Goal: Task Accomplishment & Management: Manage account settings

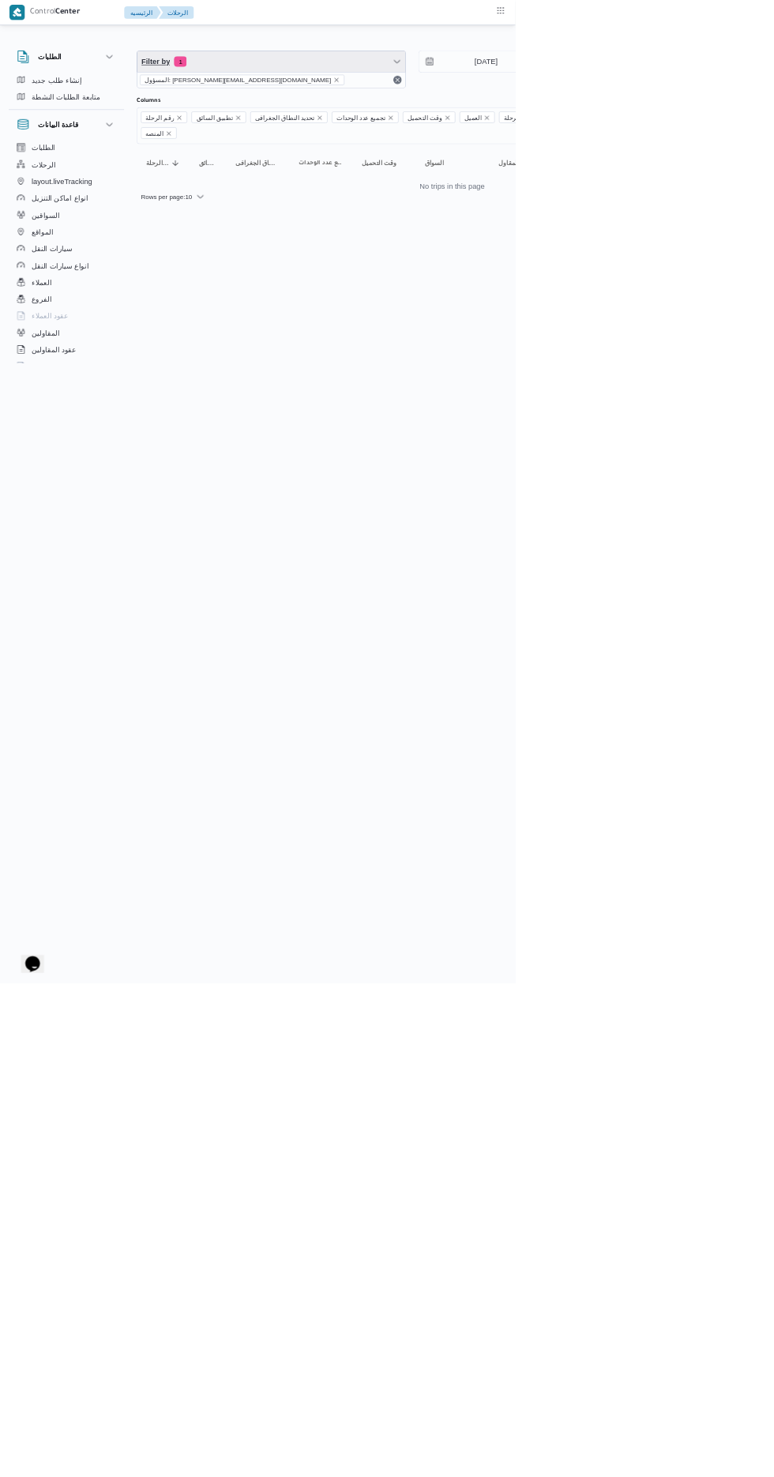
click at [334, 97] on span "Filter by 1" at bounding box center [407, 93] width 403 height 32
click at [502, 119] on icon "remove selected entity" at bounding box center [505, 120] width 6 height 6
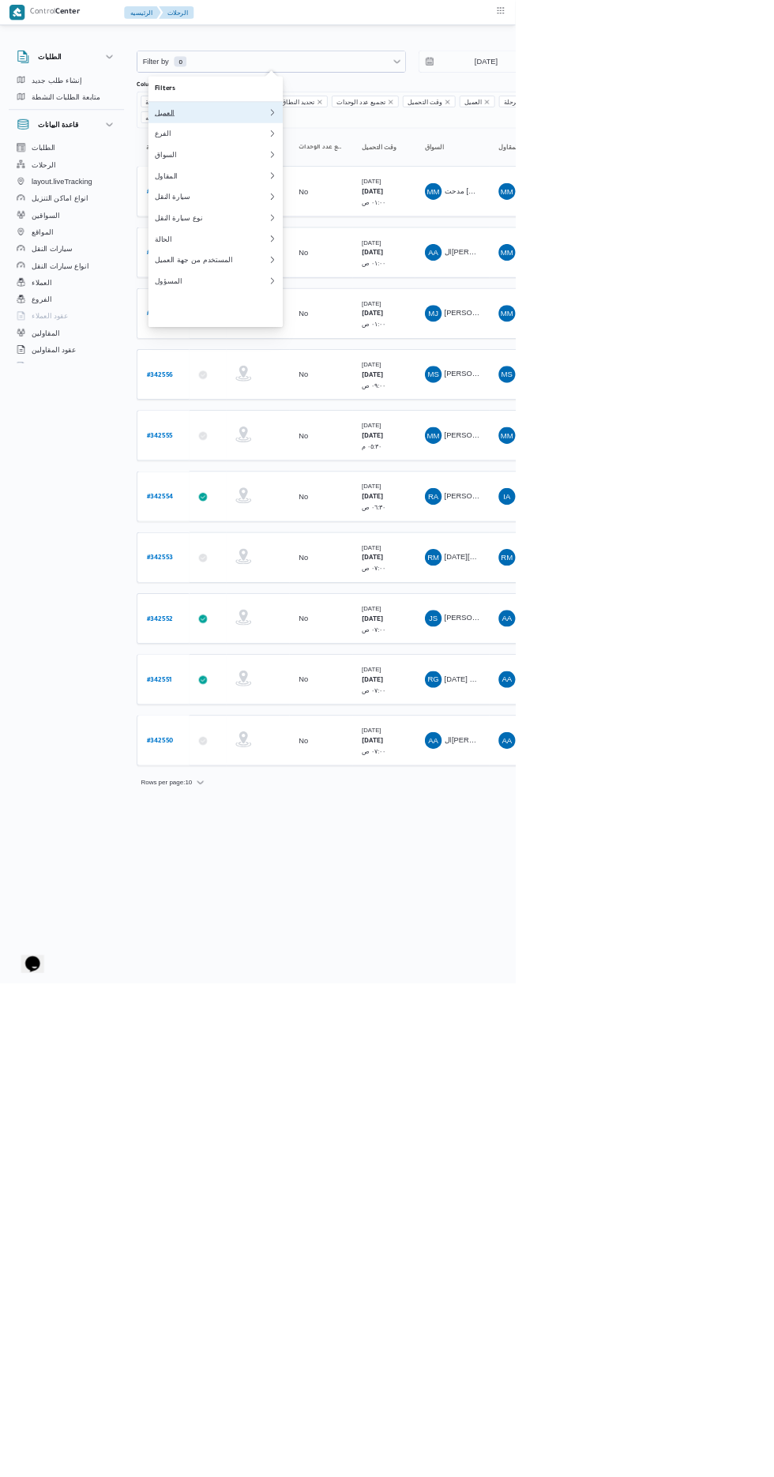
click at [244, 171] on div "العميل" at bounding box center [317, 169] width 171 height 13
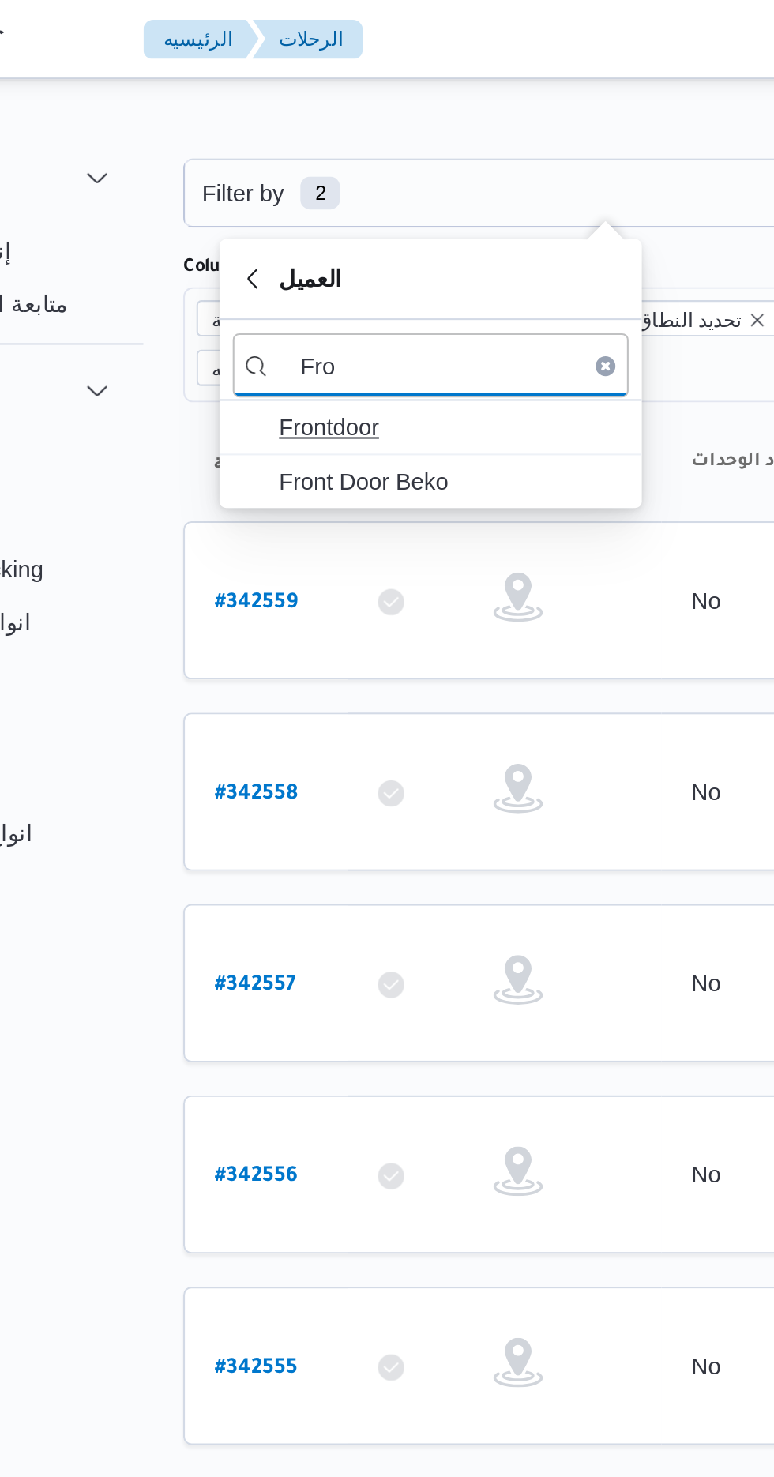
type input "Fro"
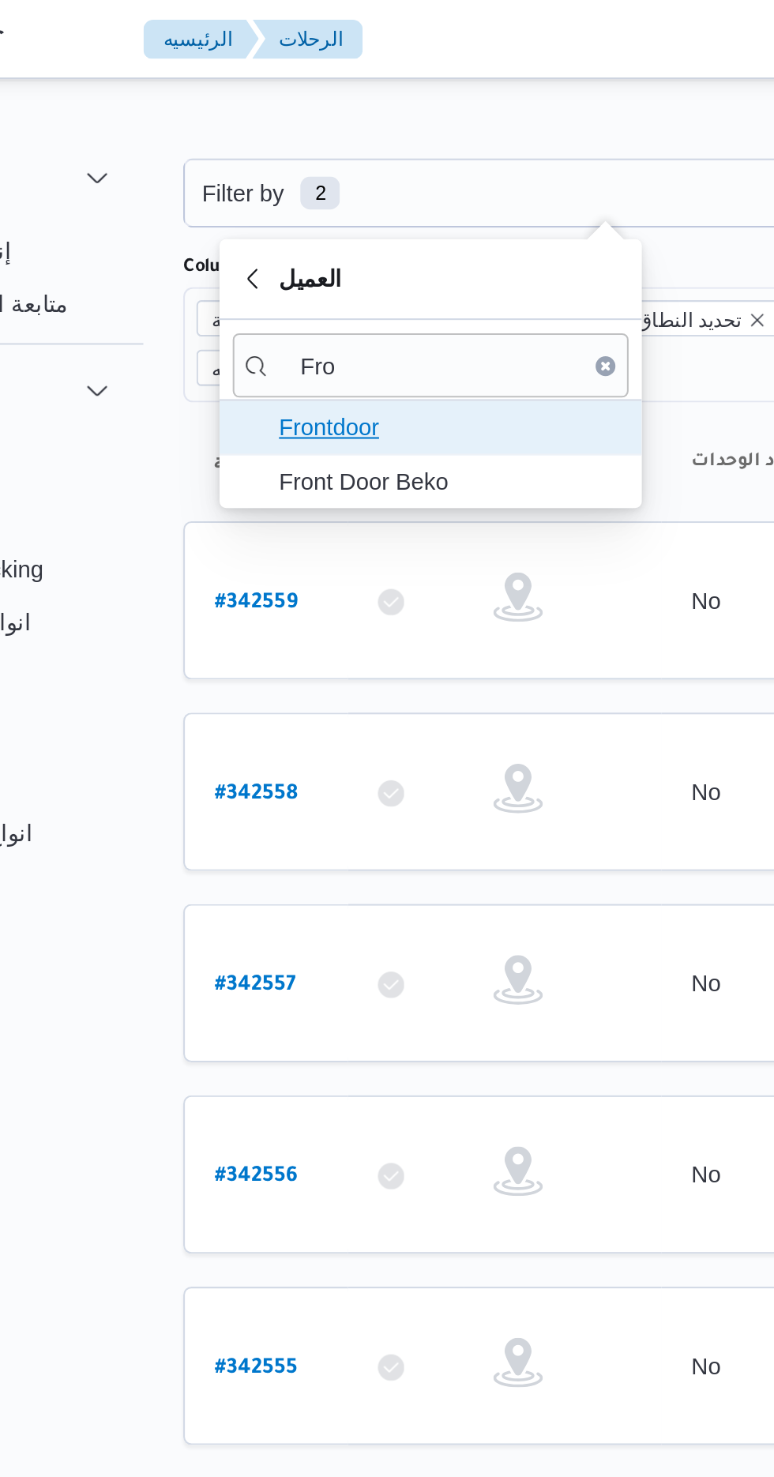
click at [274, 199] on span "Frontdoor" at bounding box center [333, 204] width 164 height 19
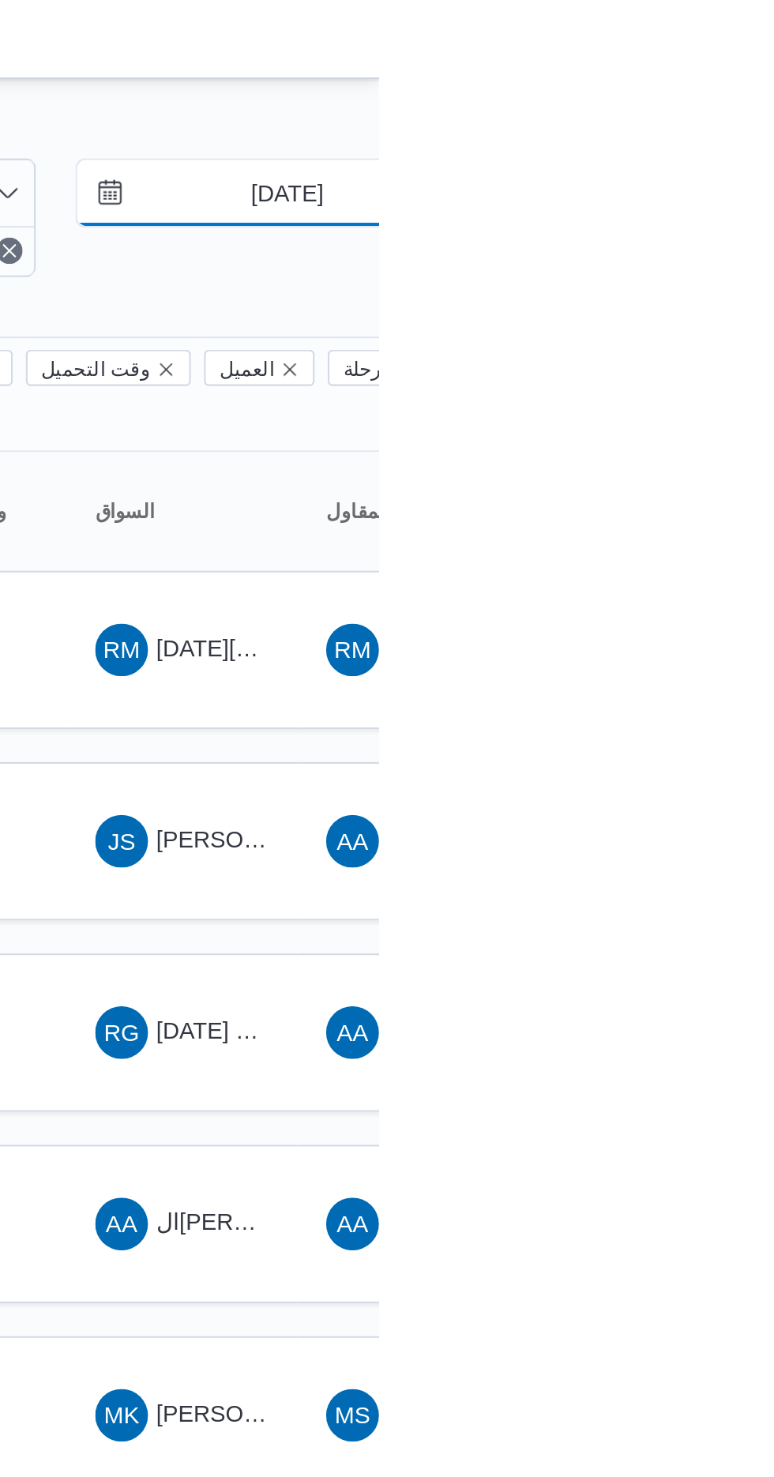
click at [720, 99] on input "[DATE]" at bounding box center [718, 93] width 179 height 32
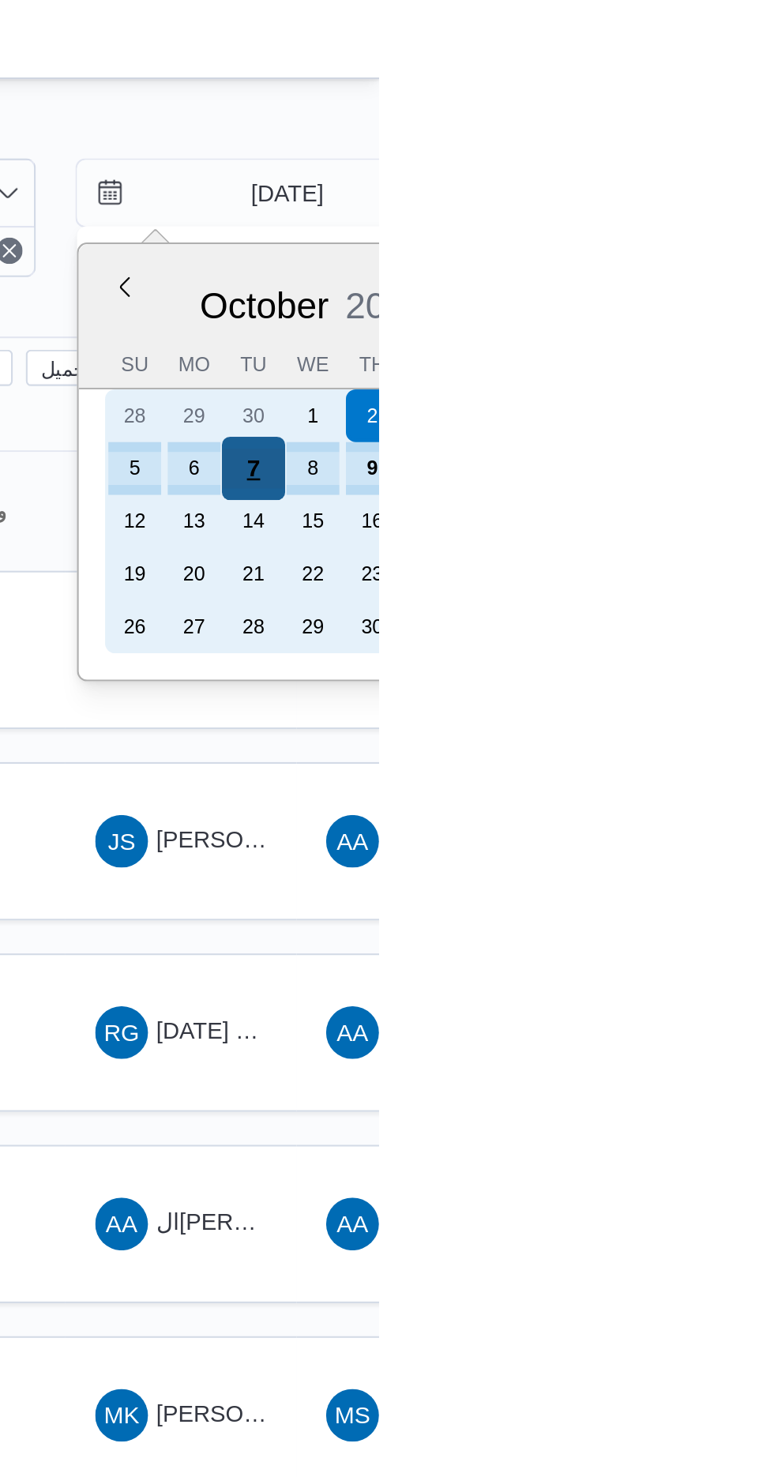
click at [705, 220] on div "7" at bounding box center [714, 224] width 30 height 30
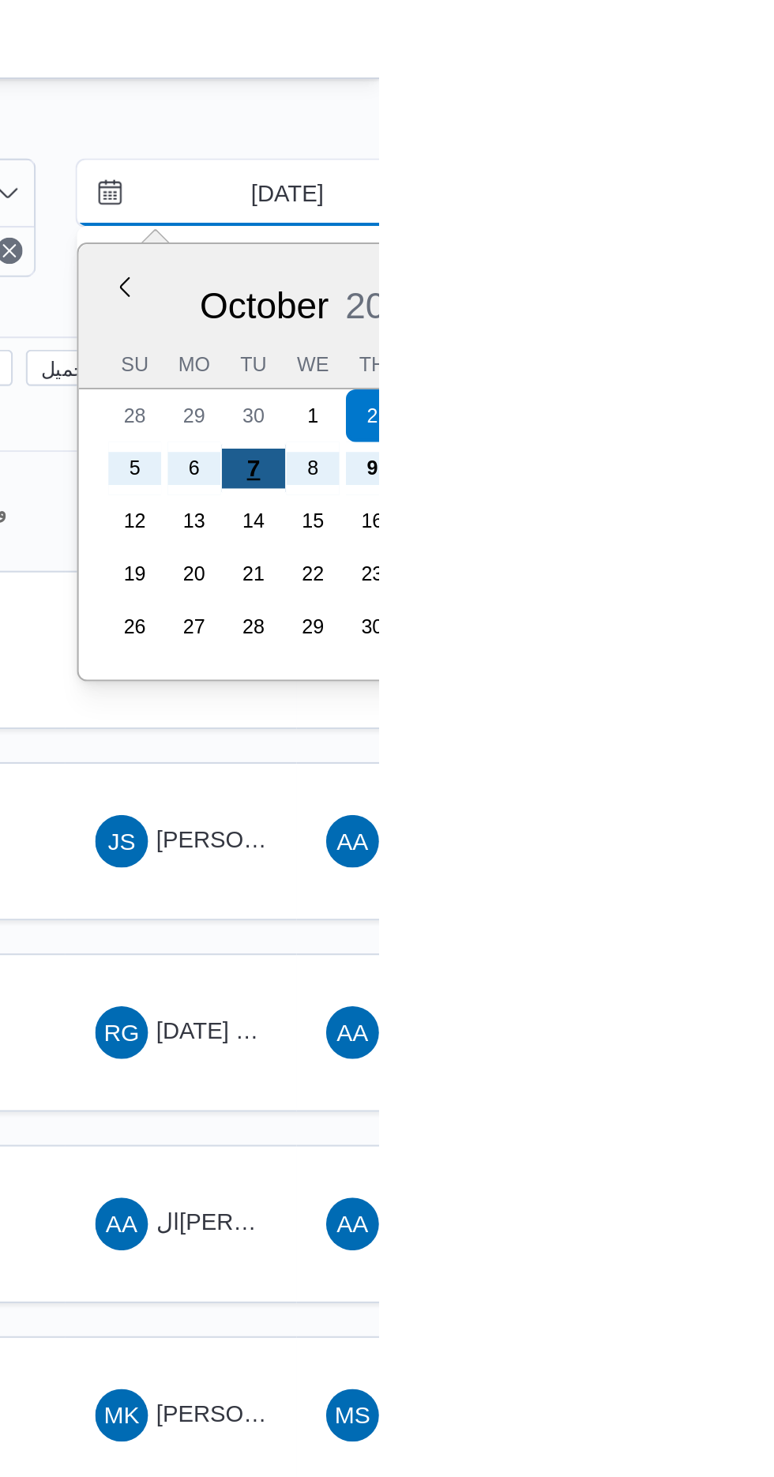
type input "[DATE]"
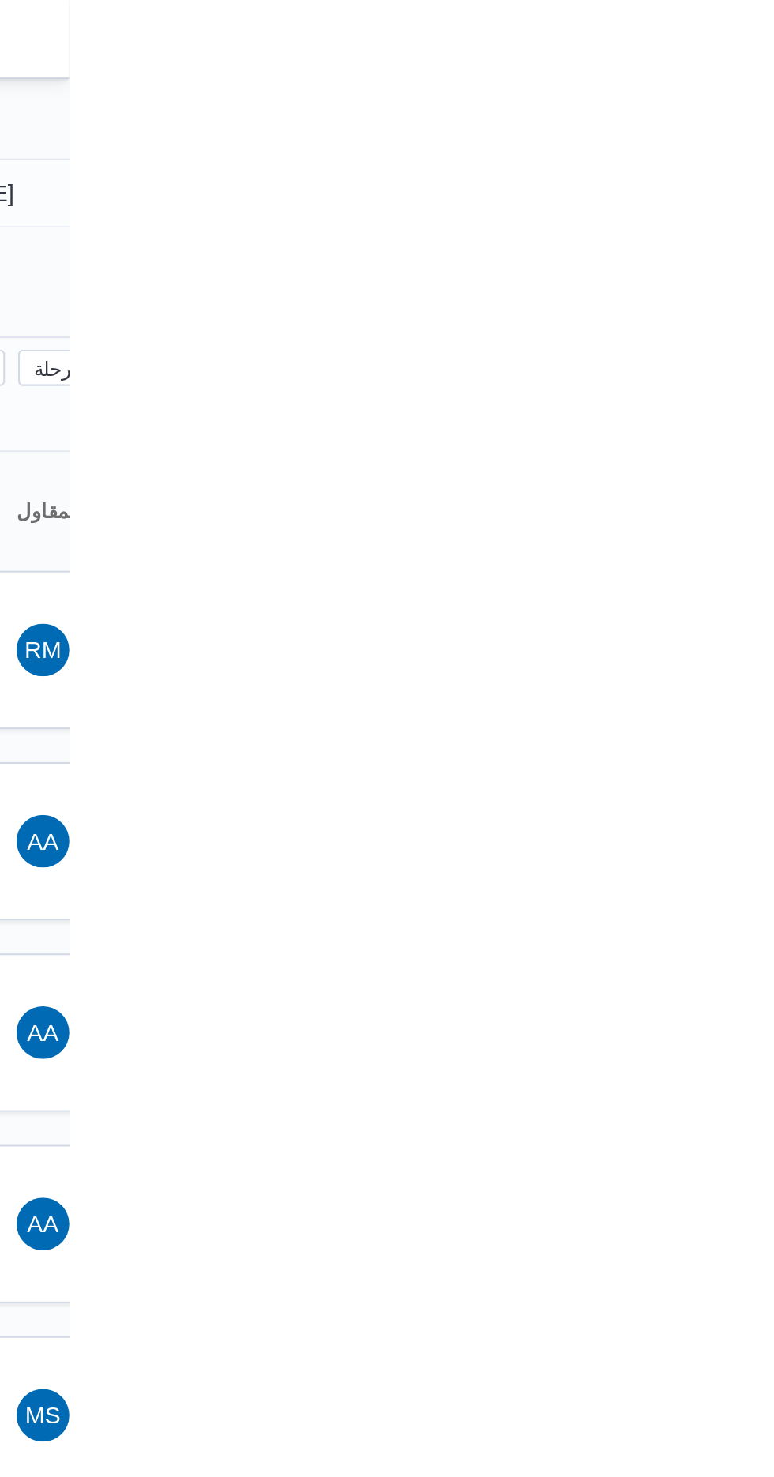
type input "[DATE]"
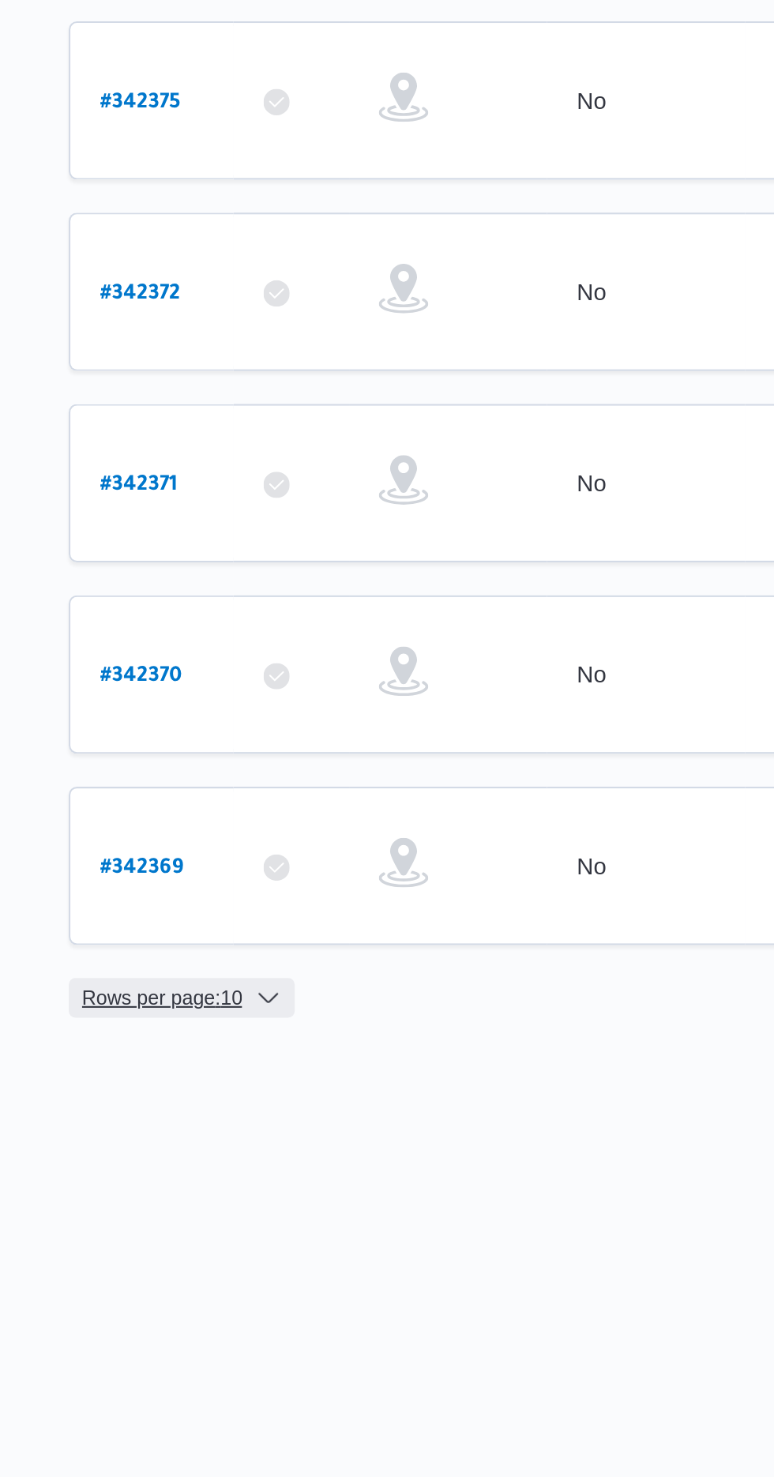
click at [269, 1189] on span "Rows per page : 10" at bounding box center [250, 1198] width 77 height 19
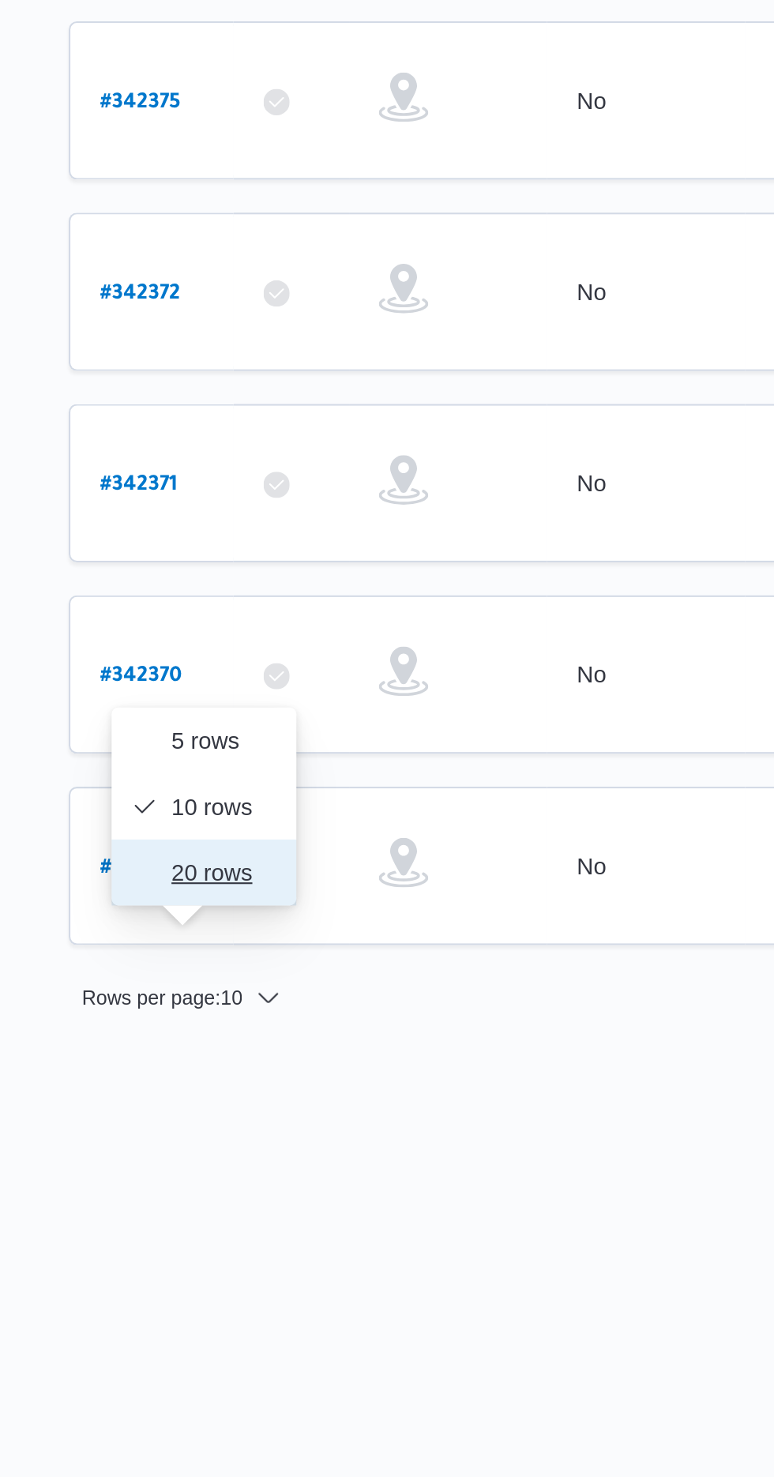
click at [262, 1143] on span "20 rows" at bounding box center [279, 1138] width 51 height 13
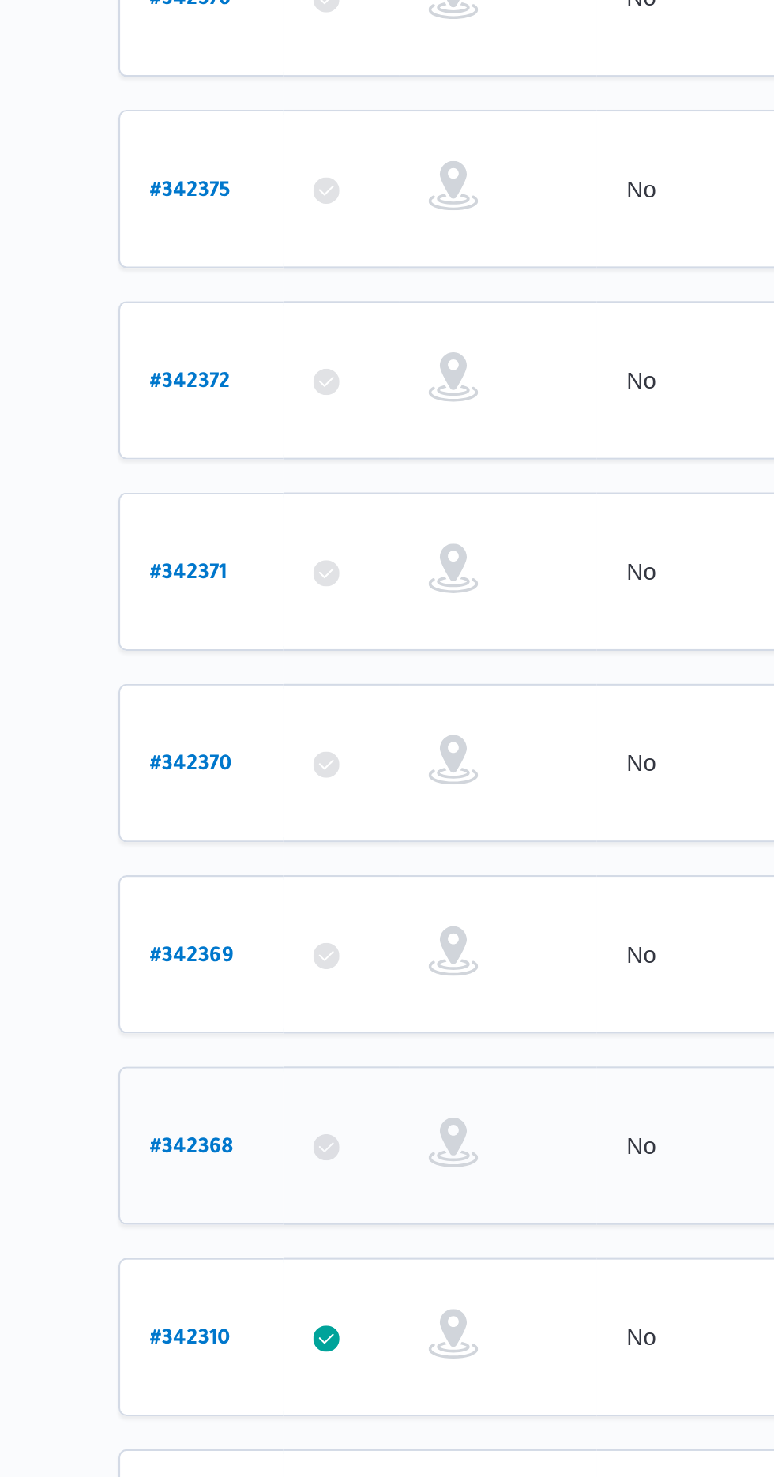
click at [222, 1223] on b "# 342368" at bounding box center [239, 1228] width 39 height 11
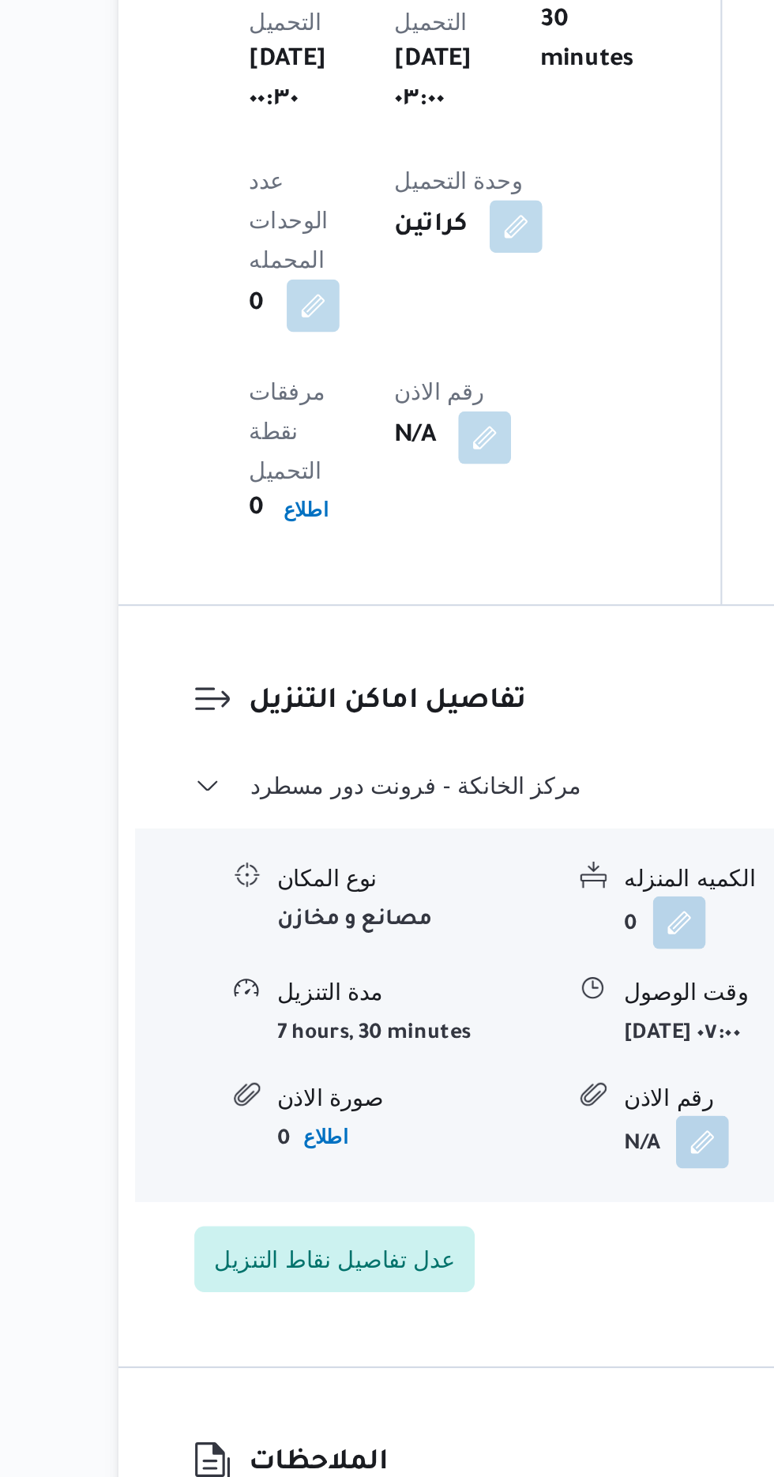
scroll to position [958, 0]
click at [313, 1456] on button "button" at bounding box center [306, 1468] width 25 height 25
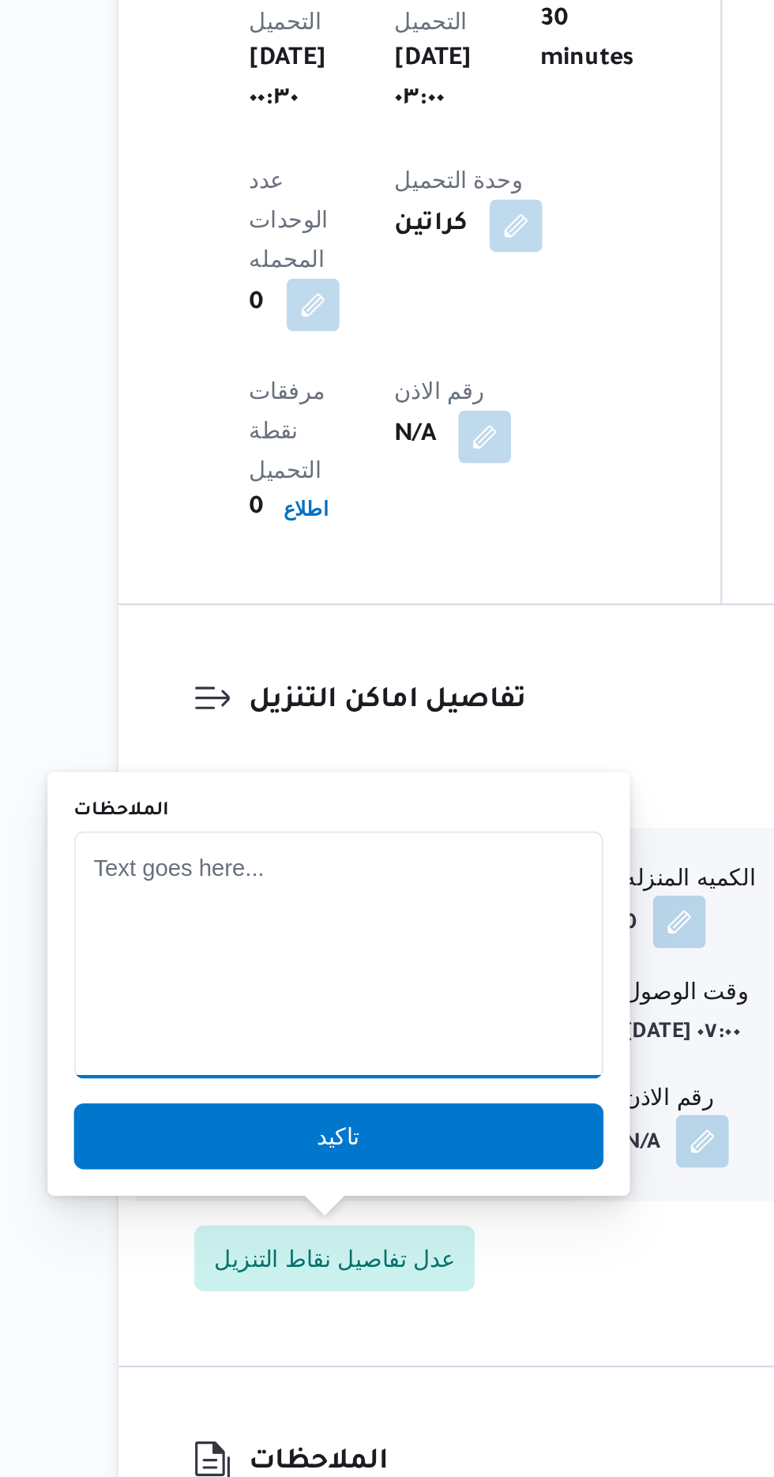
click at [253, 1180] on textarea "الملاحظات" at bounding box center [310, 1183] width 253 height 118
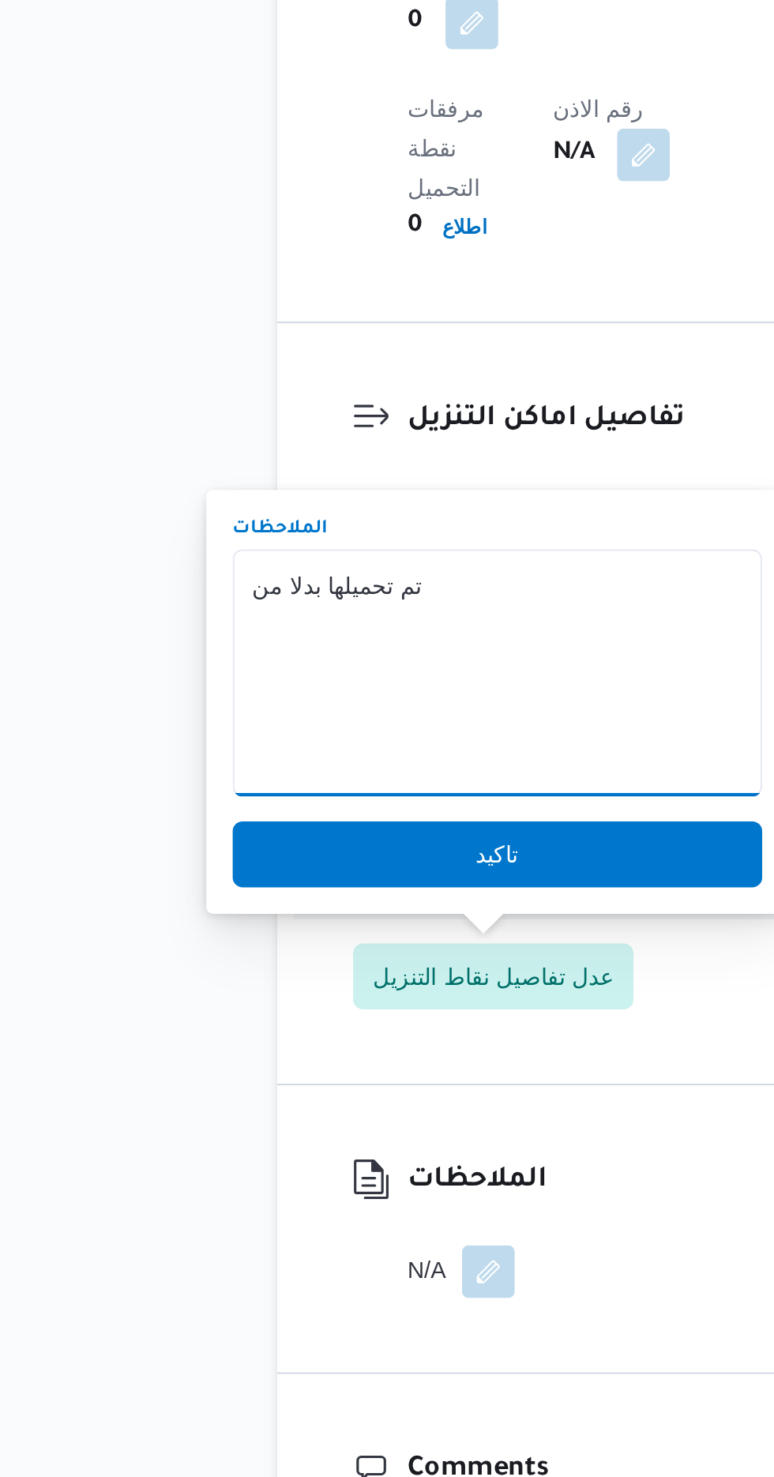
scroll to position [1124, 0]
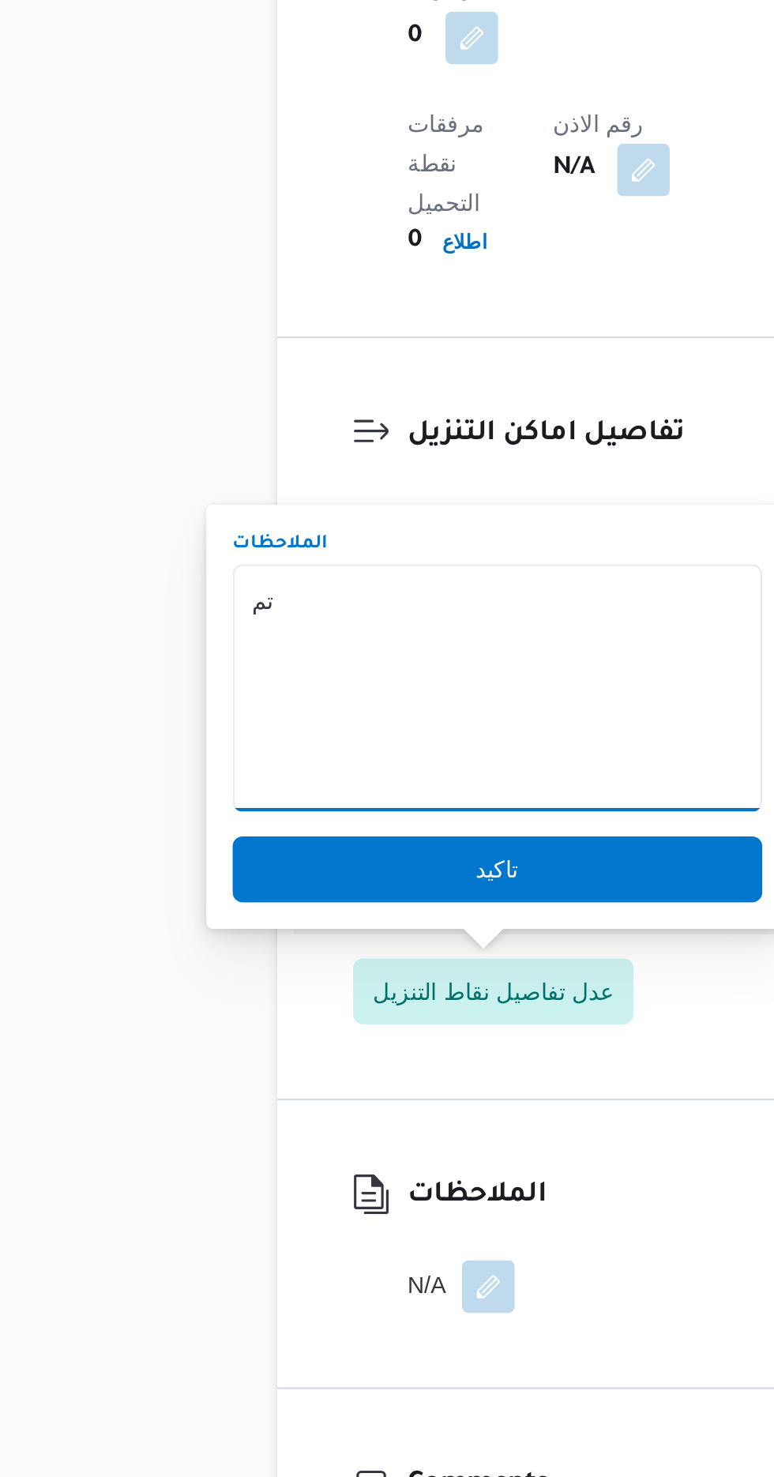
type textarea "ت"
click at [220, 981] on textarea "تم ارسالها من للمقاول" at bounding box center [310, 1016] width 253 height 118
click at [216, 979] on textarea "تم ارسالها من للمقاول" at bounding box center [310, 1016] width 253 height 118
click at [326, 971] on textarea "تم ارسالها من المقاول" at bounding box center [310, 1016] width 253 height 118
type textarea "تم ارسالها من المقاول"
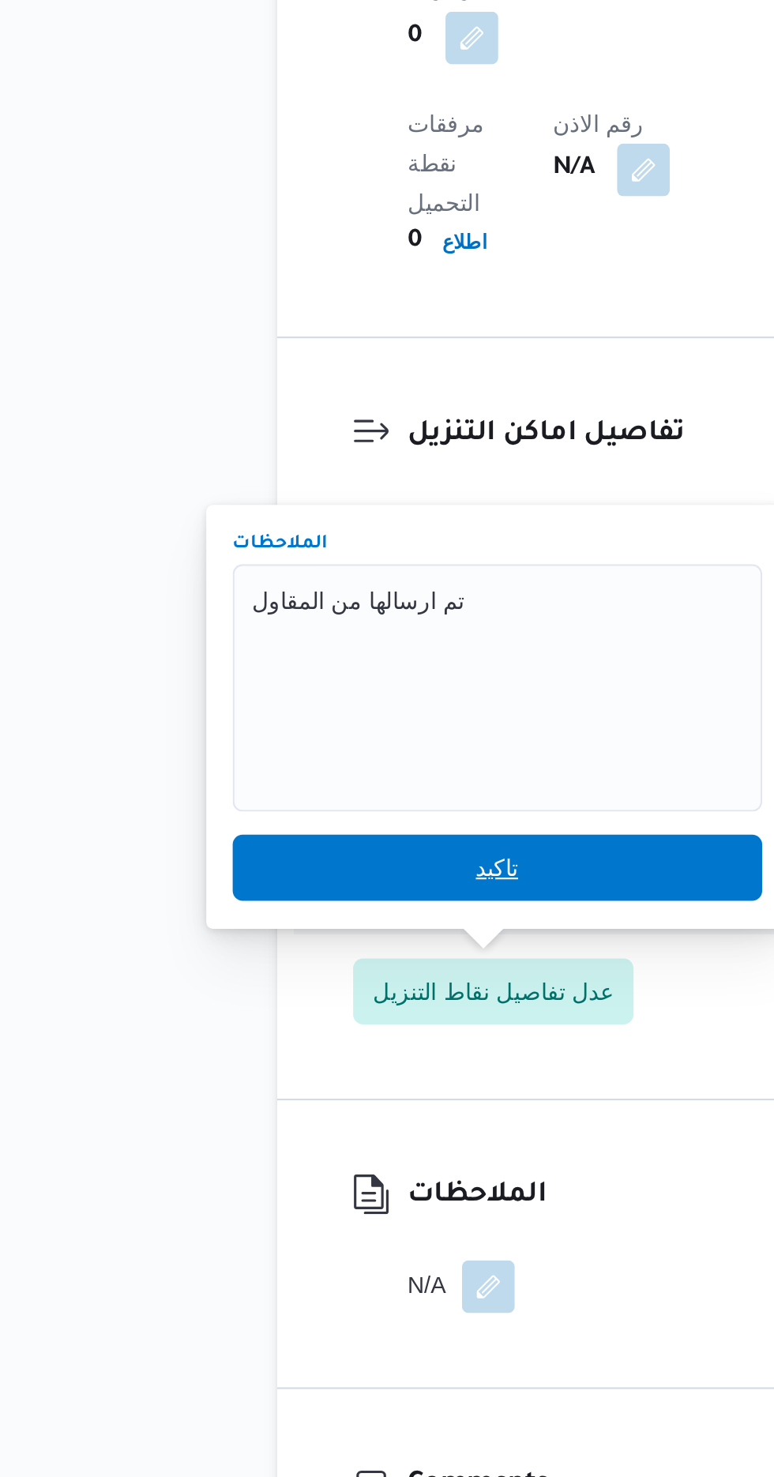
click at [345, 1102] on span "تاكيد" at bounding box center [310, 1103] width 253 height 32
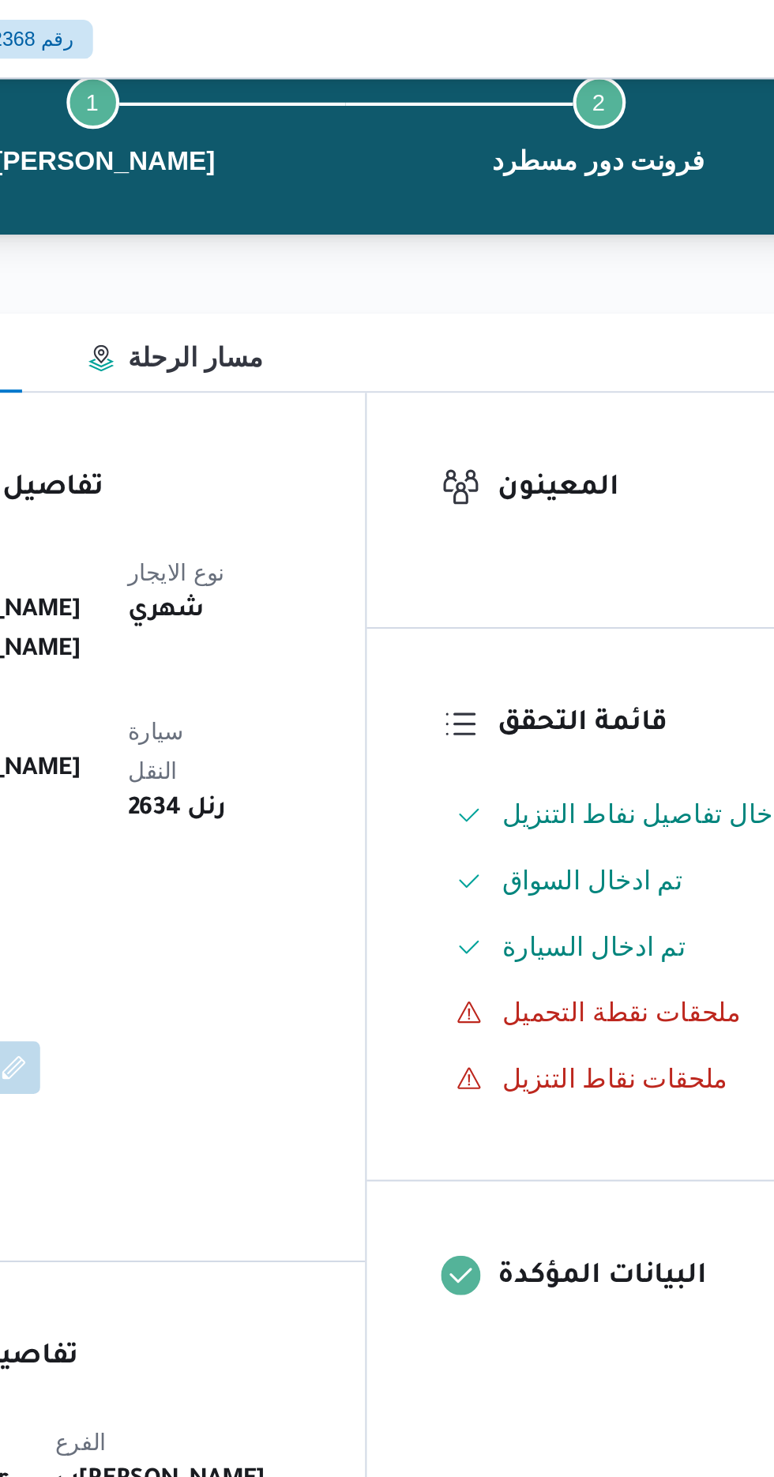
scroll to position [0, 0]
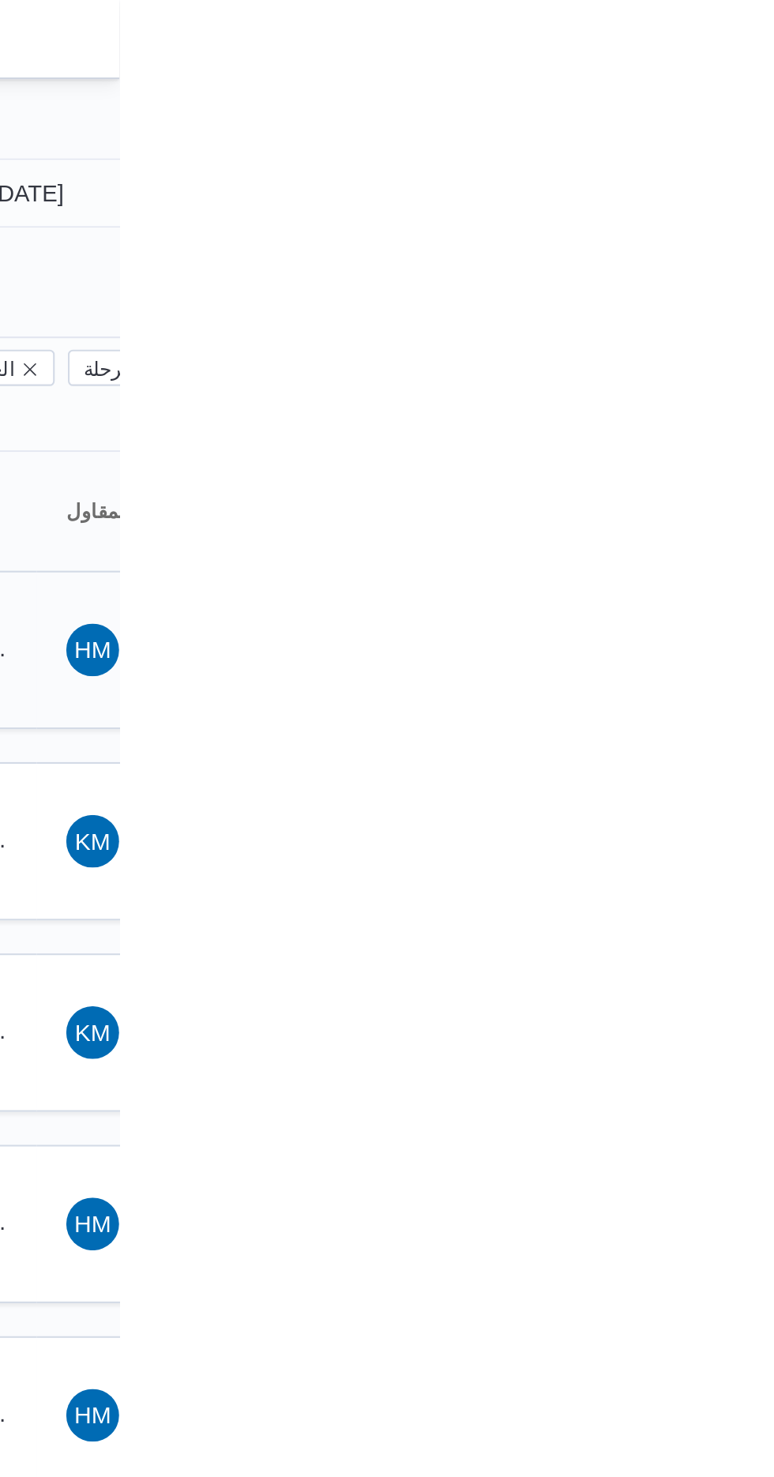
click at [730, 92] on input "[DATE]" at bounding box center [718, 93] width 179 height 32
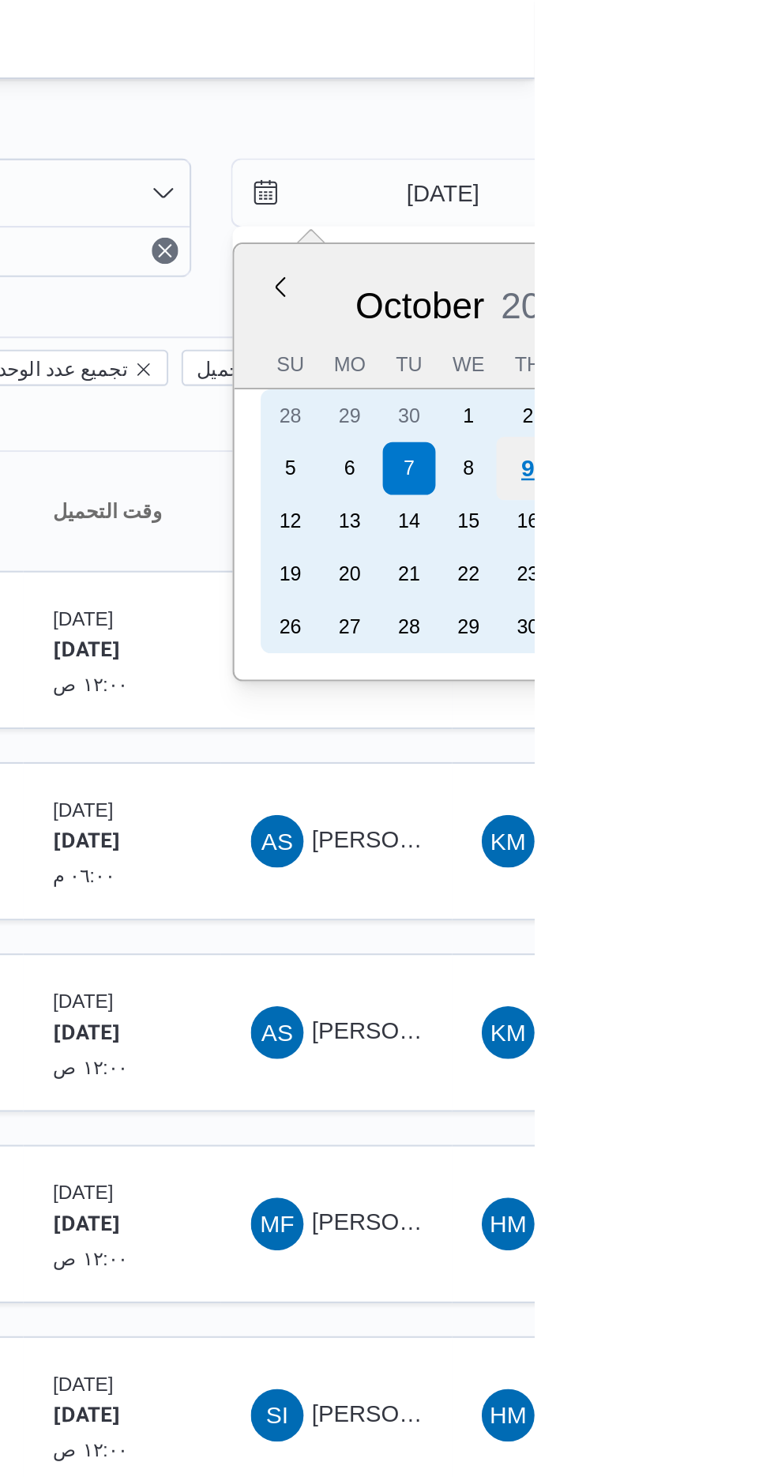
click at [770, 223] on div "9" at bounding box center [771, 224] width 30 height 30
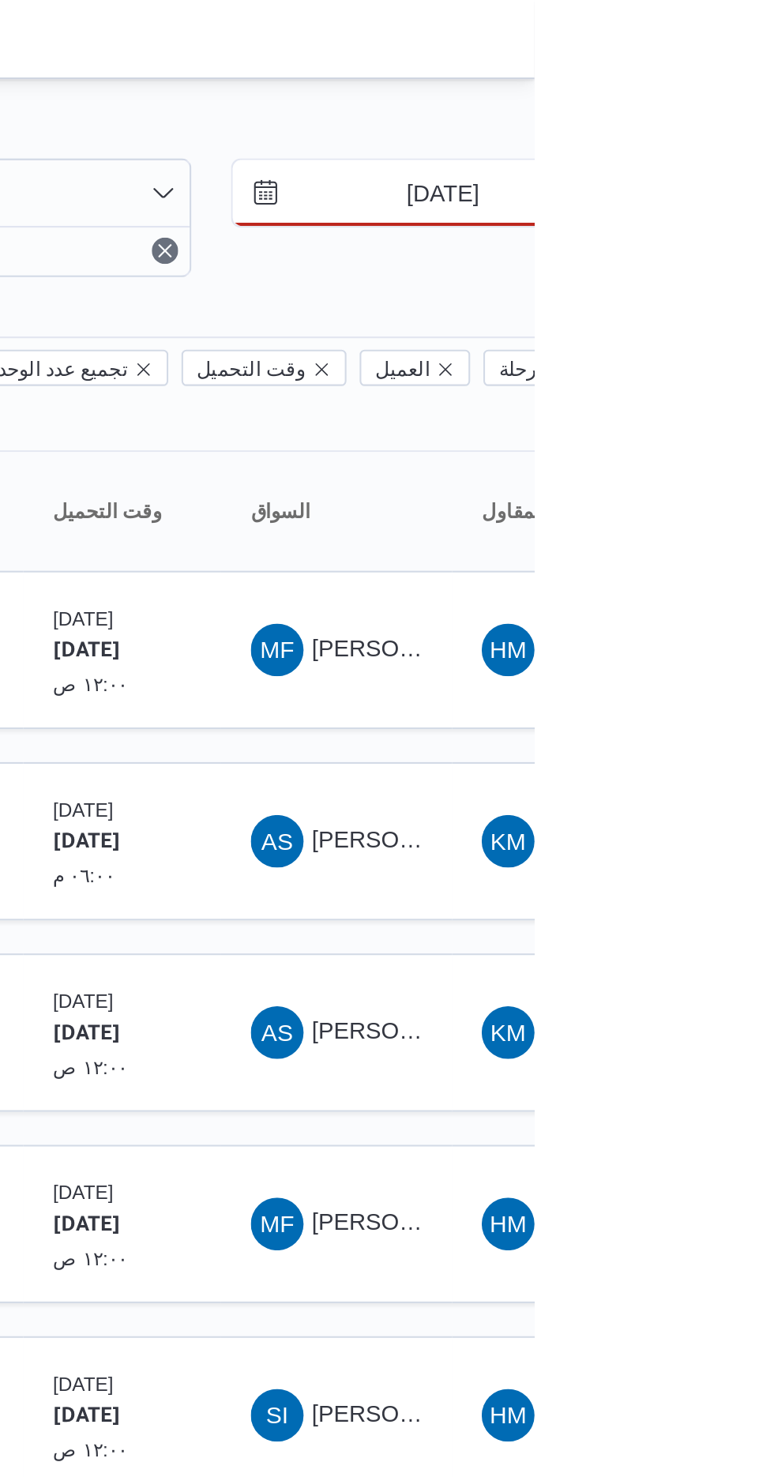
click at [704, 95] on input "[DATE]" at bounding box center [718, 93] width 179 height 32
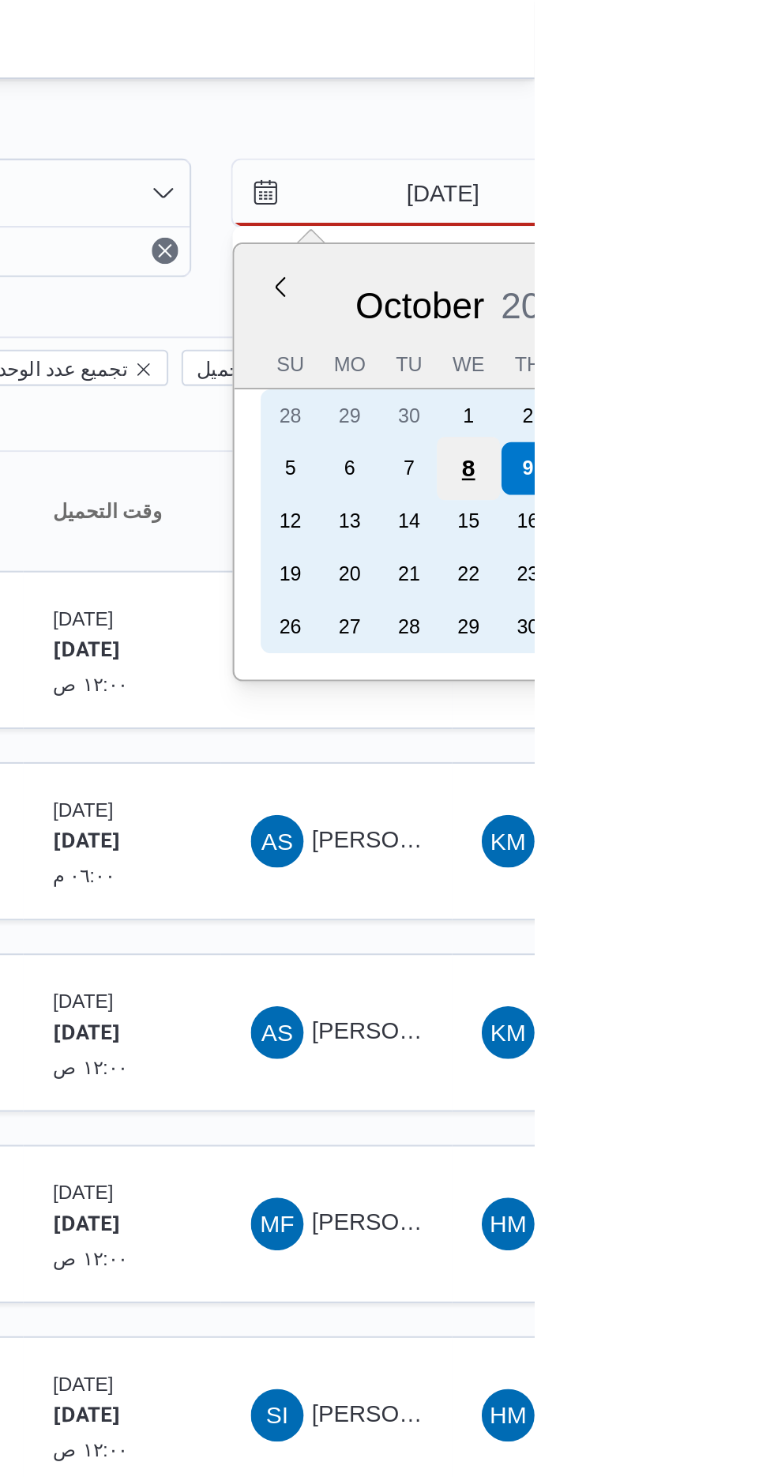
click at [742, 223] on div "8" at bounding box center [742, 224] width 30 height 30
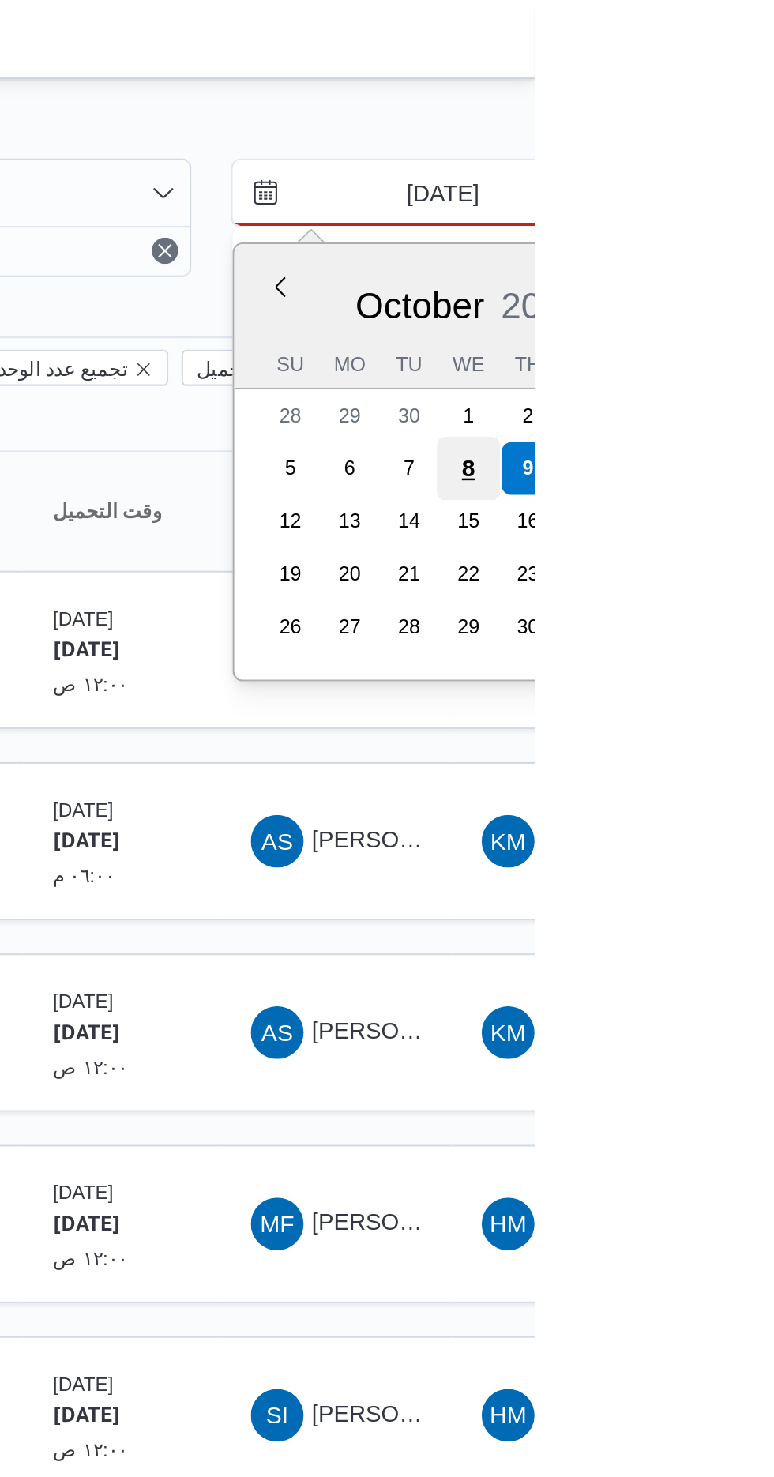
type input "[DATE]"
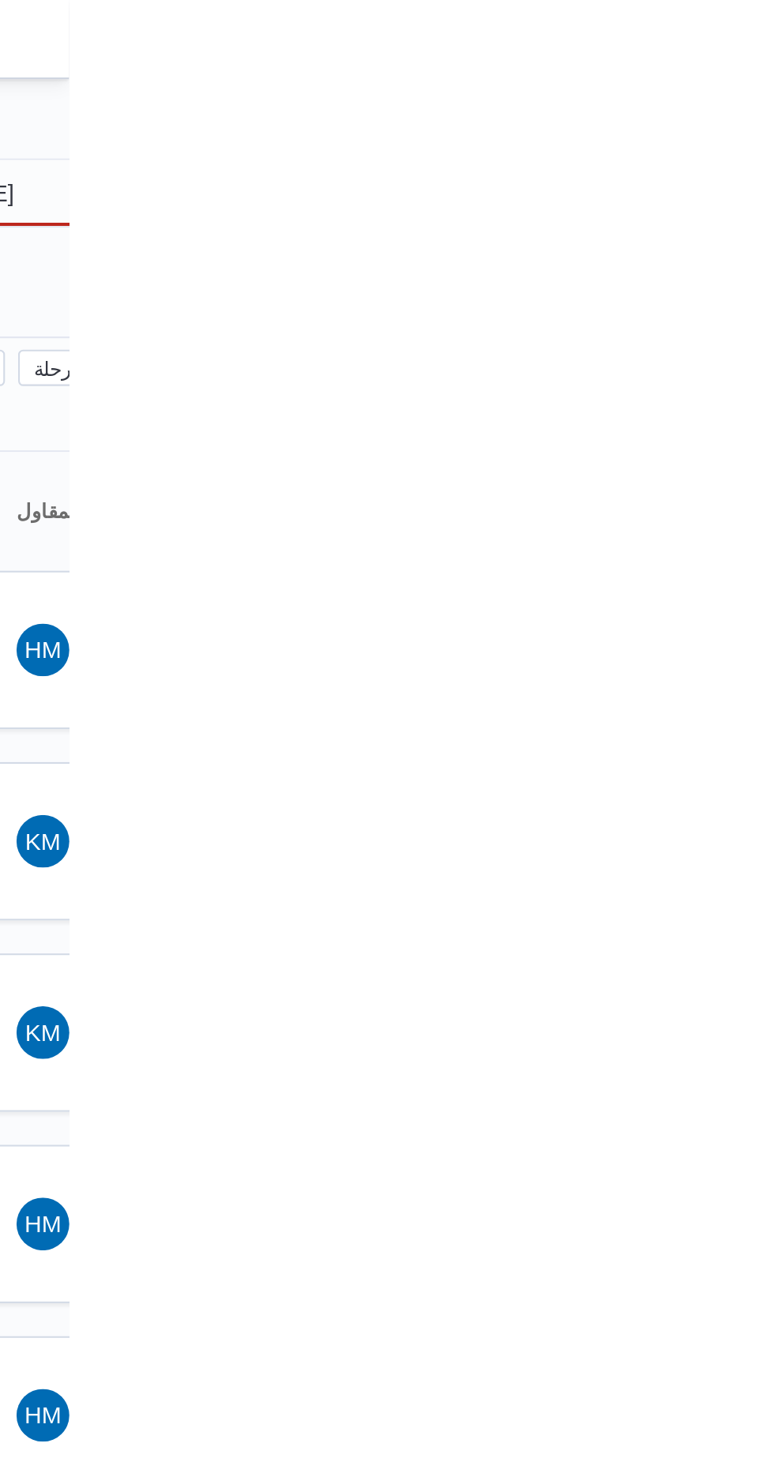
type input "[DATE]"
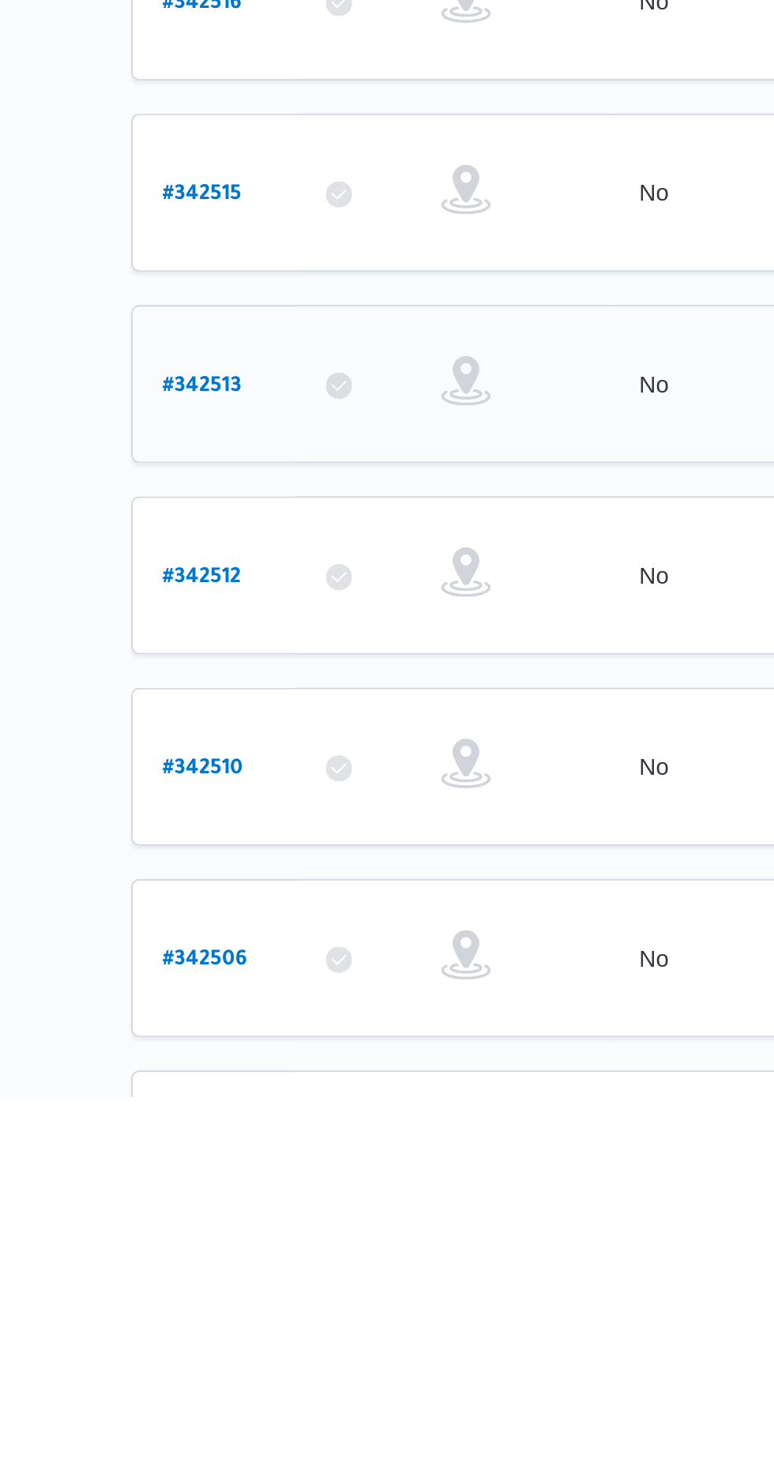
click at [235, 1132] on b "# 342513" at bounding box center [239, 1137] width 38 height 11
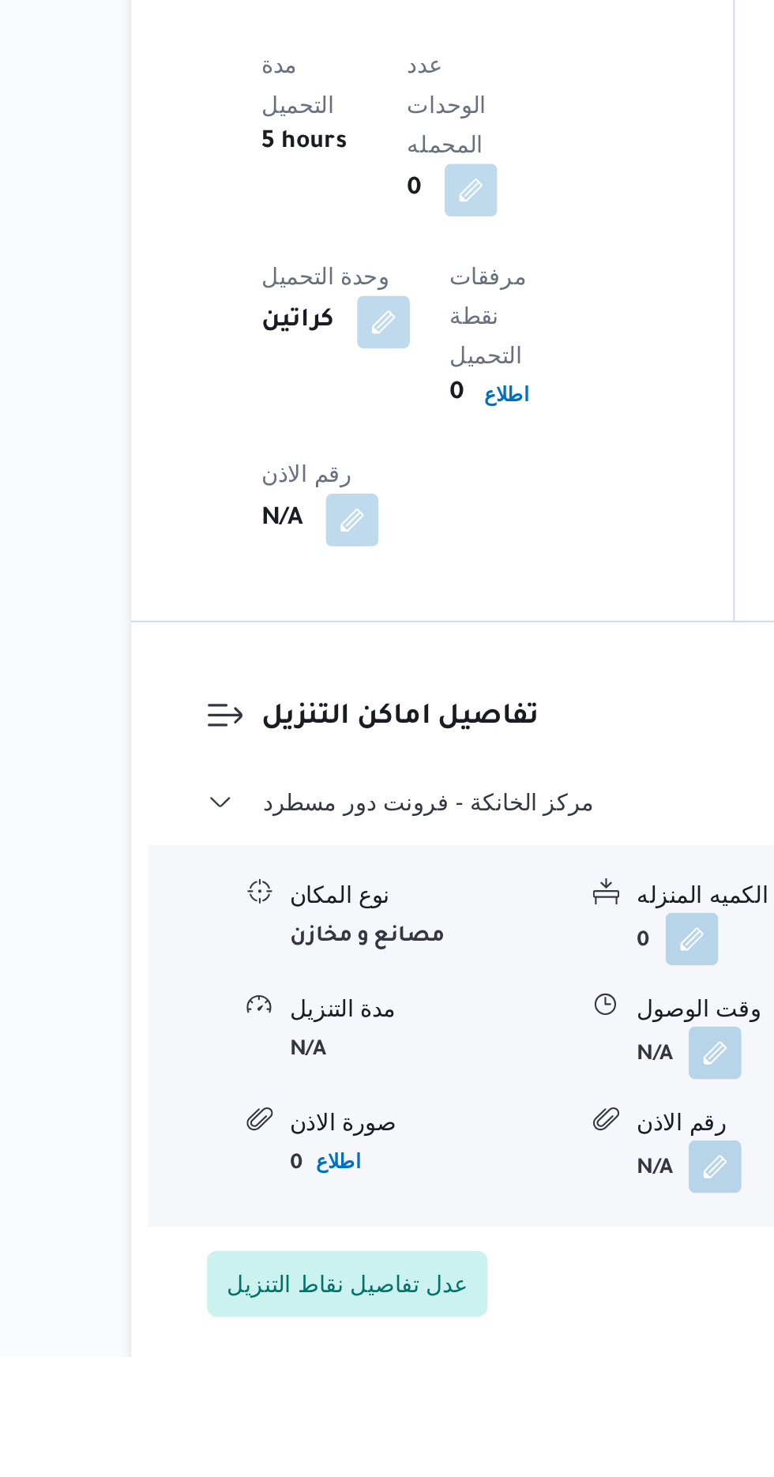
scroll to position [1043, 0]
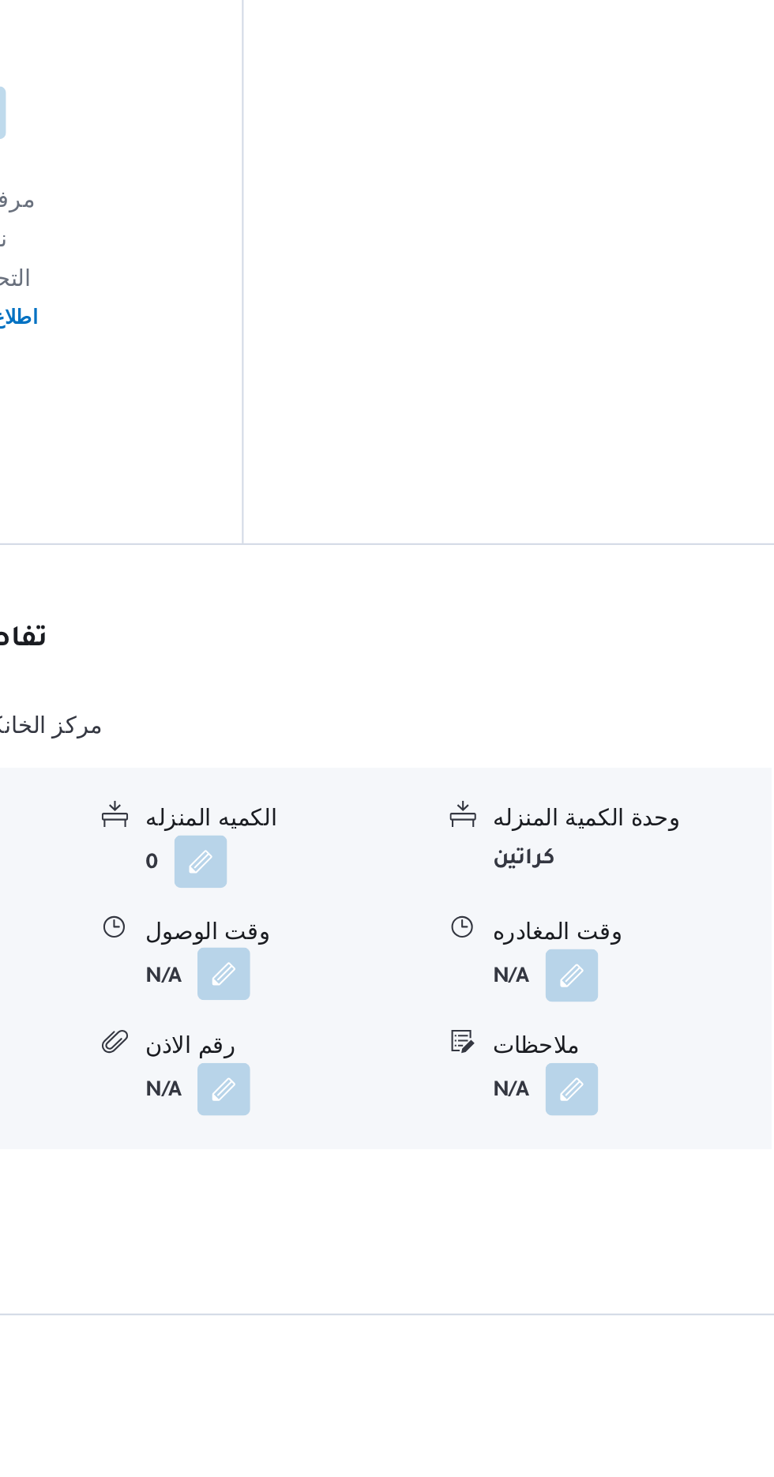
click at [479, 1281] on button "button" at bounding box center [484, 1293] width 25 height 25
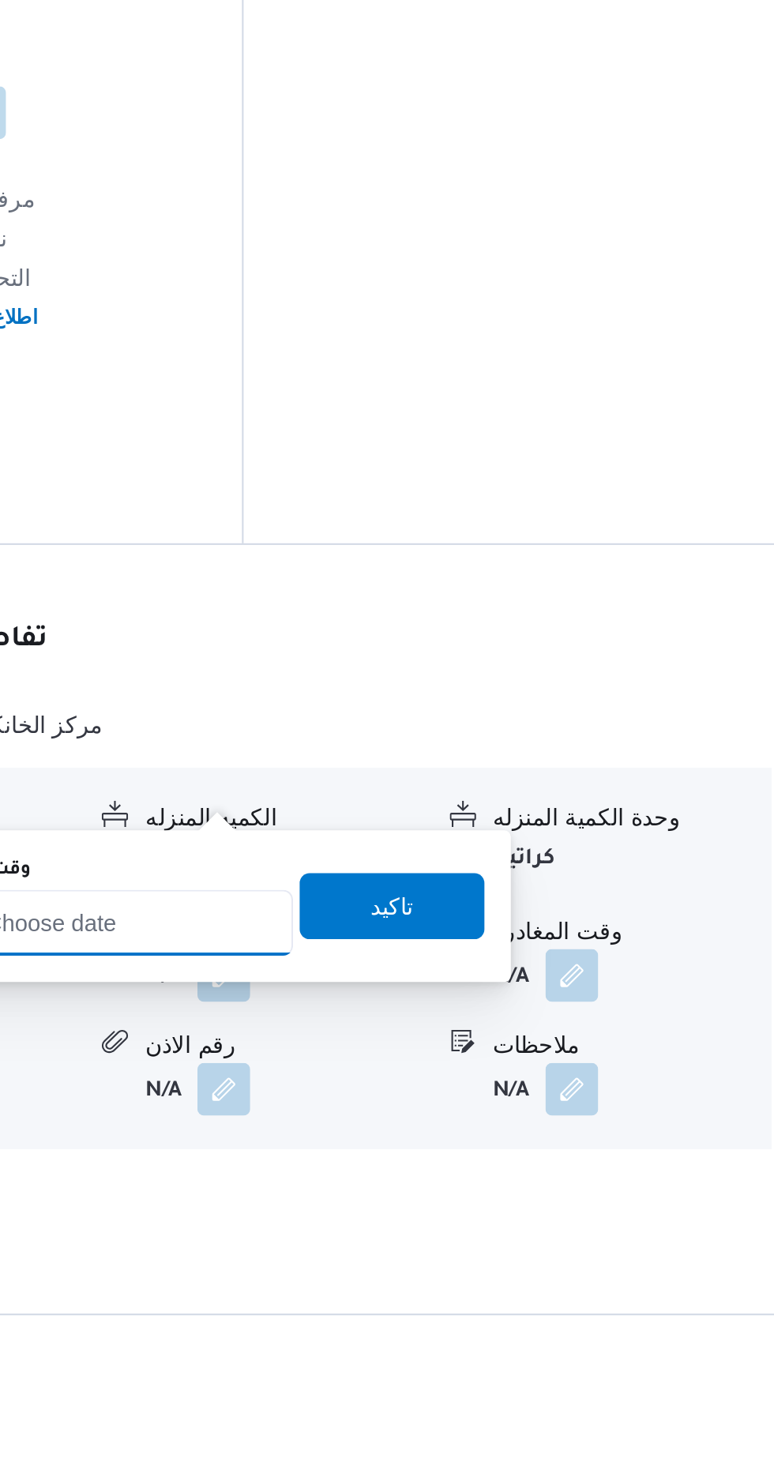
click at [437, 1263] on input "وقت الوصول" at bounding box center [428, 1269] width 179 height 32
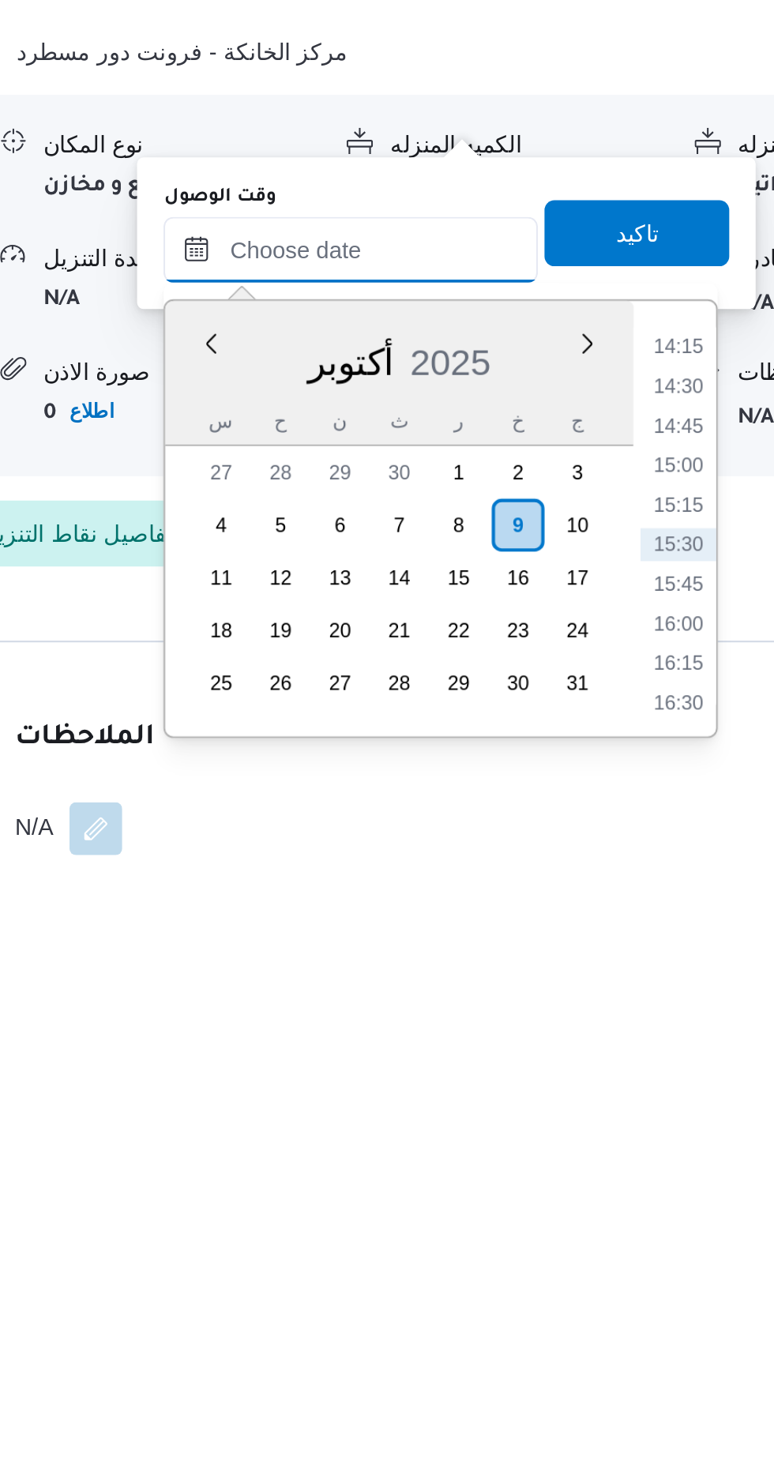
scroll to position [1136, 0]
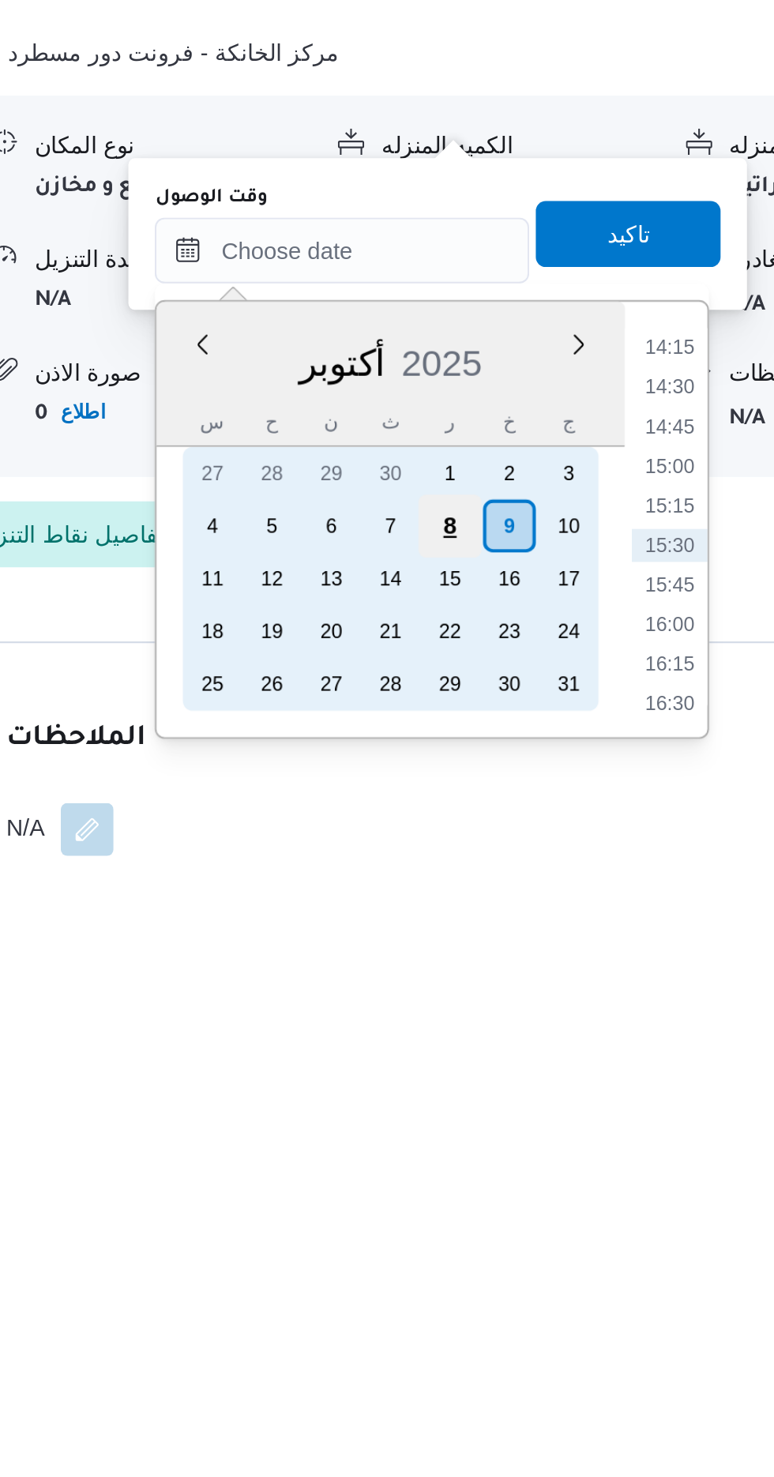
click at [478, 1307] on div "8" at bounding box center [480, 1309] width 30 height 30
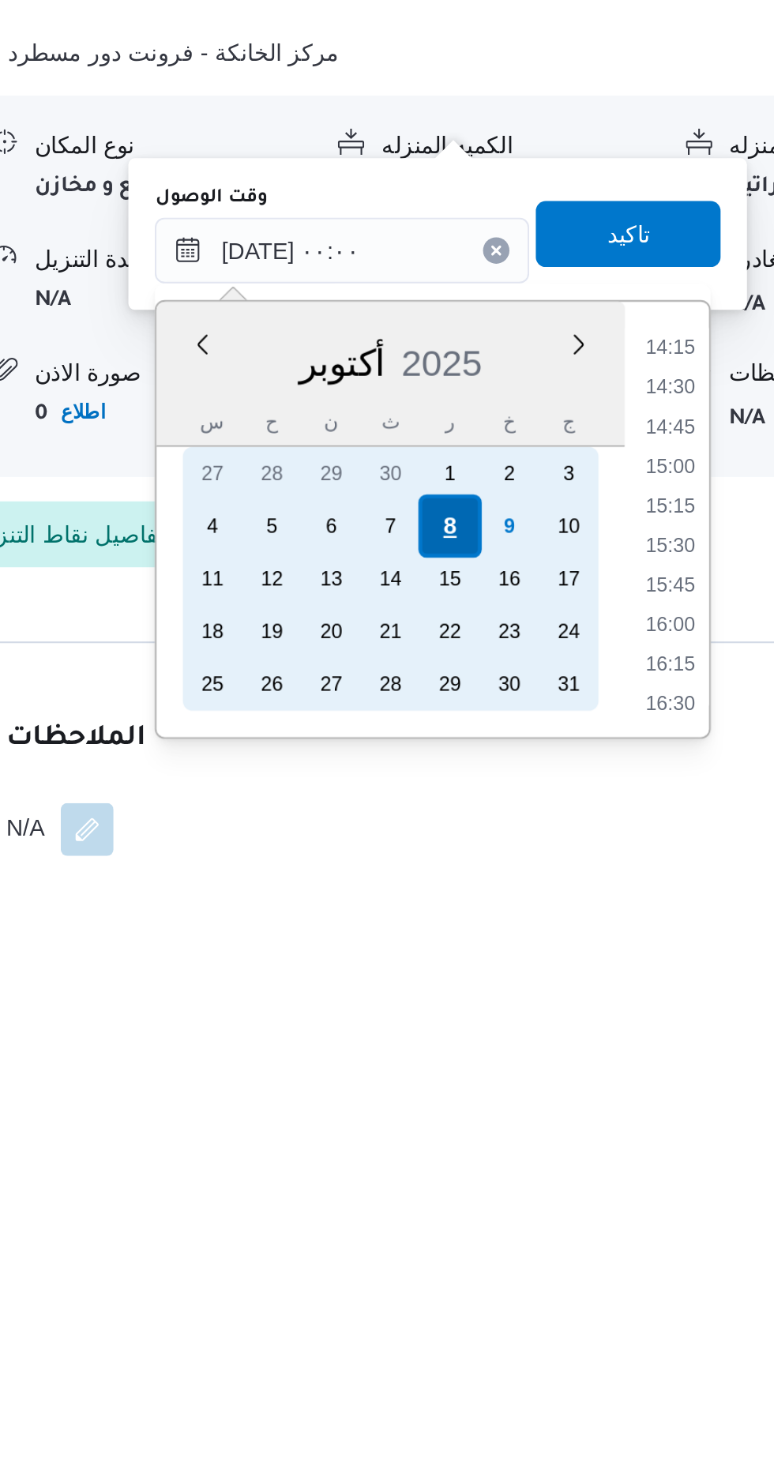
scroll to position [0, 0]
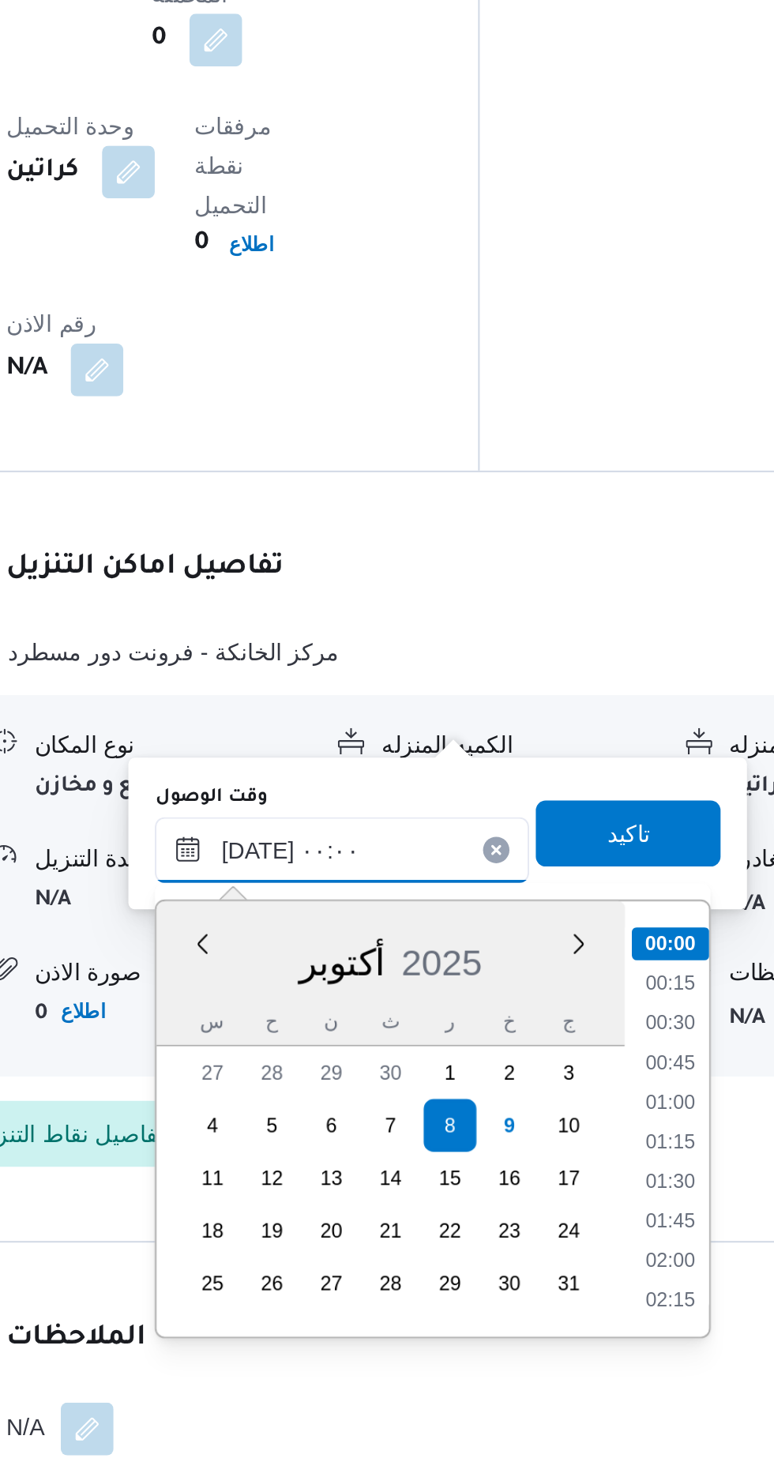
click at [352, 1179] on input "[DATE] ٠٠:٠٠" at bounding box center [428, 1177] width 179 height 32
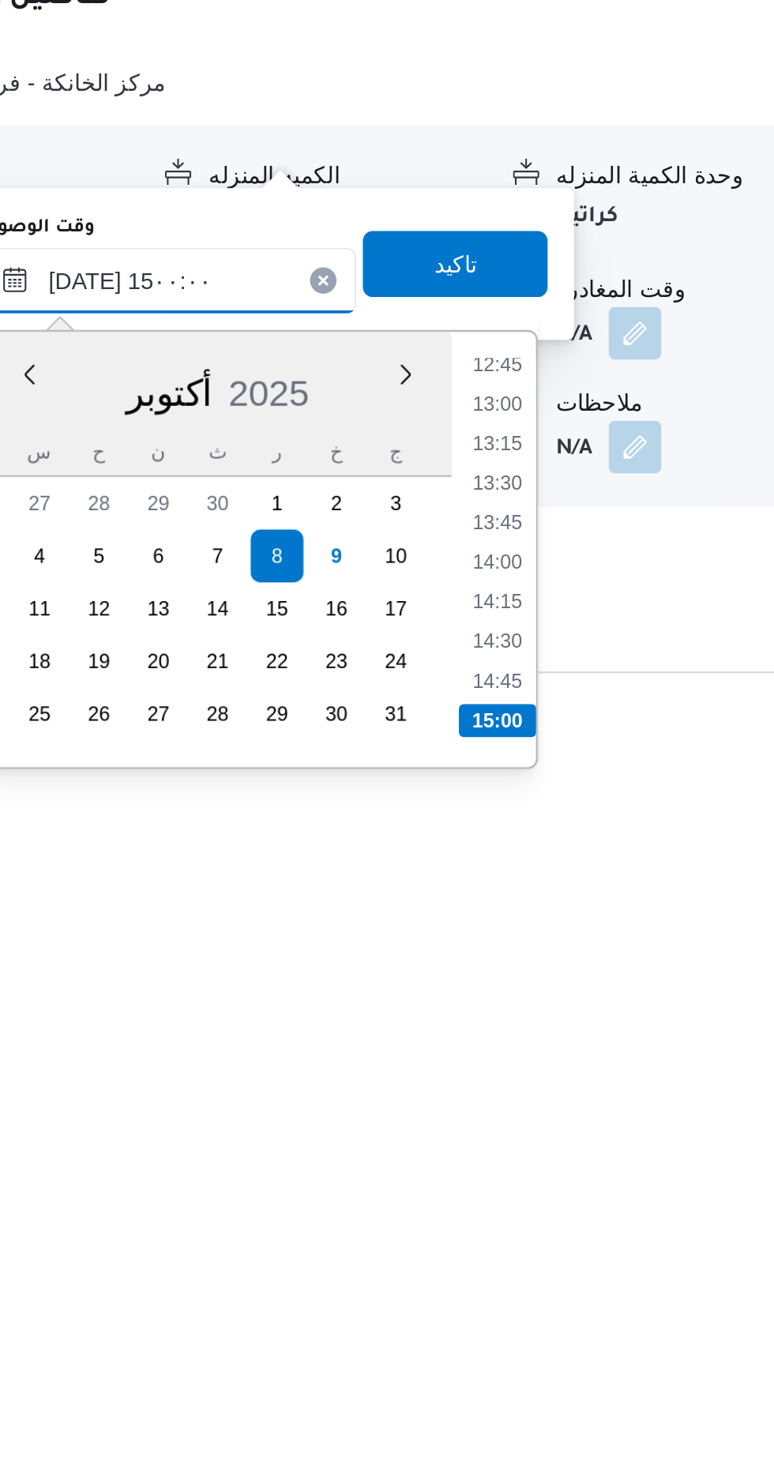
scroll to position [1136, 0]
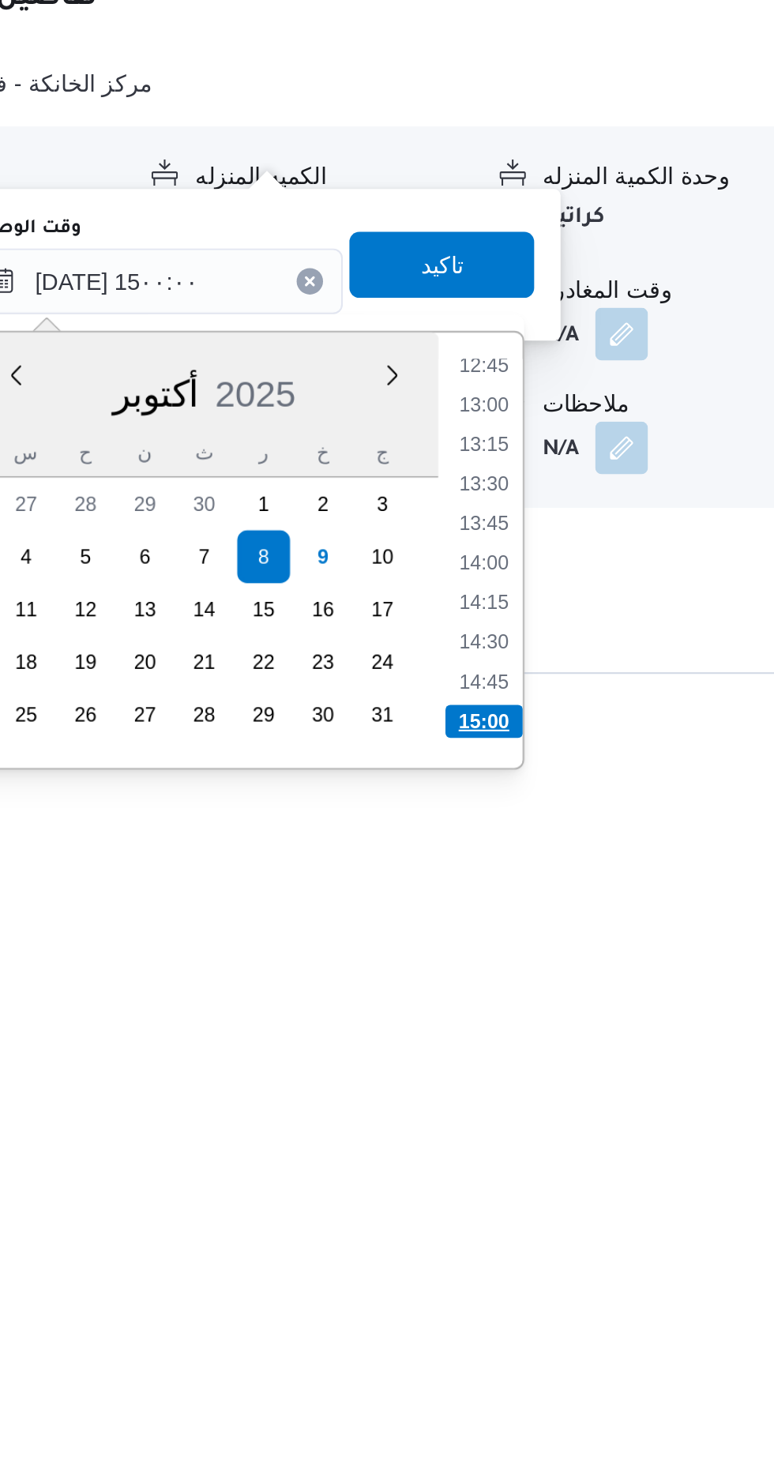
click at [588, 1384] on li "15:00" at bounding box center [585, 1388] width 37 height 16
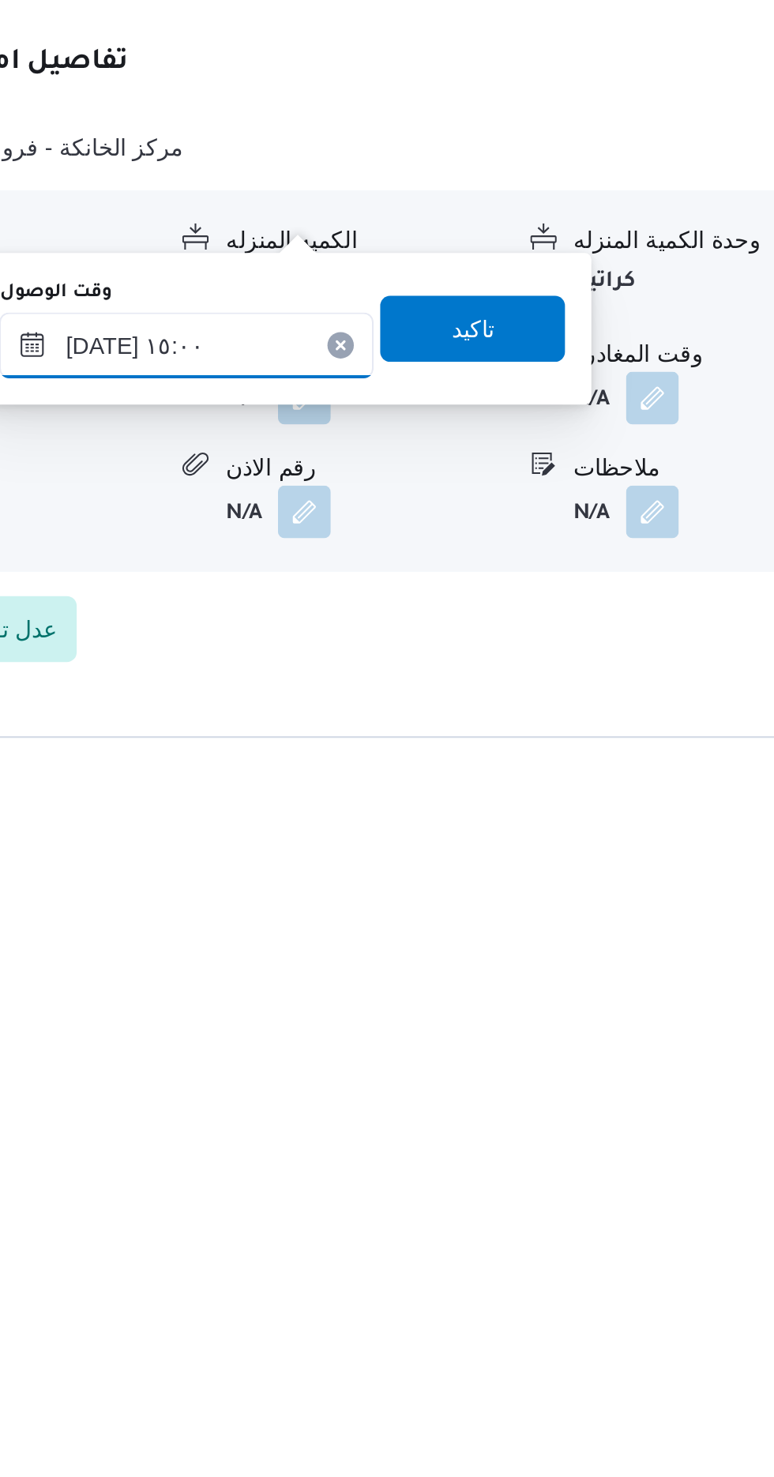
click at [418, 1184] on input "[DATE] ١٥:٠٠" at bounding box center [428, 1177] width 179 height 32
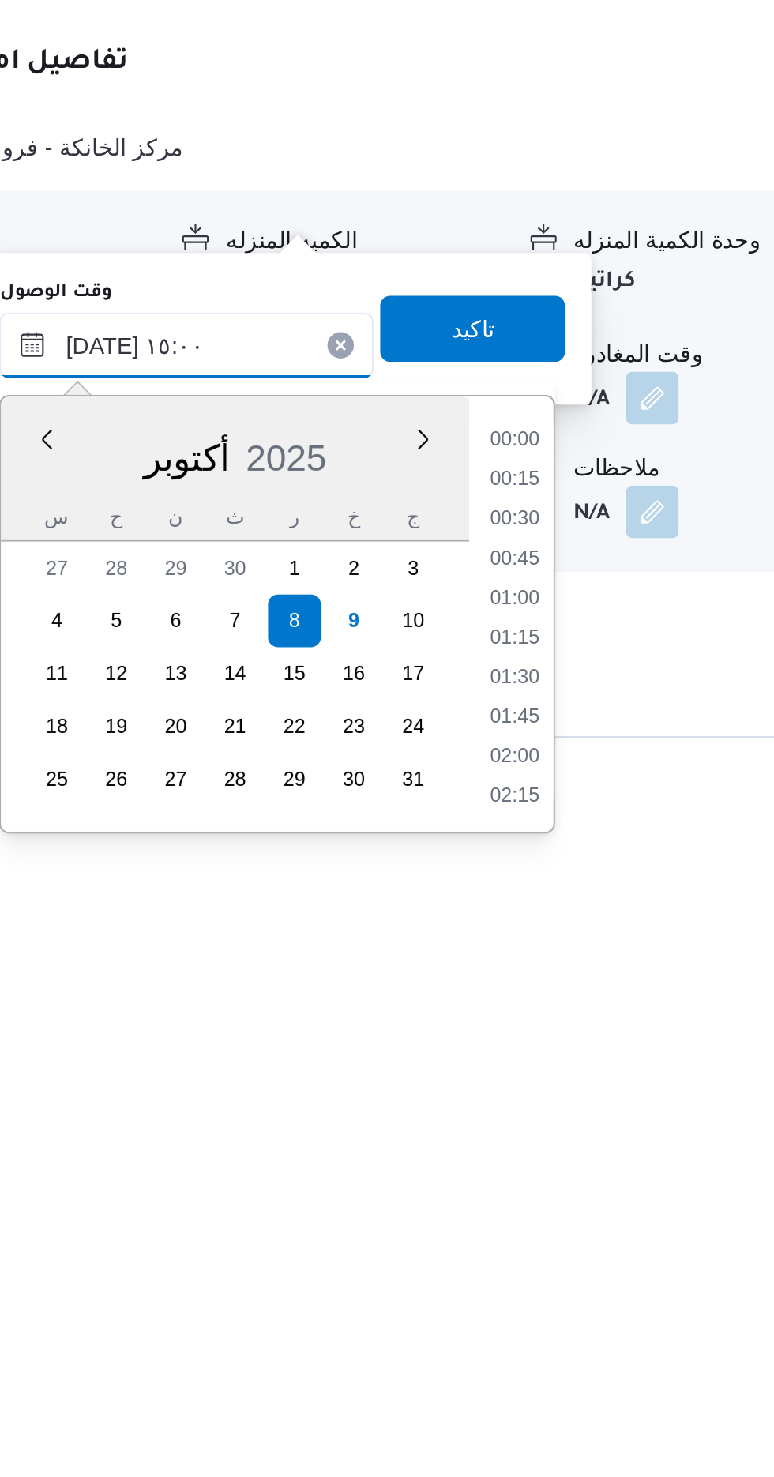
scroll to position [1041, 0]
click at [580, 1386] on li "16:00" at bounding box center [586, 1394] width 36 height 16
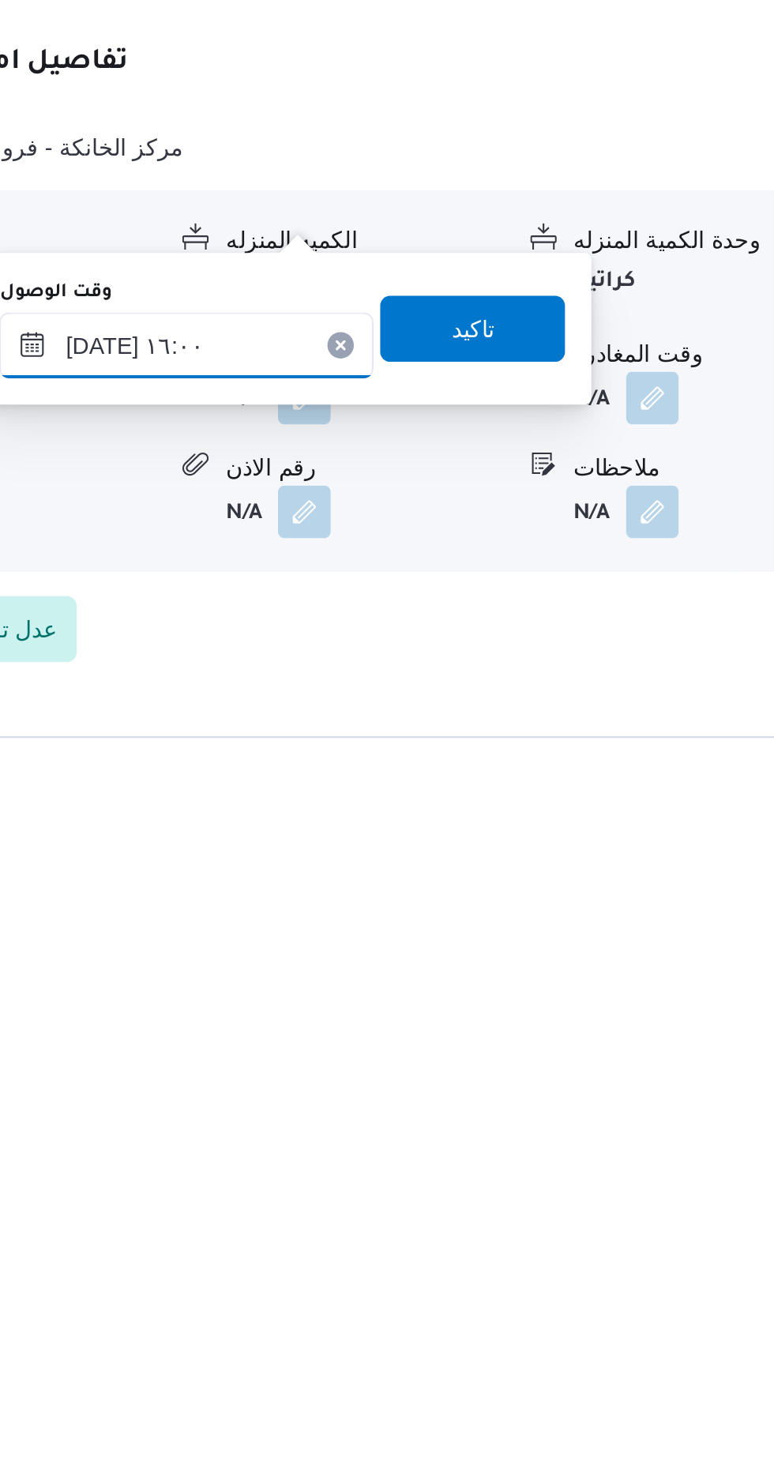
click at [466, 1171] on input "[DATE] ١٦:٠٠" at bounding box center [428, 1177] width 179 height 32
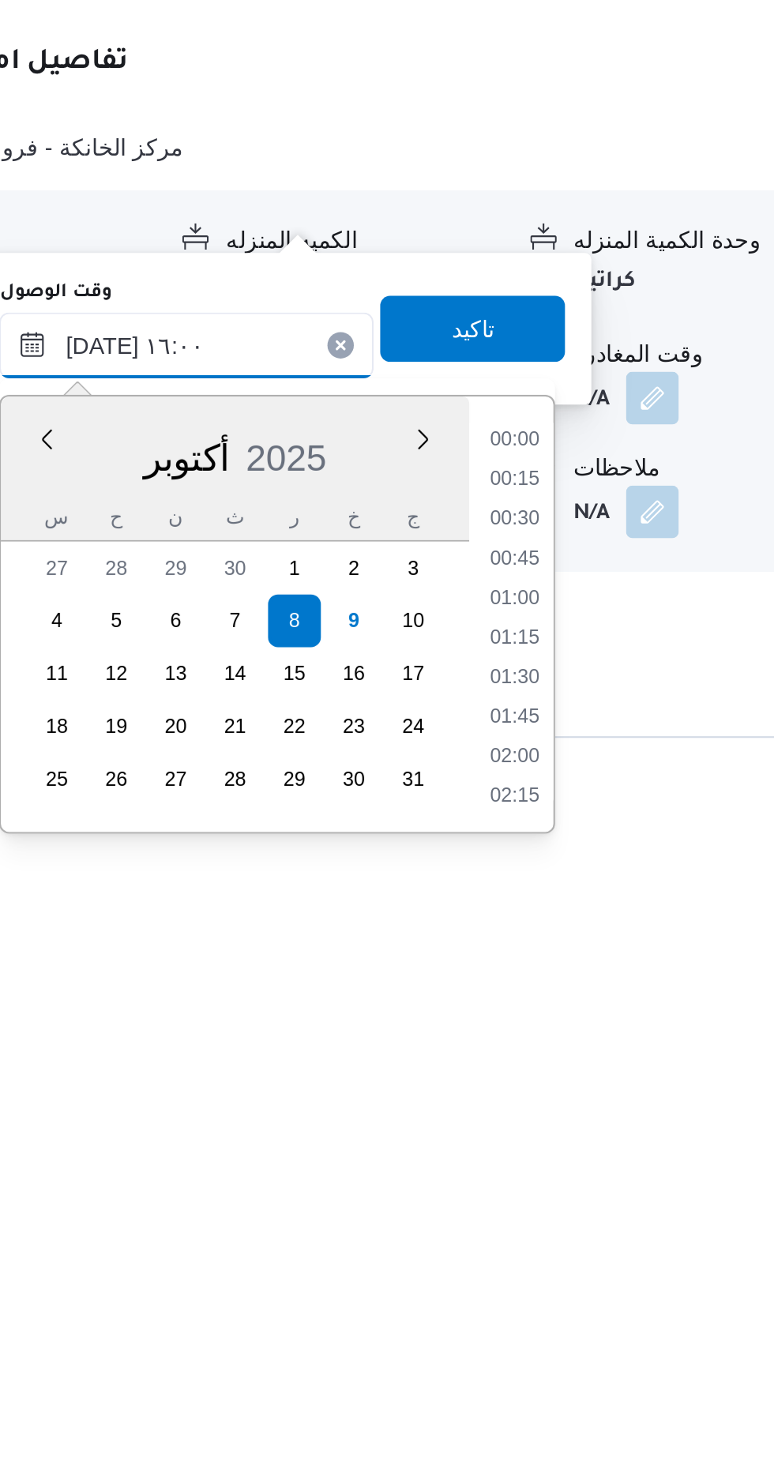
scroll to position [1117, 0]
click at [579, 1387] on li "17:00" at bounding box center [586, 1394] width 36 height 16
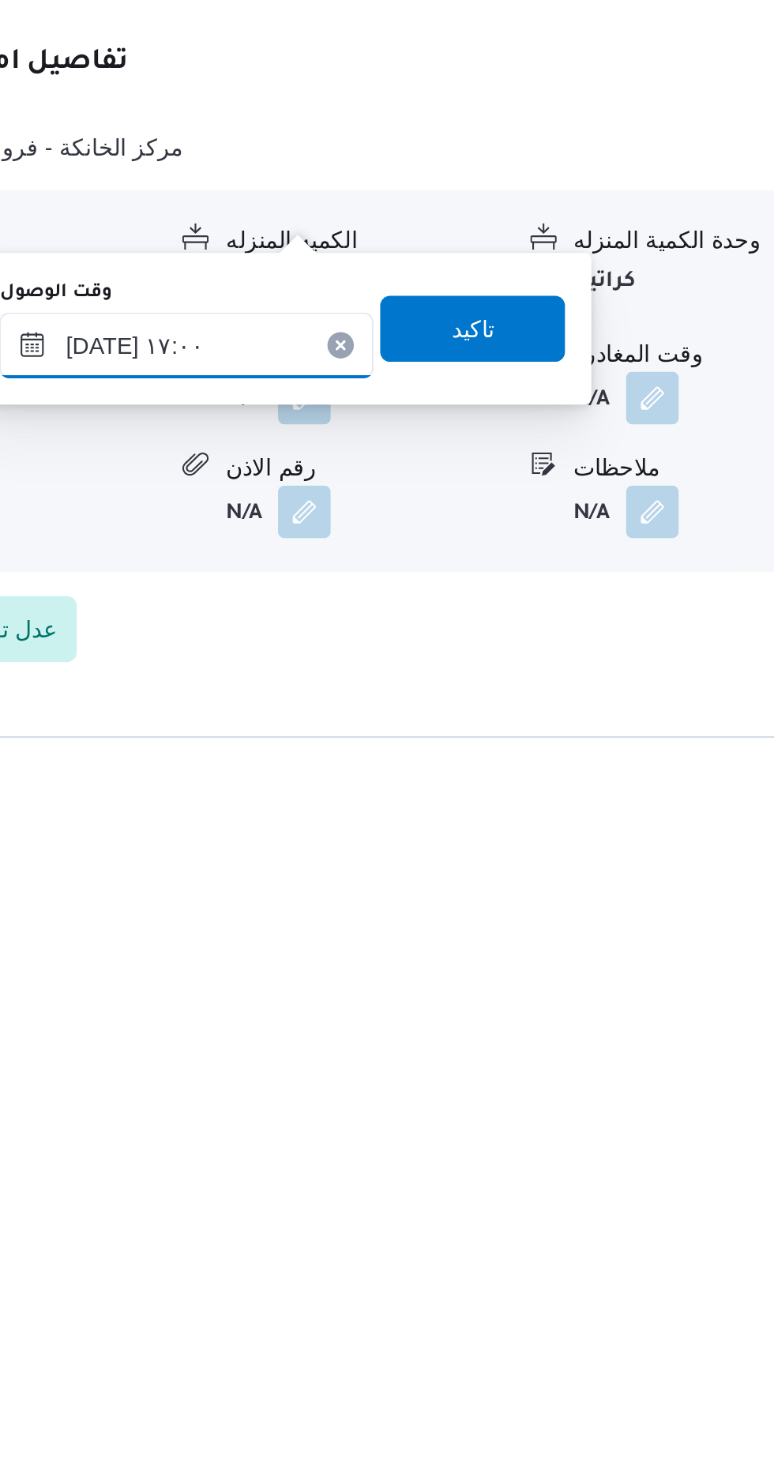
click at [430, 1168] on input "[DATE] ١٧:٠٠" at bounding box center [428, 1177] width 179 height 32
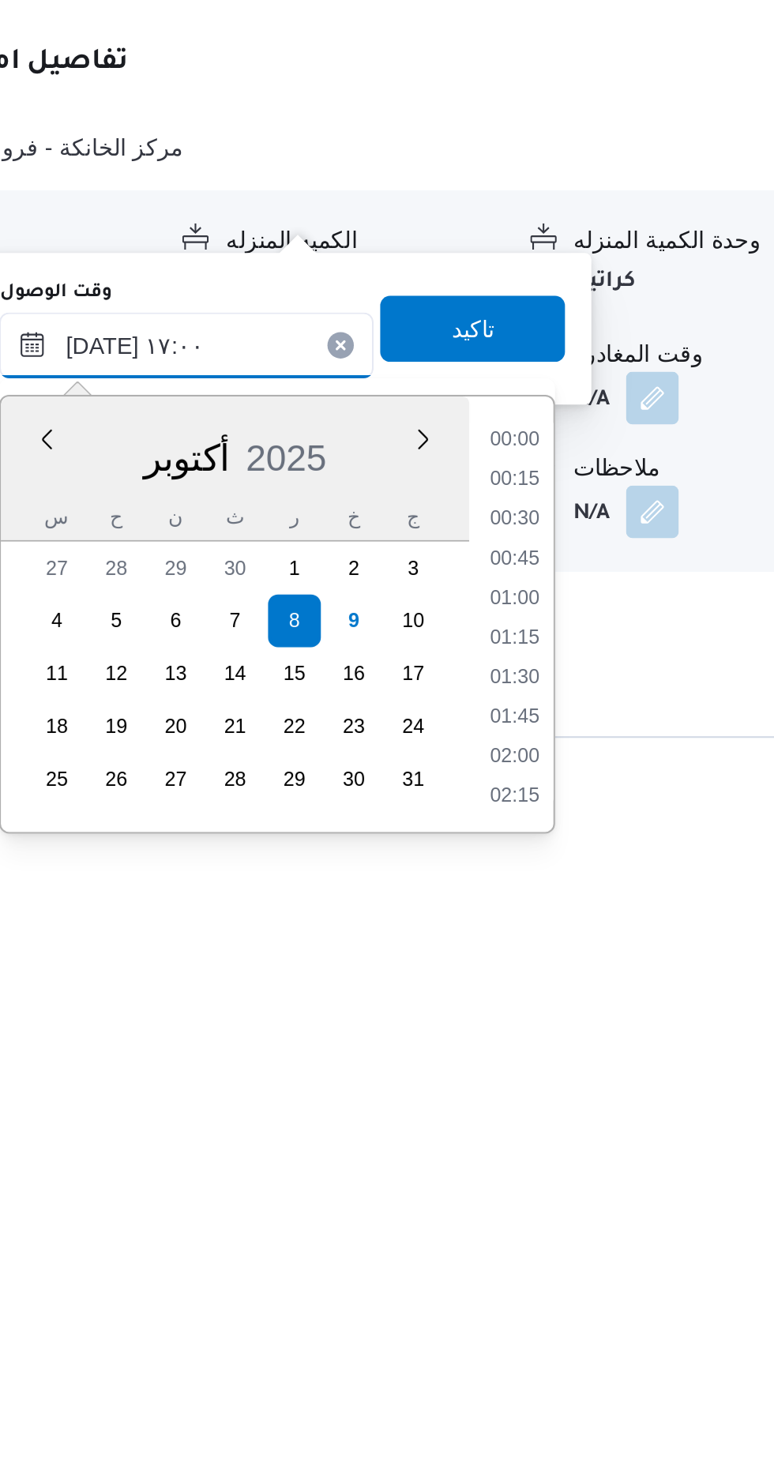
scroll to position [1192, 0]
click at [580, 1388] on li "18:00" at bounding box center [586, 1394] width 36 height 16
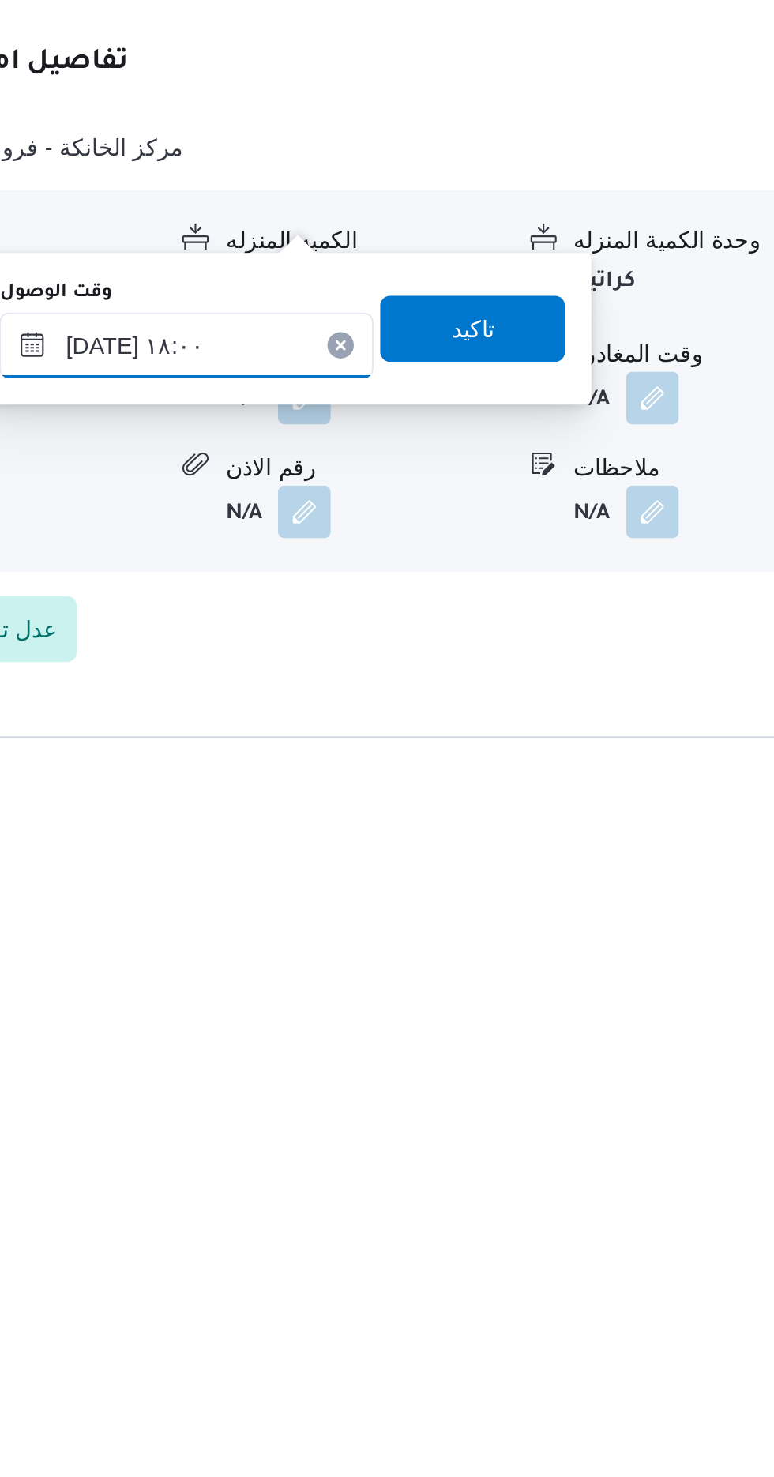
click at [420, 1170] on input "[DATE] ١٨:٠٠" at bounding box center [428, 1177] width 179 height 32
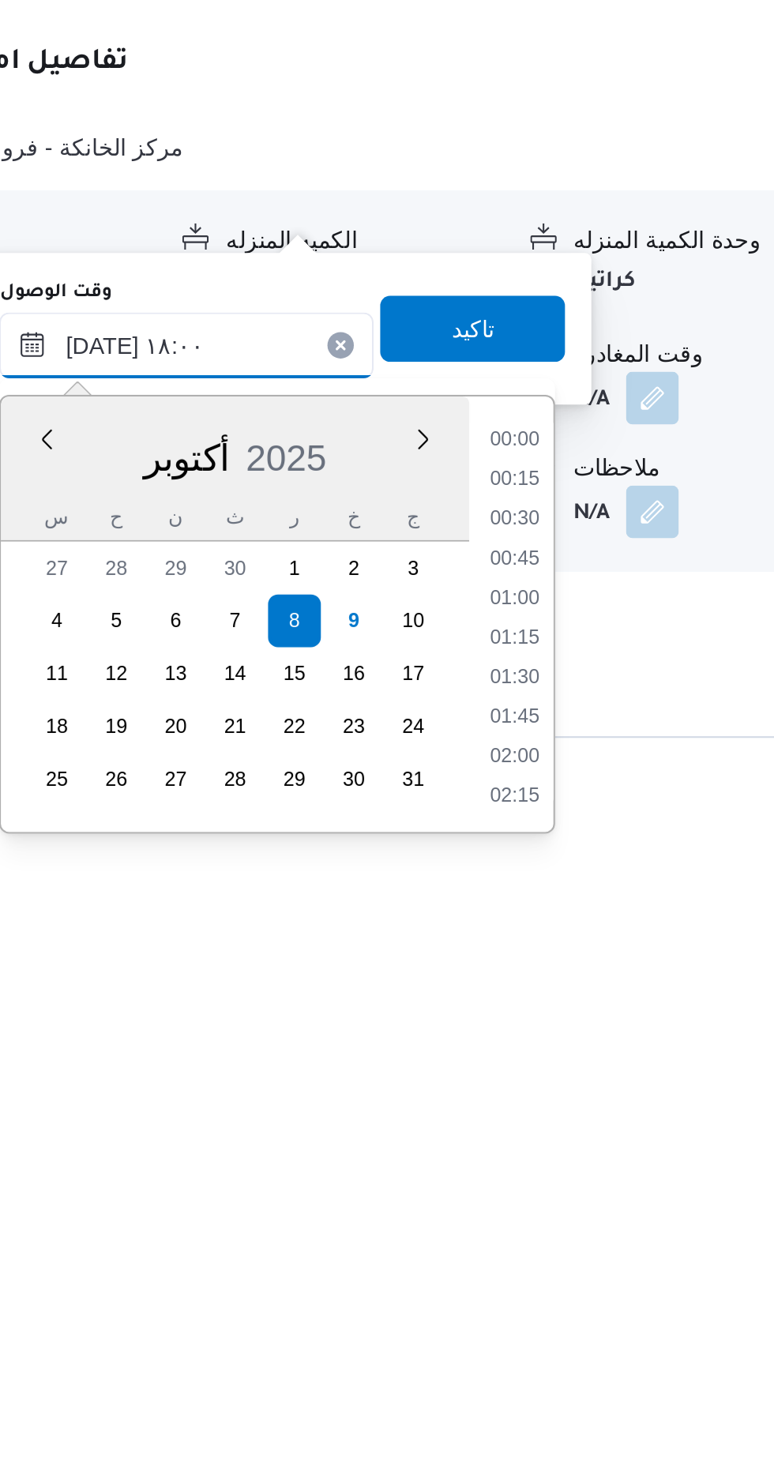
scroll to position [1268, 0]
click at [583, 1389] on li "19:00" at bounding box center [586, 1394] width 36 height 16
type input "[DATE] ١٩:٠٠"
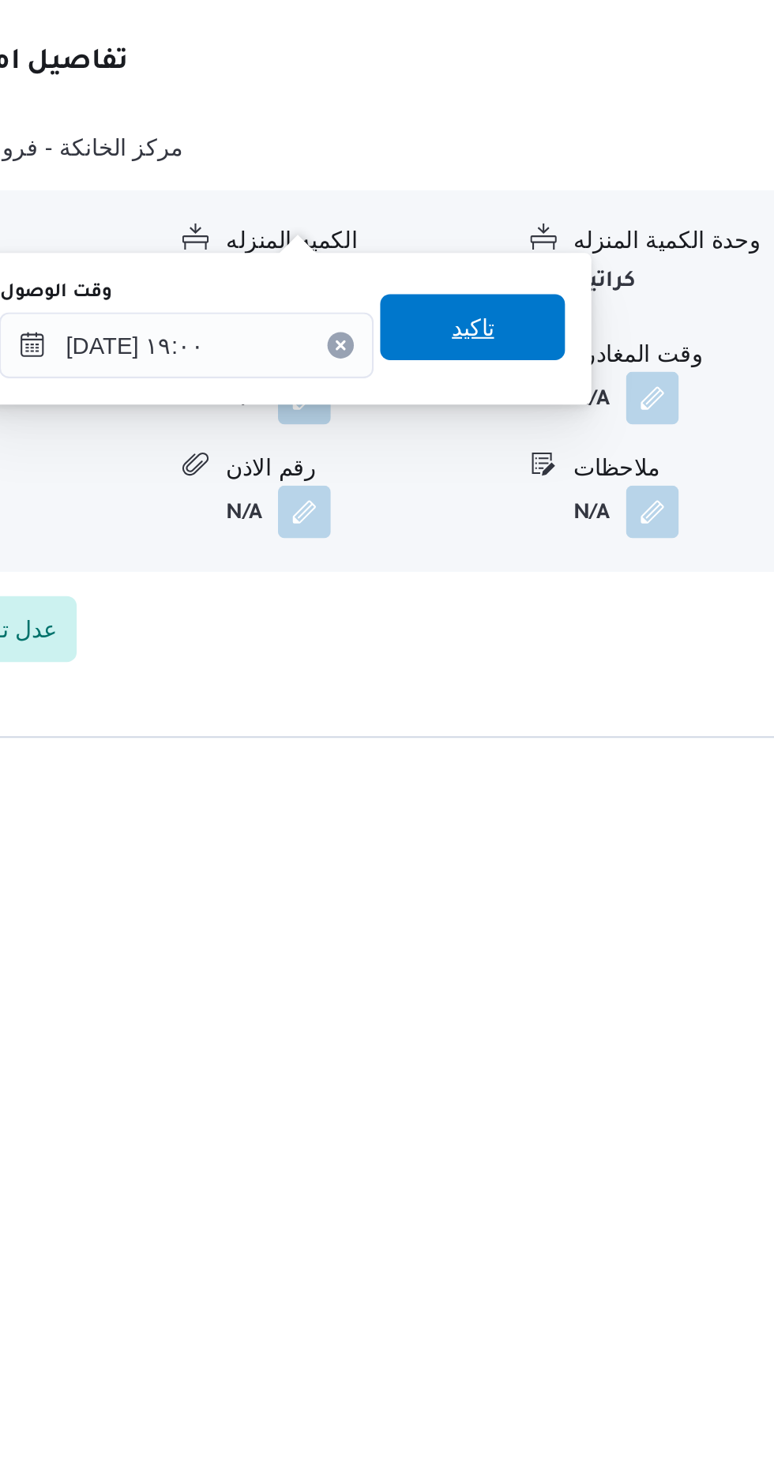
click at [566, 1173] on span "تاكيد" at bounding box center [565, 1168] width 88 height 32
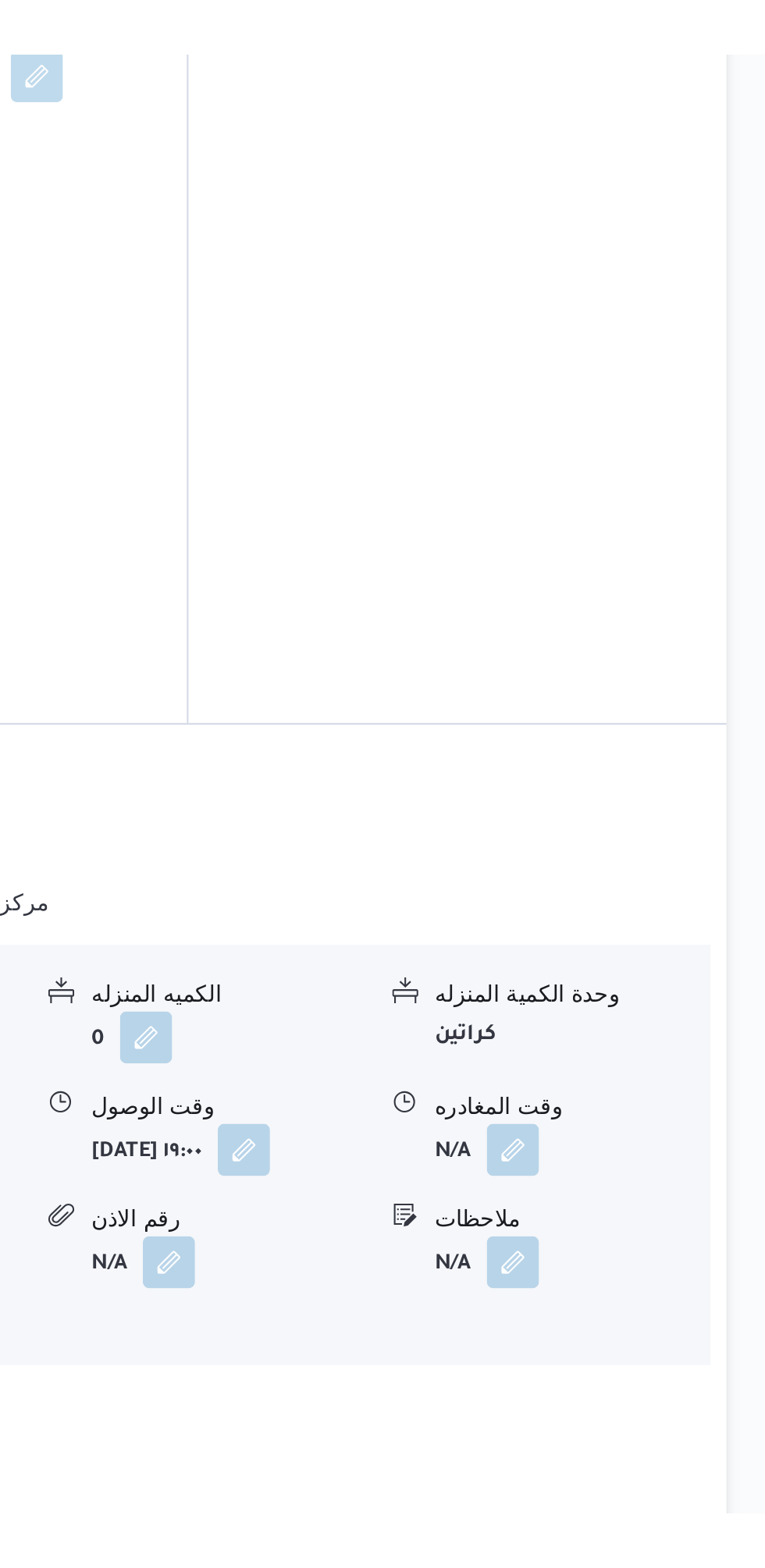
scroll to position [1122, 0]
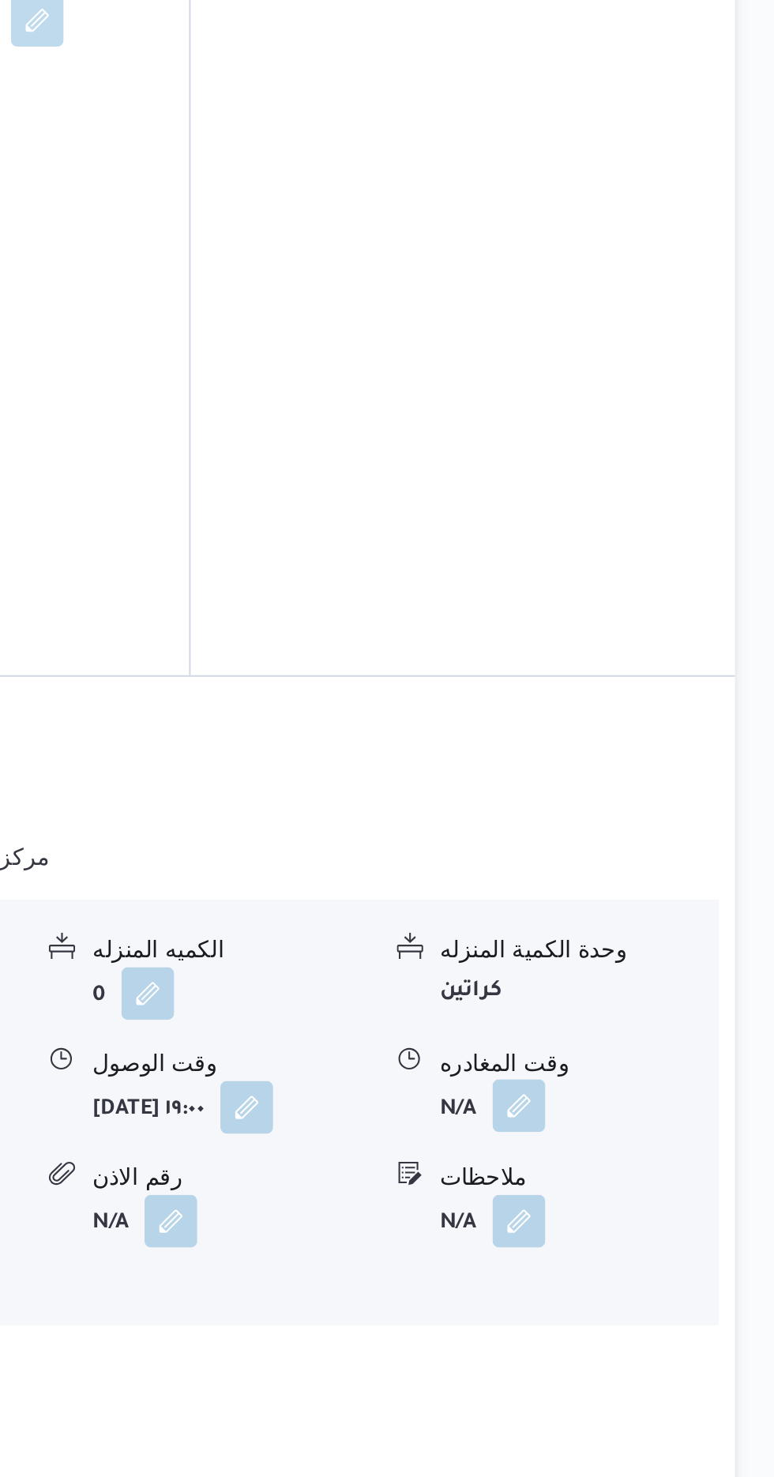
click at [644, 1188] on button "button" at bounding box center [651, 1200] width 25 height 25
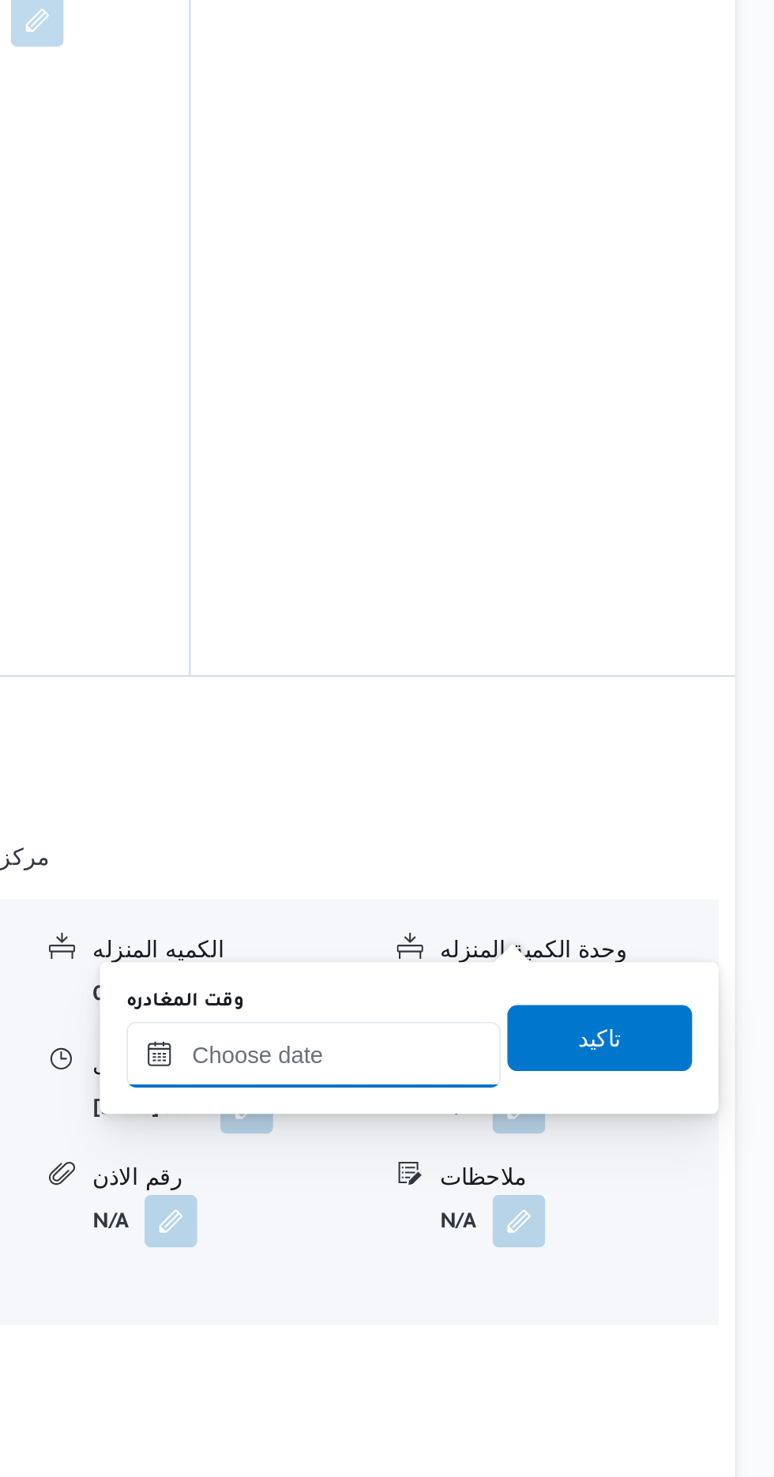
click at [565, 1173] on input "وقت المغادره" at bounding box center [553, 1177] width 179 height 32
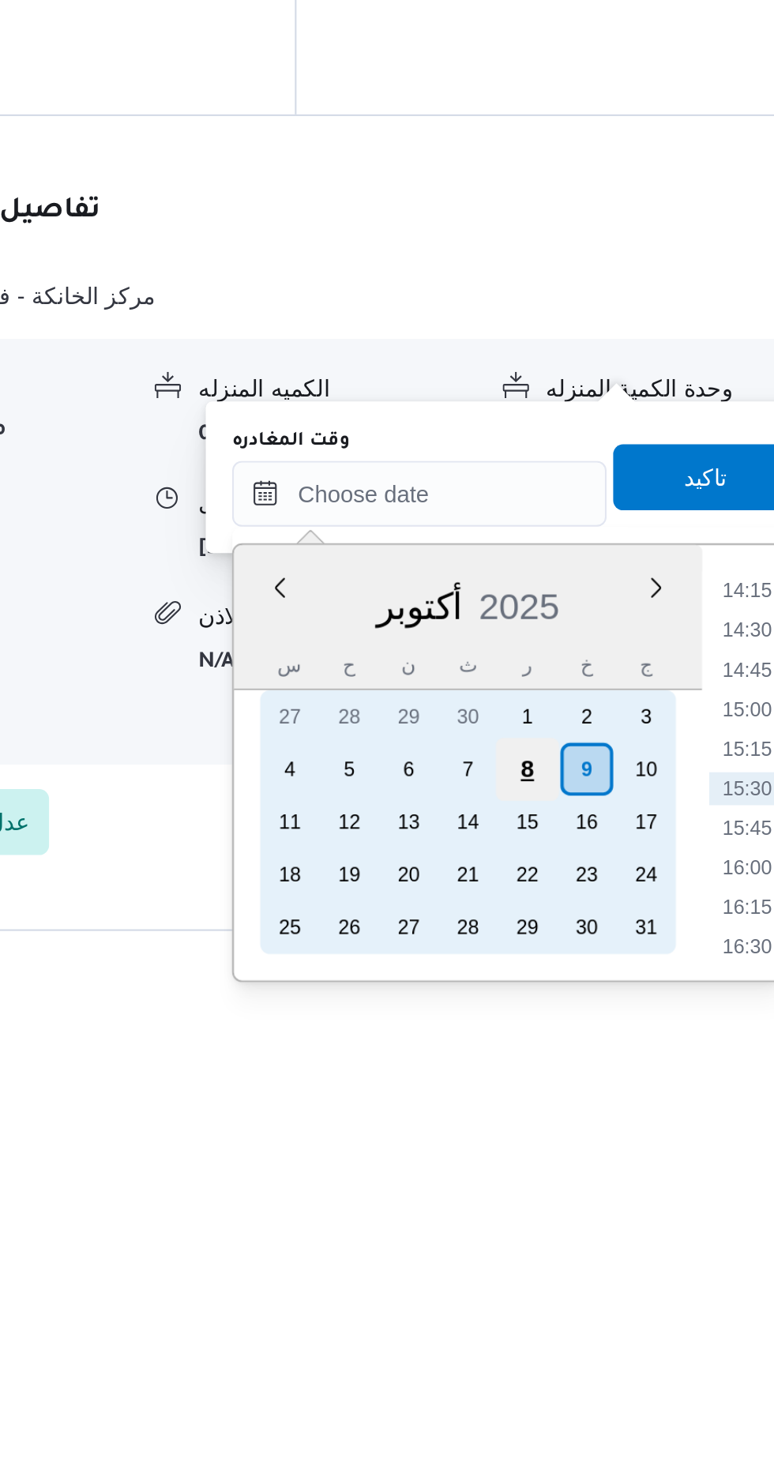
click at [602, 1308] on div "8" at bounding box center [605, 1309] width 30 height 30
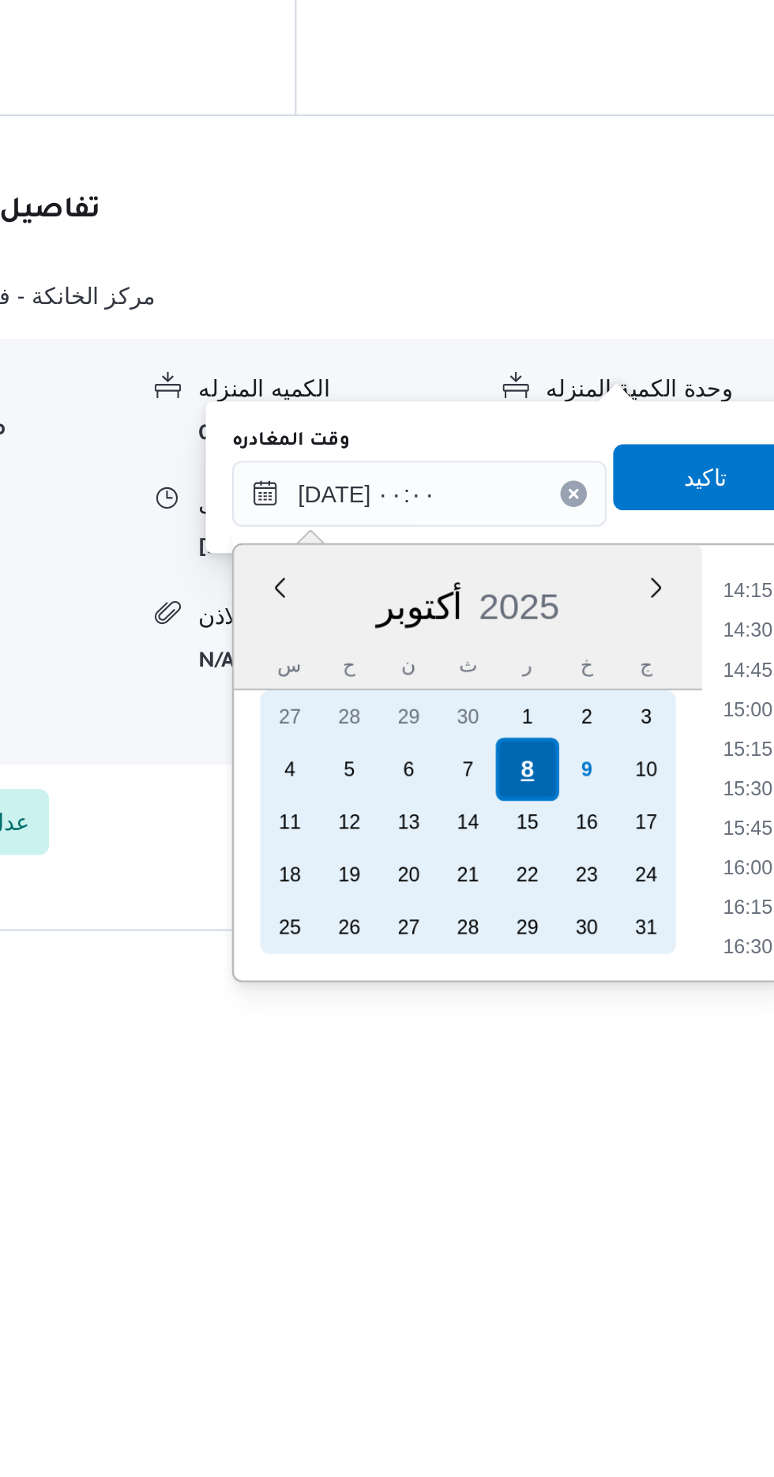
scroll to position [0, 0]
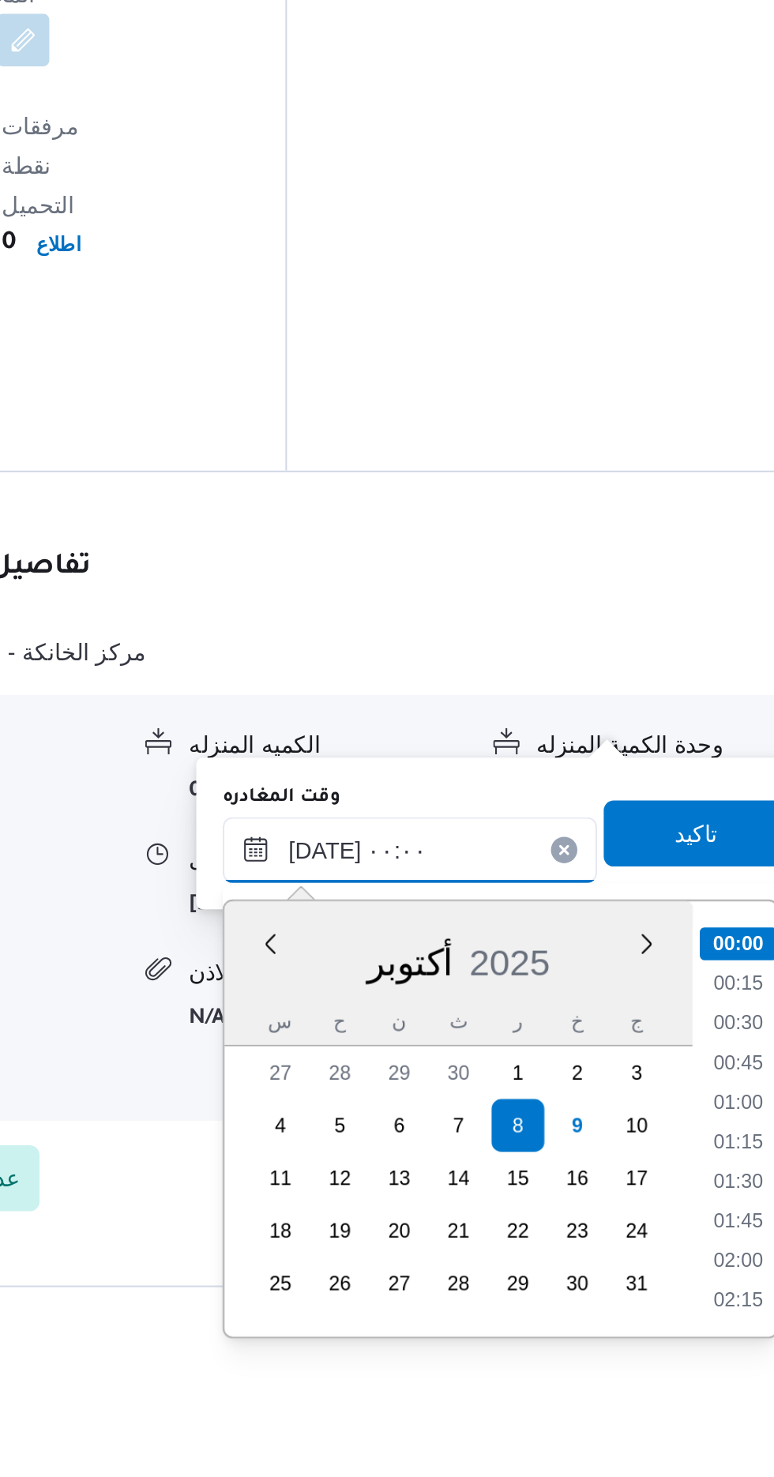
click at [476, 1173] on input "[DATE] ٠٠:٠٠" at bounding box center [553, 1177] width 179 height 32
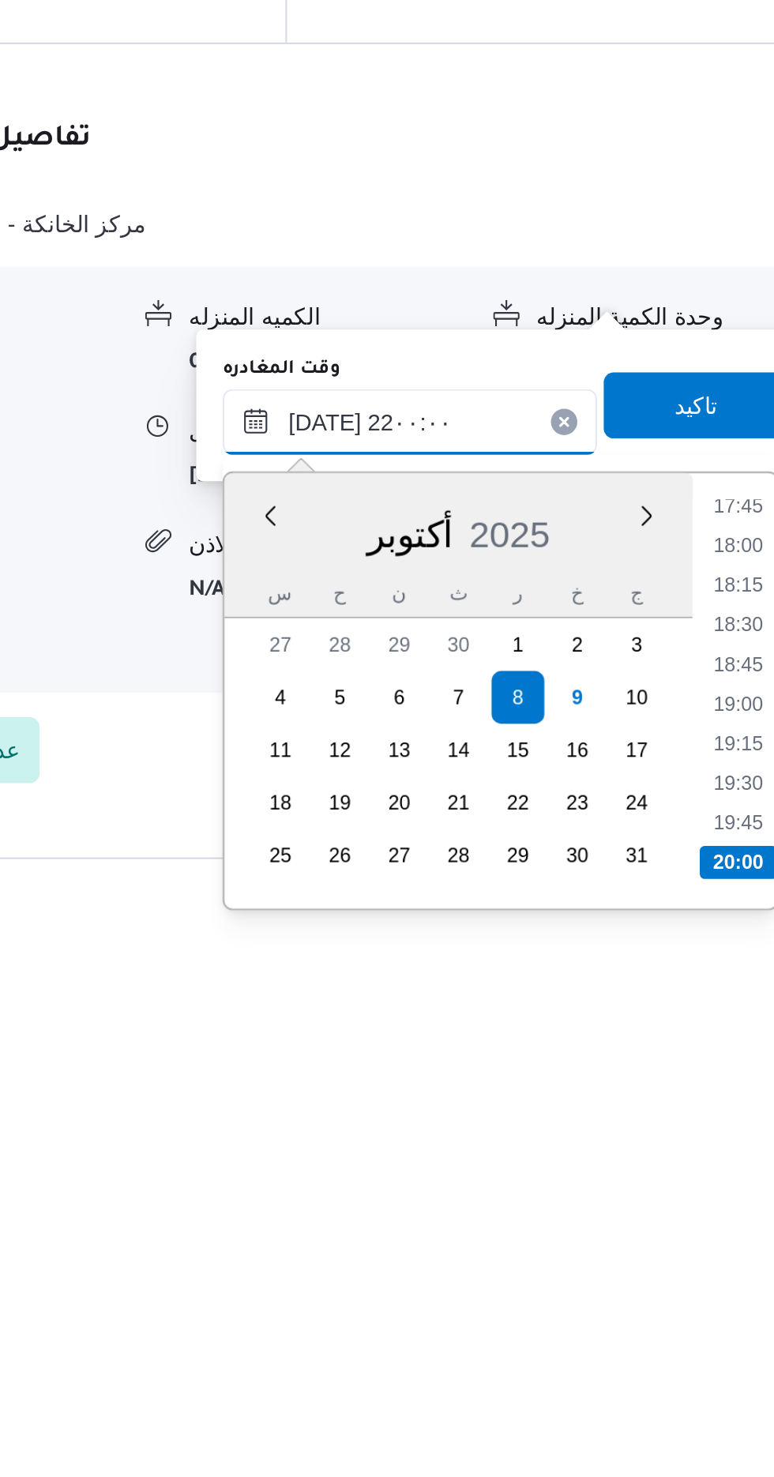
scroll to position [1502, 0]
click at [697, 1380] on li "22:00" at bounding box center [710, 1388] width 37 height 16
type input "[DATE] ٢٢:٠٠"
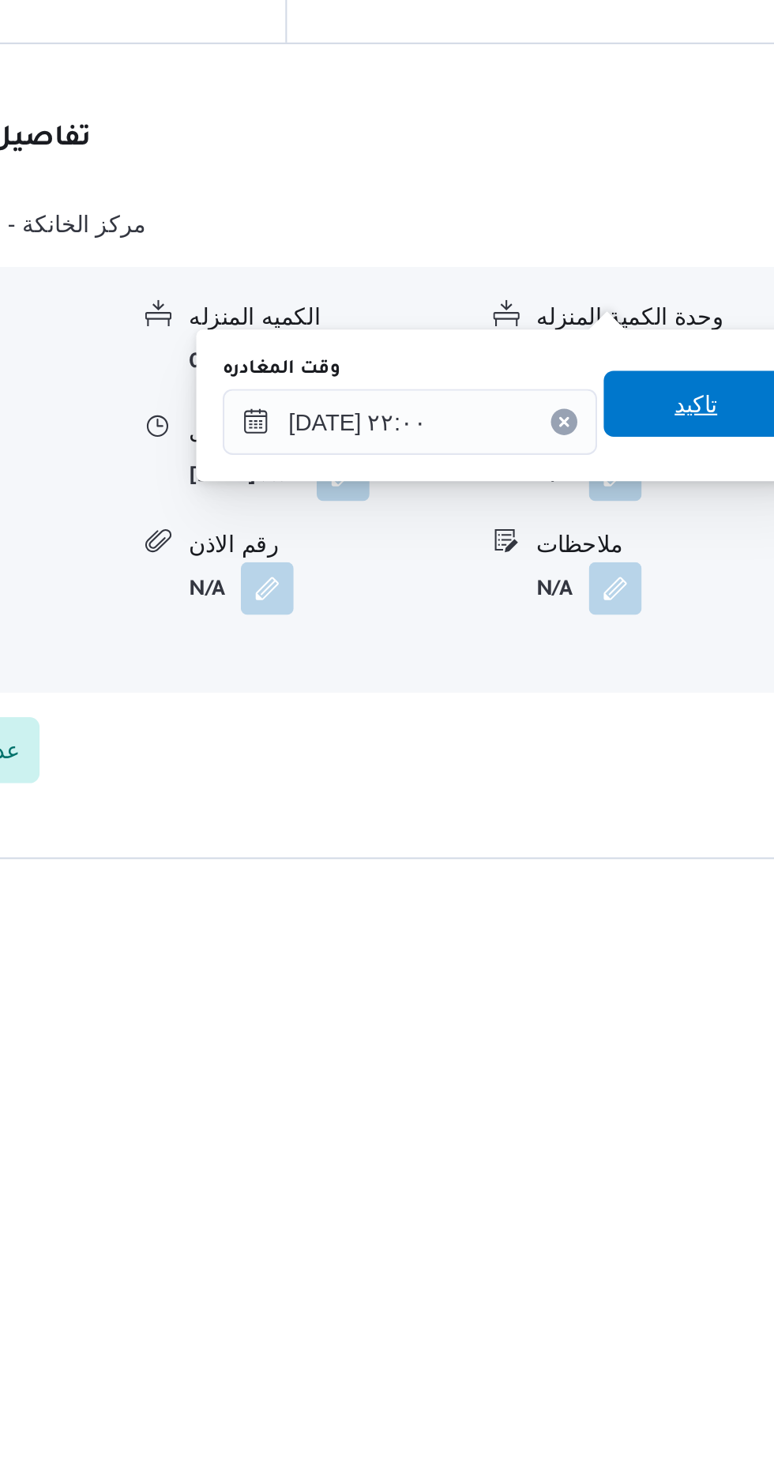
click at [690, 1167] on span "تاكيد" at bounding box center [690, 1169] width 88 height 32
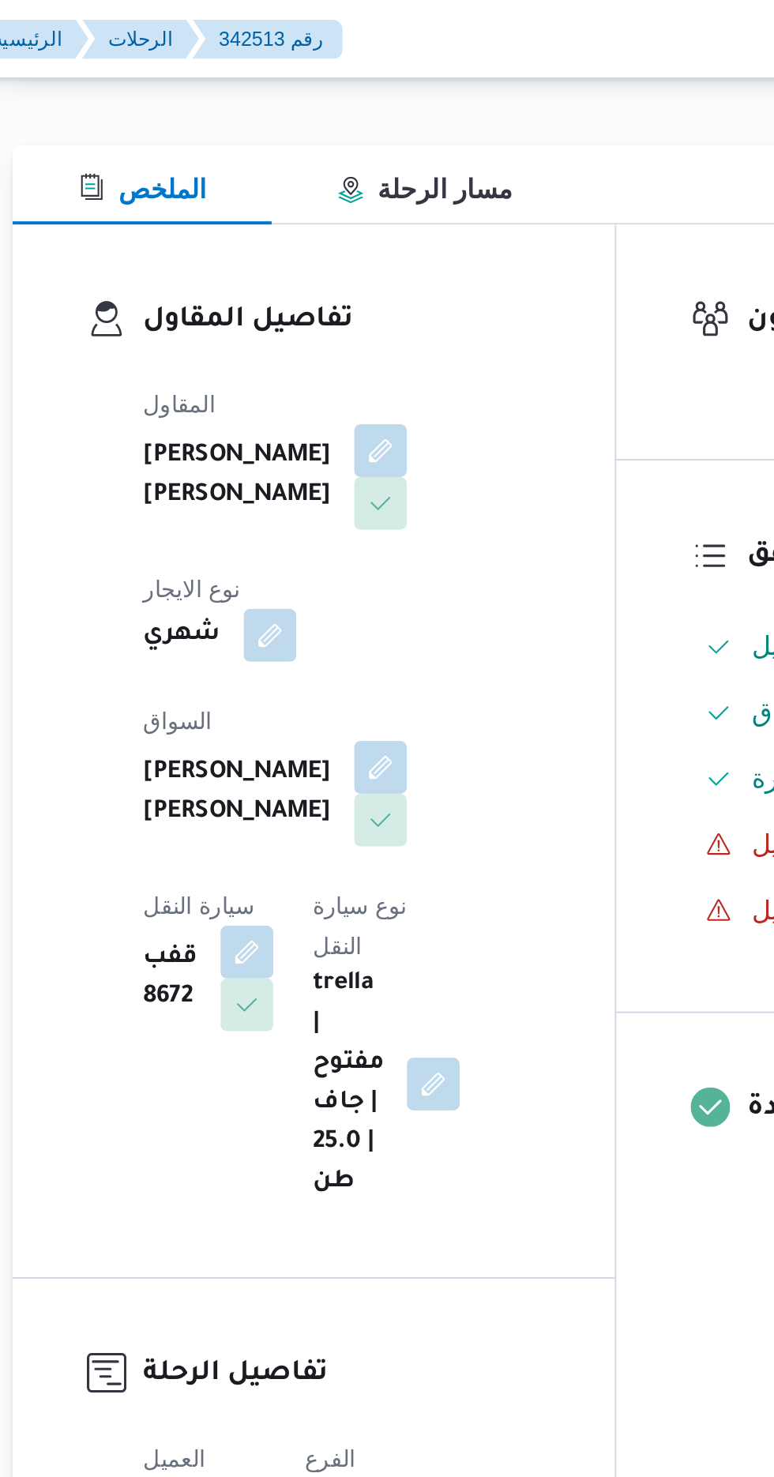
scroll to position [0, 0]
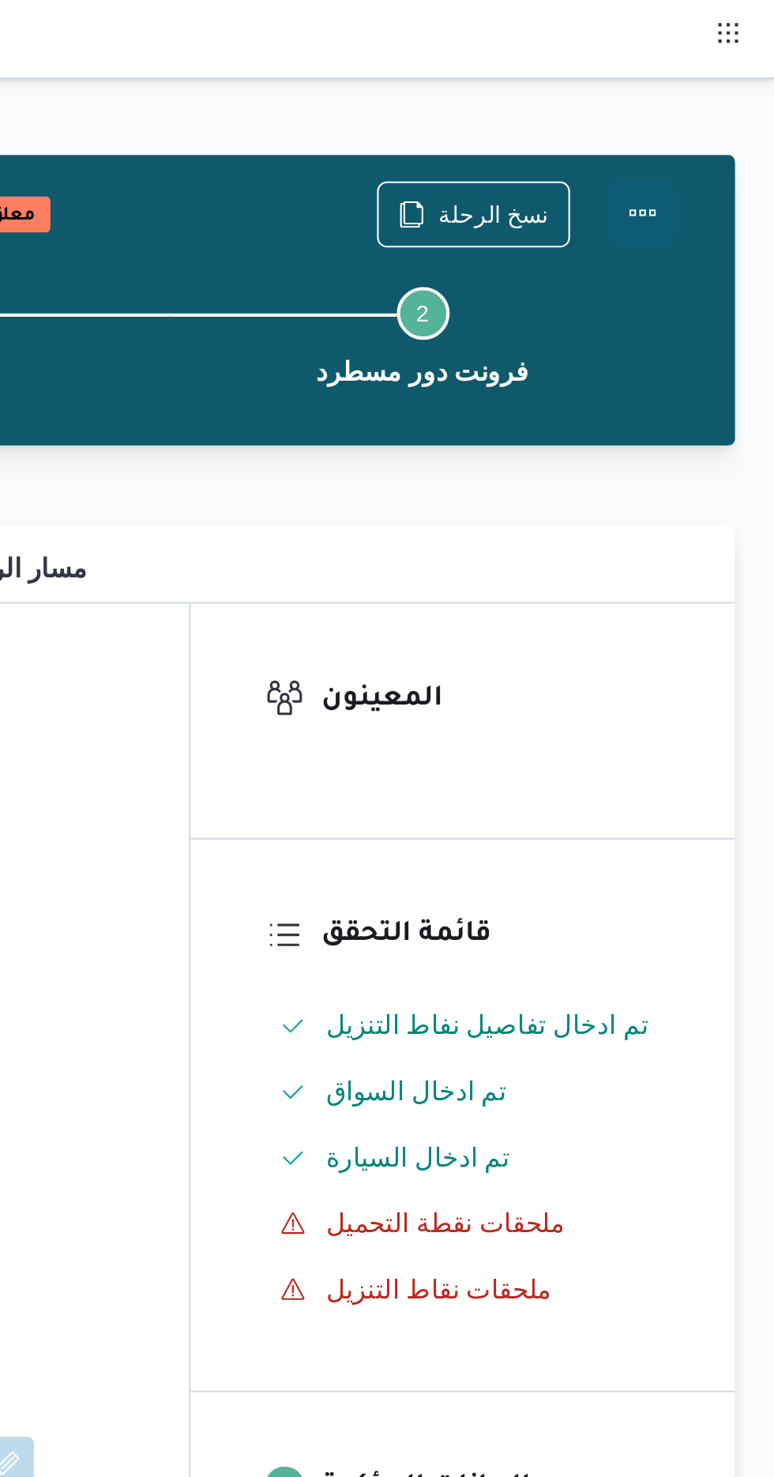
click at [715, 105] on button "Actions" at bounding box center [711, 102] width 32 height 32
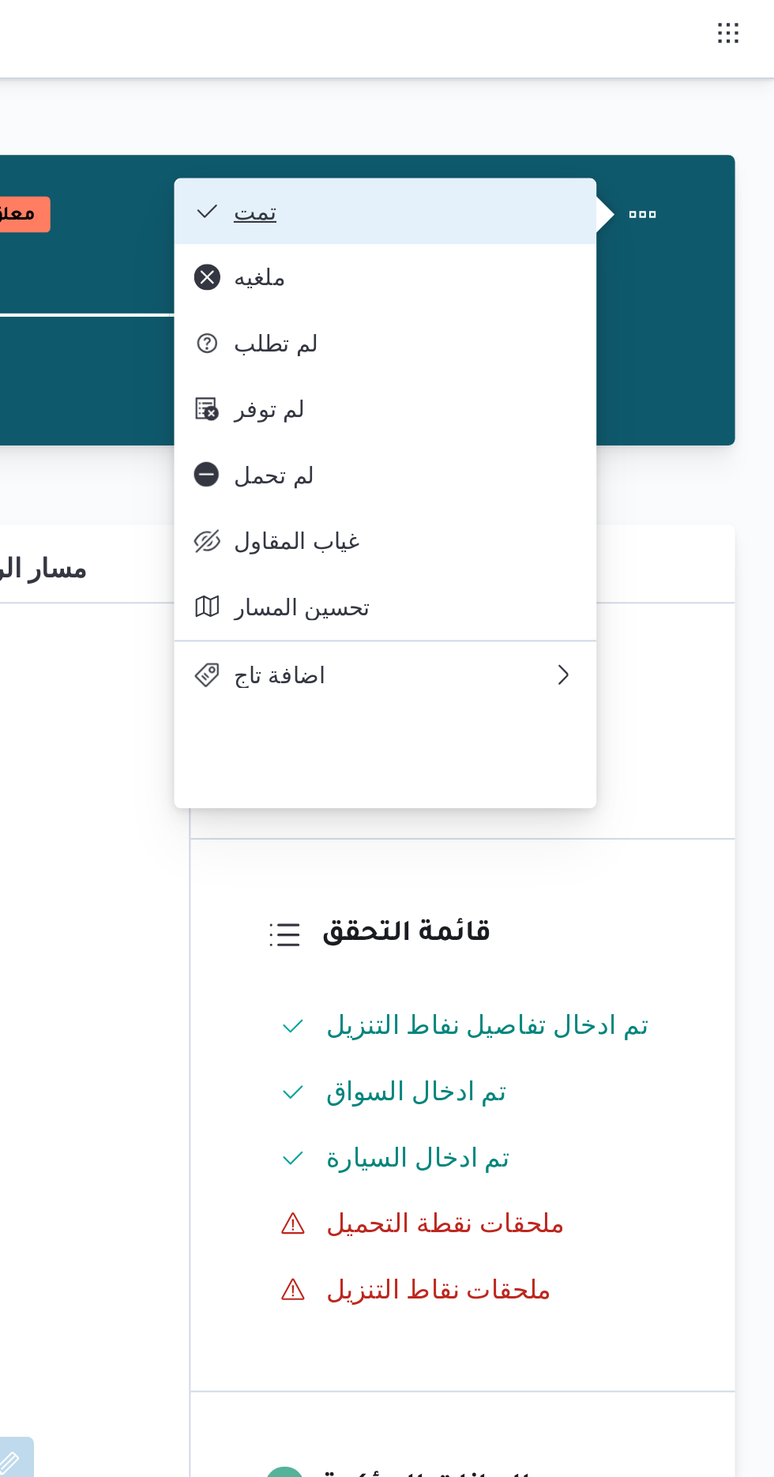
click at [589, 100] on span "تمت" at bounding box center [597, 101] width 164 height 13
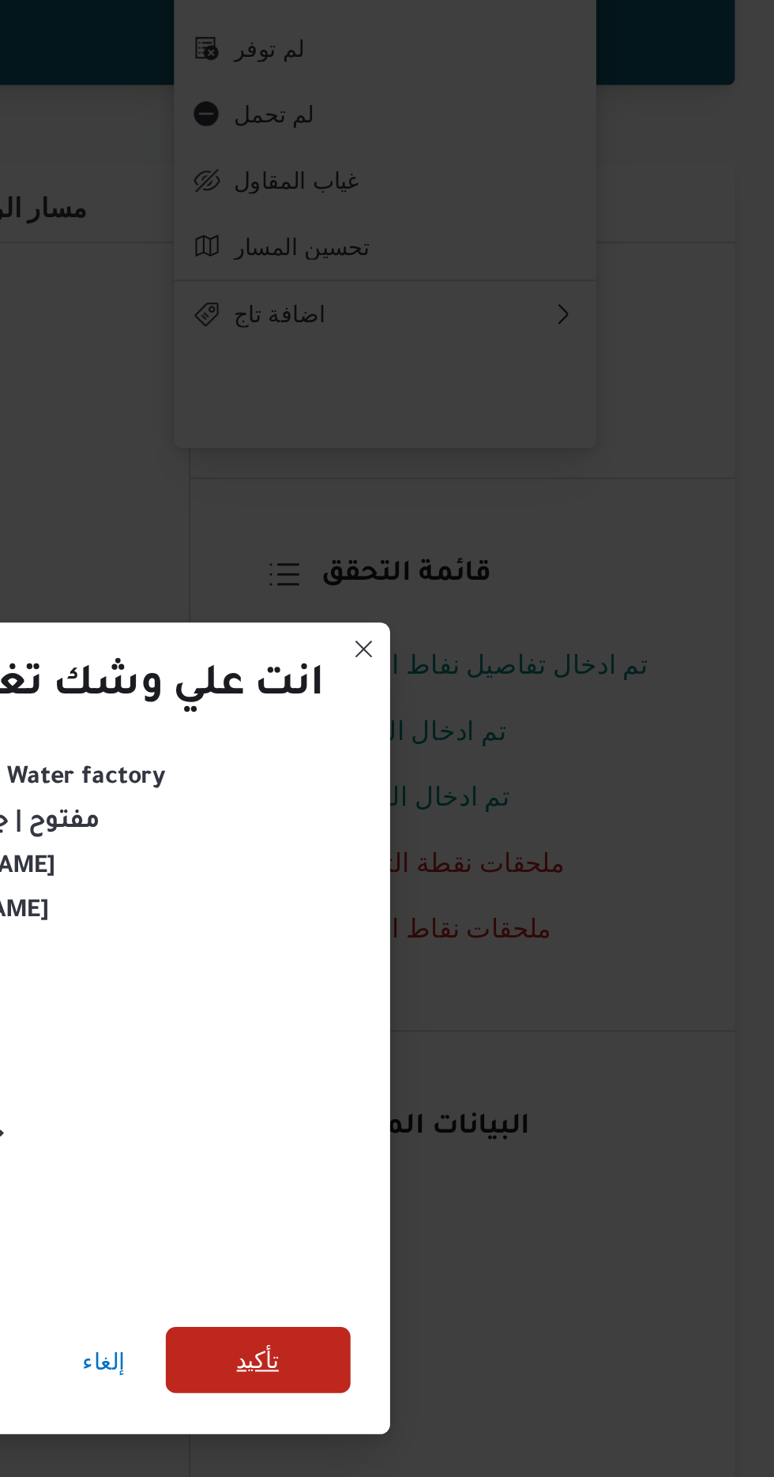
click at [533, 817] on span "تأكيد" at bounding box center [526, 823] width 21 height 19
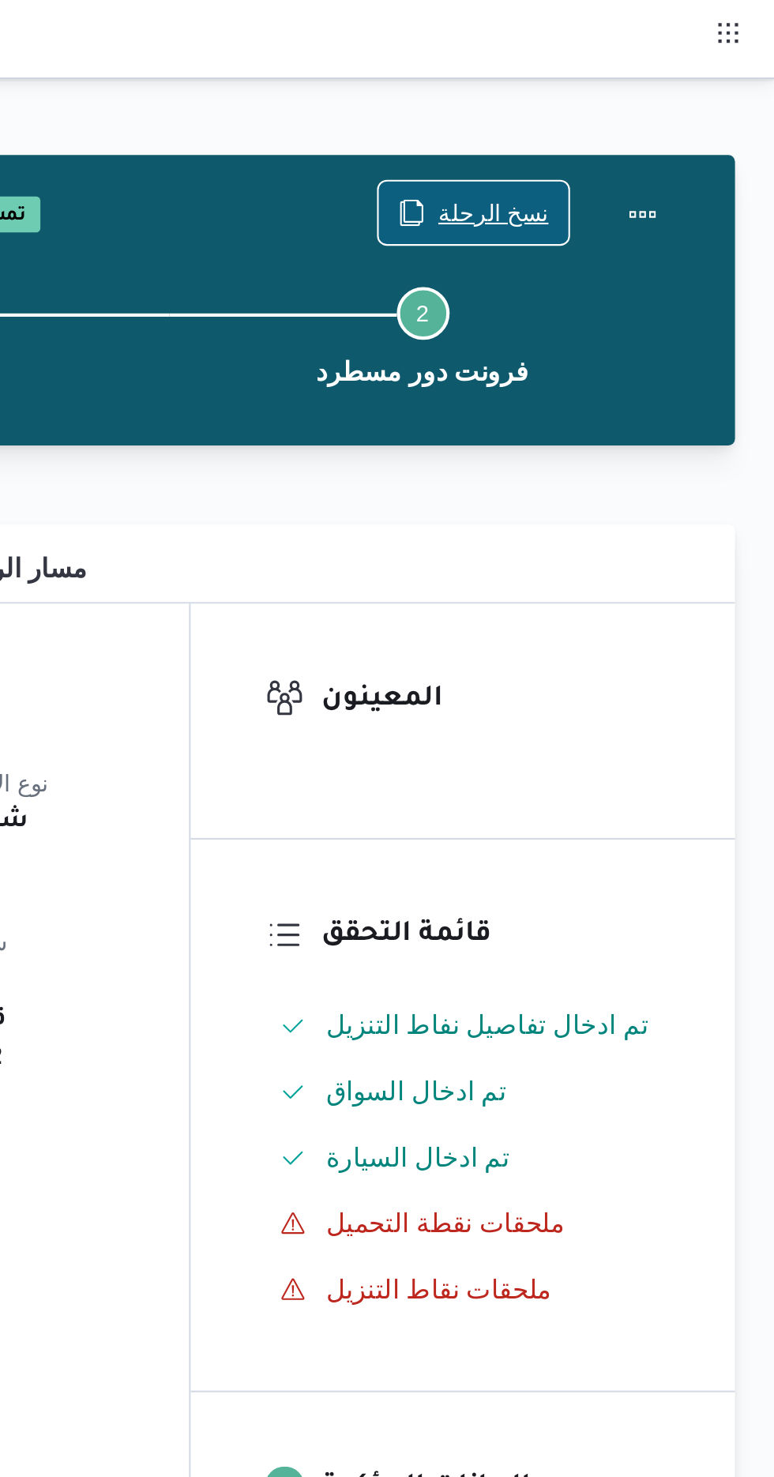
click at [614, 107] on span "نسخ الرحلة" at bounding box center [629, 102] width 91 height 30
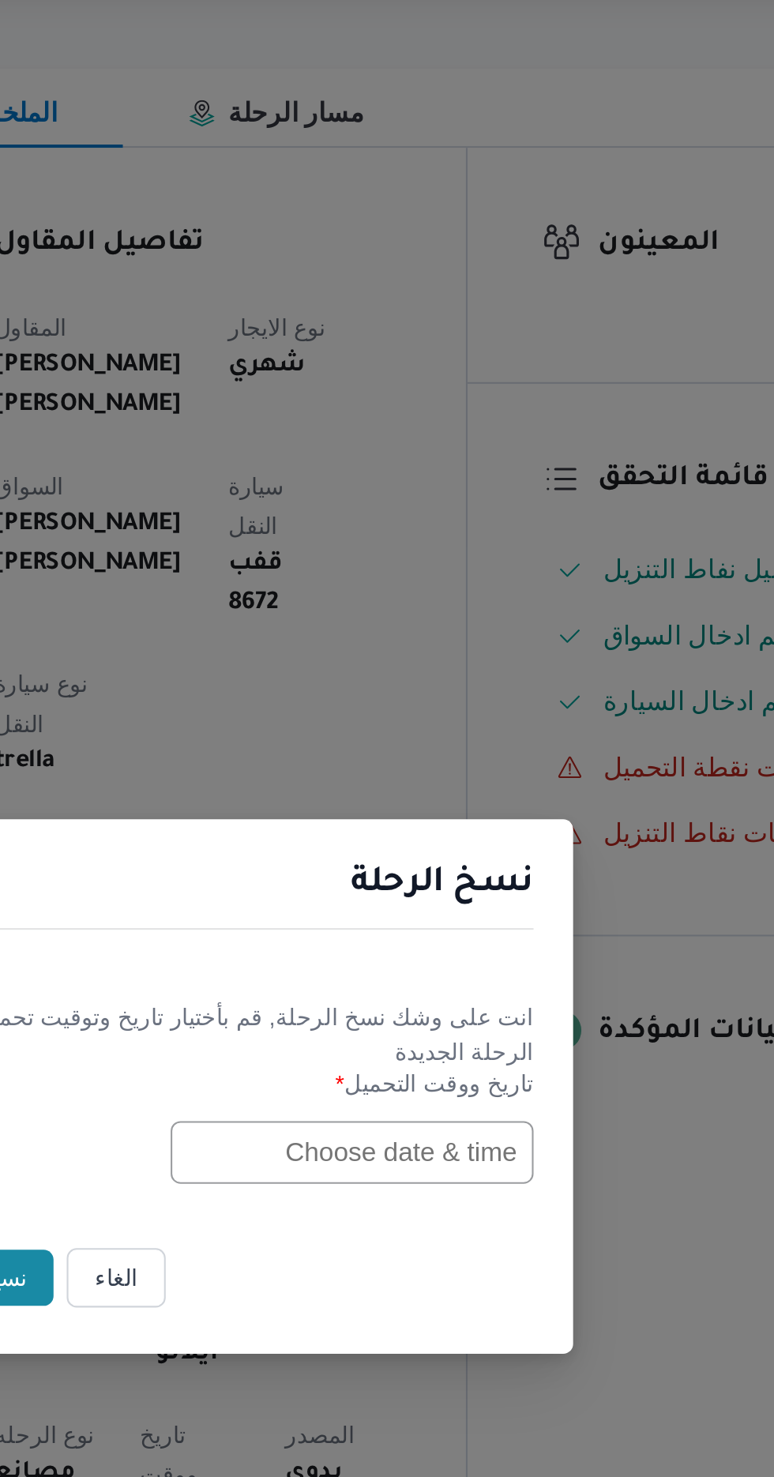
click at [412, 785] on input "text" at bounding box center [439, 770] width 174 height 30
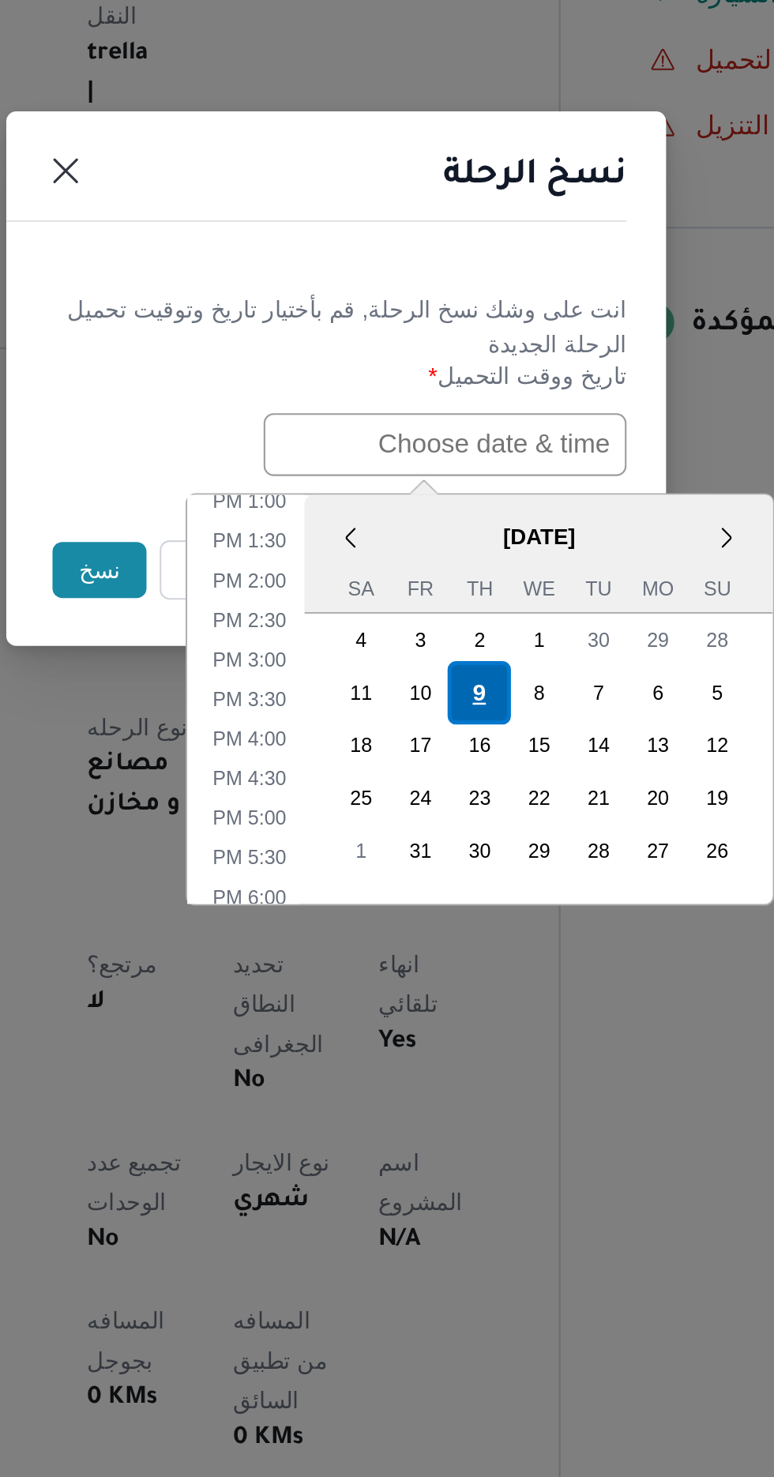
click at [455, 884] on div "9" at bounding box center [456, 888] width 30 height 30
type input "[DATE] 12:00AM"
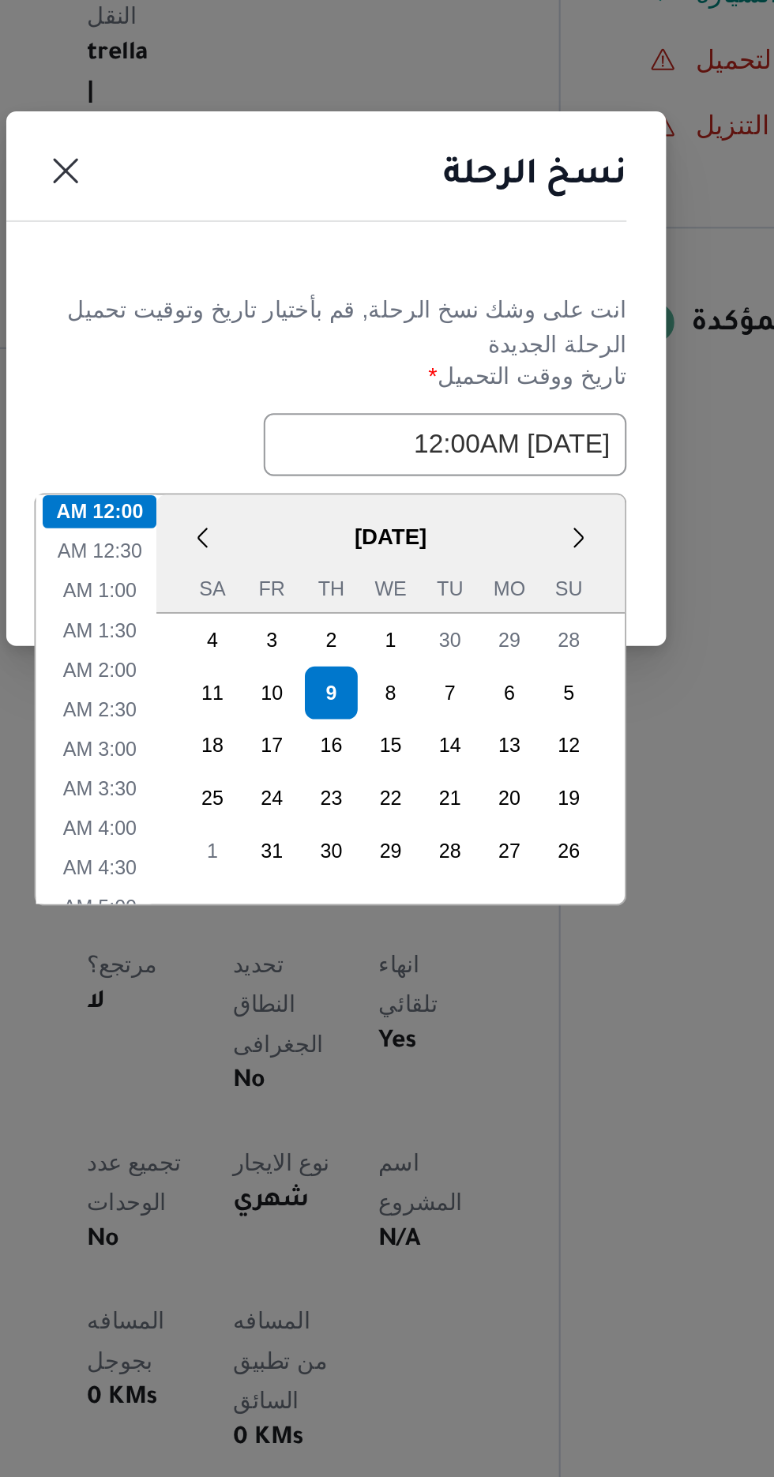
click at [361, 645] on header "نسخ الرحلة" at bounding box center [368, 646] width 316 height 34
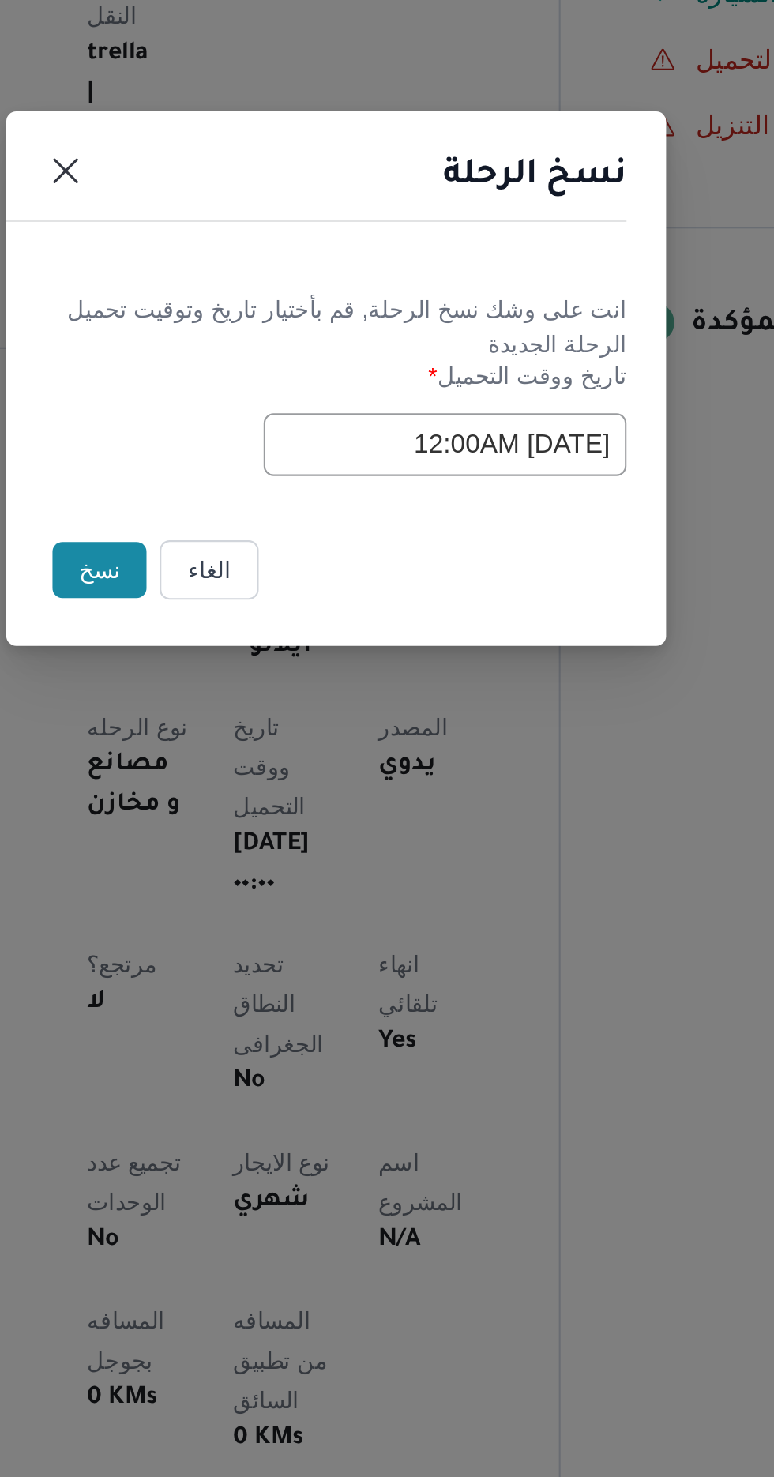
click at [269, 823] on button "نسخ" at bounding box center [273, 830] width 45 height 27
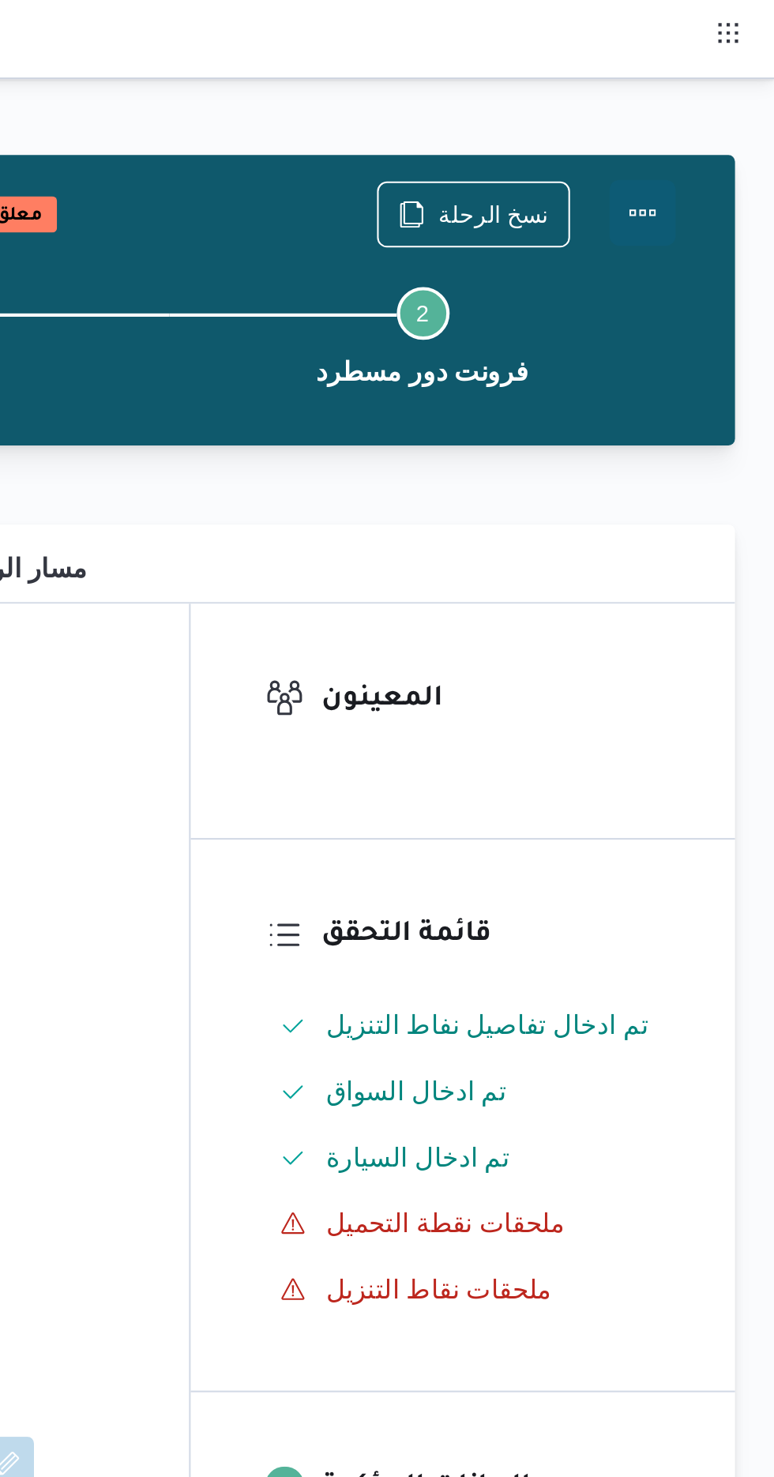
click at [714, 107] on button "Actions" at bounding box center [711, 102] width 32 height 32
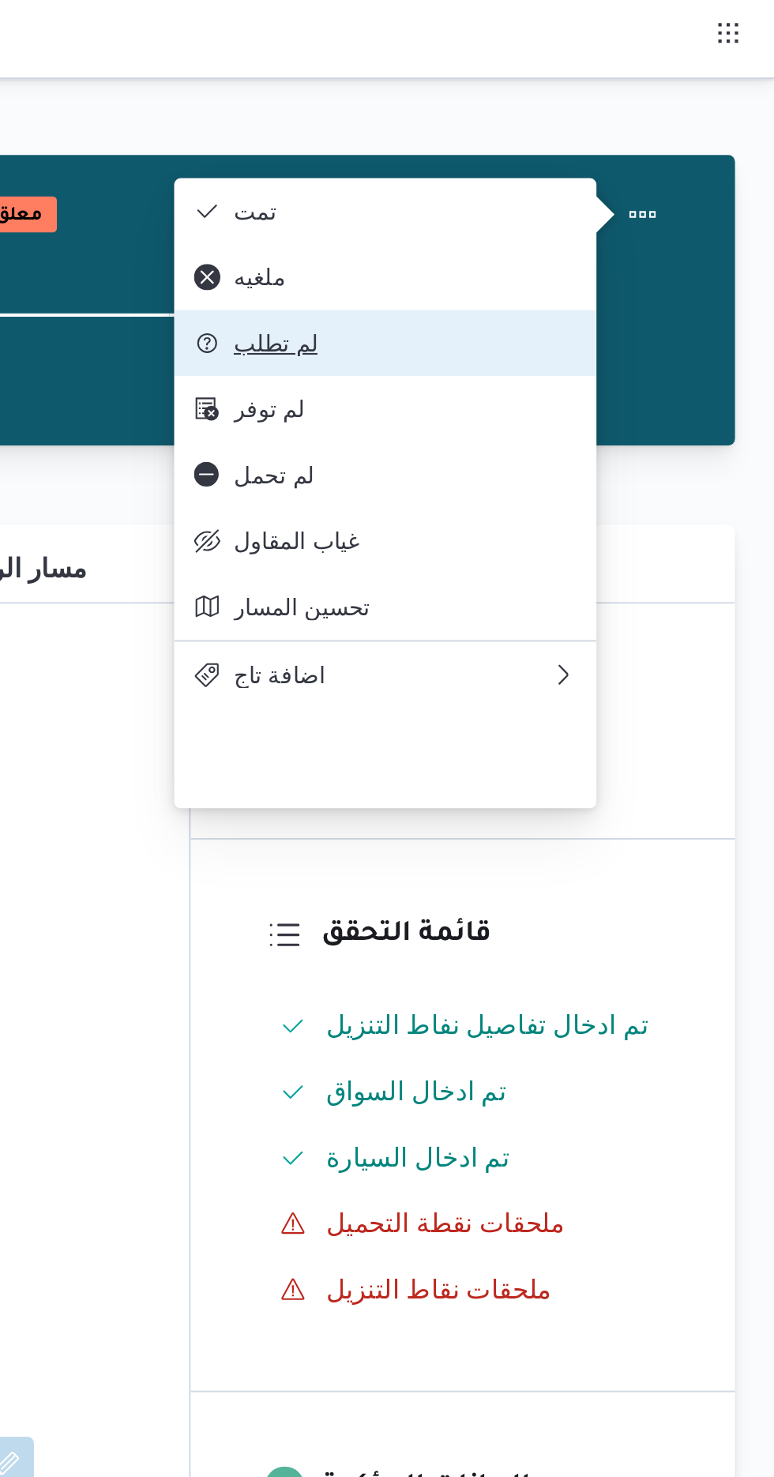
click at [532, 171] on span "لم تطلب" at bounding box center [597, 164] width 164 height 13
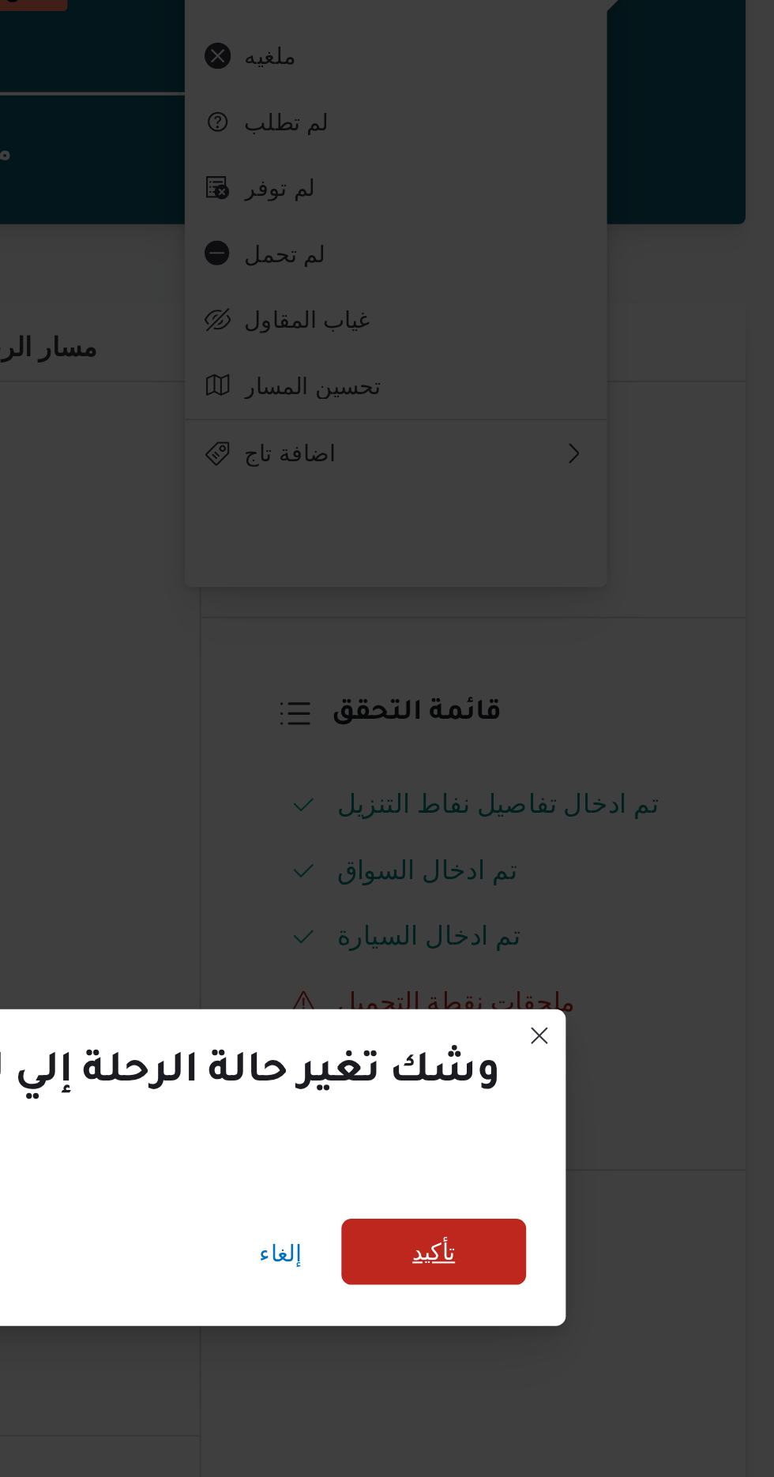
click at [561, 721] on span "تأكيد" at bounding box center [605, 705] width 88 height 32
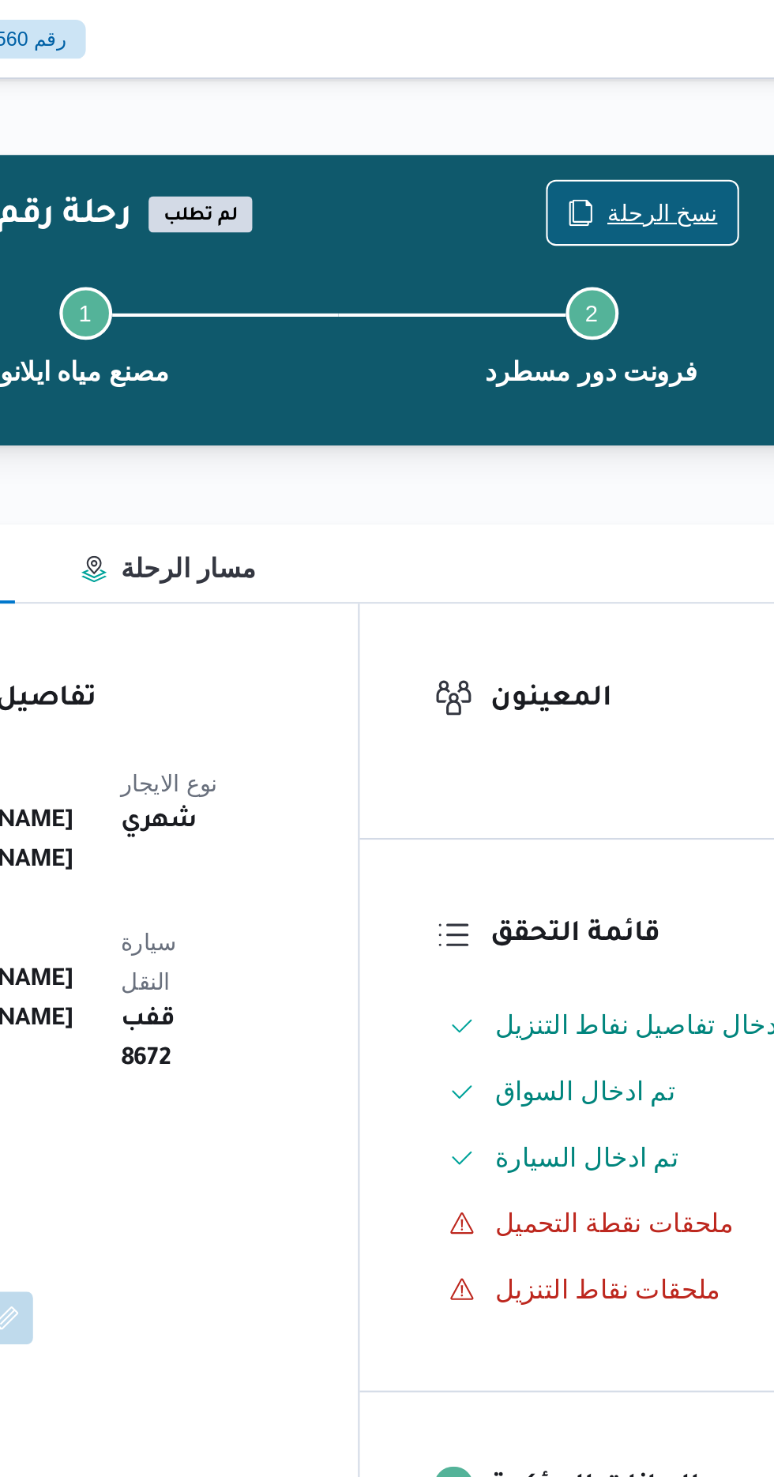
click at [623, 99] on span "نسخ الرحلة" at bounding box center [639, 101] width 53 height 19
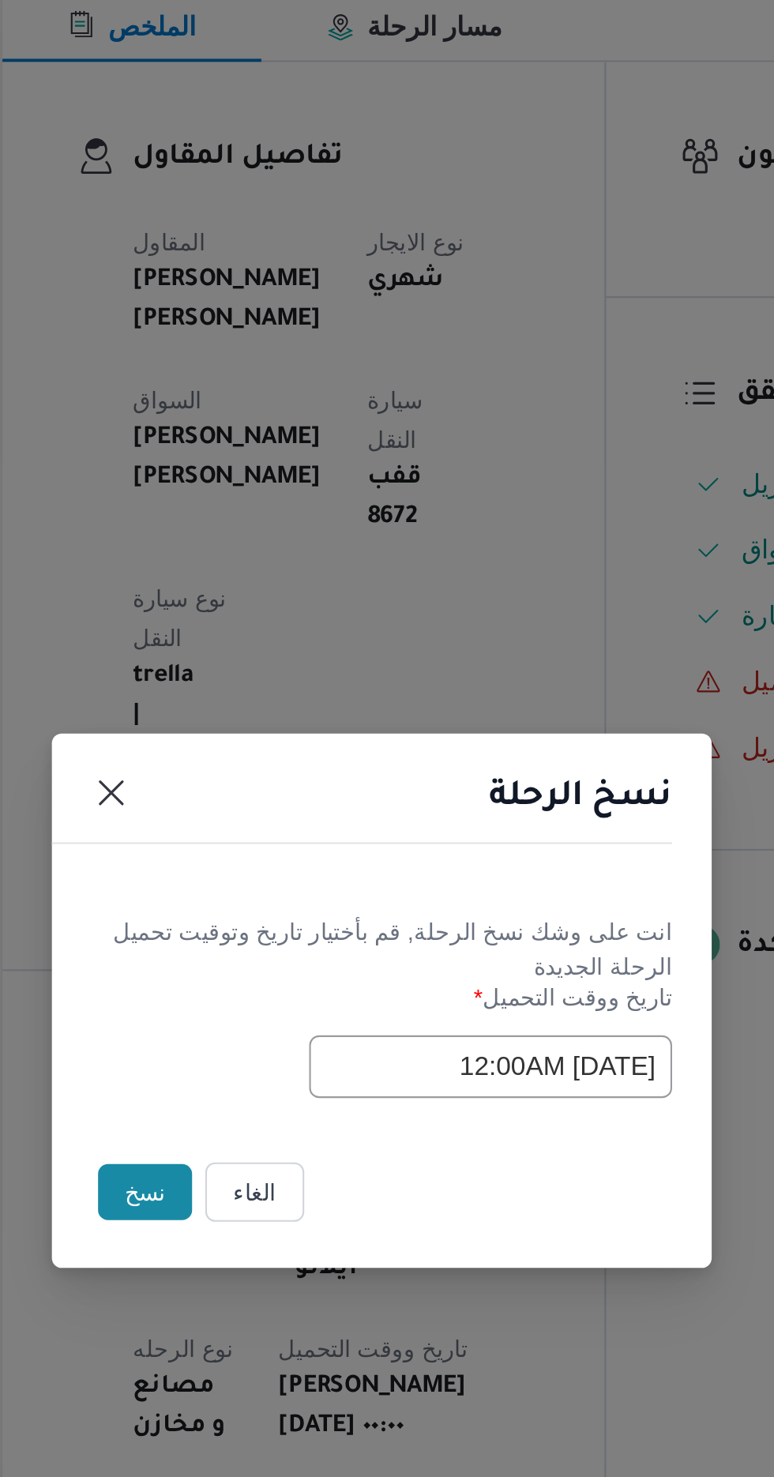
click at [262, 843] on button "نسخ" at bounding box center [273, 830] width 45 height 27
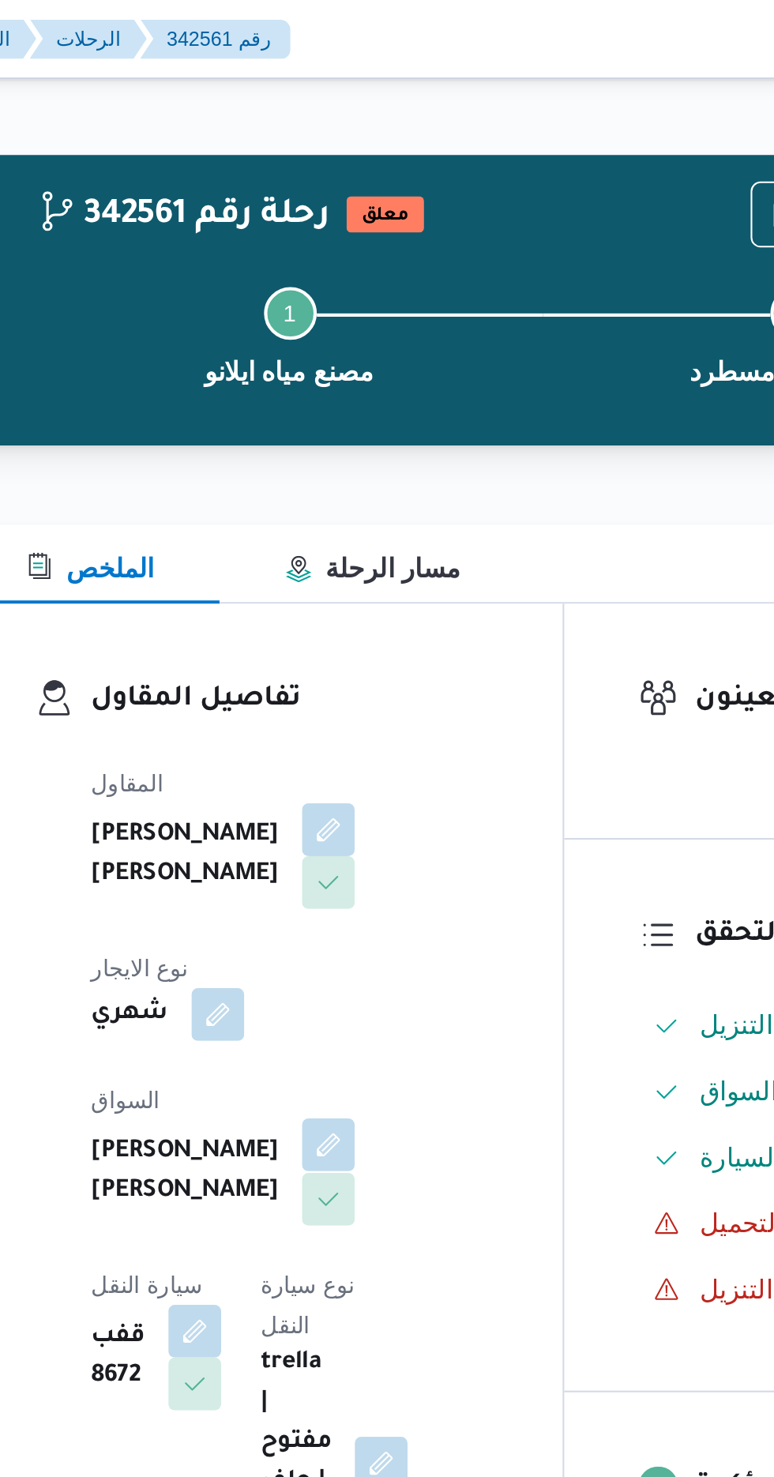
click at [369, 543] on button "button" at bounding box center [381, 547] width 25 height 25
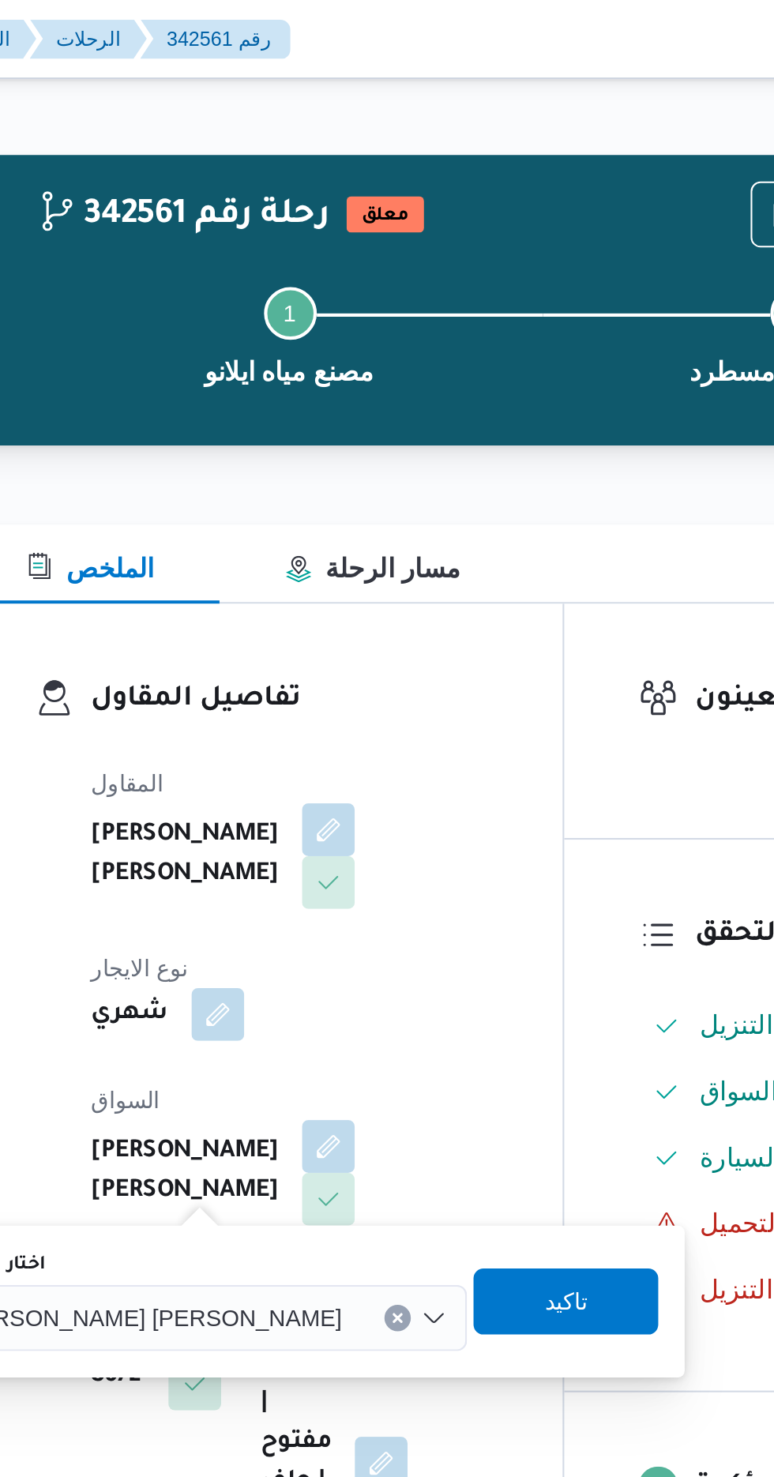
click at [394, 633] on input "اختار السواق" at bounding box center [395, 630] width 2 height 19
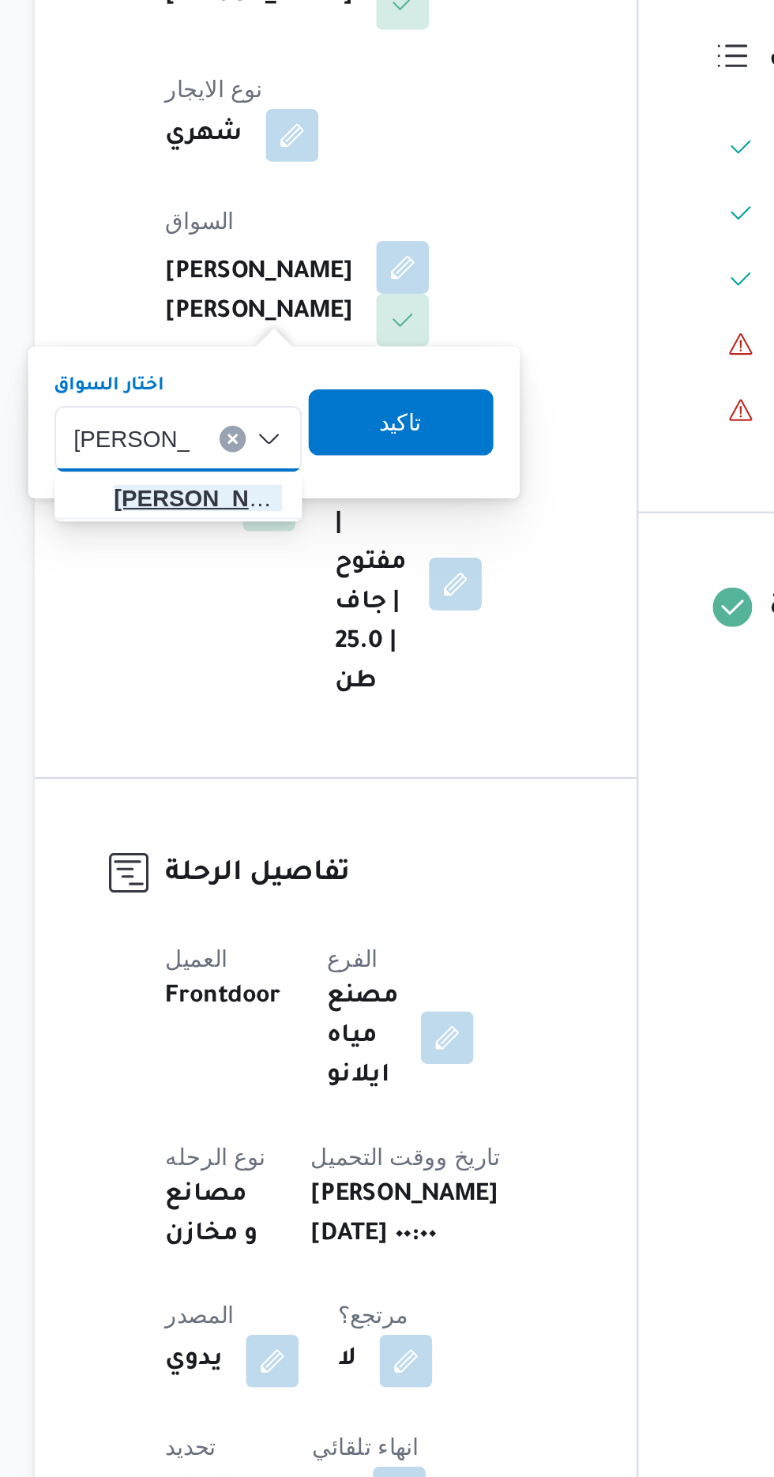
type input "[PERSON_NAME]"
click at [272, 661] on span "[PERSON_NAME] د [PERSON_NAME]" at bounding box center [283, 659] width 81 height 19
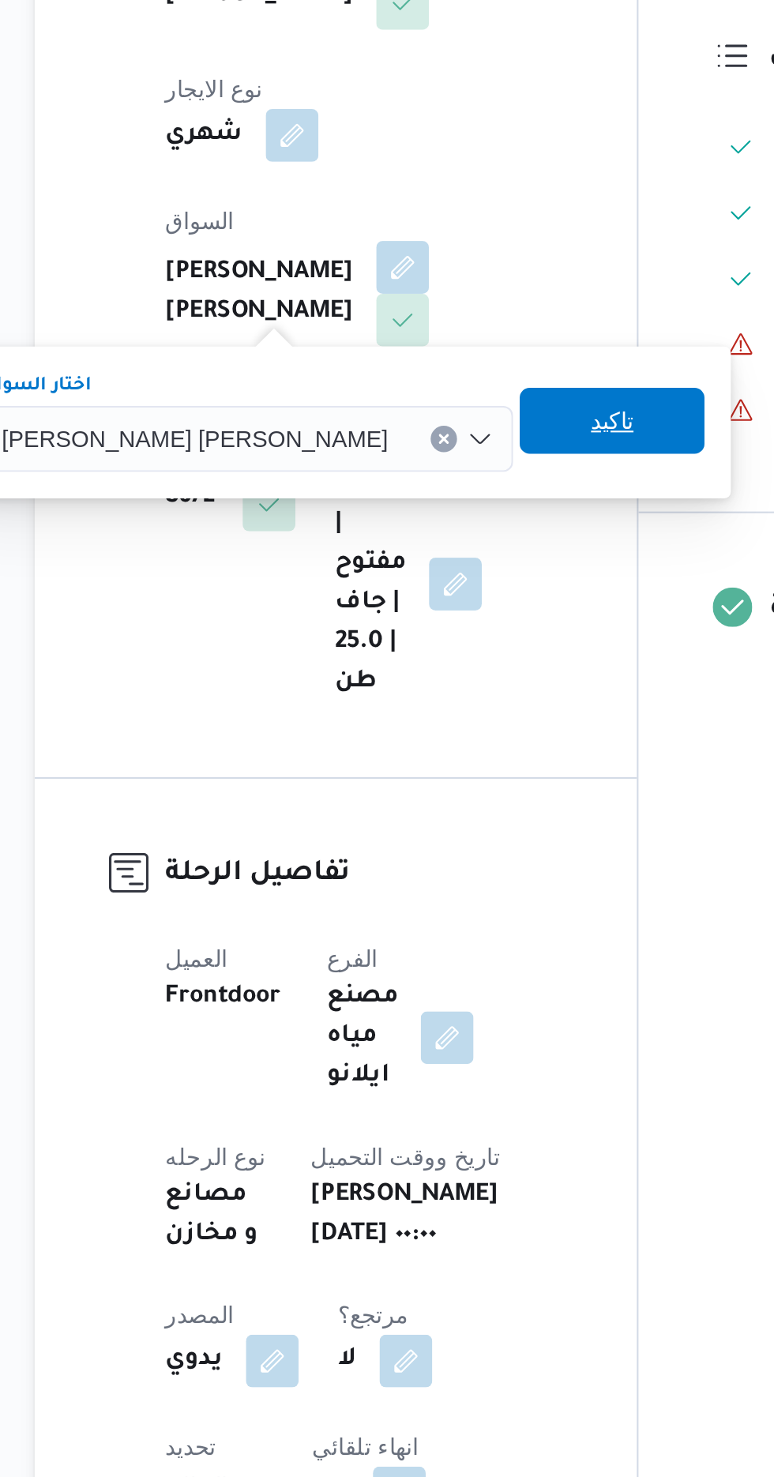
click at [437, 625] on span "تاكيد" at bounding box center [481, 622] width 88 height 32
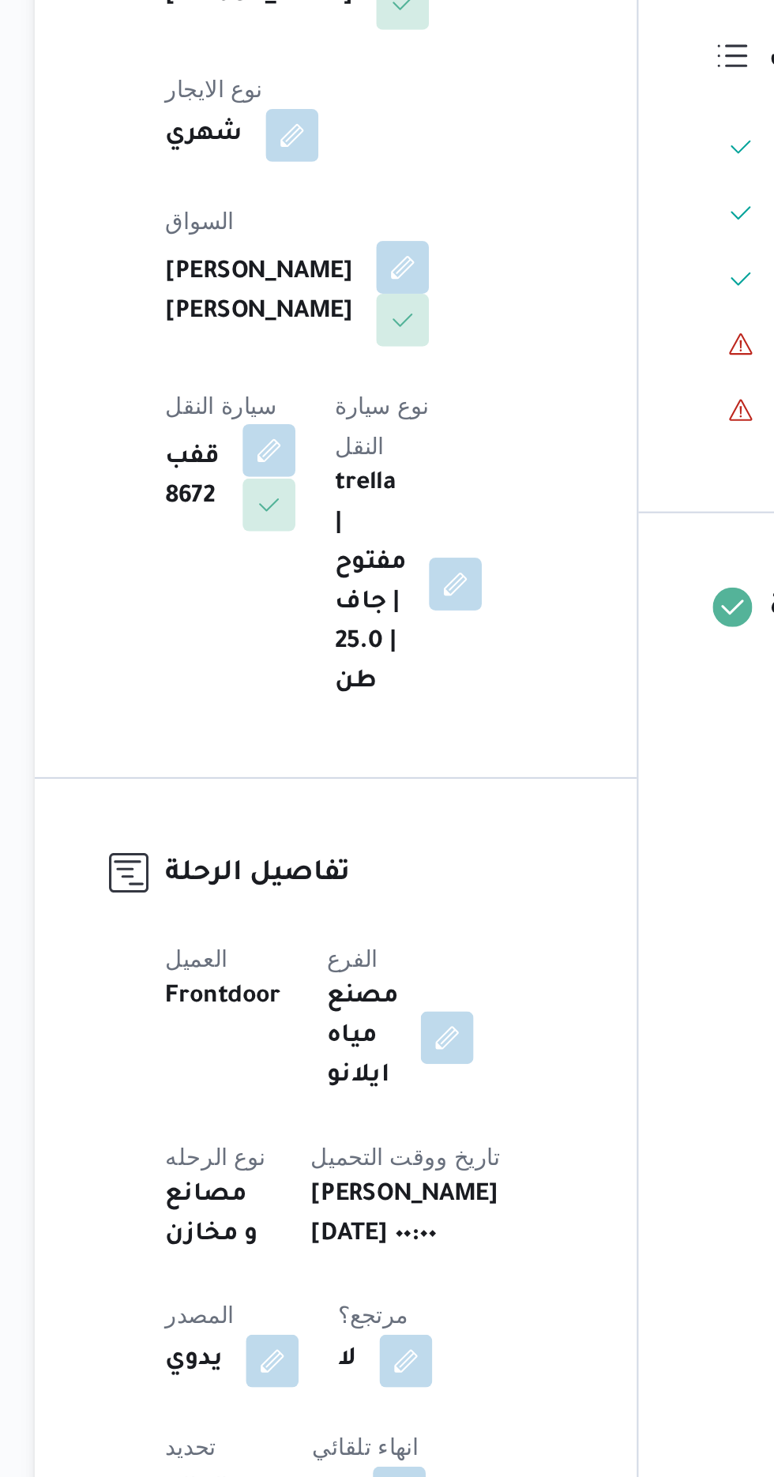
click at [330, 624] on button "button" at bounding box center [317, 636] width 25 height 25
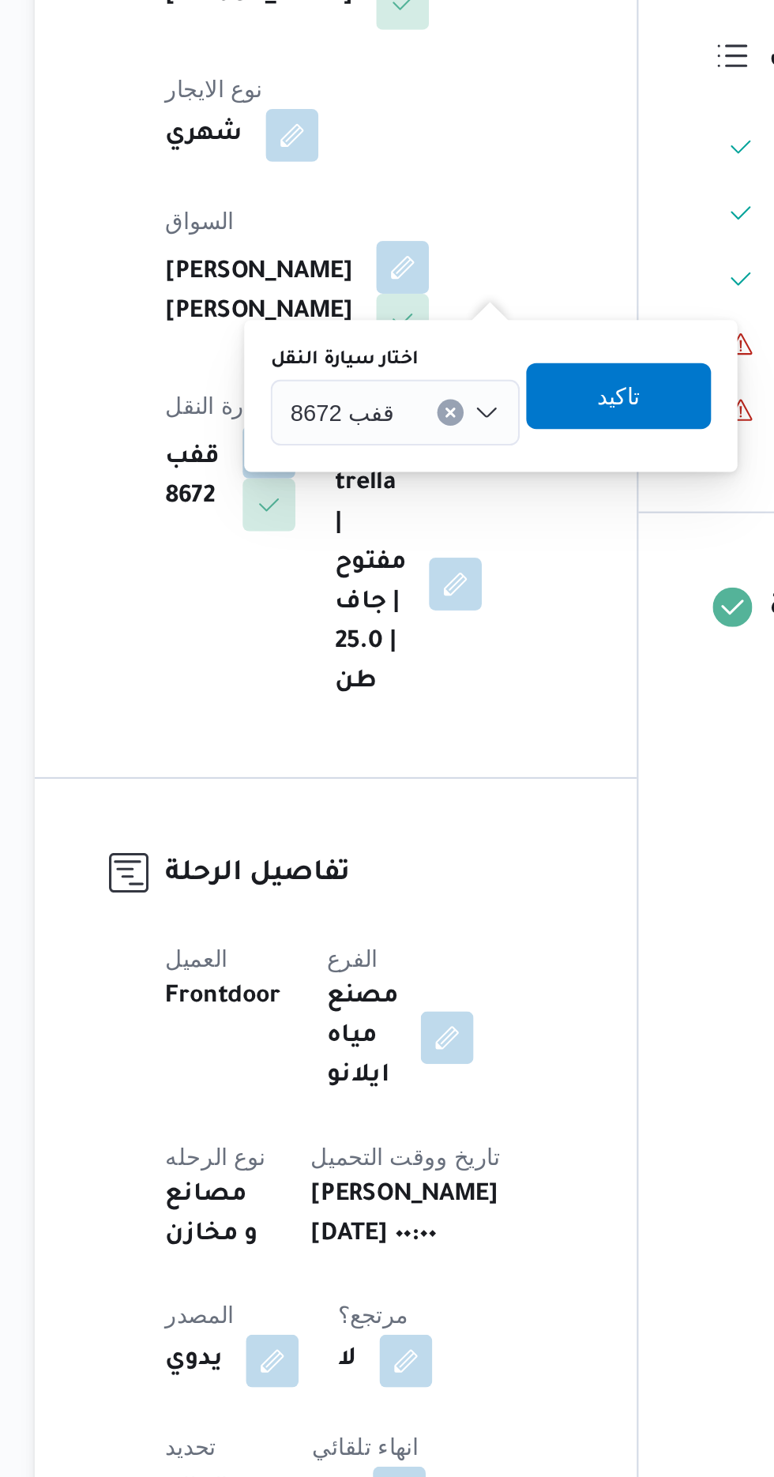
click at [348, 612] on span "قفب 8672" at bounding box center [353, 617] width 50 height 17
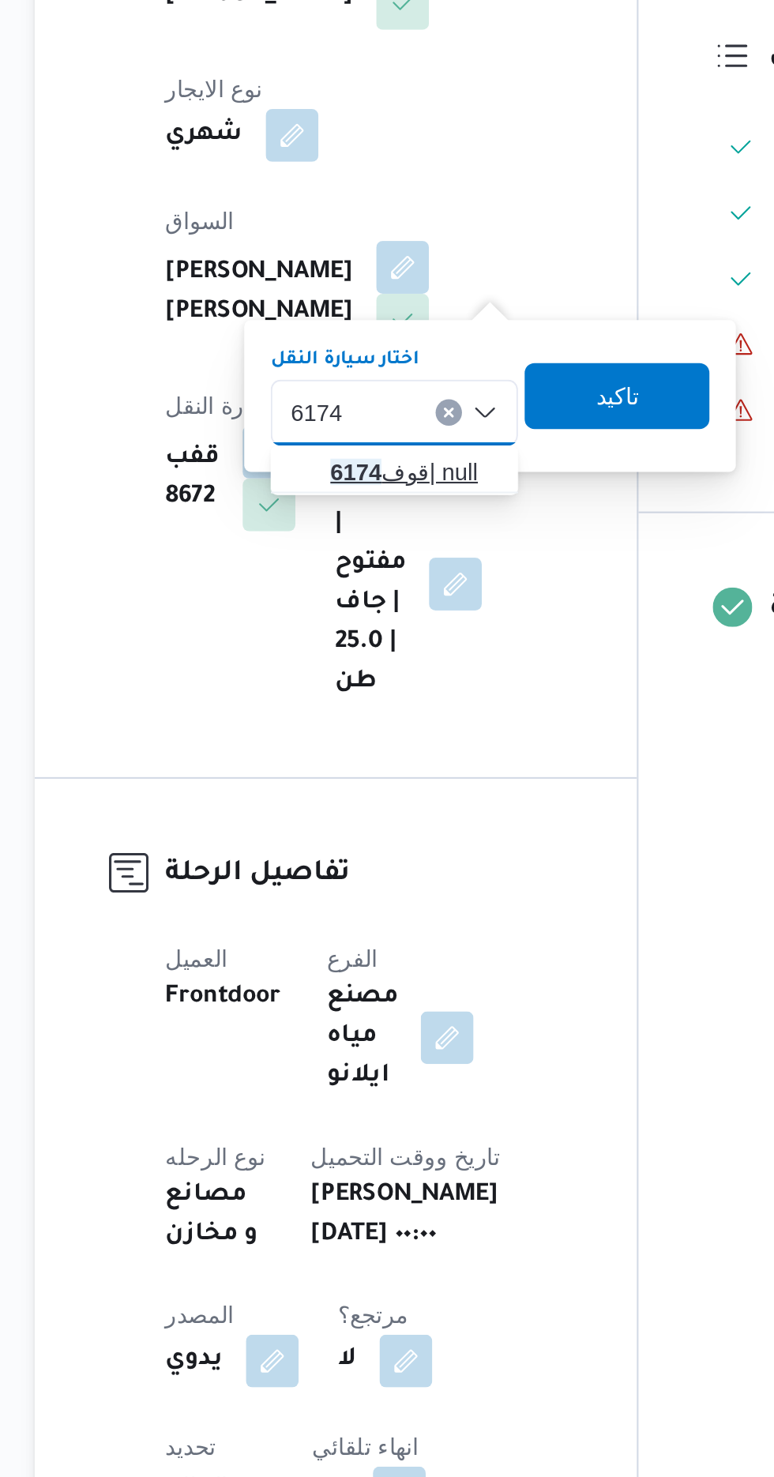
type input "6174"
click at [359, 643] on mark "6174" at bounding box center [359, 646] width 24 height 13
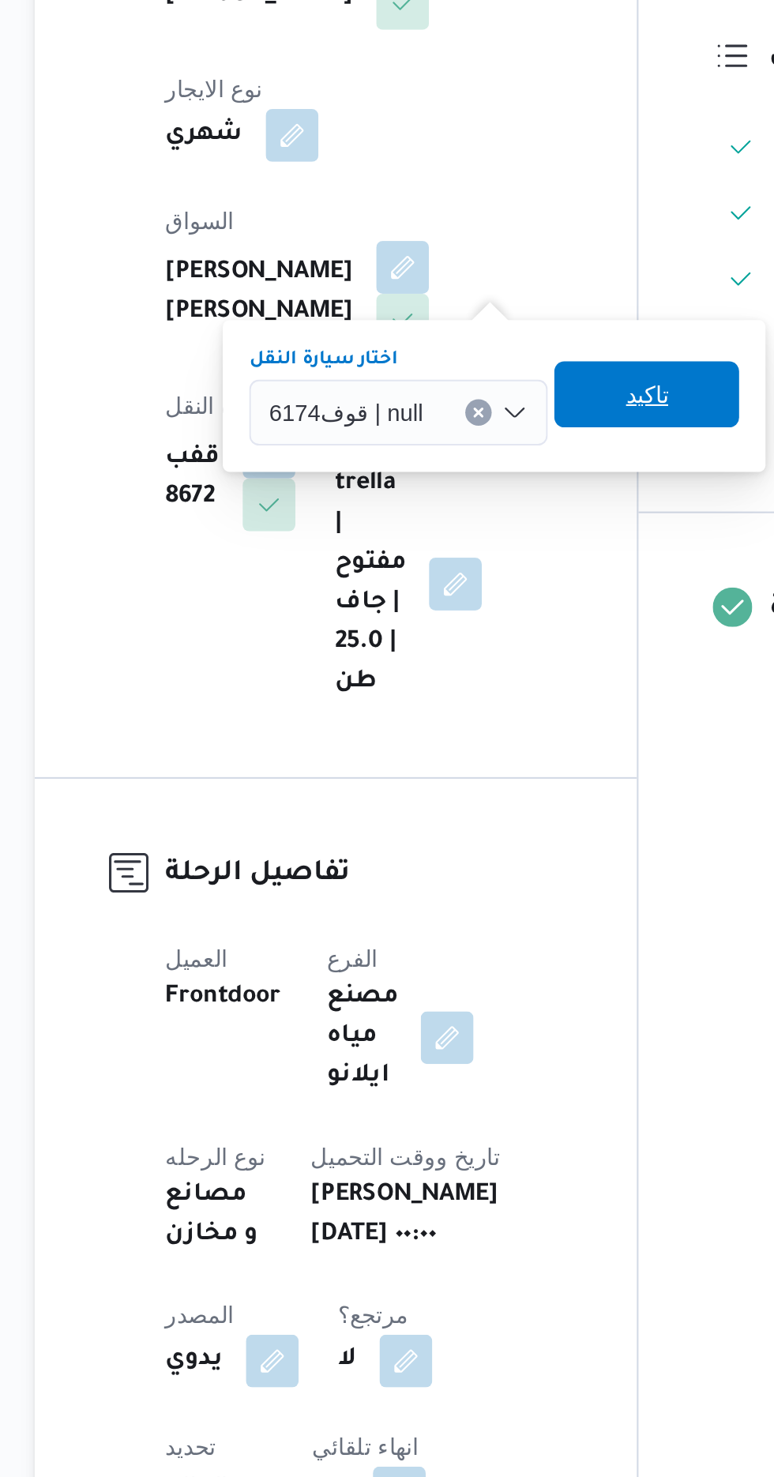
click at [483, 615] on span "تاكيد" at bounding box center [498, 610] width 88 height 32
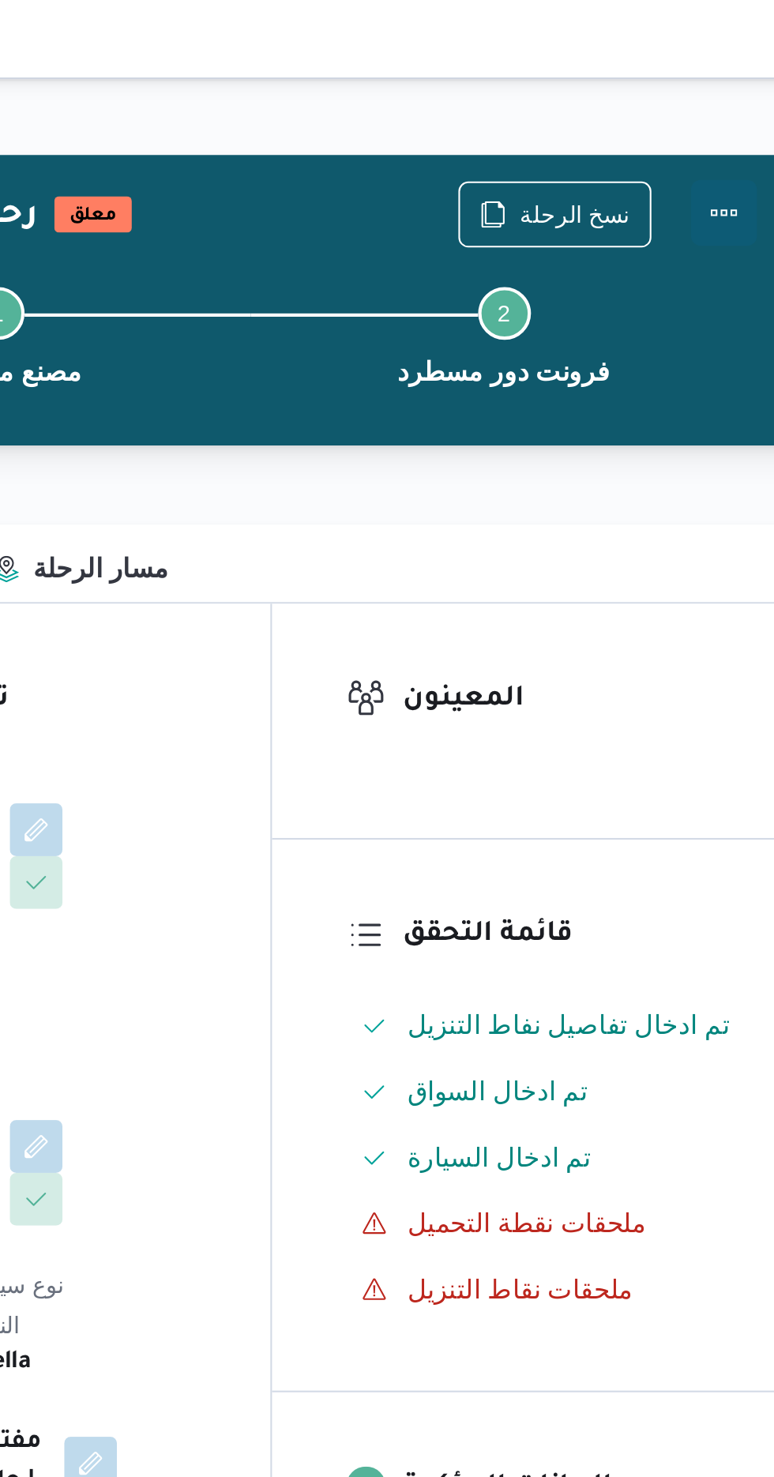
click at [704, 99] on button "Actions" at bounding box center [711, 102] width 32 height 32
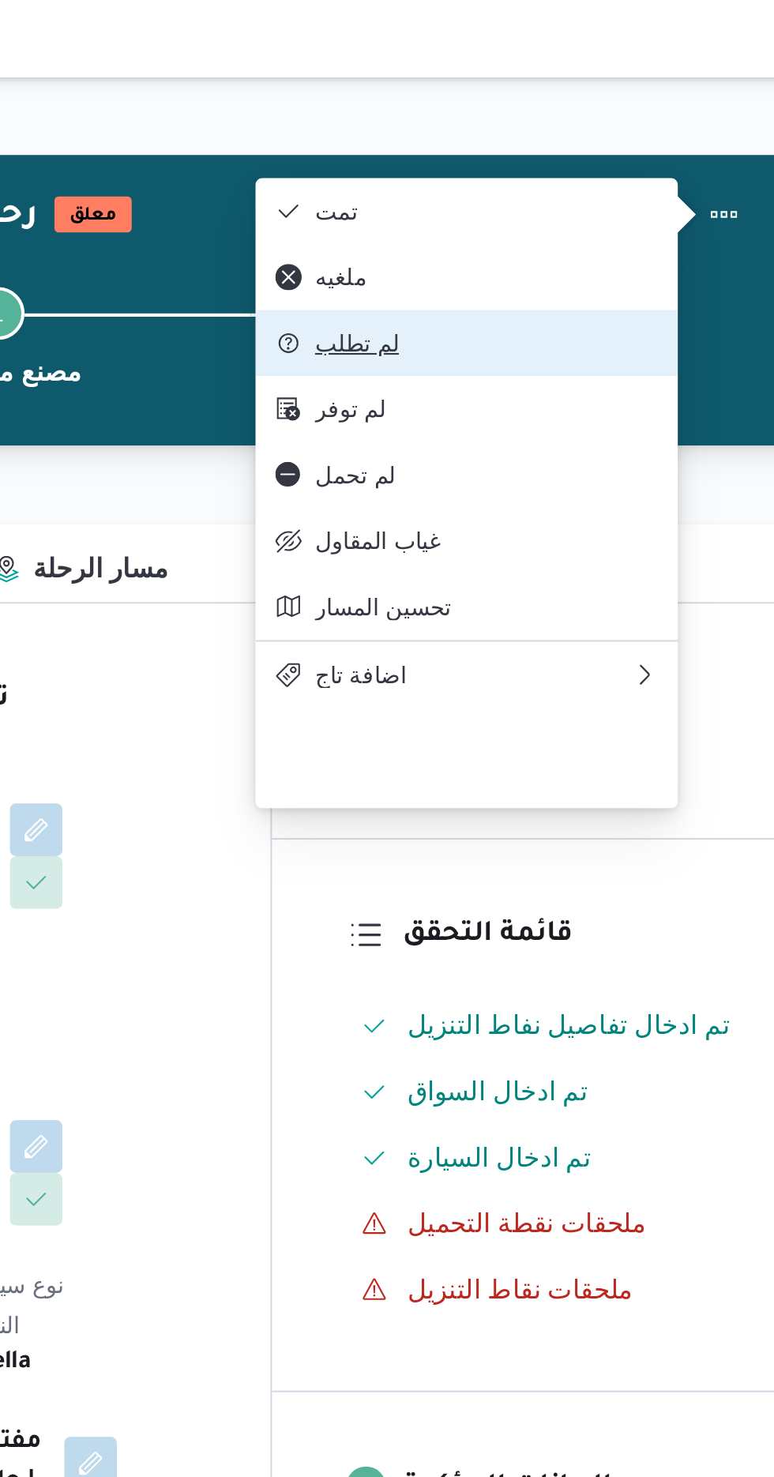
click at [530, 171] on span "لم تطلب" at bounding box center [597, 164] width 164 height 13
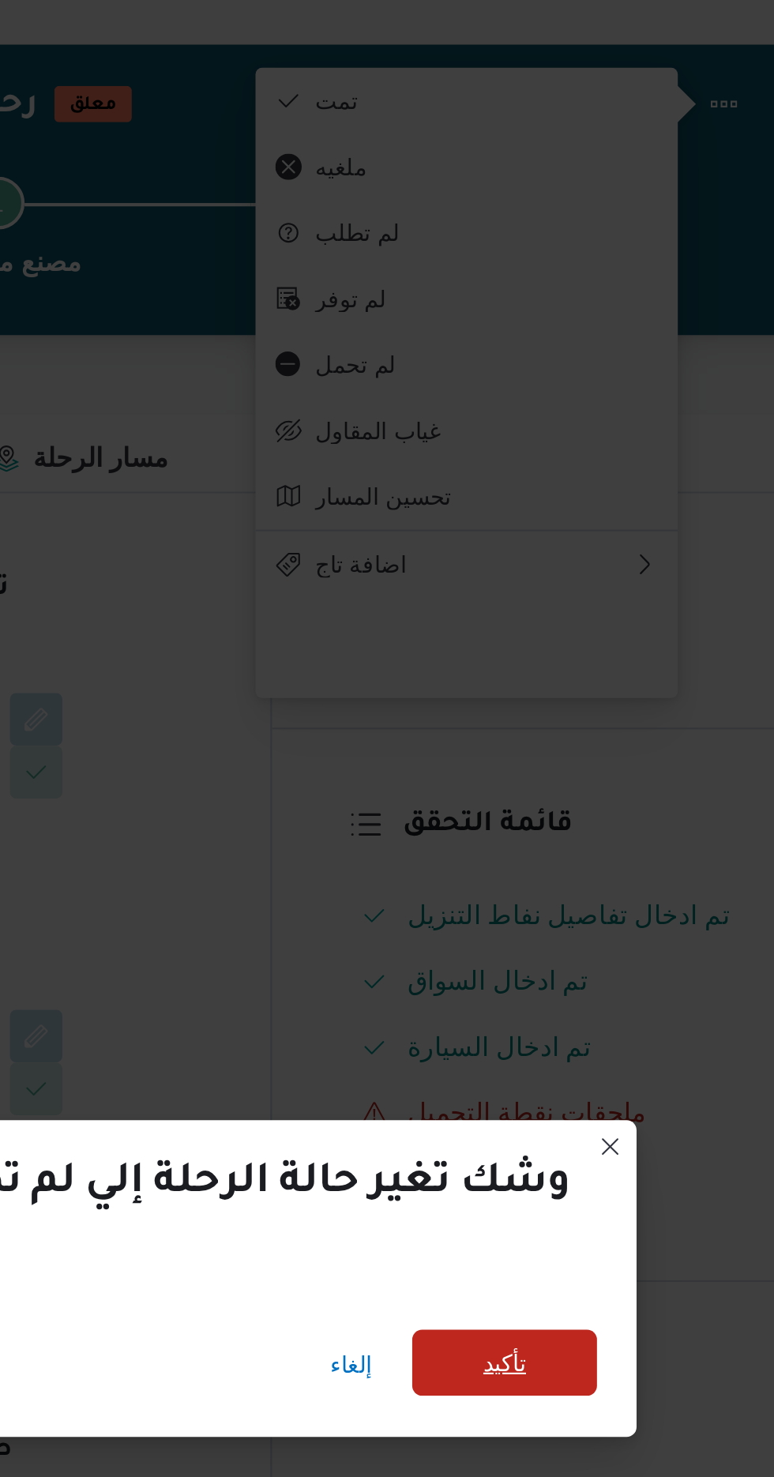
click at [595, 699] on span "تأكيد" at bounding box center [605, 705] width 21 height 19
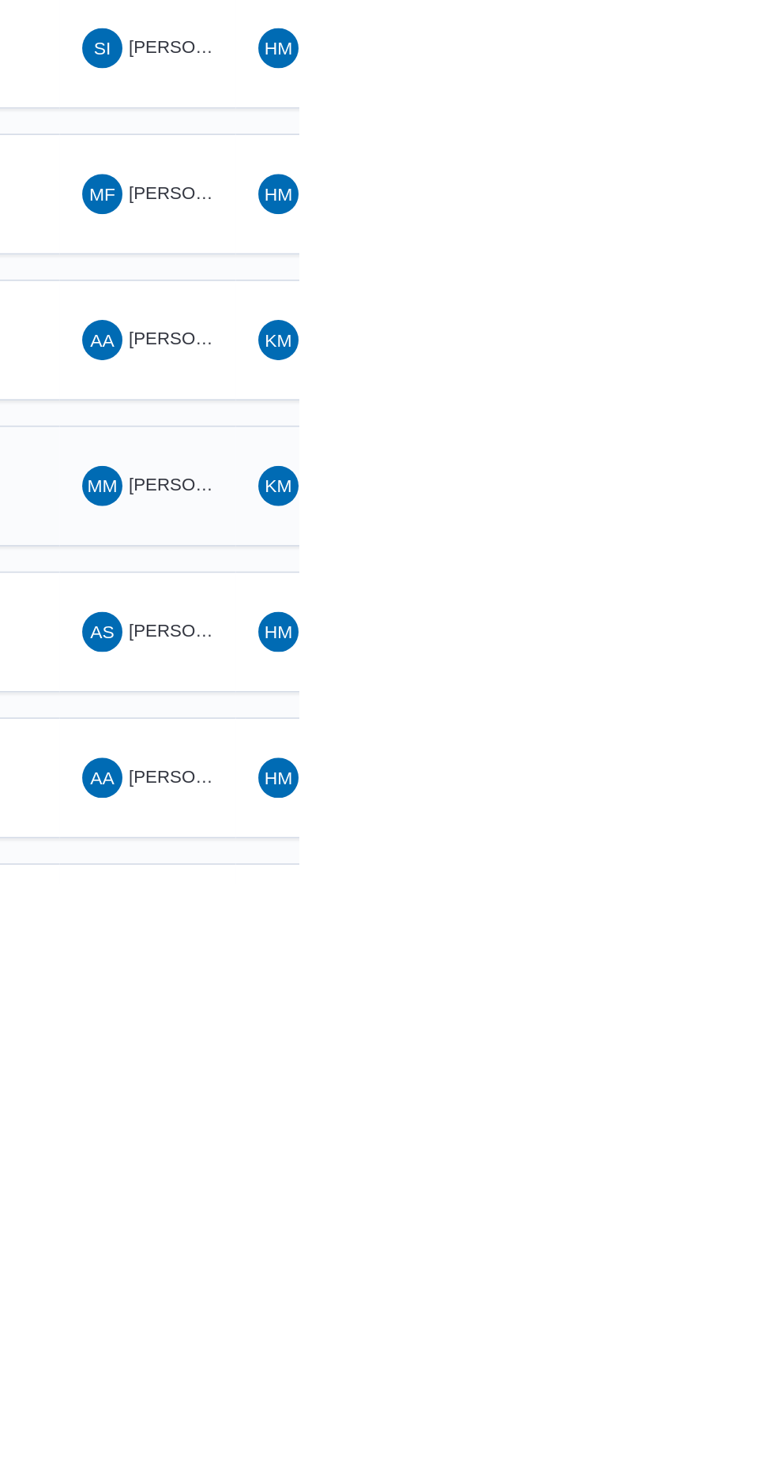
click at [687, 1215] on span "MM [PERSON_NAME] [PERSON_NAME]" at bounding box center [679, 1227] width 82 height 25
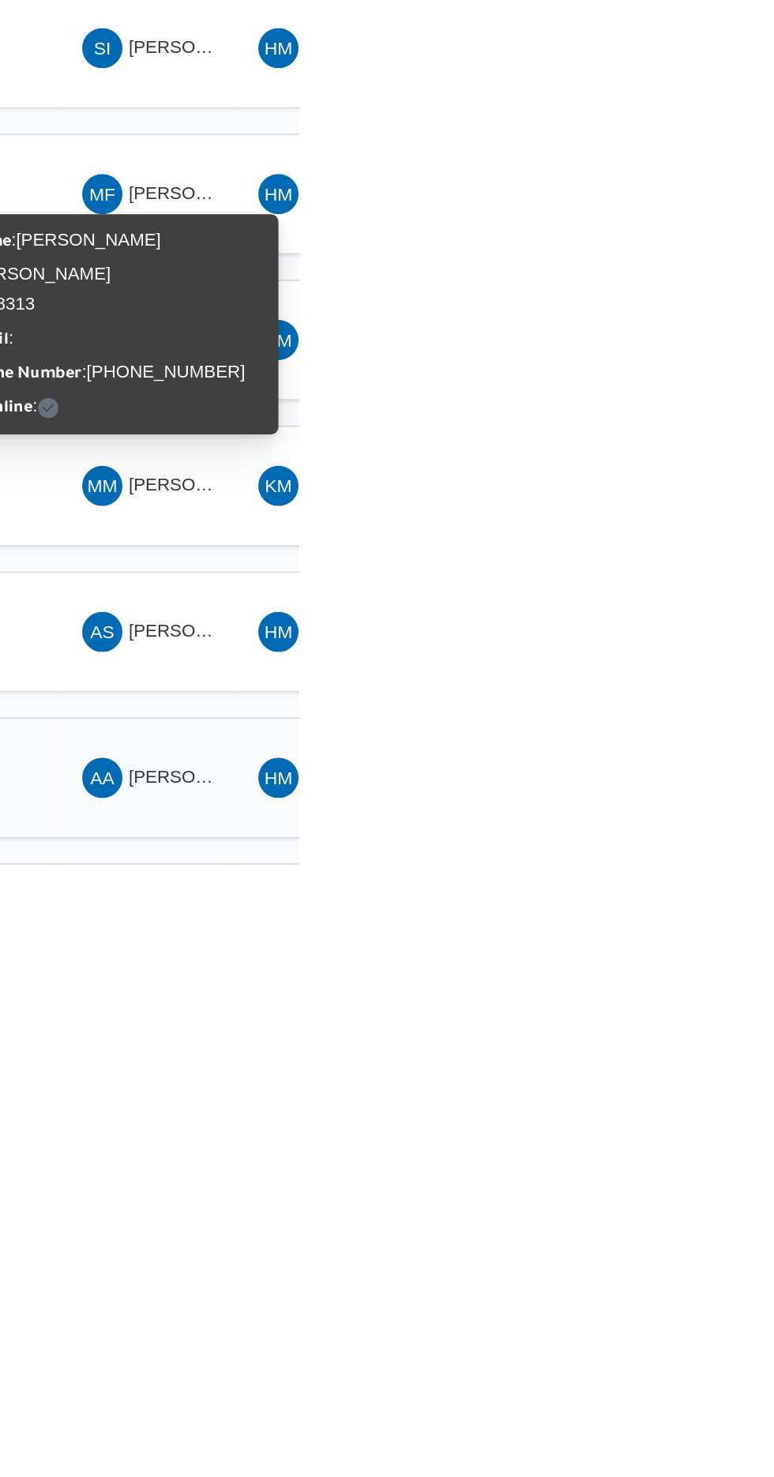
click at [687, 1398] on span "AA [PERSON_NAME] [PERSON_NAME]" at bounding box center [679, 1410] width 82 height 25
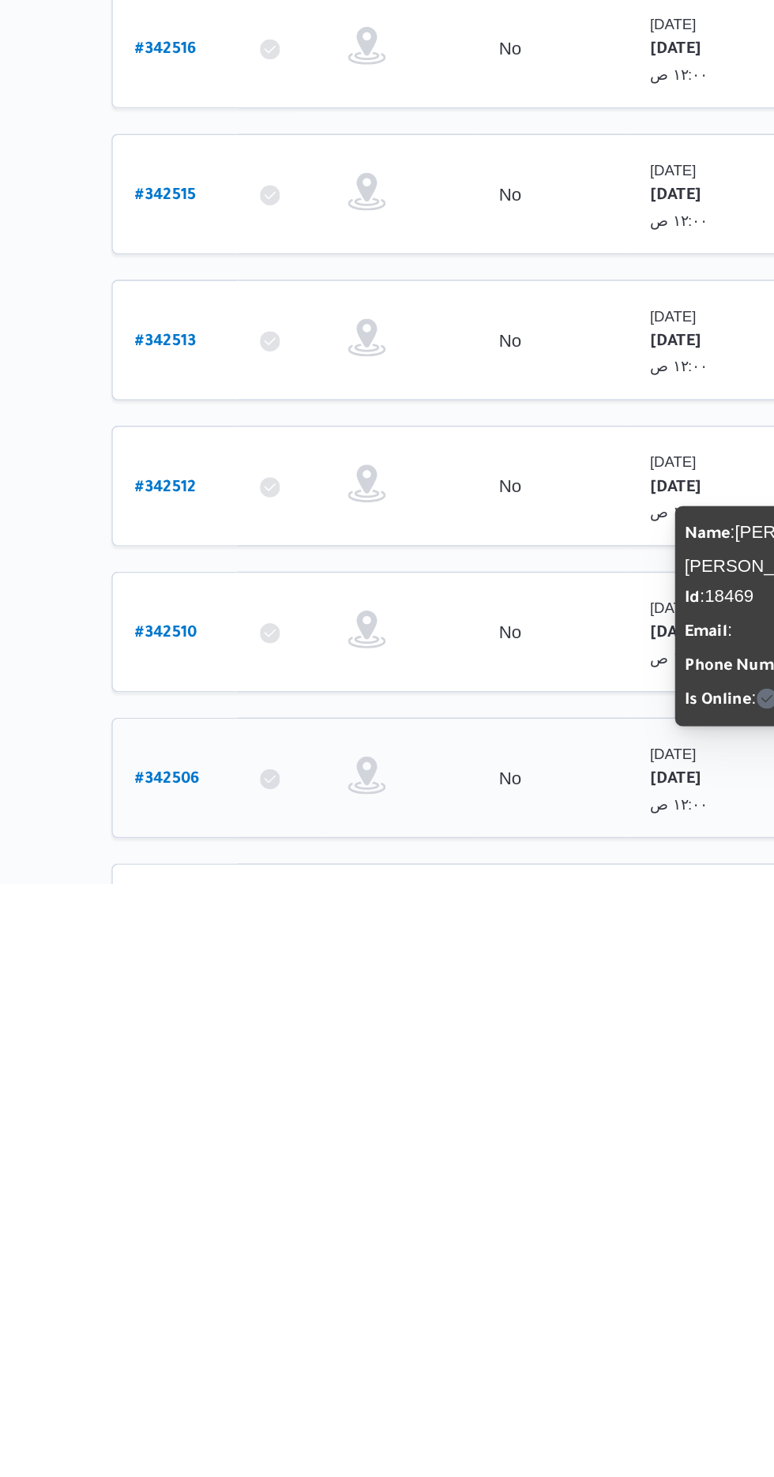
click at [250, 1406] on b "# 342506" at bounding box center [240, 1411] width 40 height 11
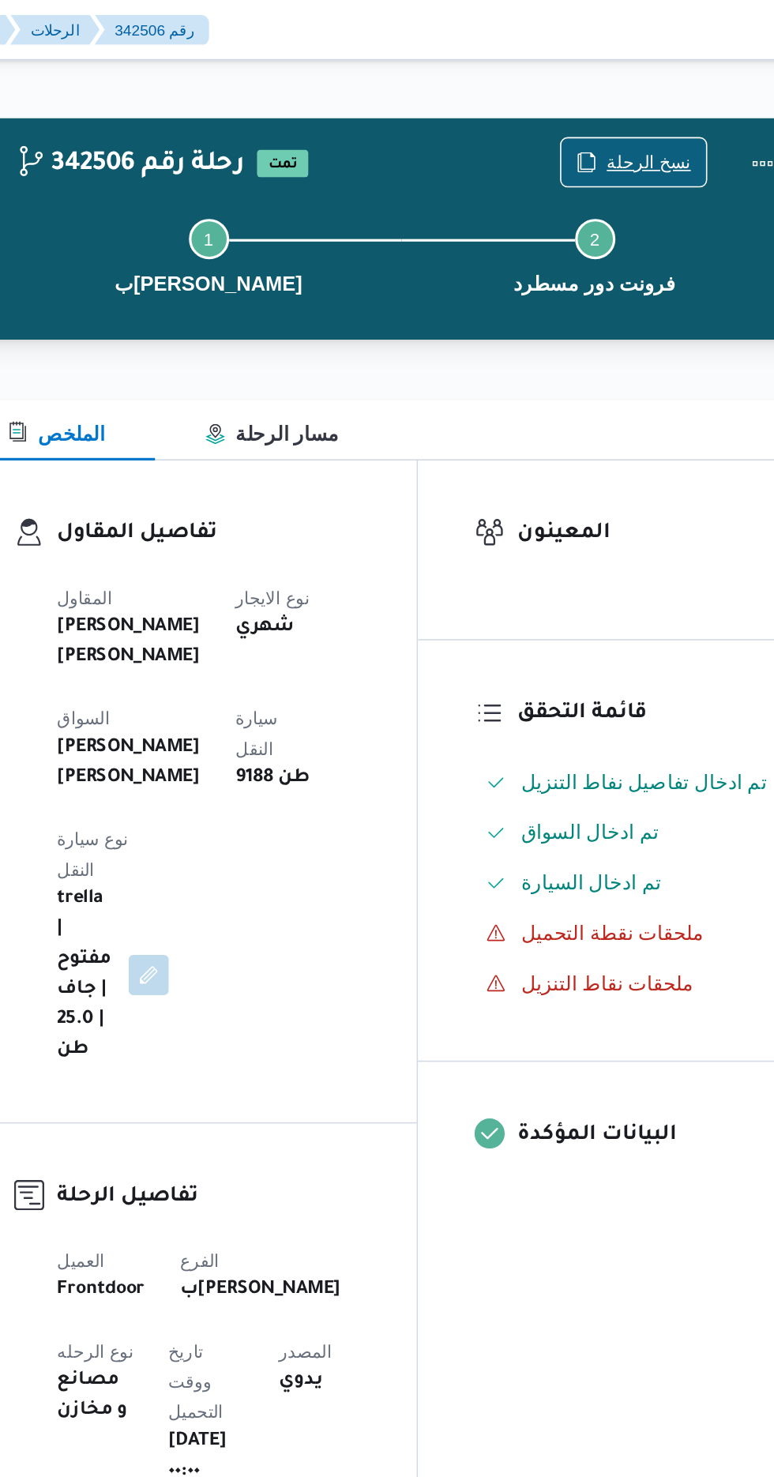
click at [624, 100] on span "نسخ الرحلة" at bounding box center [639, 101] width 53 height 19
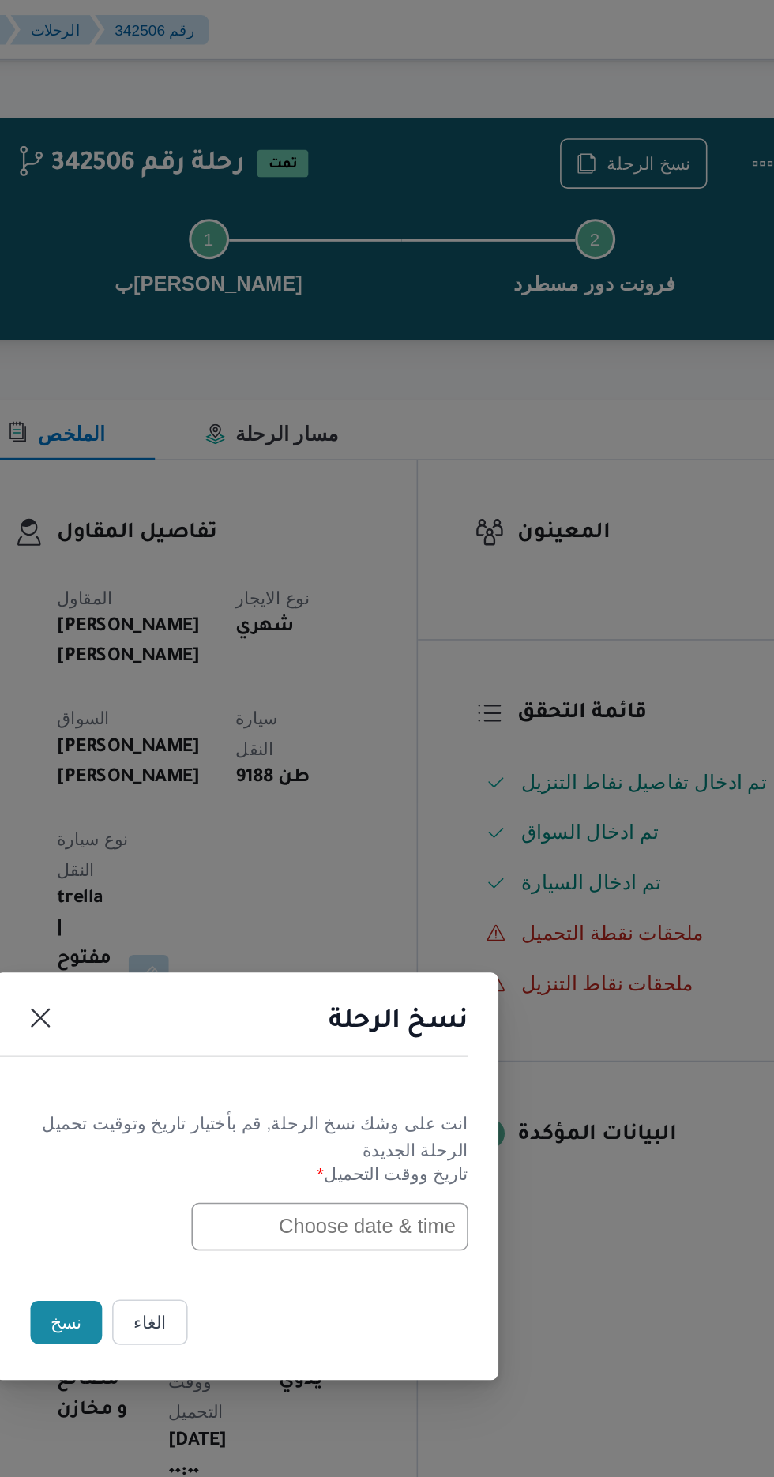
click at [387, 765] on input "text" at bounding box center [439, 770] width 174 height 30
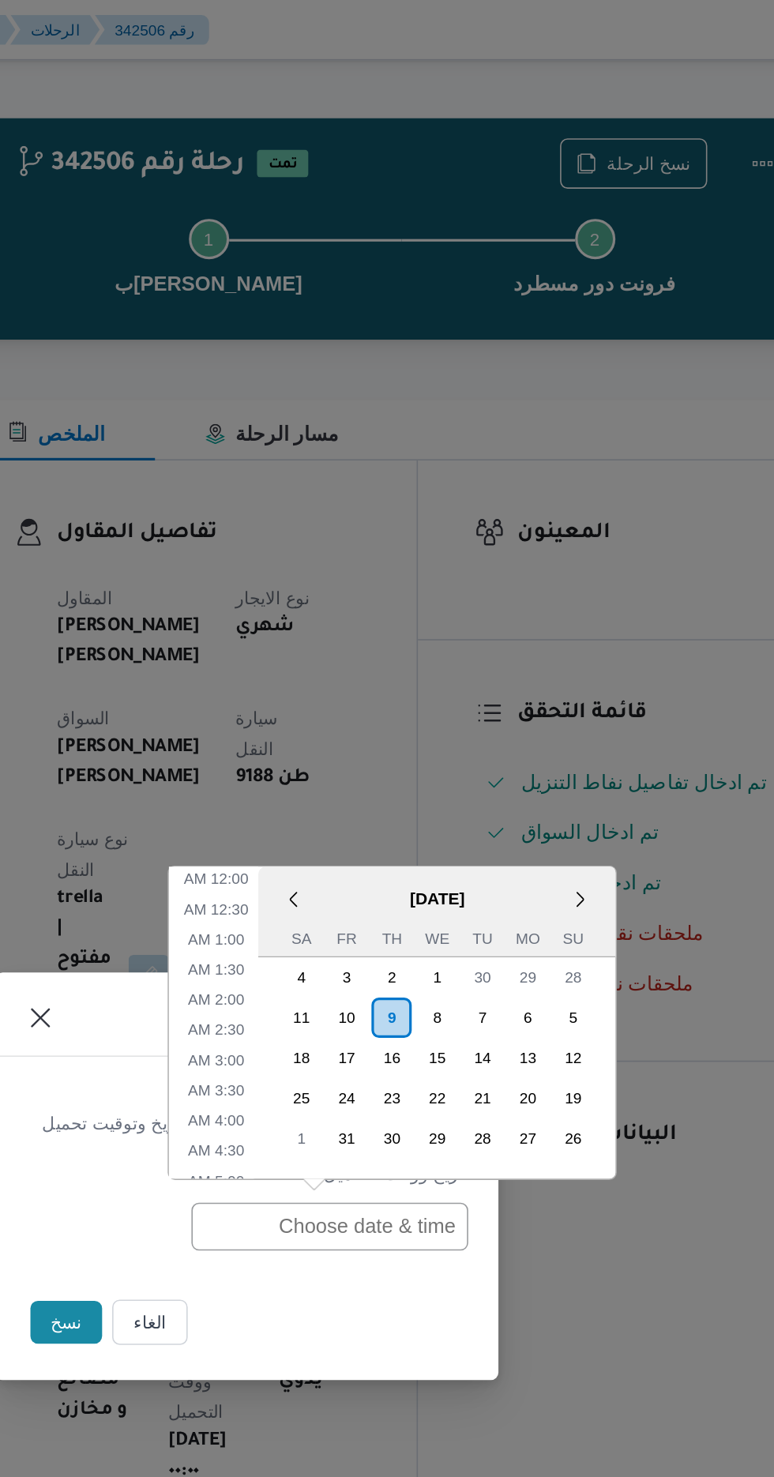
scroll to position [498, 0]
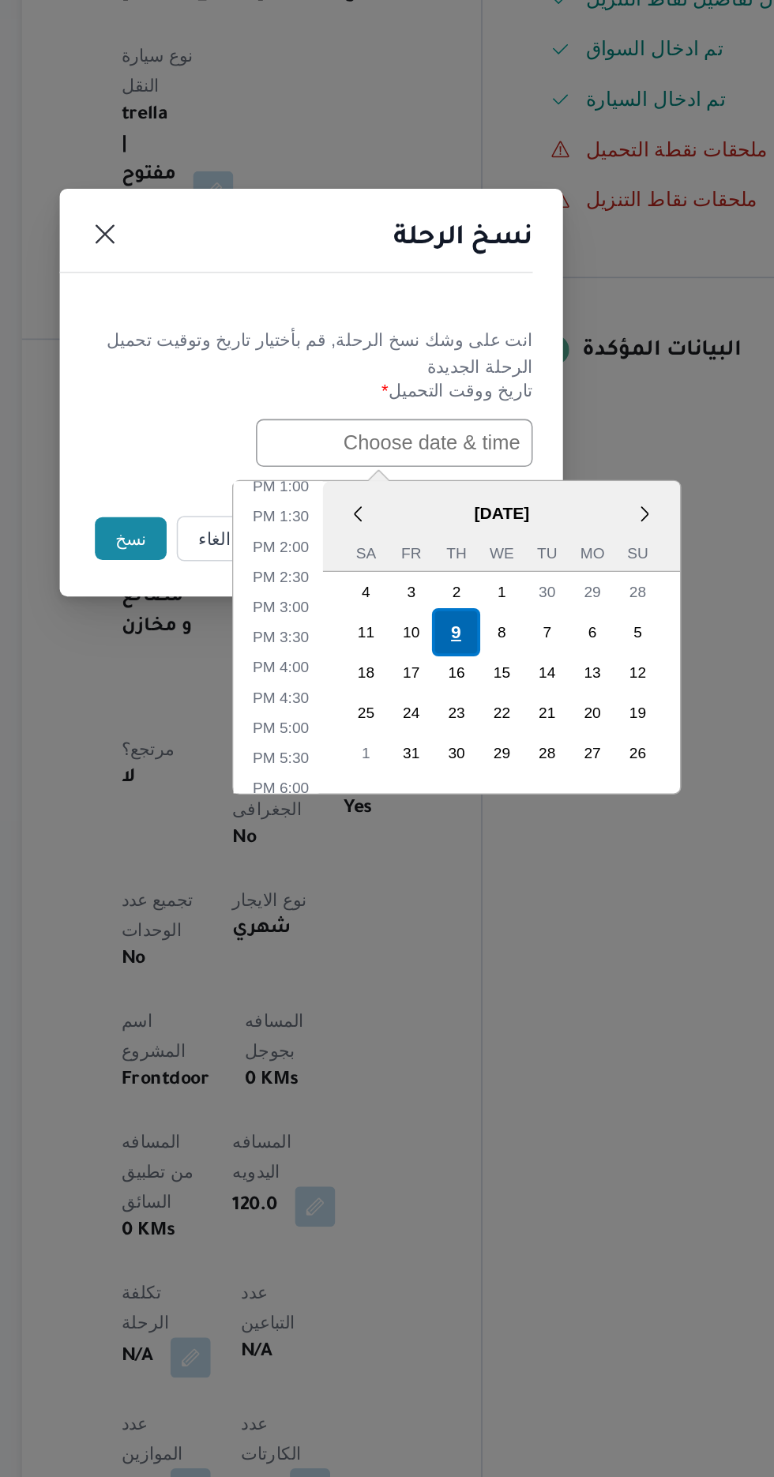
click at [478, 884] on div "9" at bounding box center [478, 888] width 30 height 30
type input "[DATE] 12:00AM"
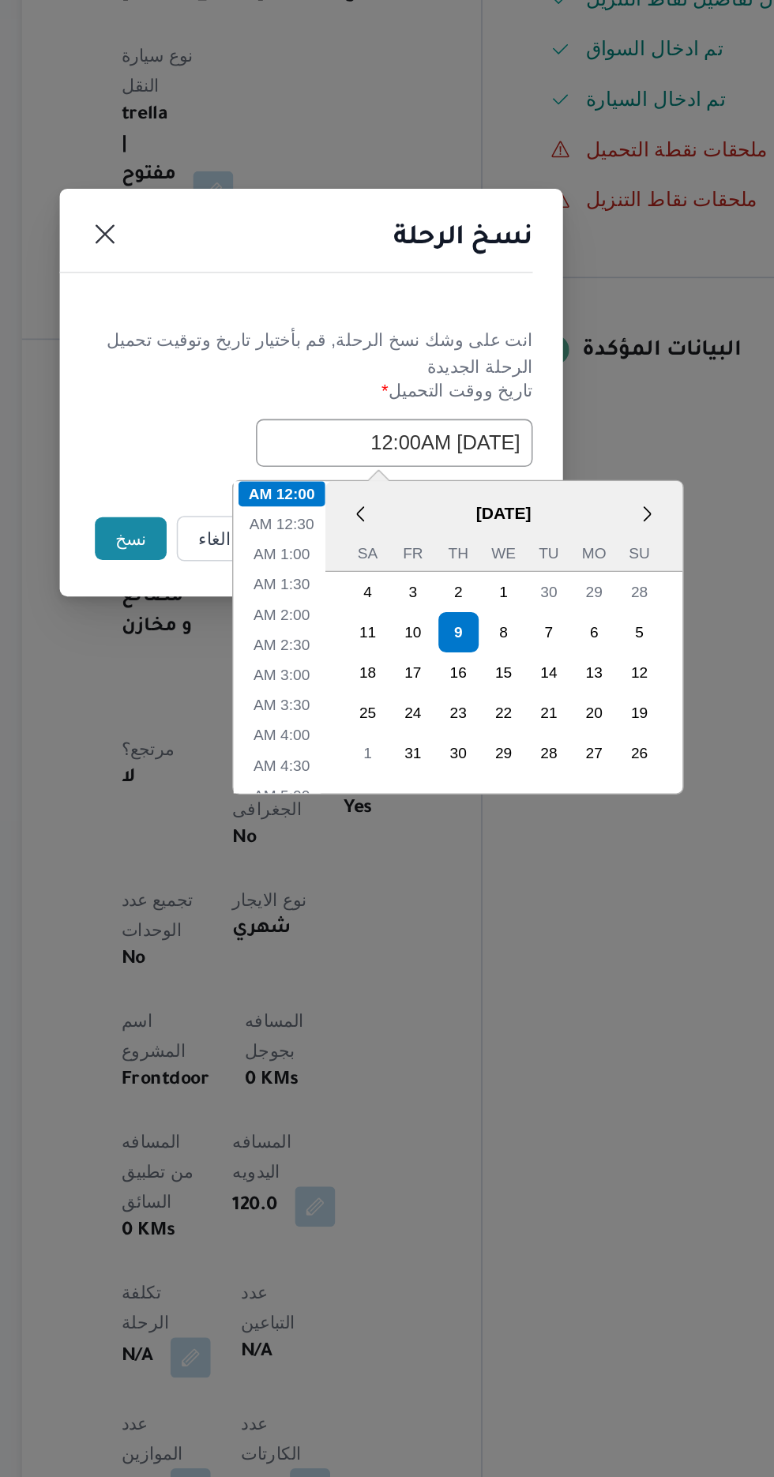
click at [265, 832] on button "نسخ" at bounding box center [273, 830] width 45 height 27
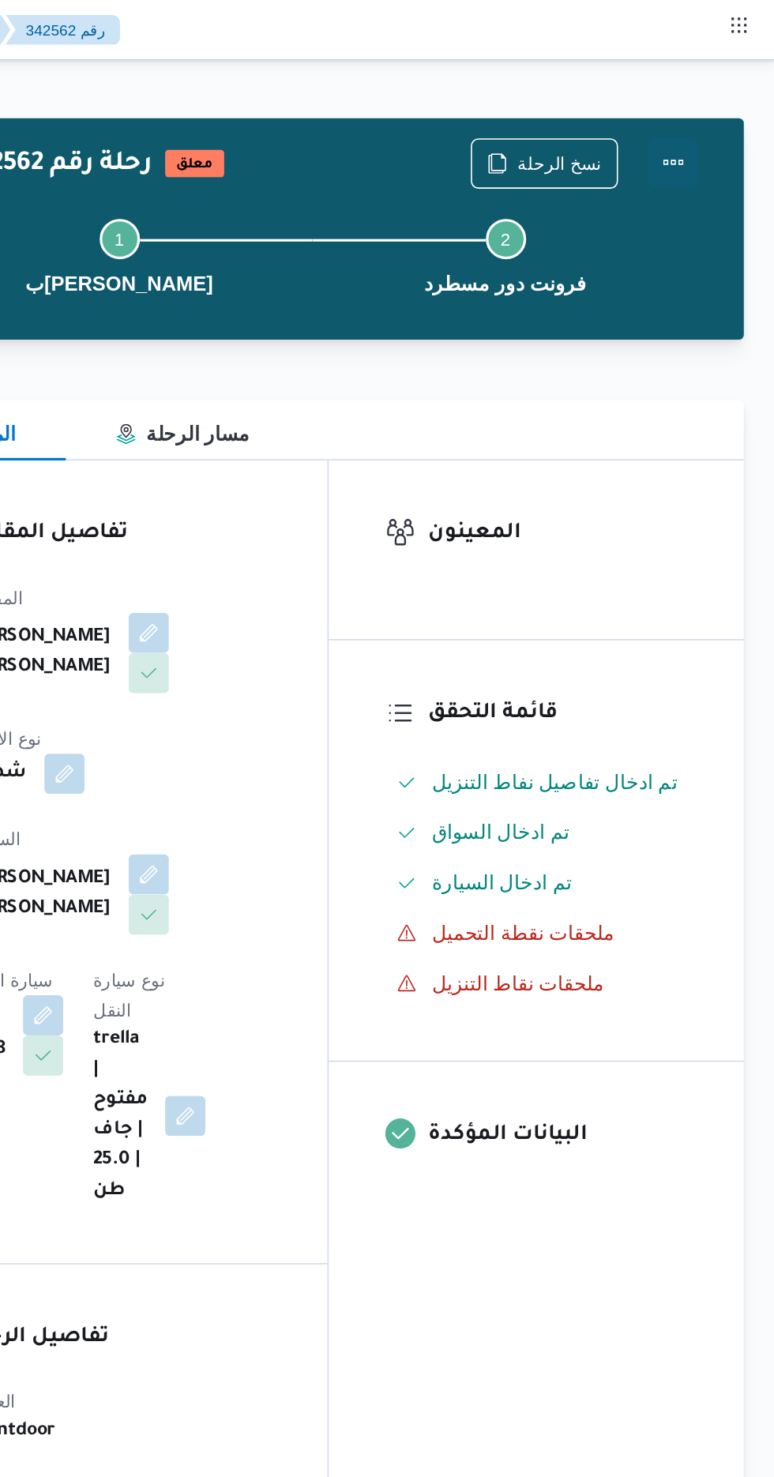
click at [696, 106] on button "Actions" at bounding box center [711, 102] width 32 height 32
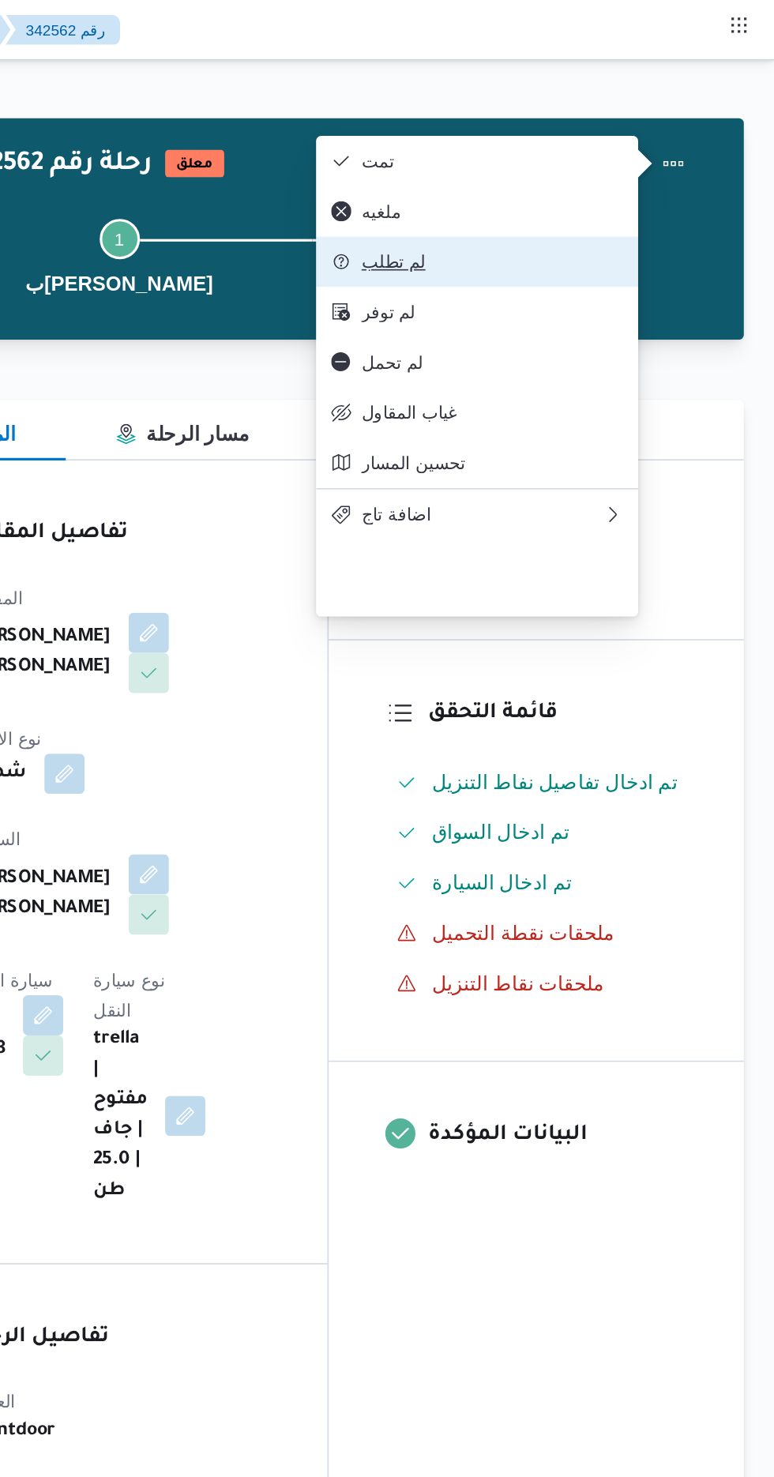
click at [513, 171] on span "لم تطلب" at bounding box center [587, 164] width 183 height 13
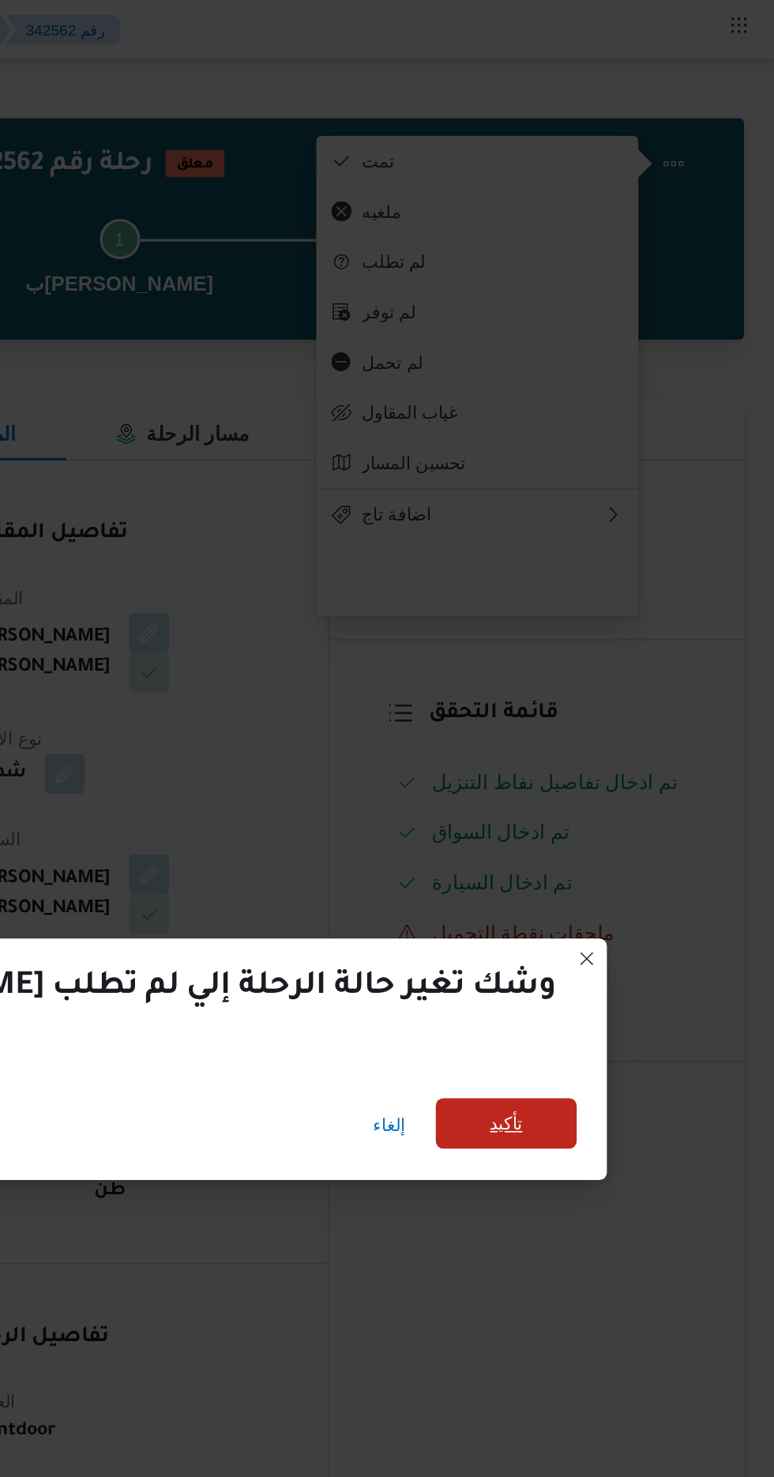
click at [595, 699] on span "تأكيد" at bounding box center [605, 705] width 21 height 19
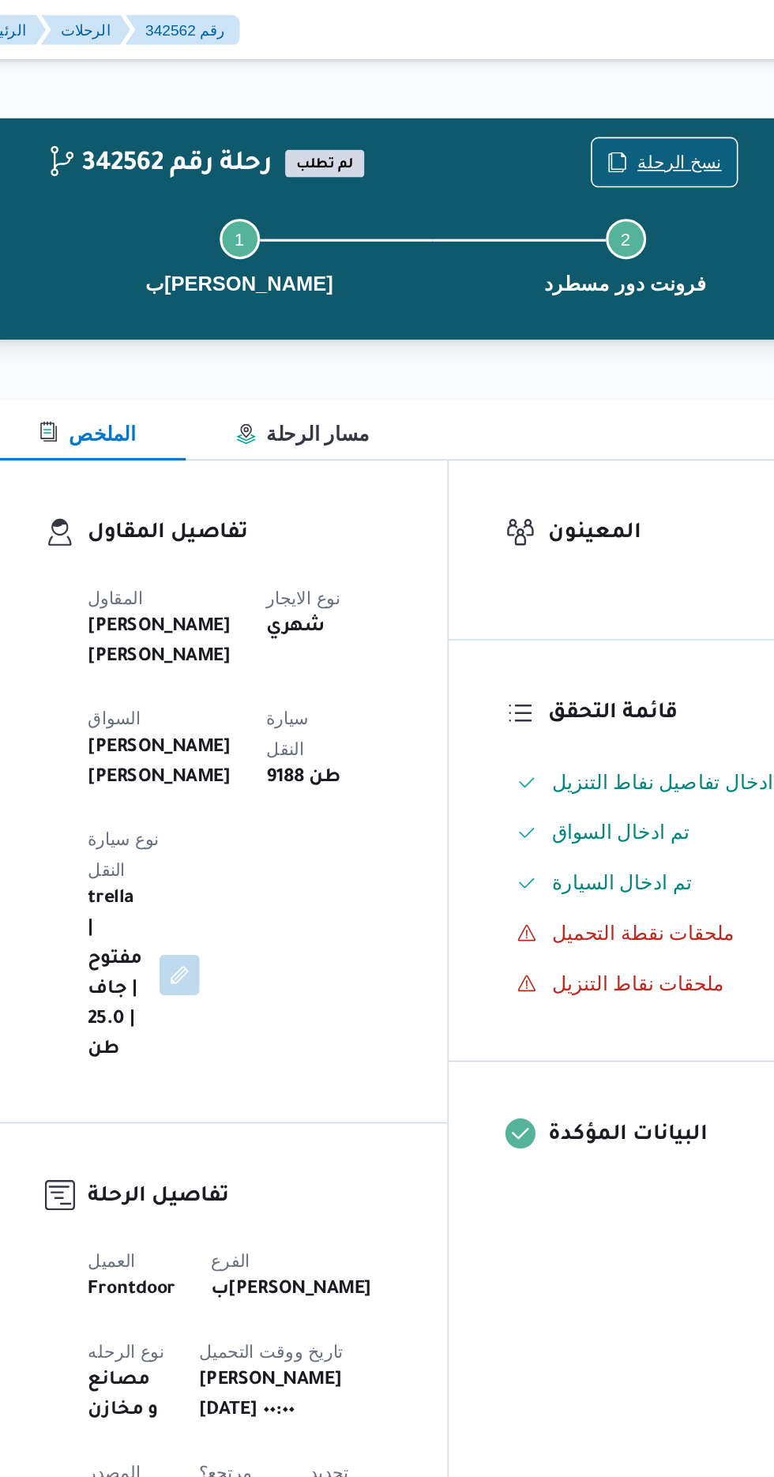
click at [622, 99] on span "نسخ الرحلة" at bounding box center [639, 101] width 53 height 19
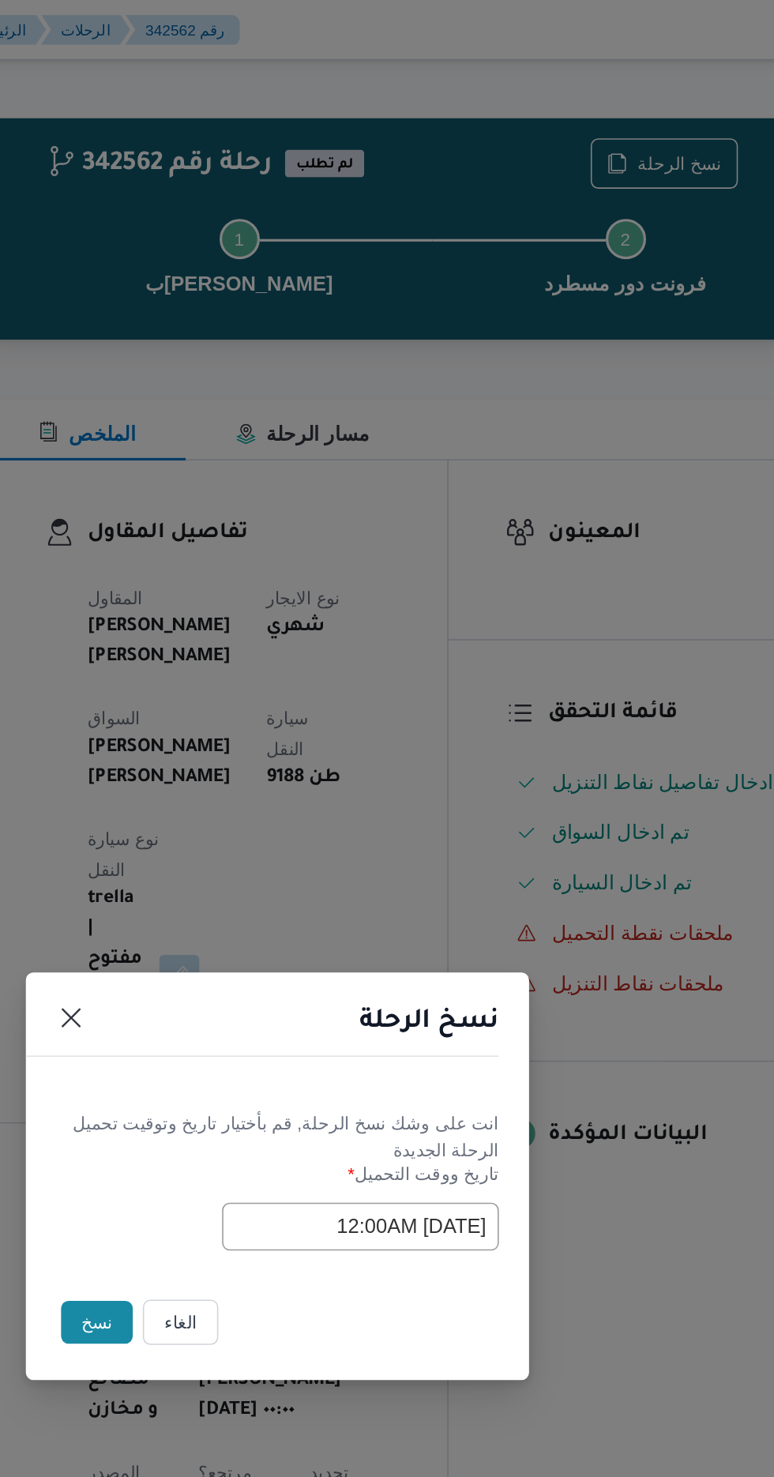
click at [253, 819] on button "نسخ" at bounding box center [273, 830] width 45 height 27
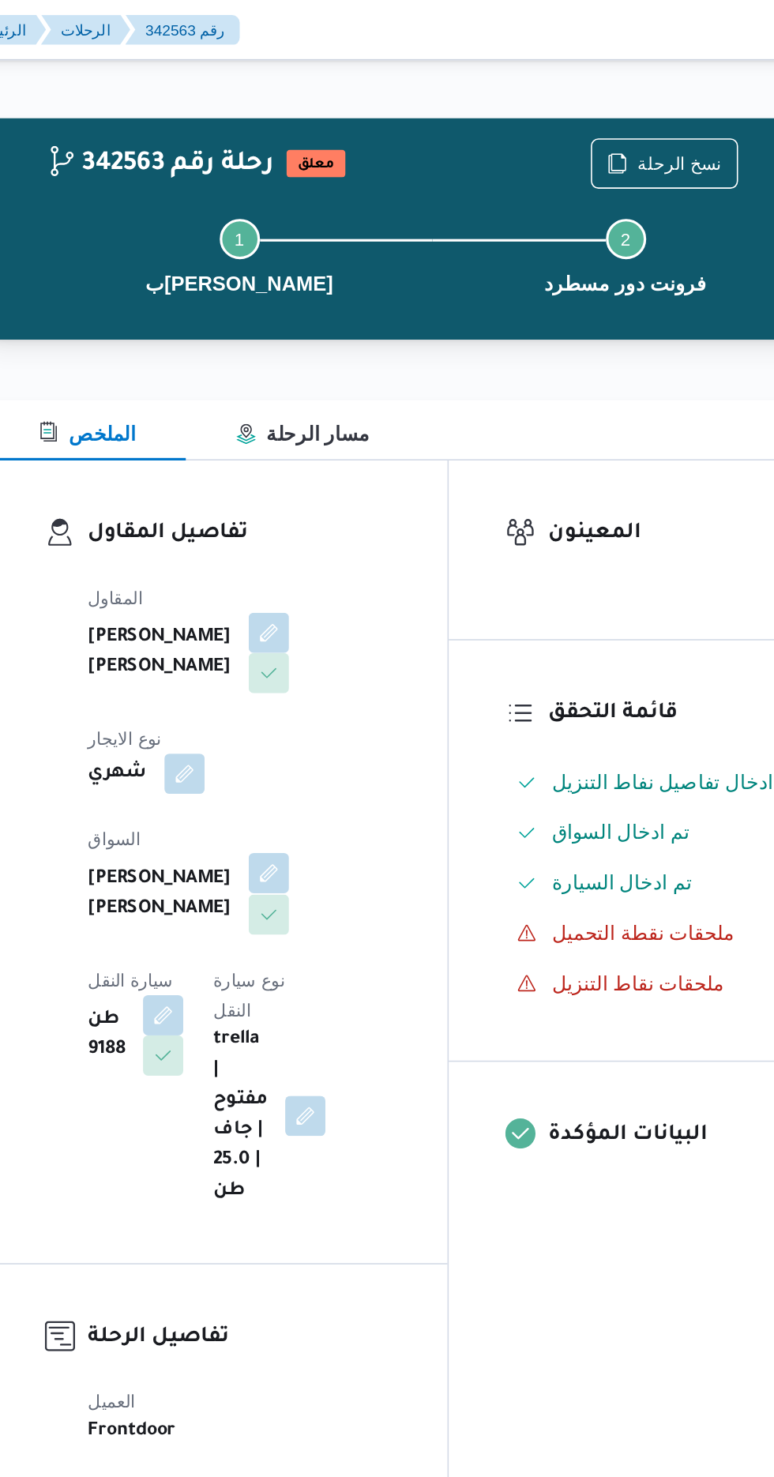
click at [369, 535] on button "button" at bounding box center [381, 547] width 25 height 25
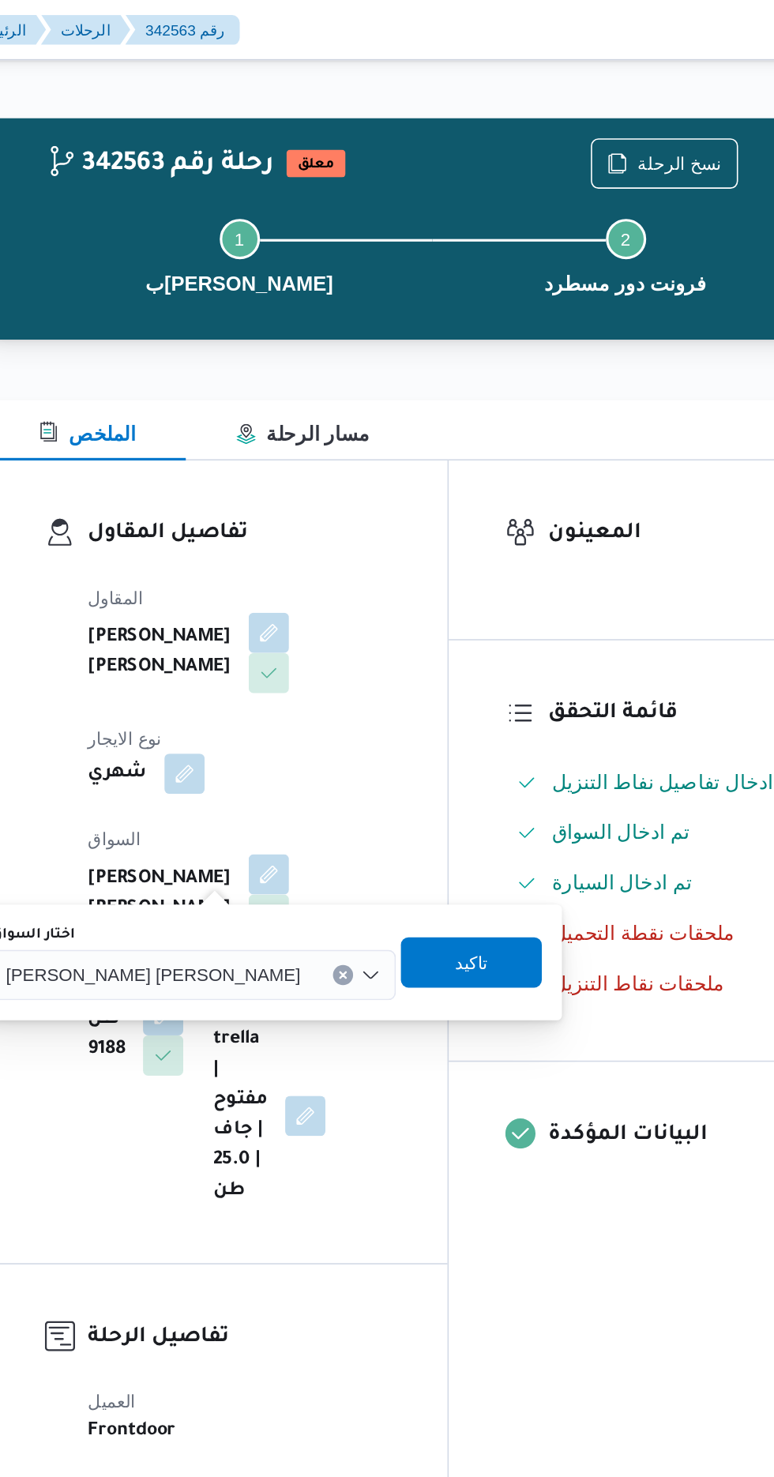
click at [304, 614] on span "[PERSON_NAME] [PERSON_NAME]" at bounding box center [308, 611] width 185 height 17
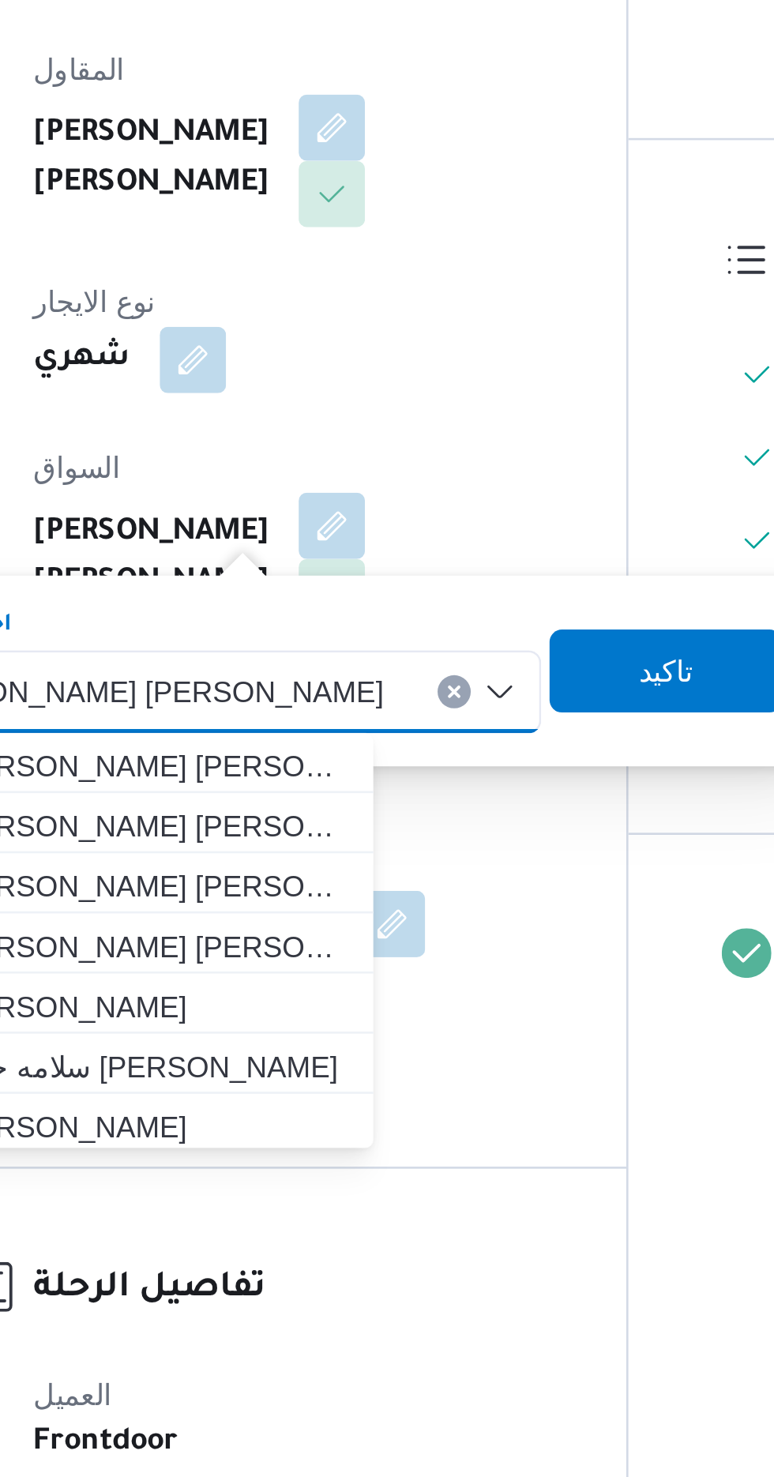
type input "[PERSON_NAME]"
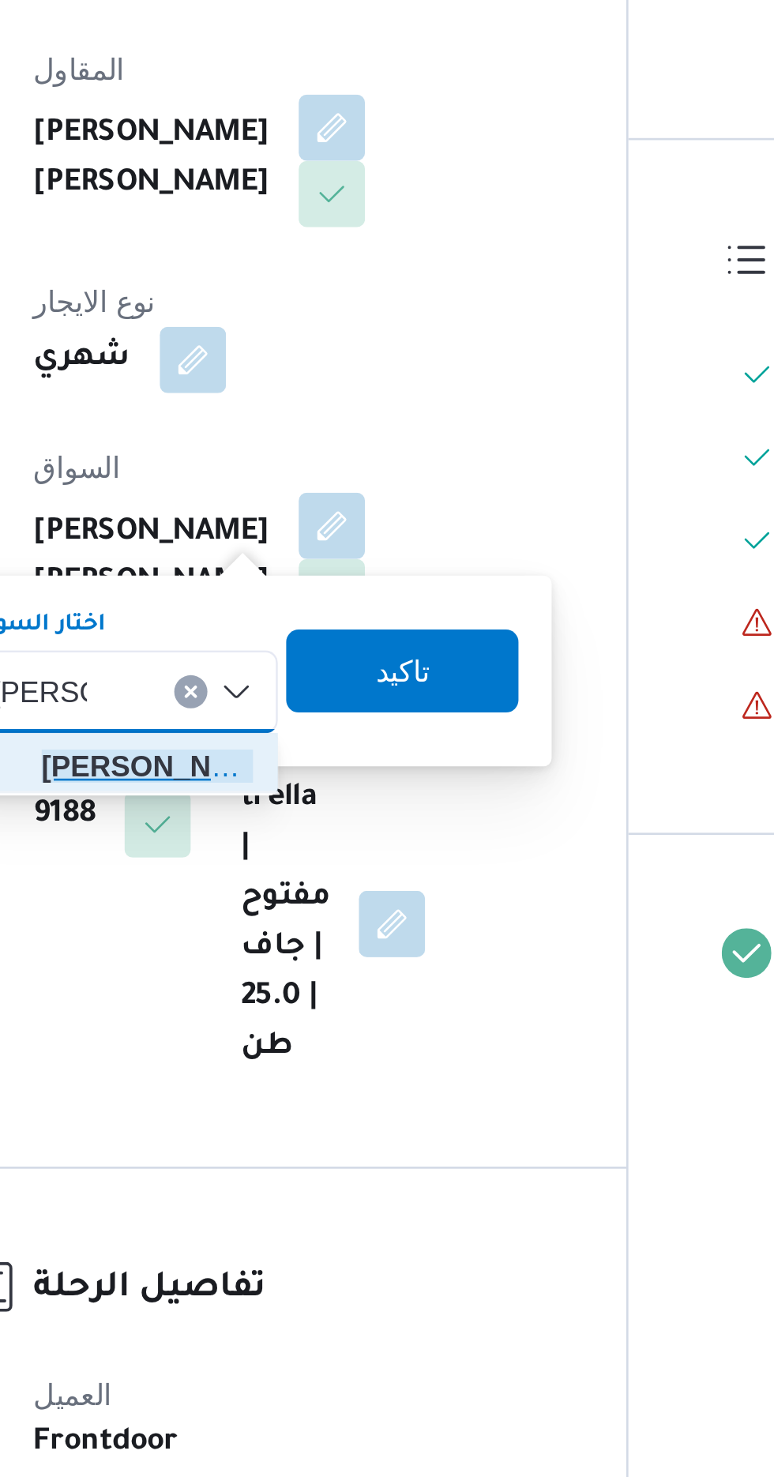
click at [326, 642] on mark "[PERSON_NAME]" at bounding box center [317, 640] width 92 height 13
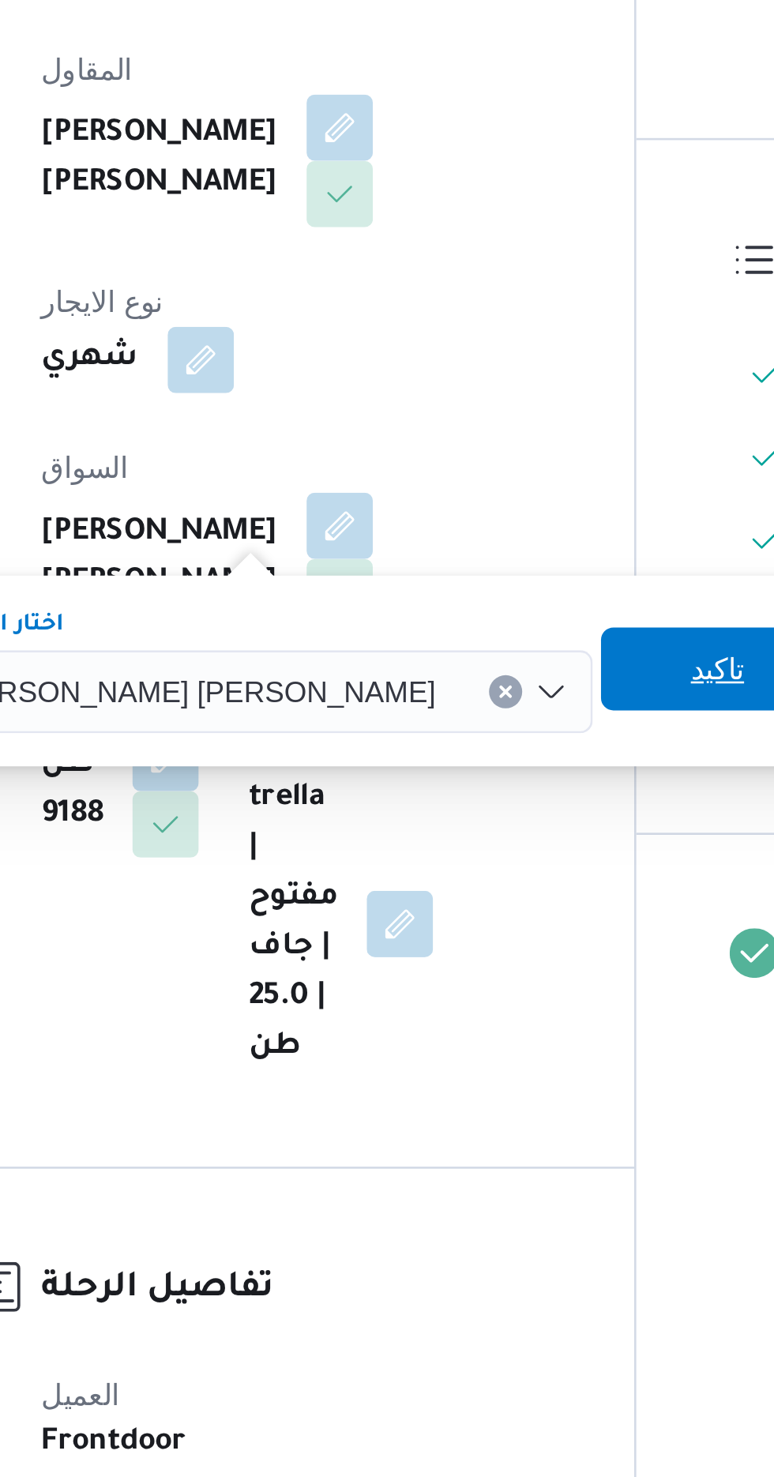
click at [481, 604] on span "تاكيد" at bounding box center [525, 604] width 88 height 32
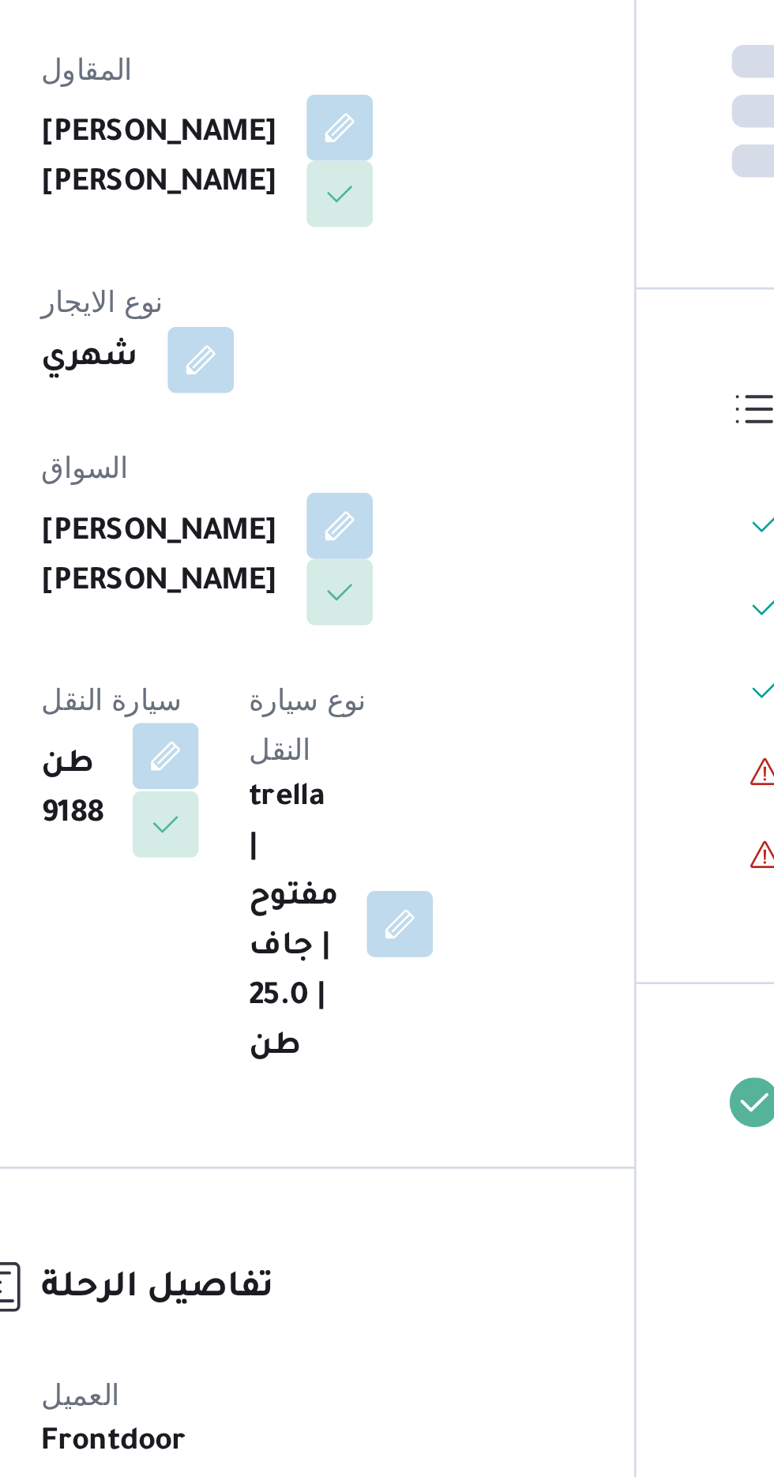
click at [328, 624] on button "button" at bounding box center [314, 636] width 25 height 25
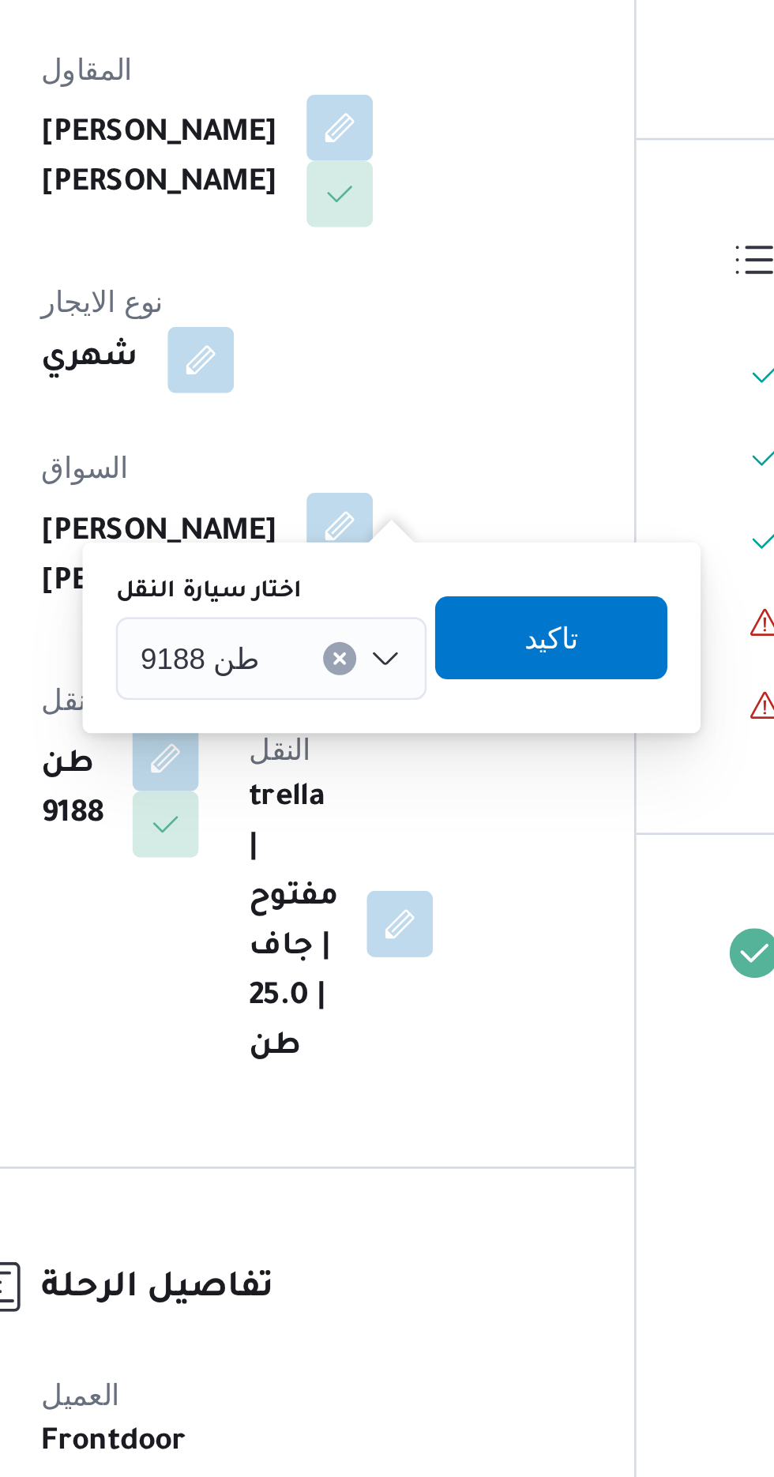
click at [362, 599] on div "طن 9188" at bounding box center [355, 600] width 118 height 32
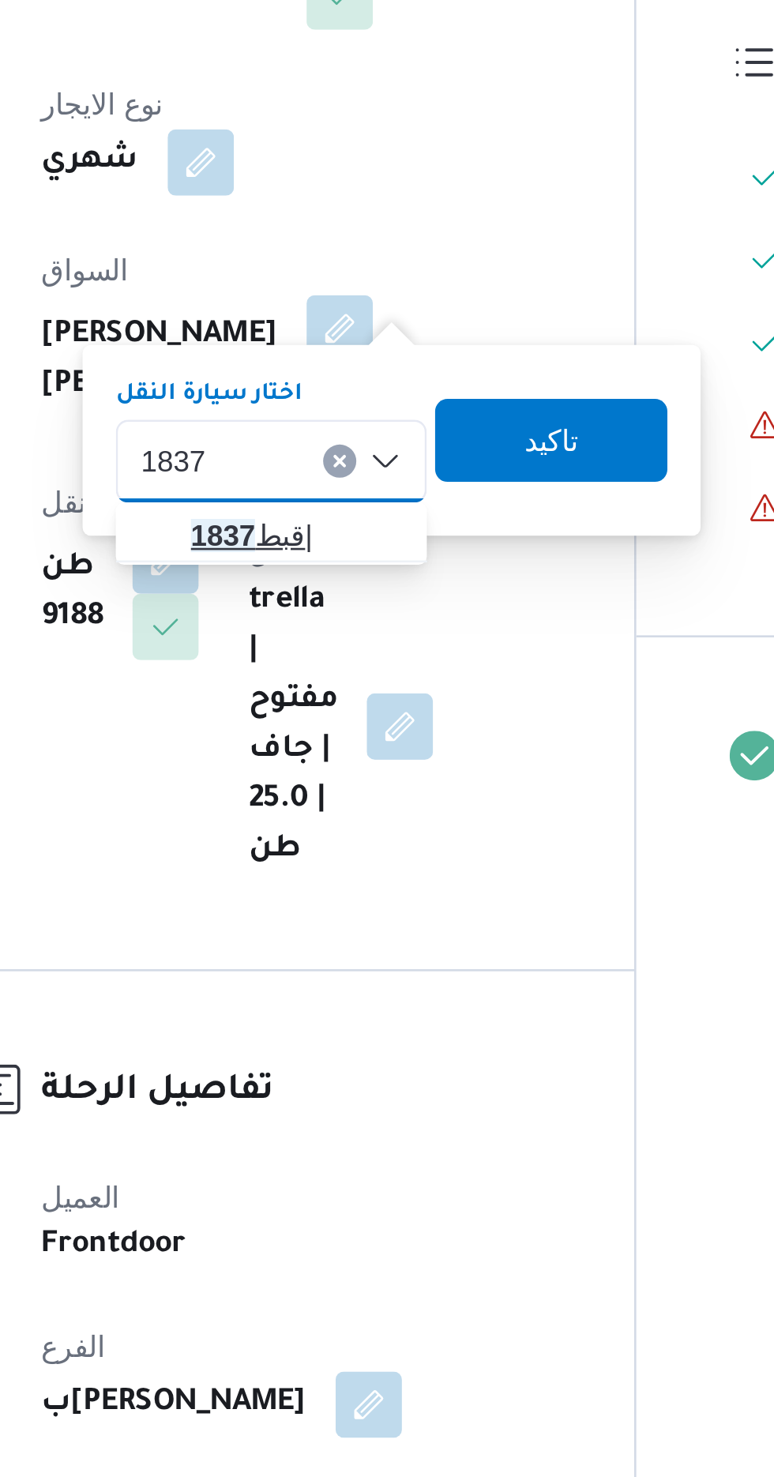
type input "1837"
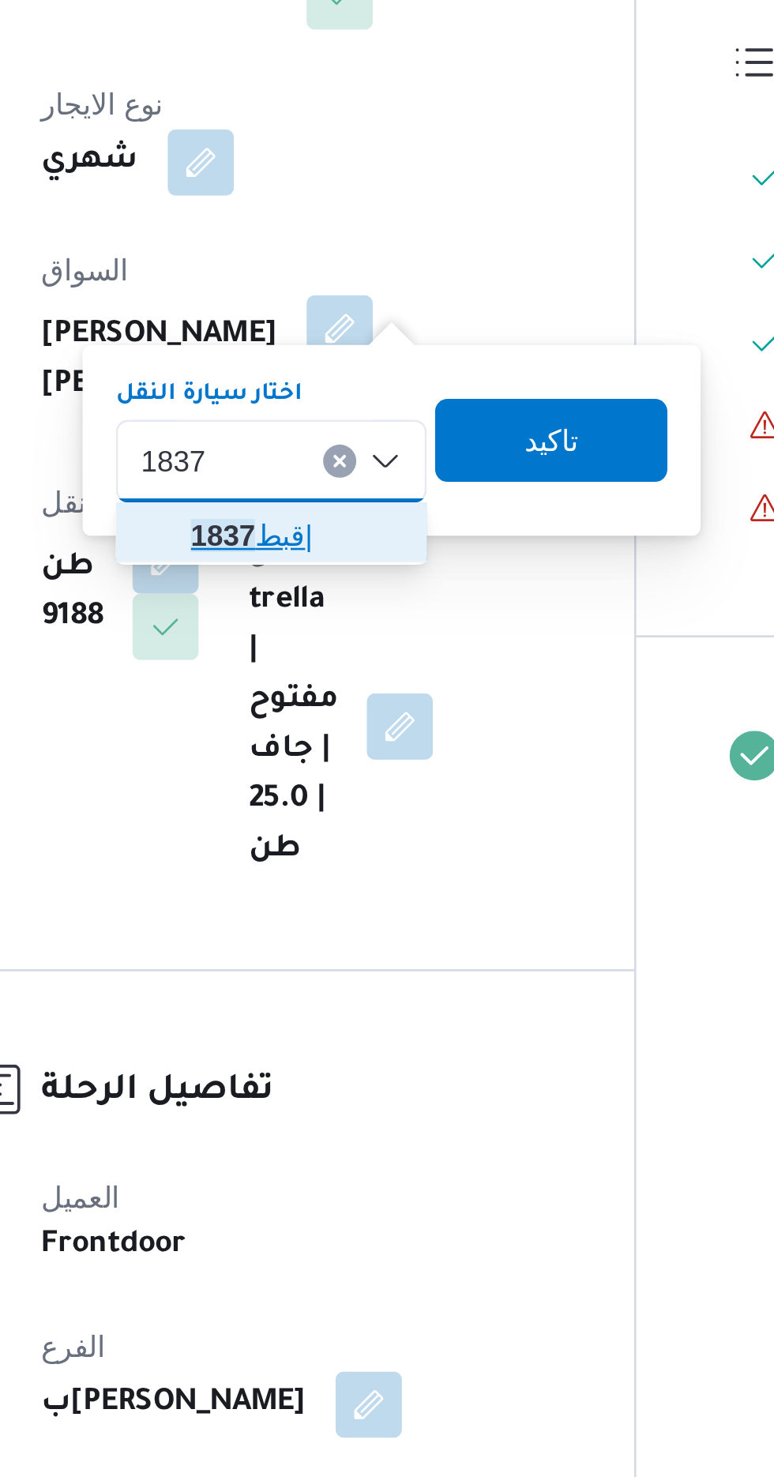
click at [333, 627] on mark "1837" at bounding box center [337, 627] width 24 height 13
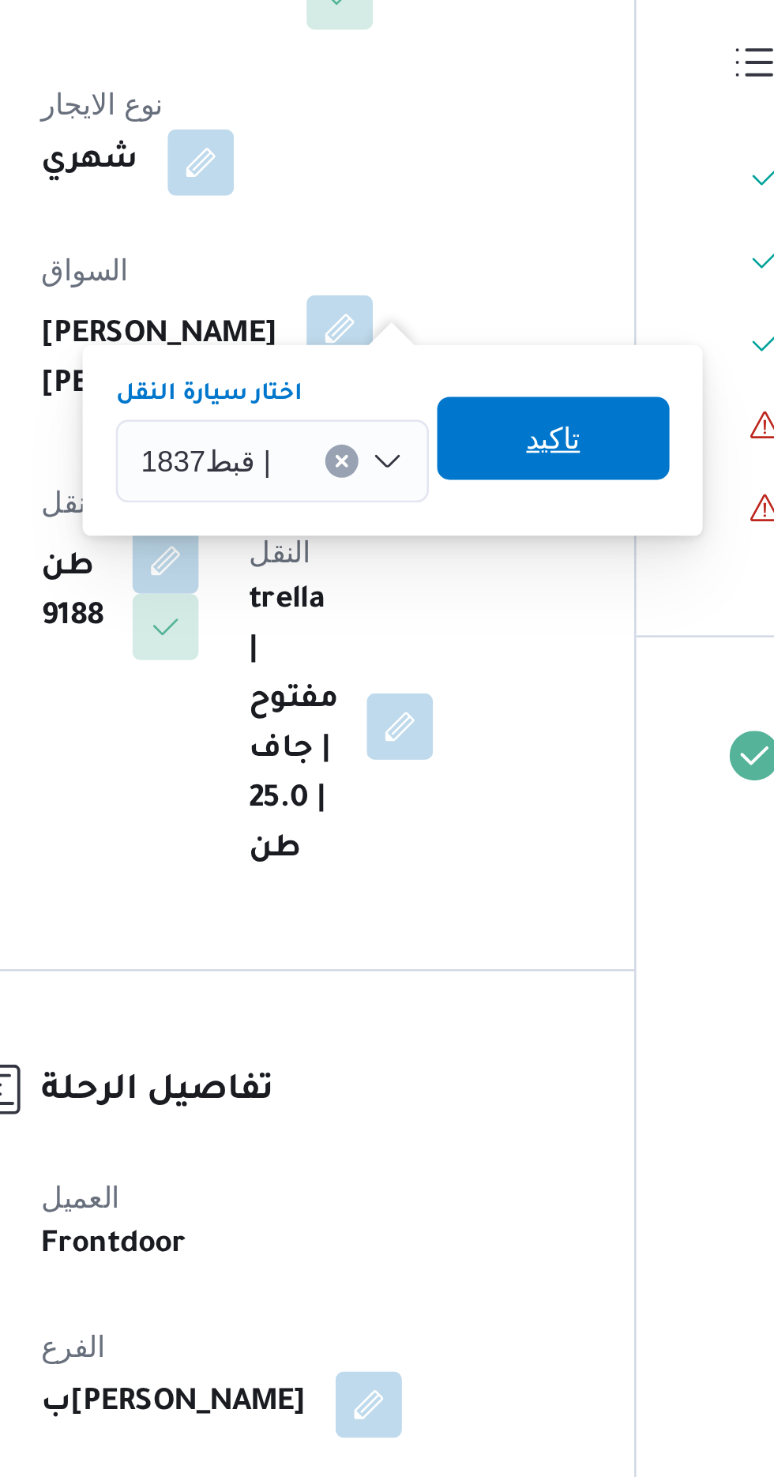
click at [449, 596] on span "تاكيد" at bounding box center [463, 591] width 88 height 32
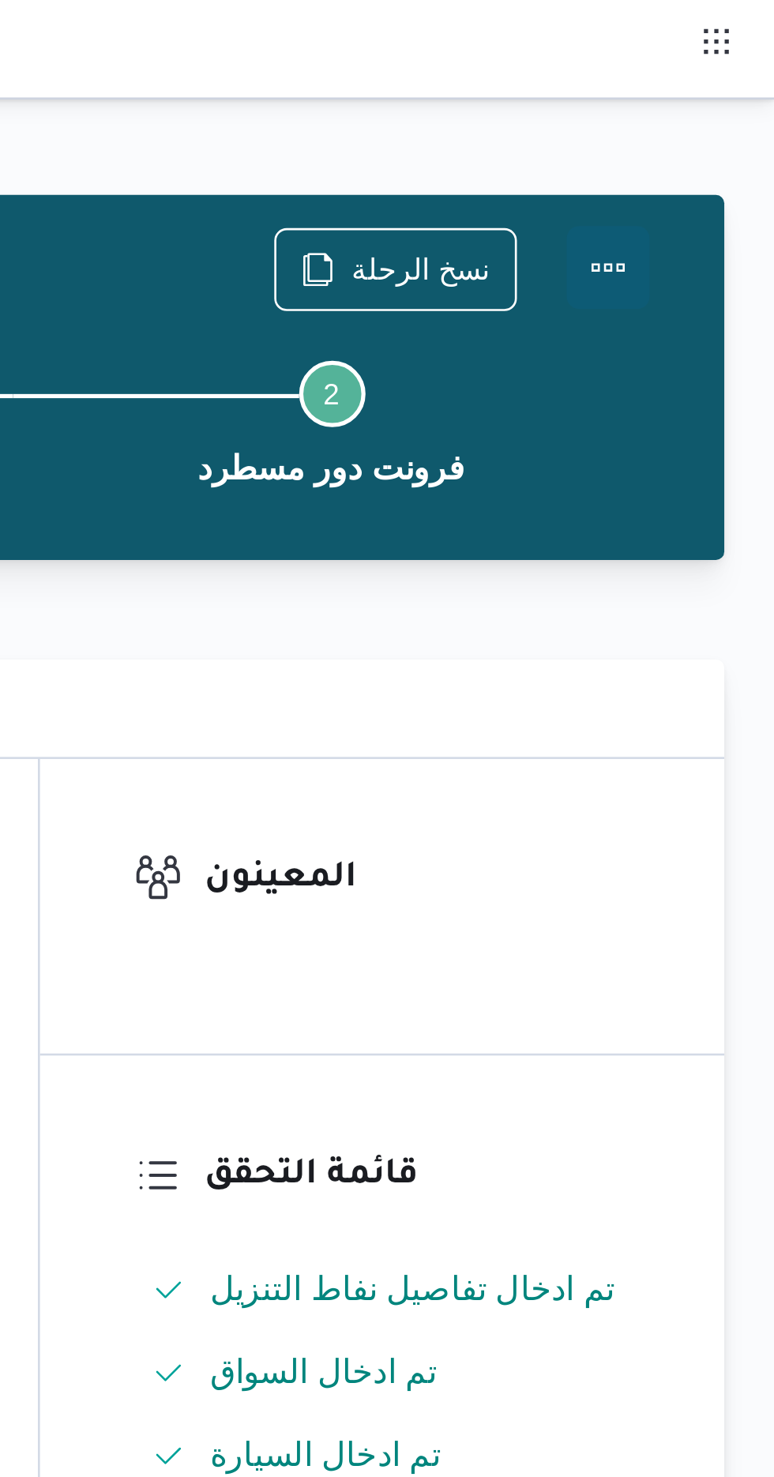
click at [715, 107] on button "Actions" at bounding box center [711, 102] width 32 height 32
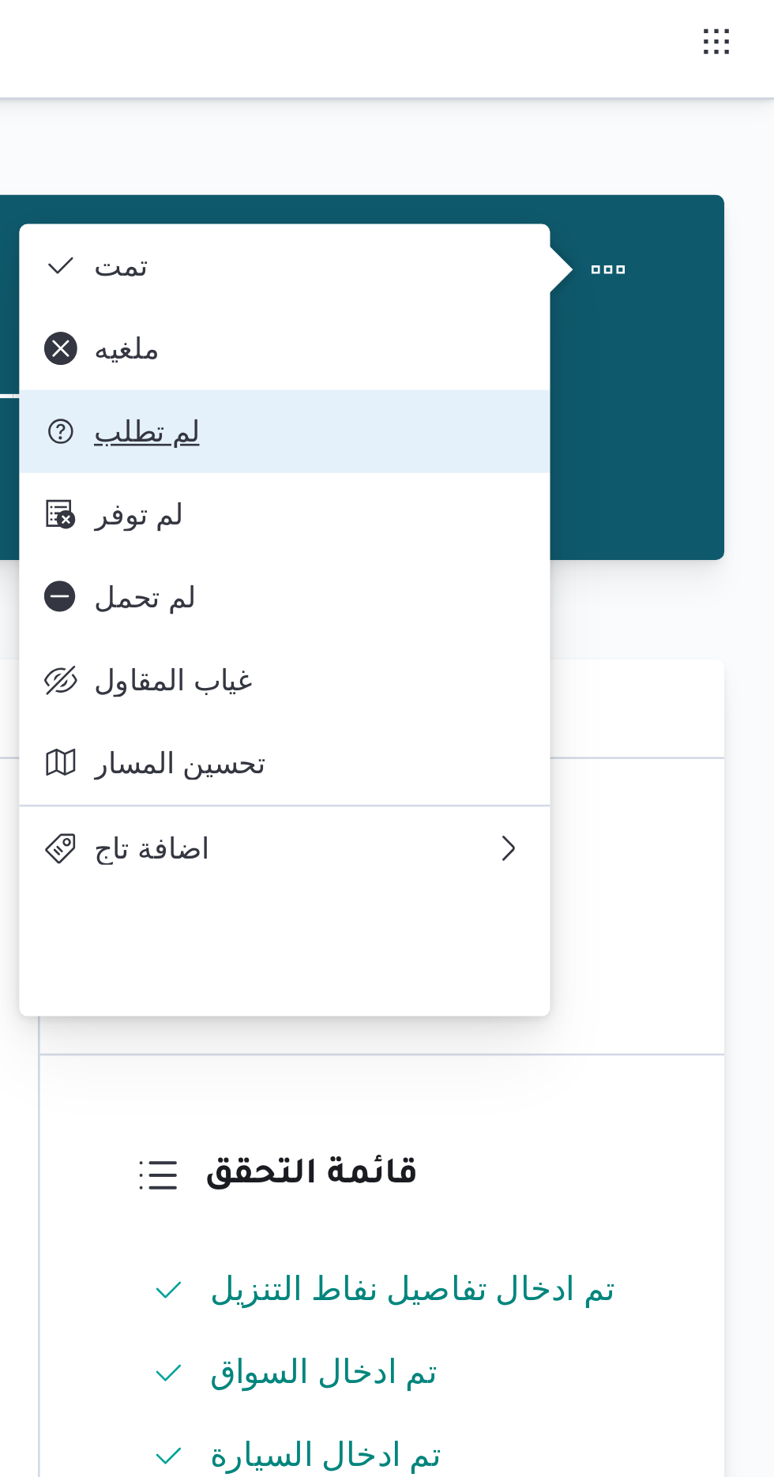
click at [528, 171] on span "لم تطلب" at bounding box center [597, 164] width 164 height 13
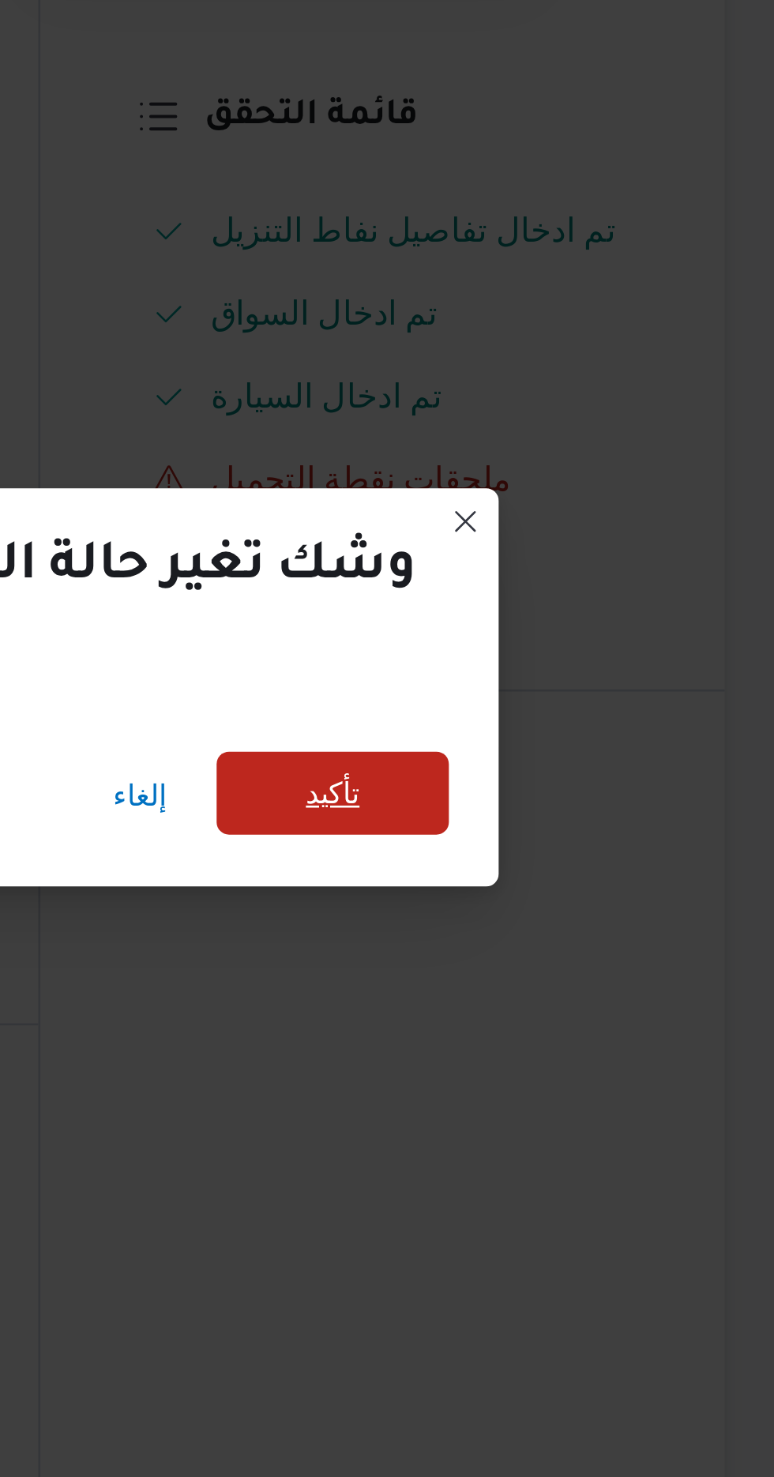
click at [595, 696] on span "تأكيد" at bounding box center [605, 705] width 21 height 19
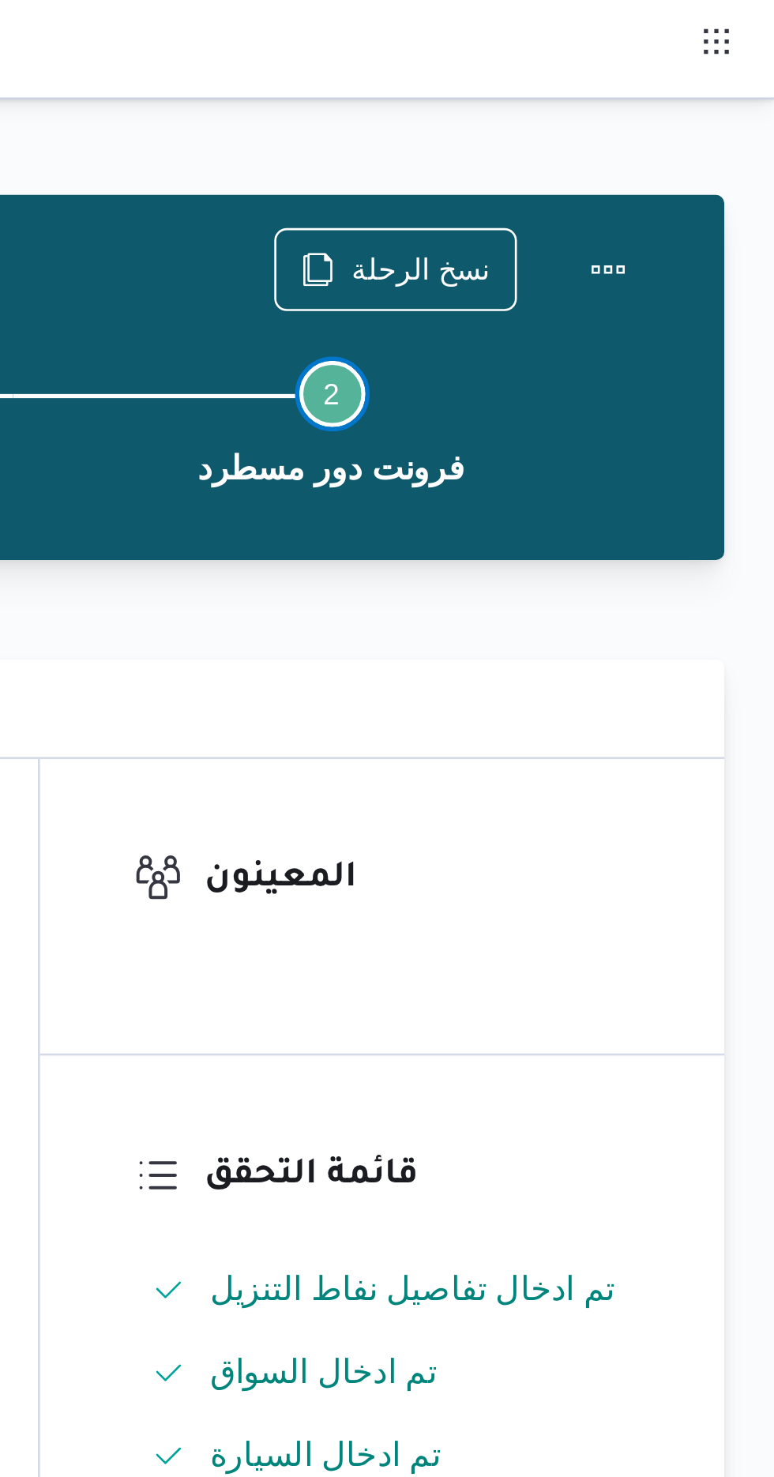
click at [722, 199] on button "Step 2 is incomplete 2 فرونت دور مسطرد" at bounding box center [605, 159] width 242 height 82
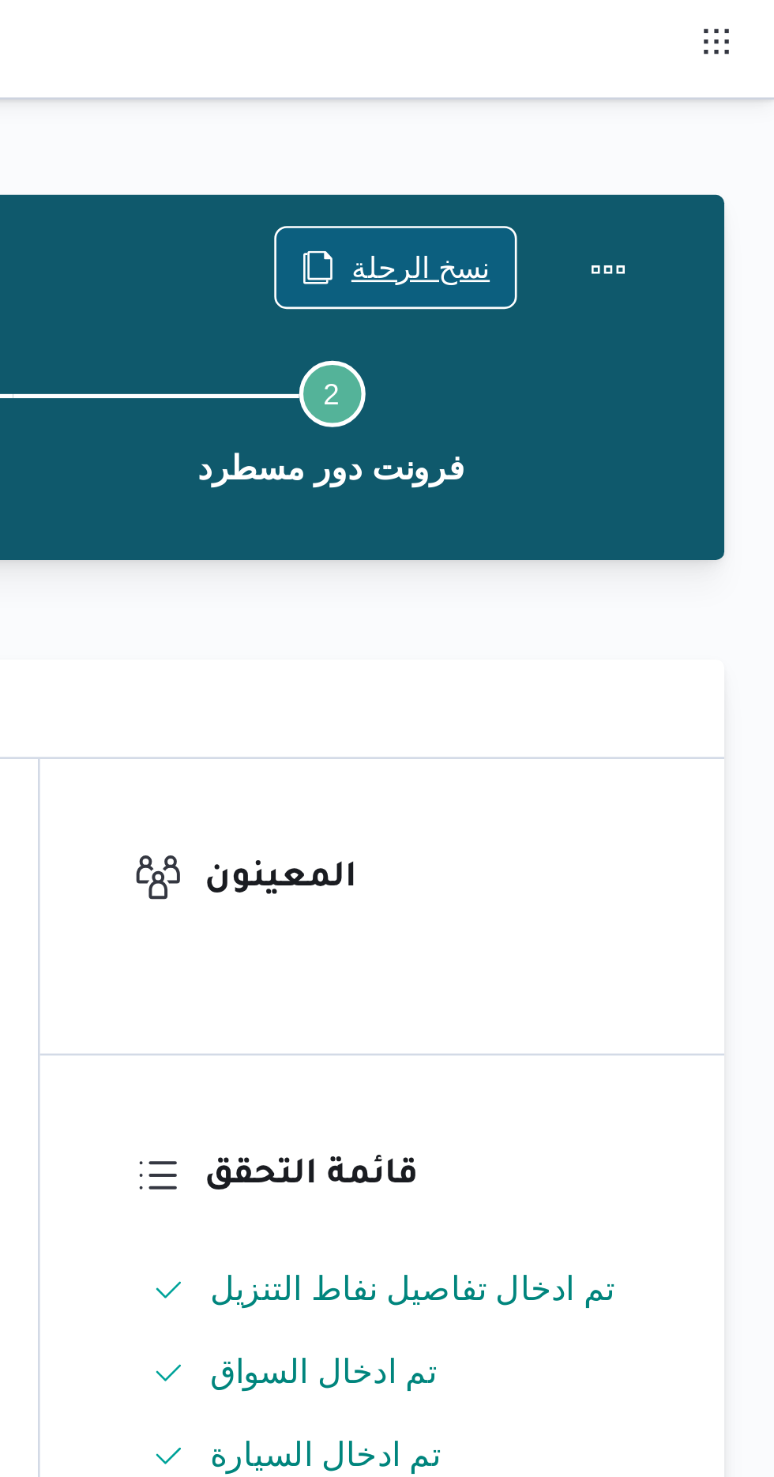
click at [620, 96] on span "نسخ الرحلة" at bounding box center [639, 101] width 53 height 19
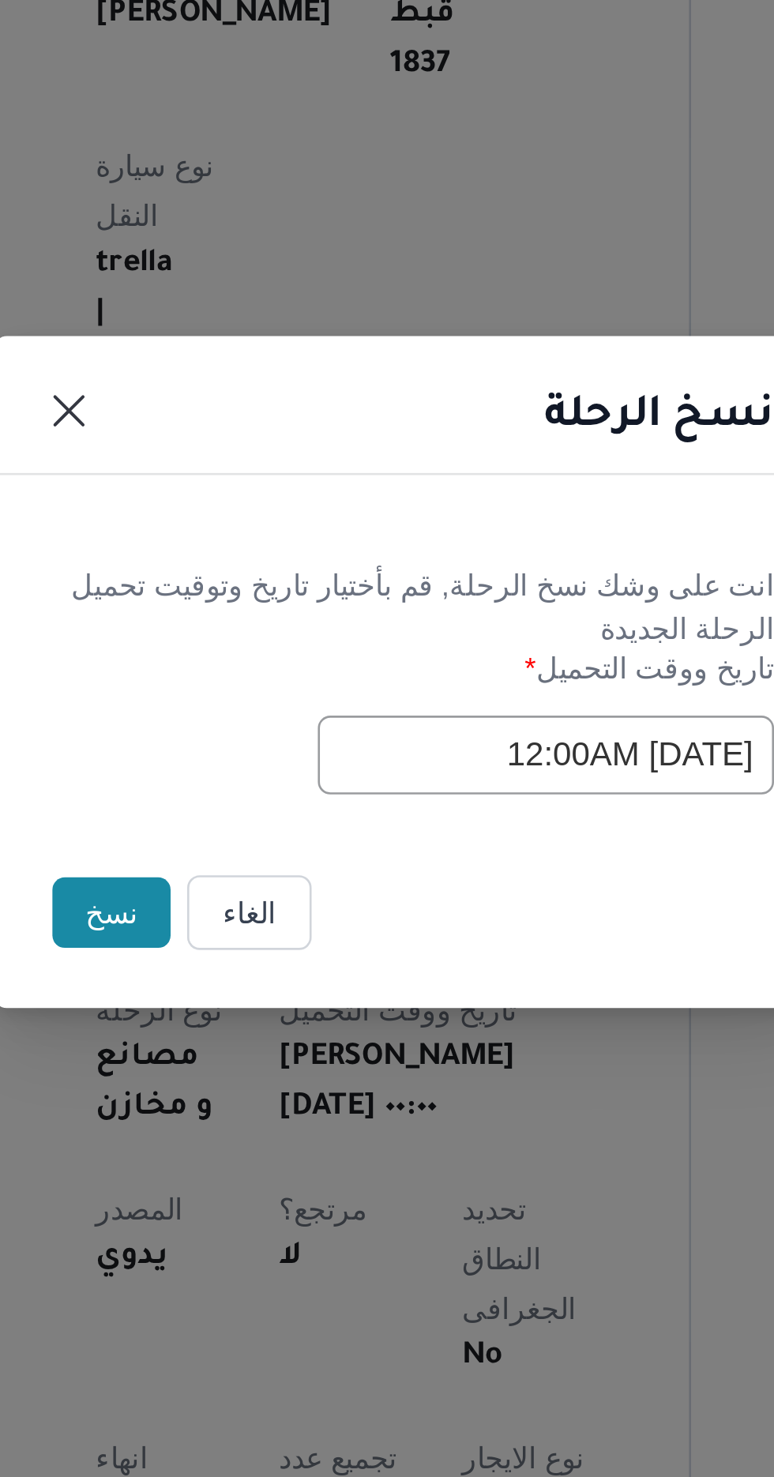
click at [265, 824] on button "نسخ" at bounding box center [273, 830] width 45 height 27
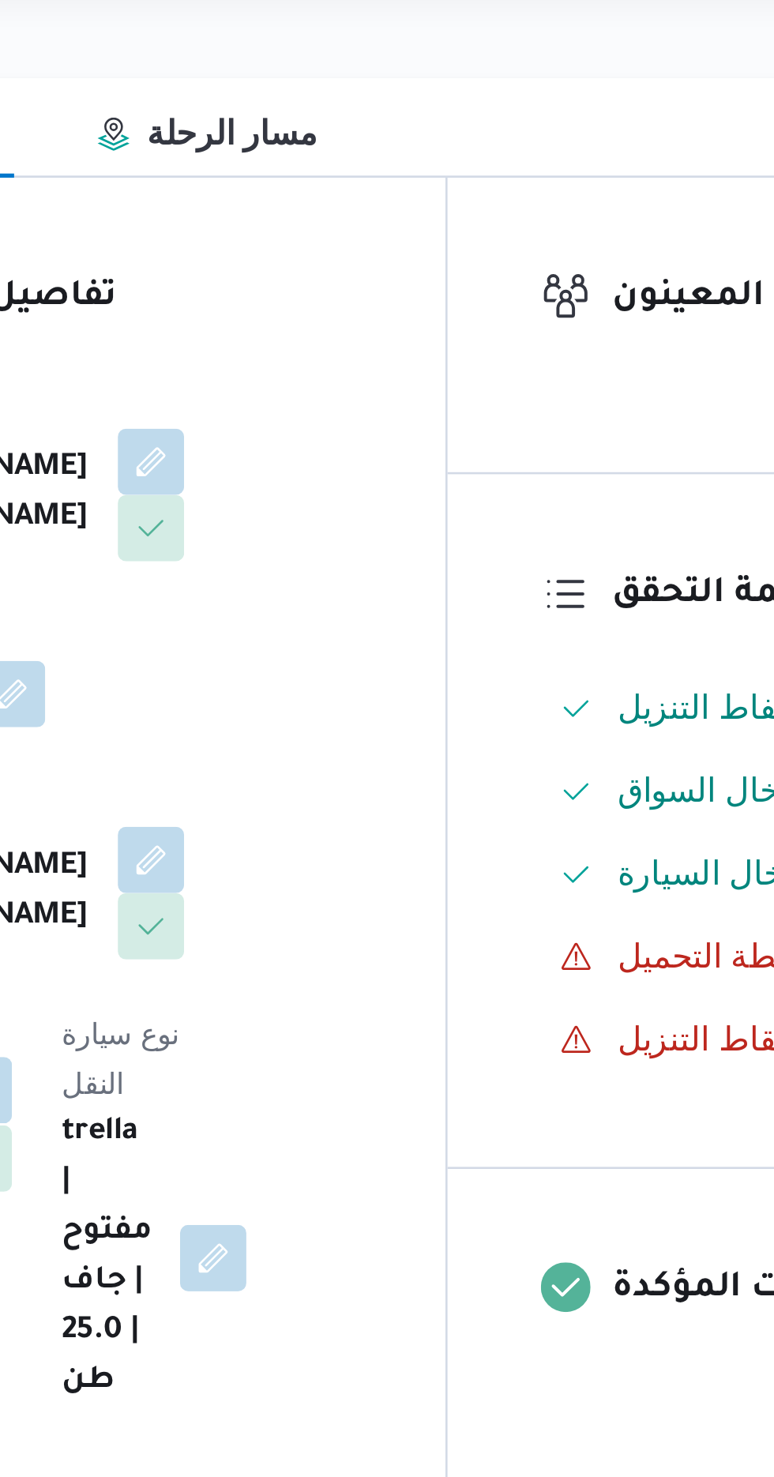
click at [329, 624] on button "button" at bounding box center [315, 636] width 25 height 25
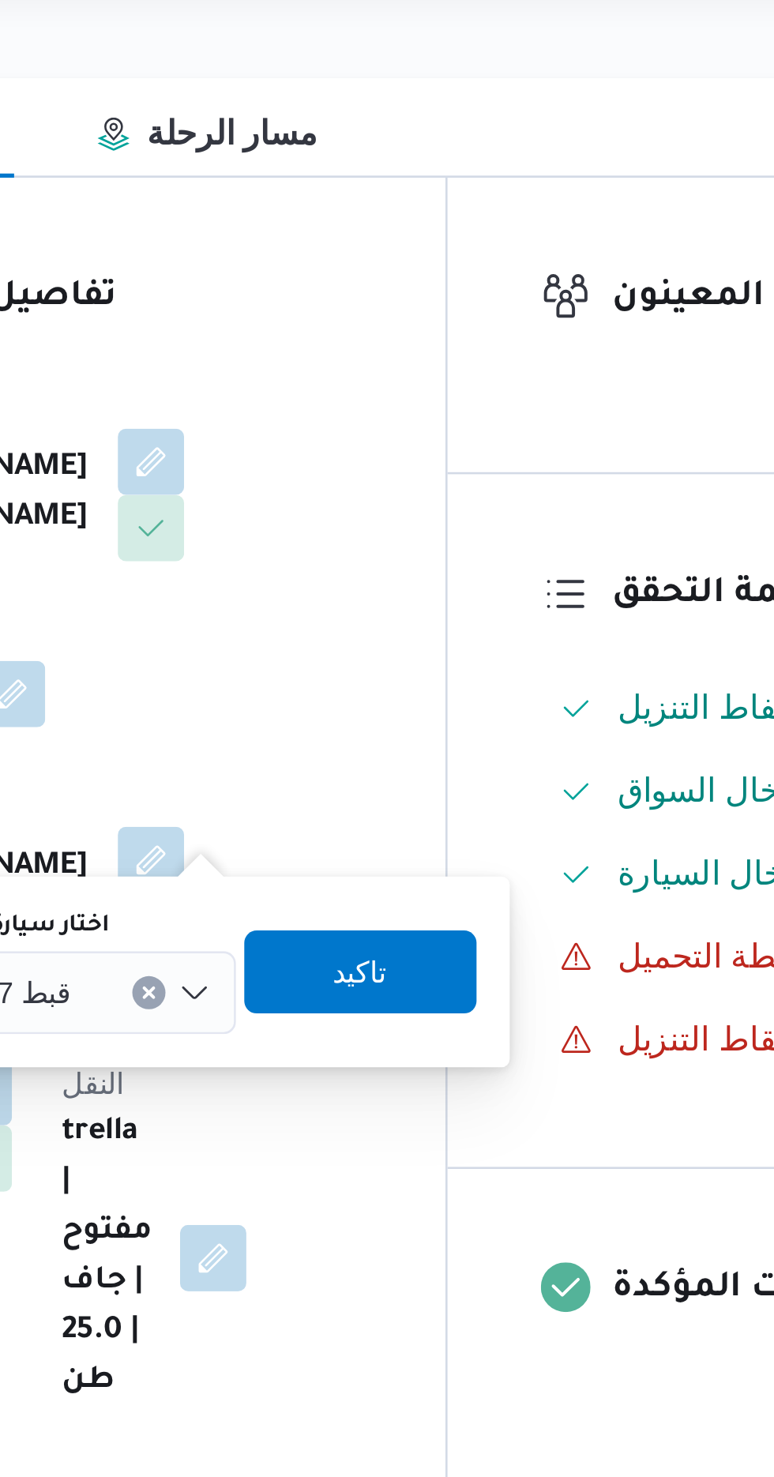
click at [358, 594] on input "اختار سيارة النقل" at bounding box center [359, 599] width 2 height 19
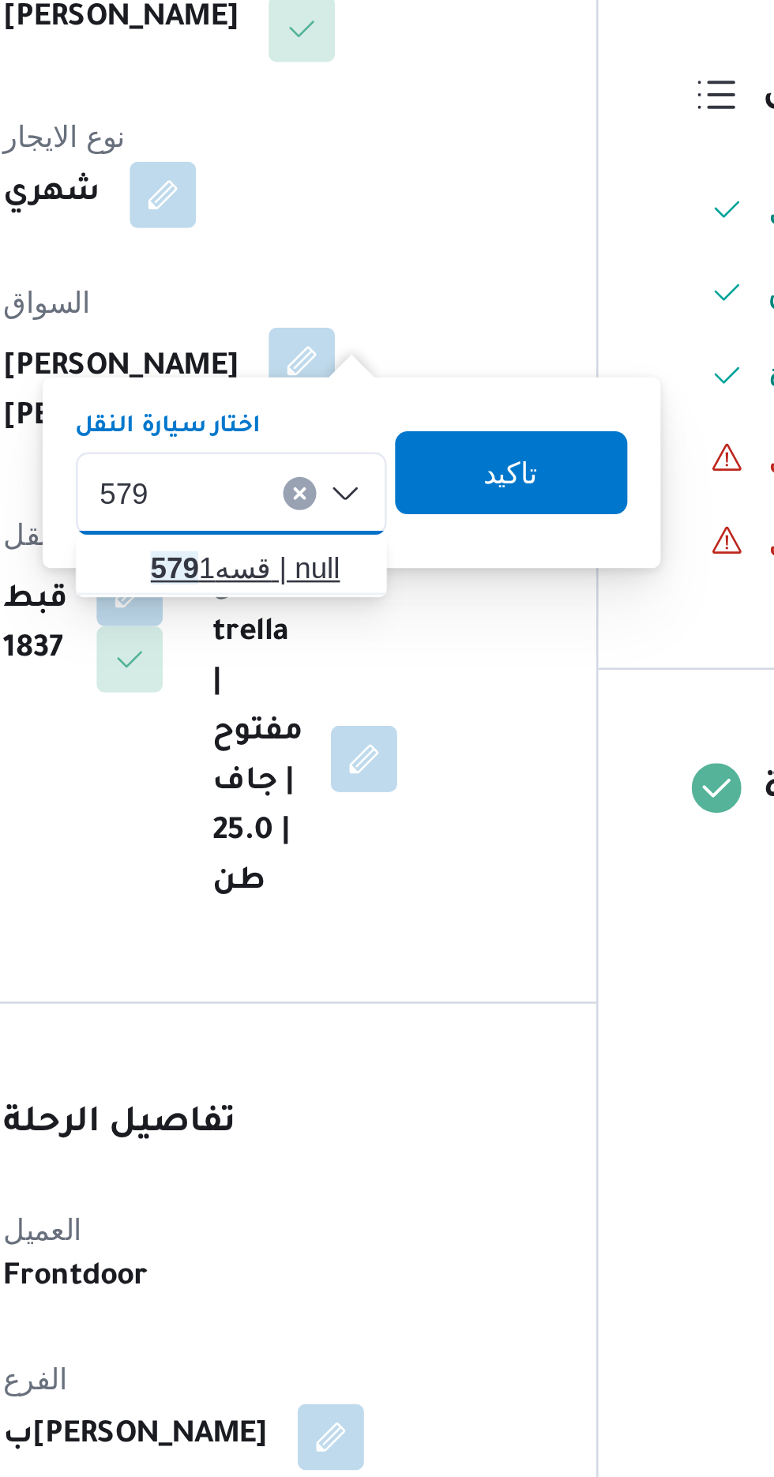
type input "579"
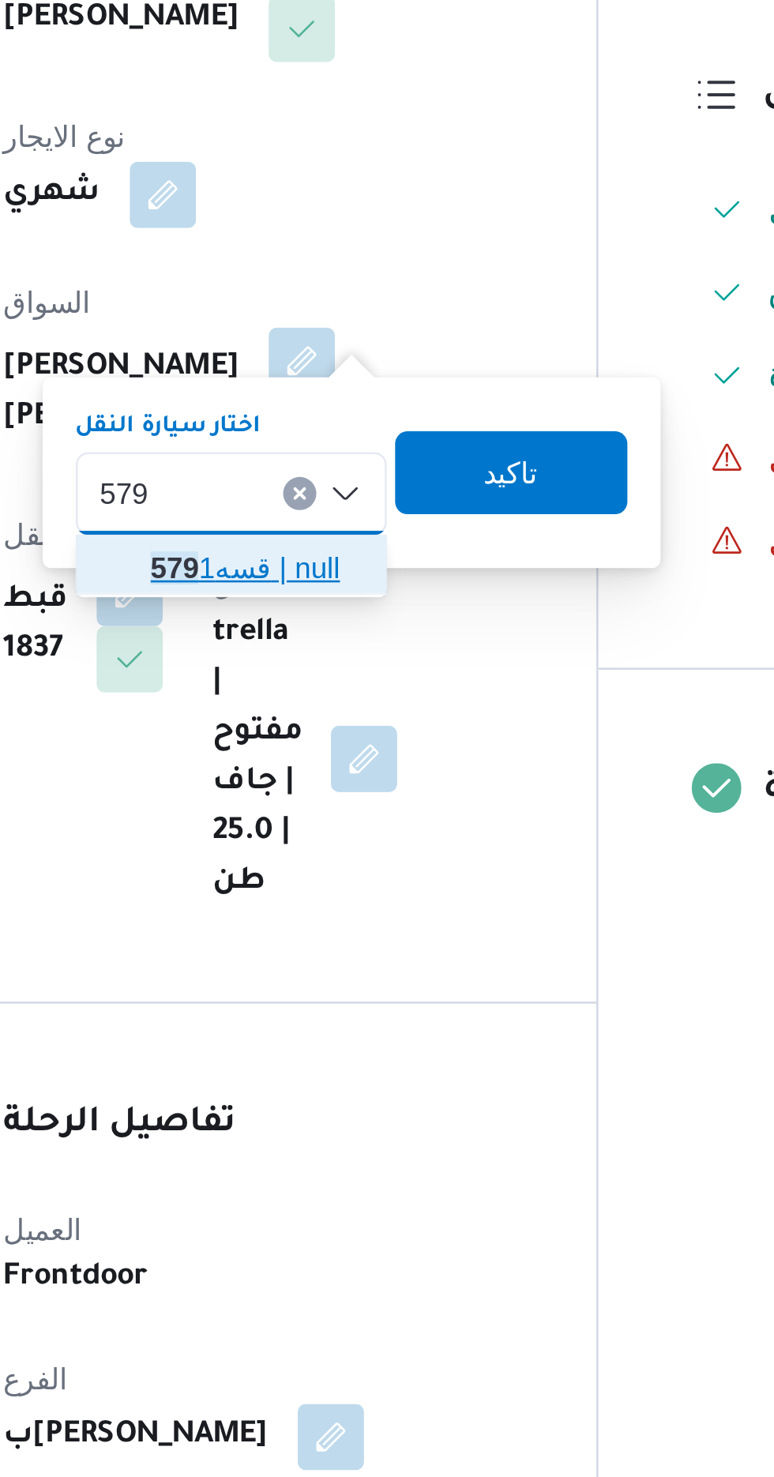
click at [338, 629] on mark "579" at bounding box center [333, 627] width 18 height 13
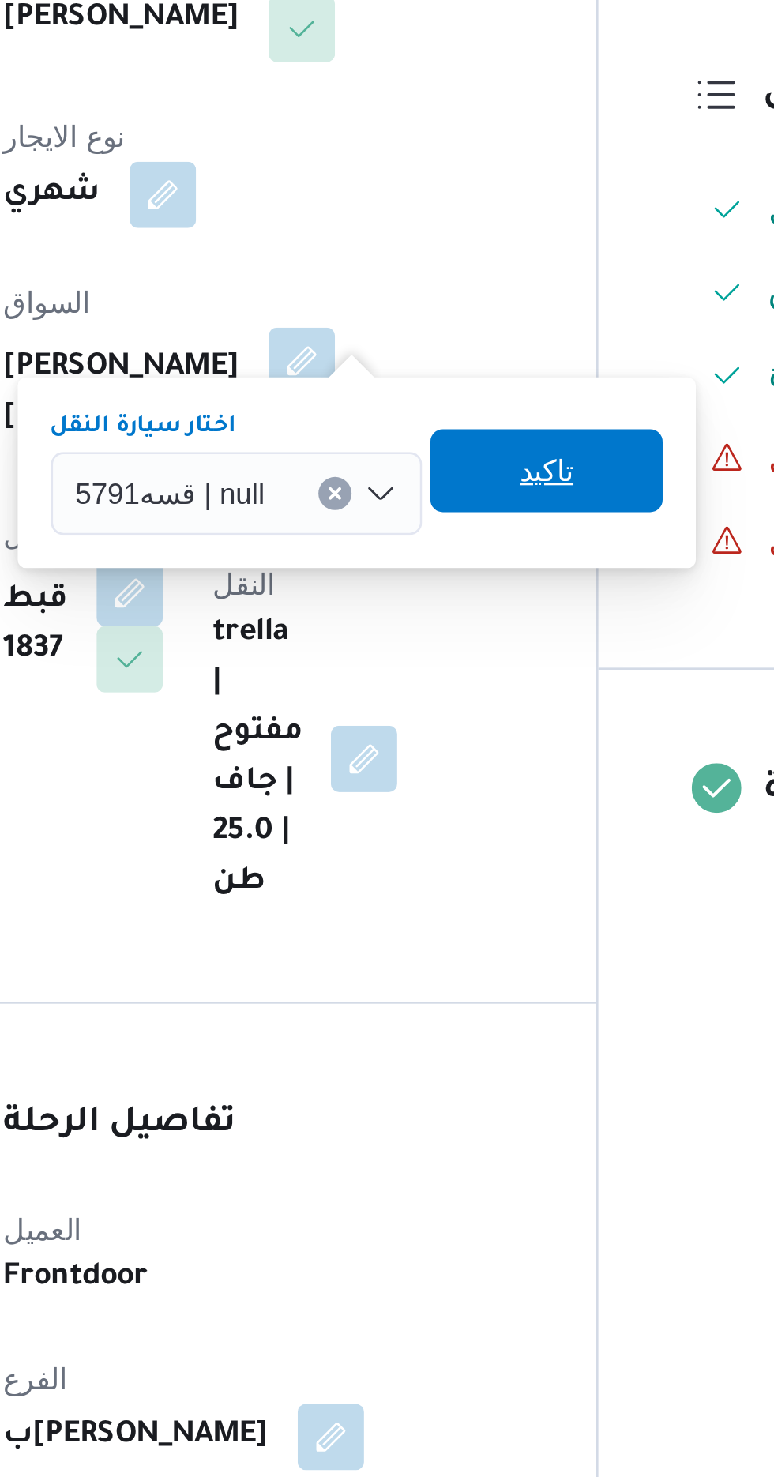
click at [459, 592] on span "تاكيد" at bounding box center [474, 591] width 88 height 32
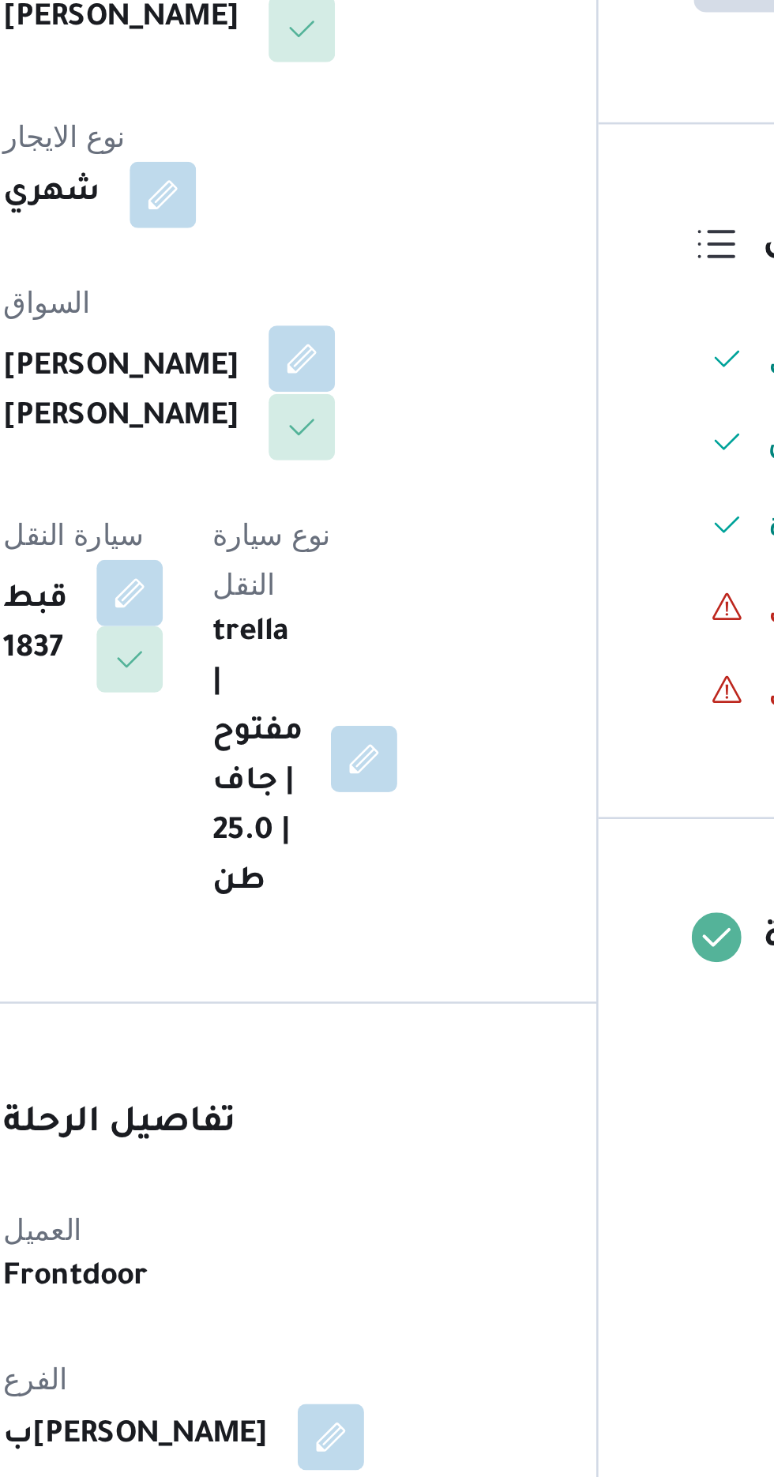
click at [369, 535] on button "button" at bounding box center [381, 547] width 25 height 25
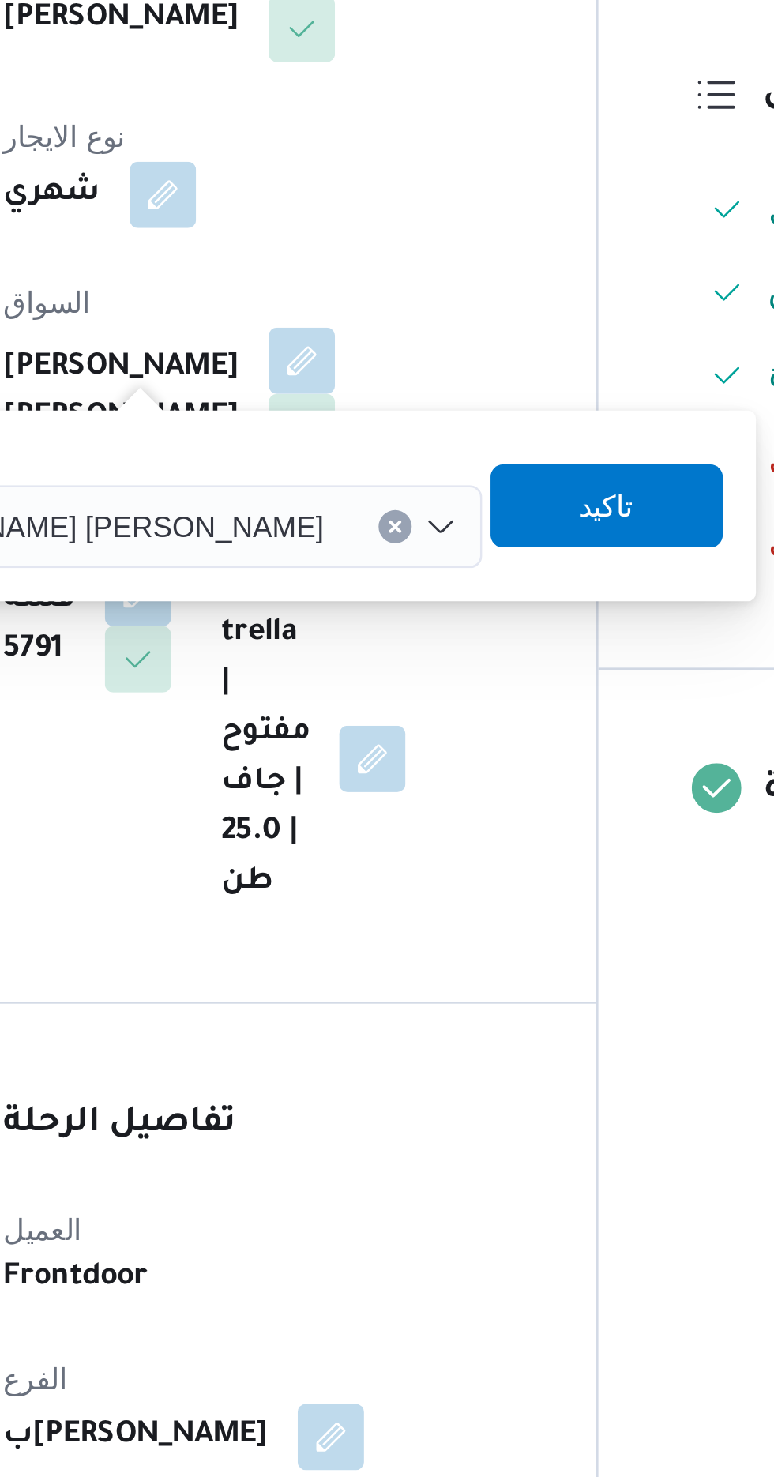
click at [285, 603] on span "[PERSON_NAME] [PERSON_NAME]" at bounding box center [297, 611] width 185 height 17
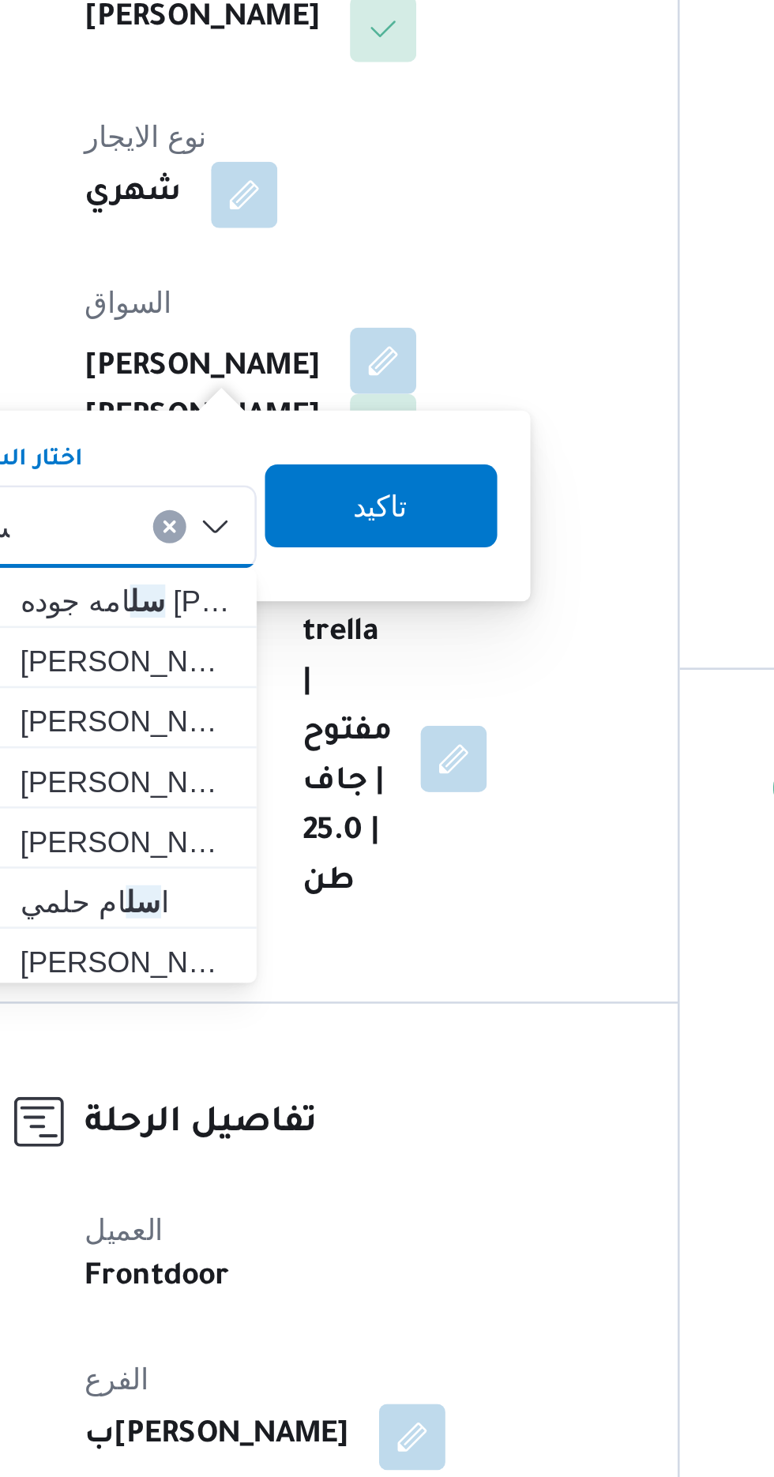
type input "سلطان"
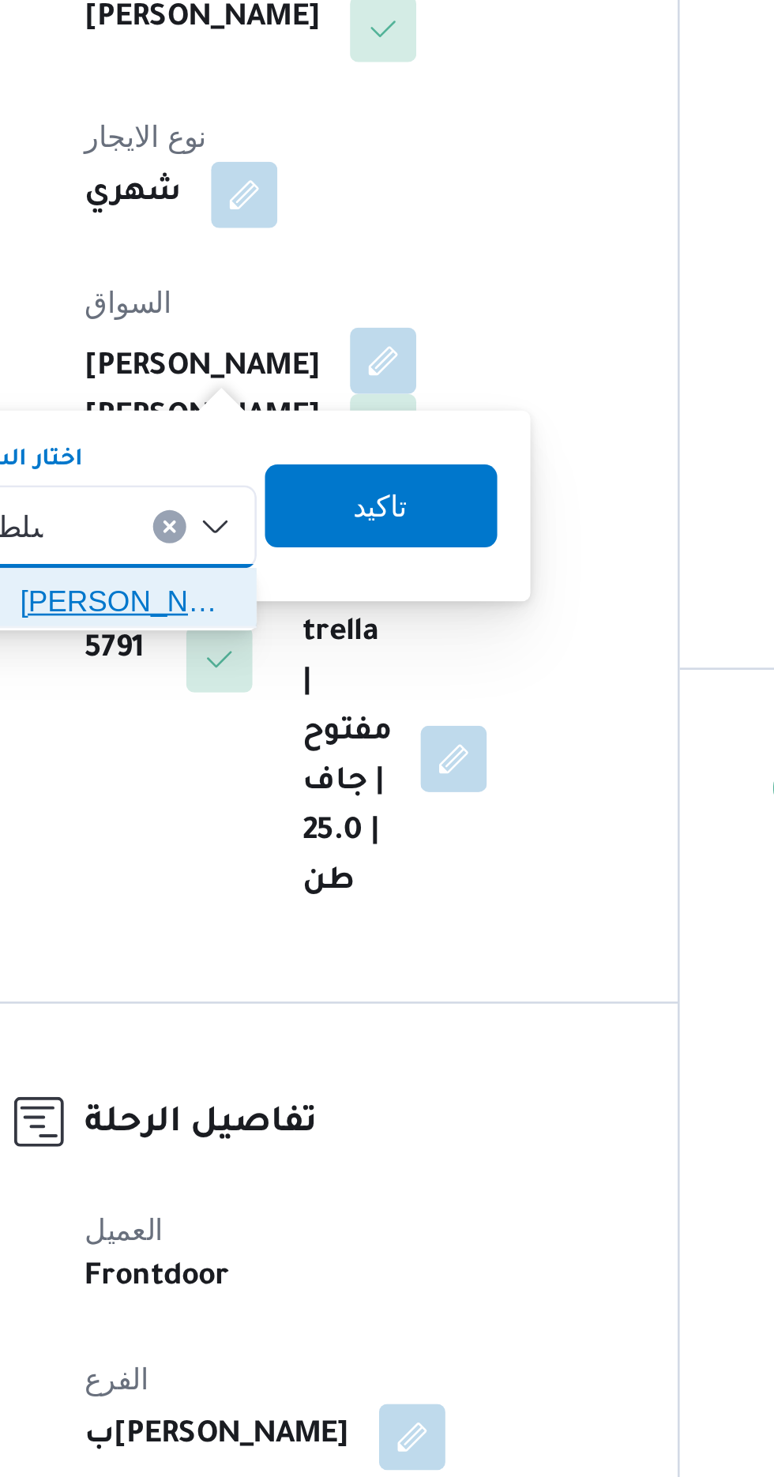
click at [276, 638] on span "[PERSON_NAME] [PERSON_NAME]" at bounding box center [283, 640] width 81 height 19
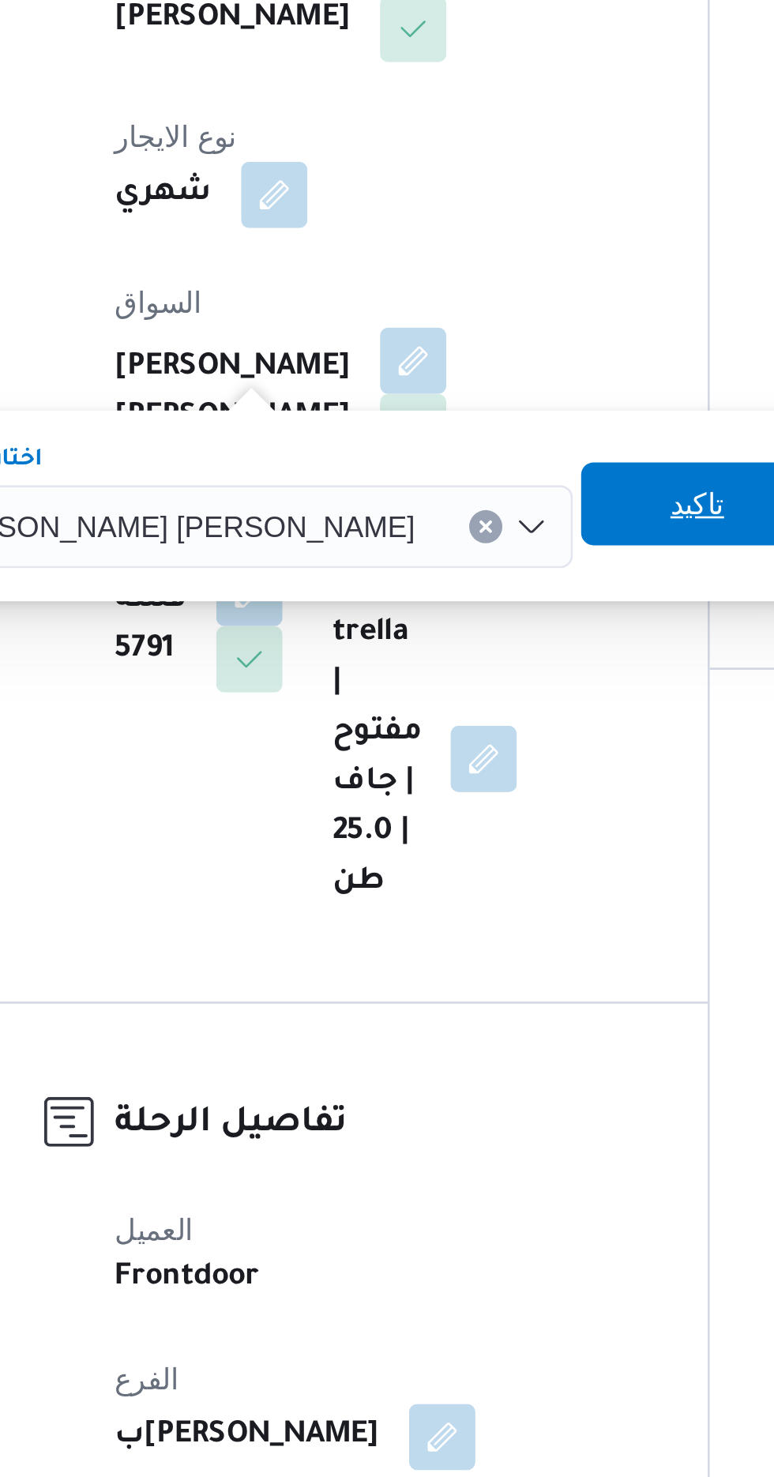
click at [445, 599] on span "تاكيد" at bounding box center [489, 604] width 88 height 32
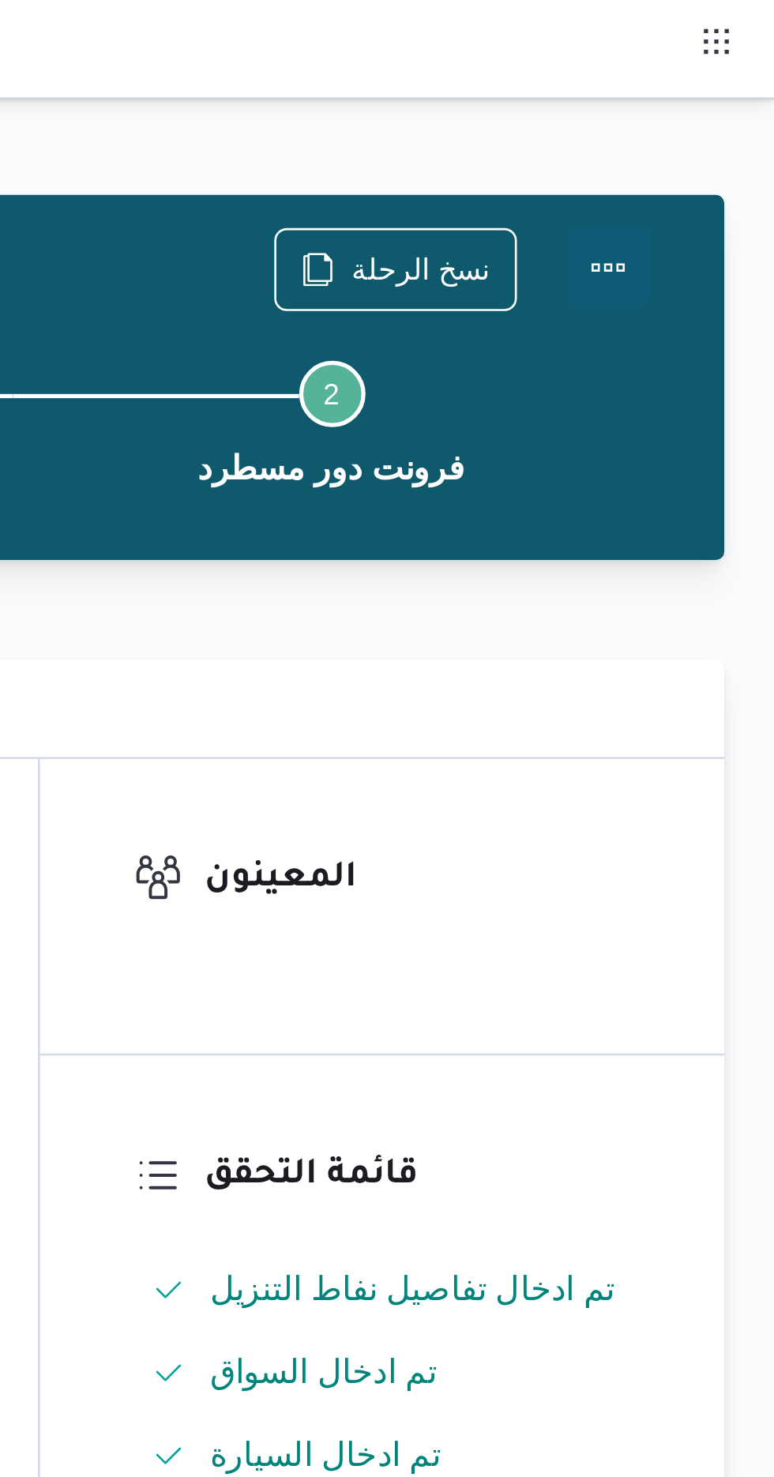
click at [699, 99] on button "Actions" at bounding box center [711, 102] width 32 height 32
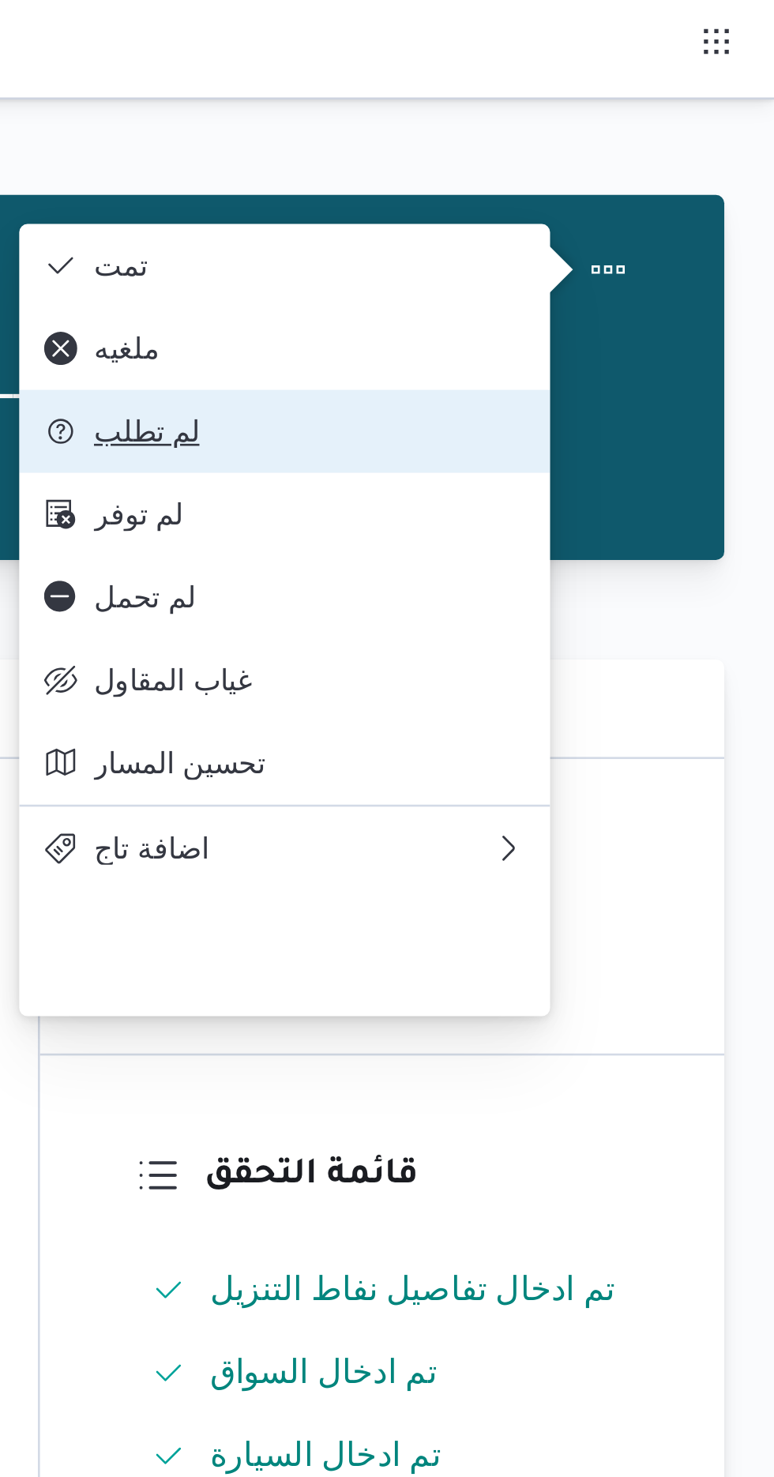
click at [526, 171] on span "لم تطلب" at bounding box center [597, 164] width 164 height 13
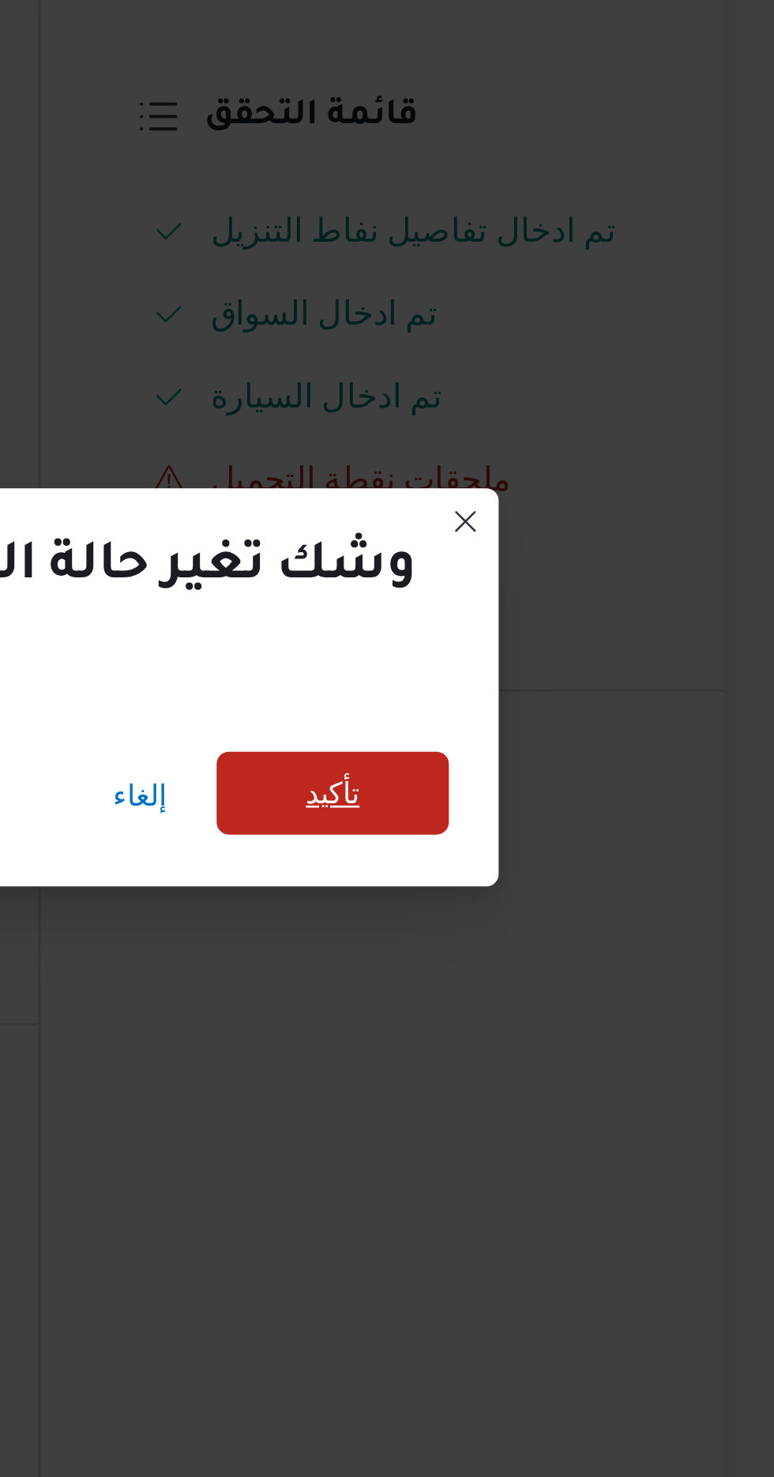
click at [595, 697] on span "تأكيد" at bounding box center [605, 705] width 21 height 19
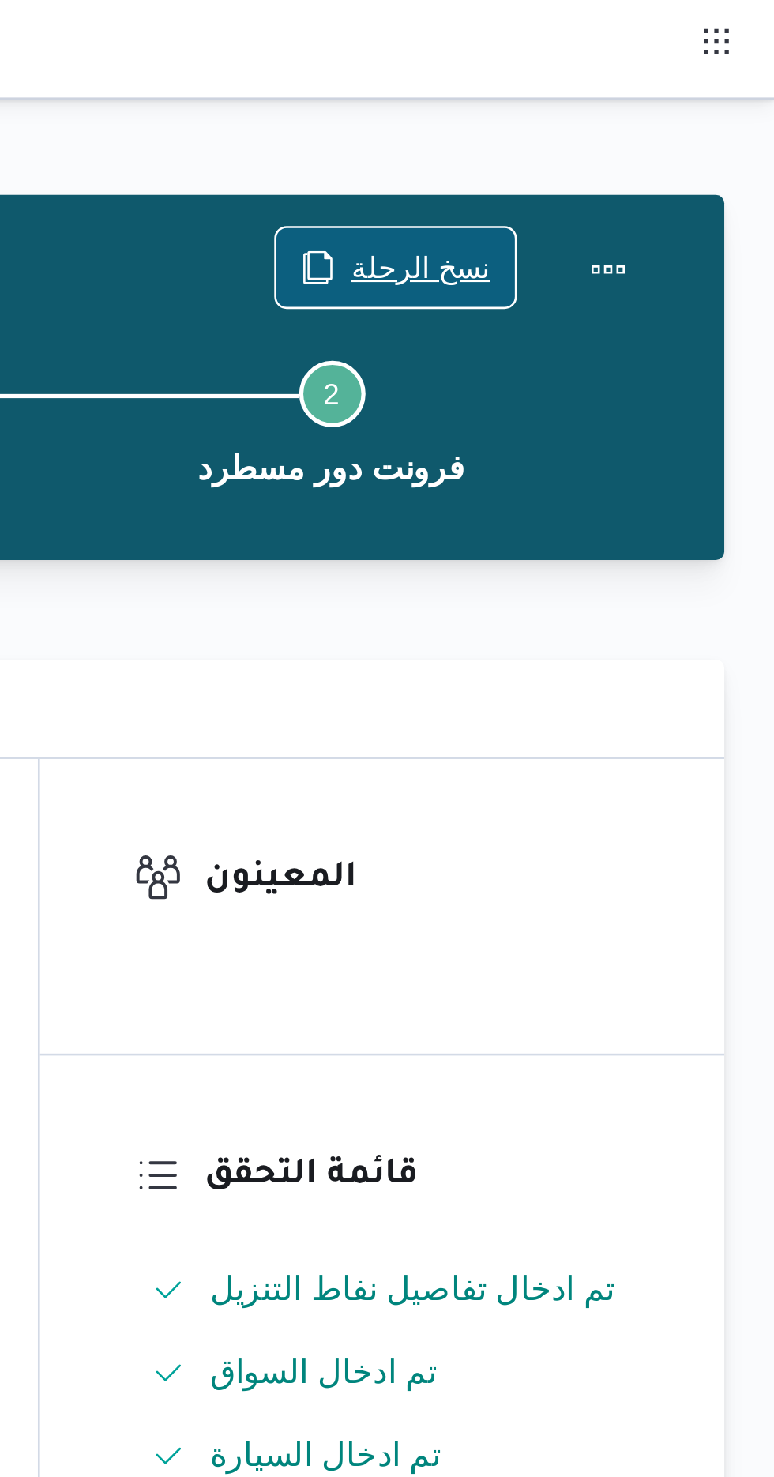
click at [630, 98] on span "نسخ الرحلة" at bounding box center [639, 101] width 53 height 19
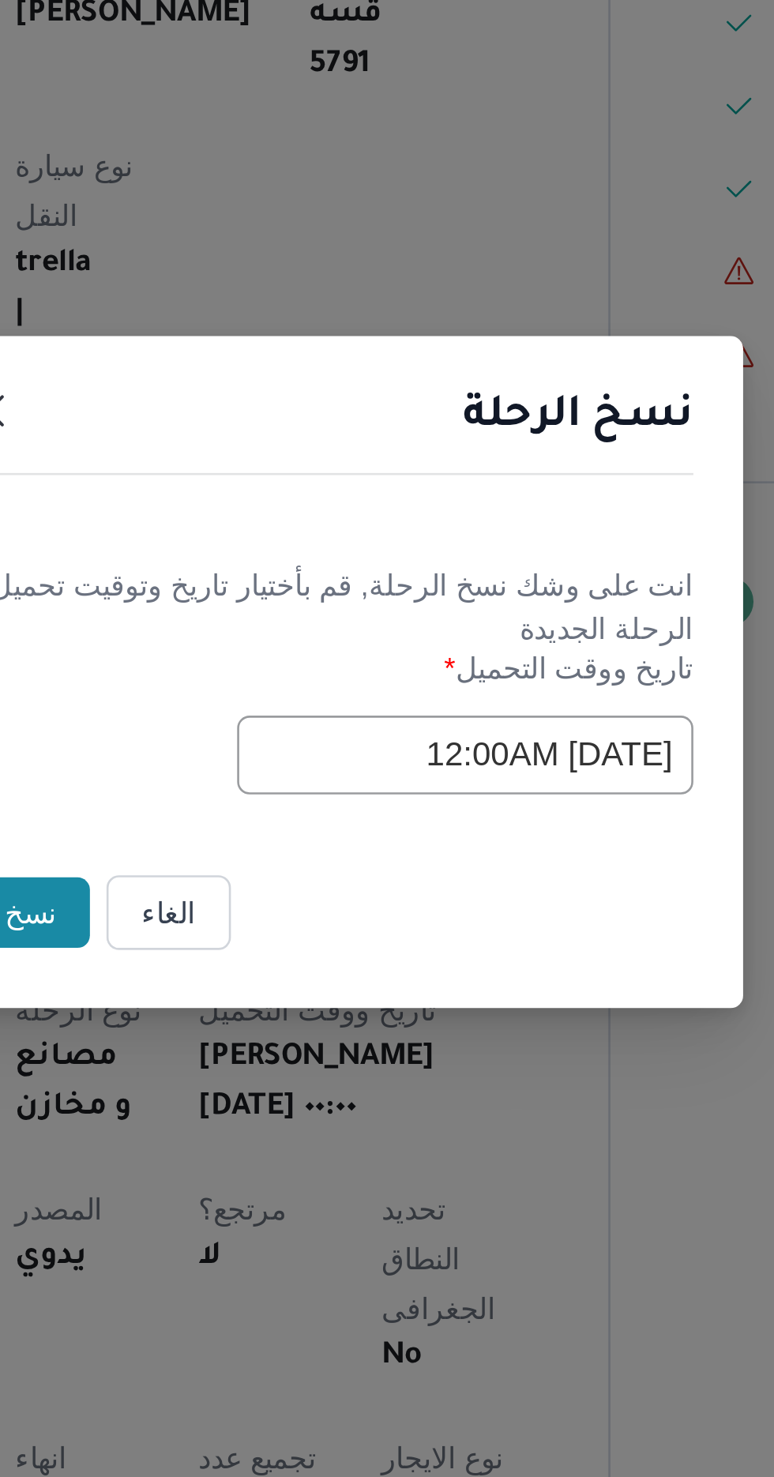
click at [272, 821] on button "نسخ" at bounding box center [273, 830] width 45 height 27
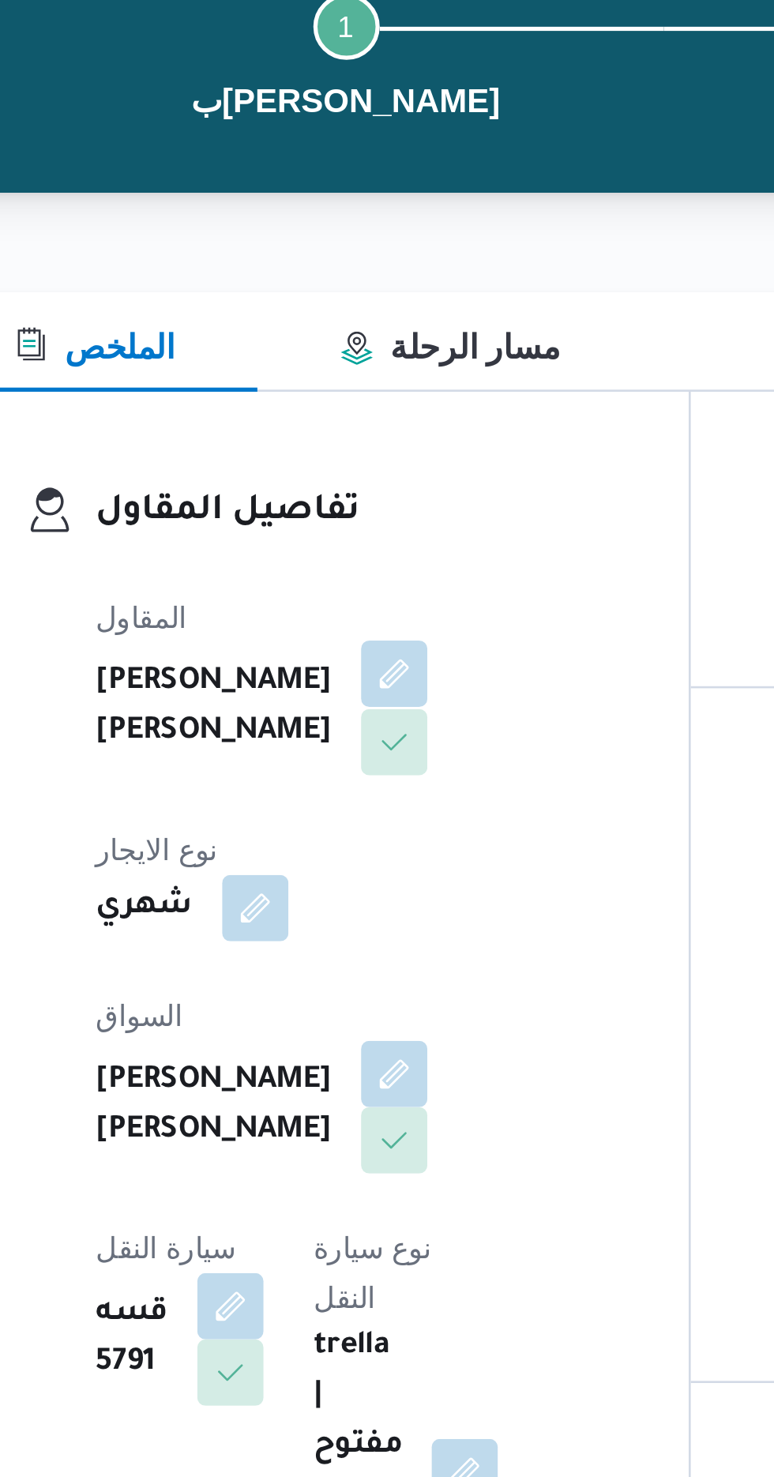
click at [369, 406] on button "button" at bounding box center [381, 396] width 25 height 25
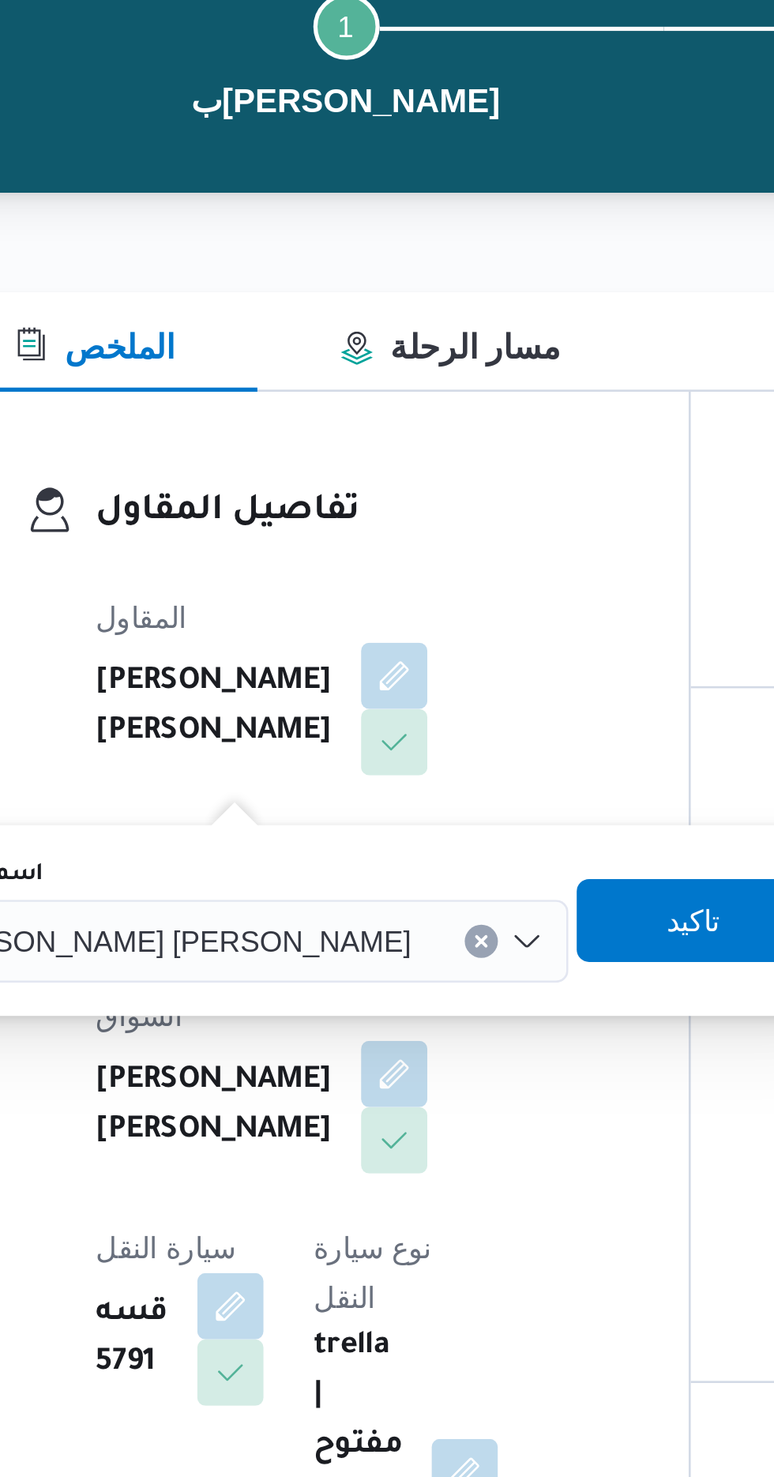
click at [287, 491] on span "[PERSON_NAME] [PERSON_NAME]" at bounding box center [295, 497] width 185 height 17
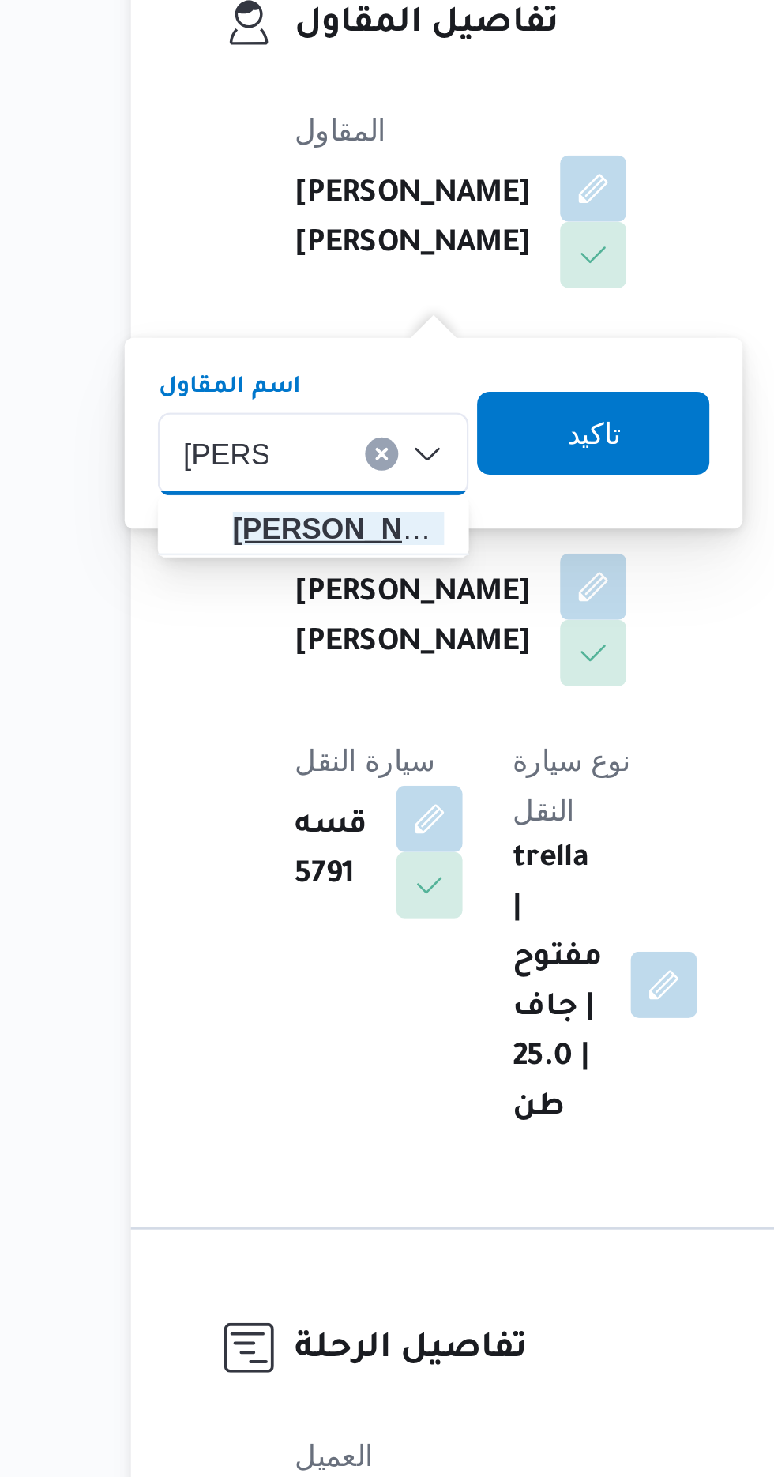
type input "[PERSON_NAME]"
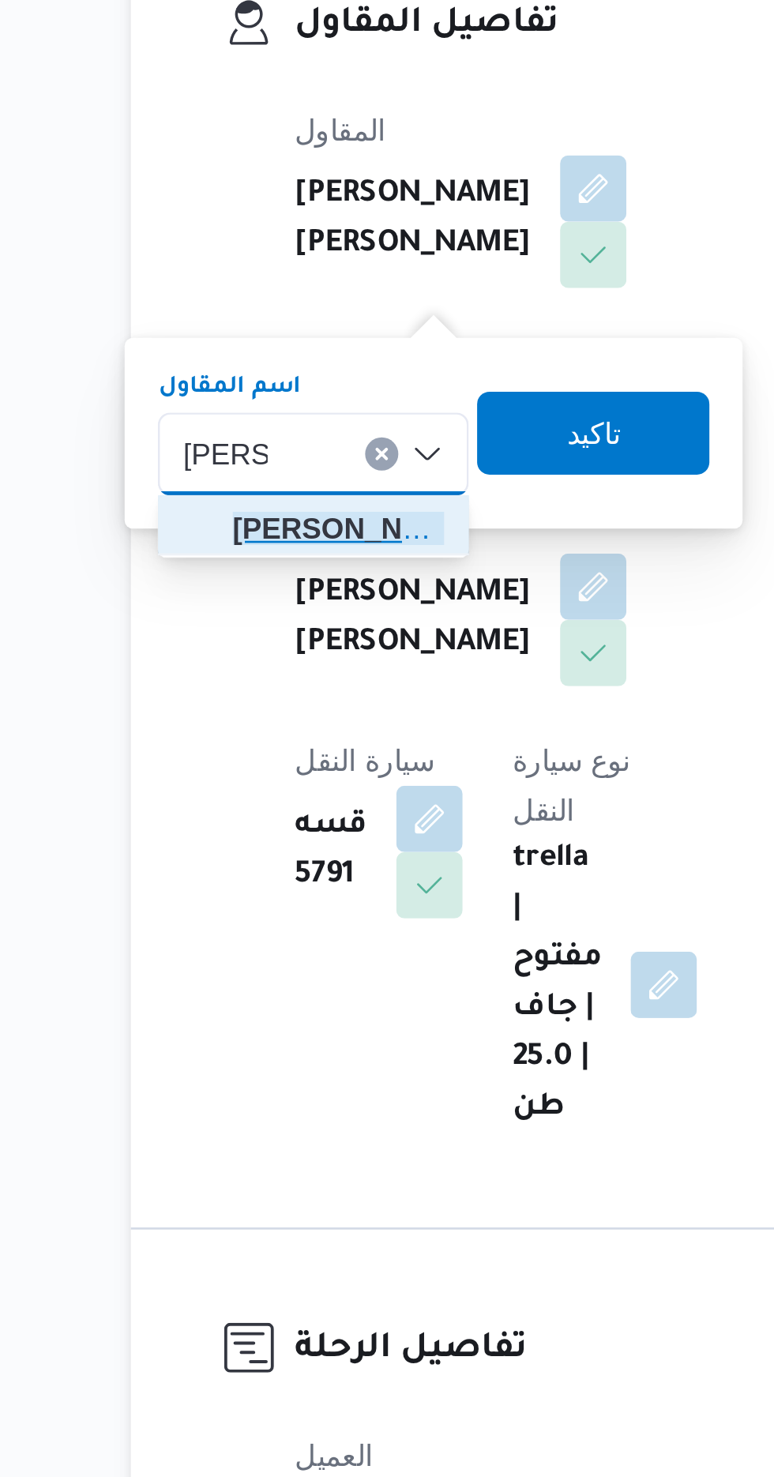
click at [264, 526] on span "[PERSON_NAME] دوح [PERSON_NAME]" at bounding box center [284, 526] width 81 height 19
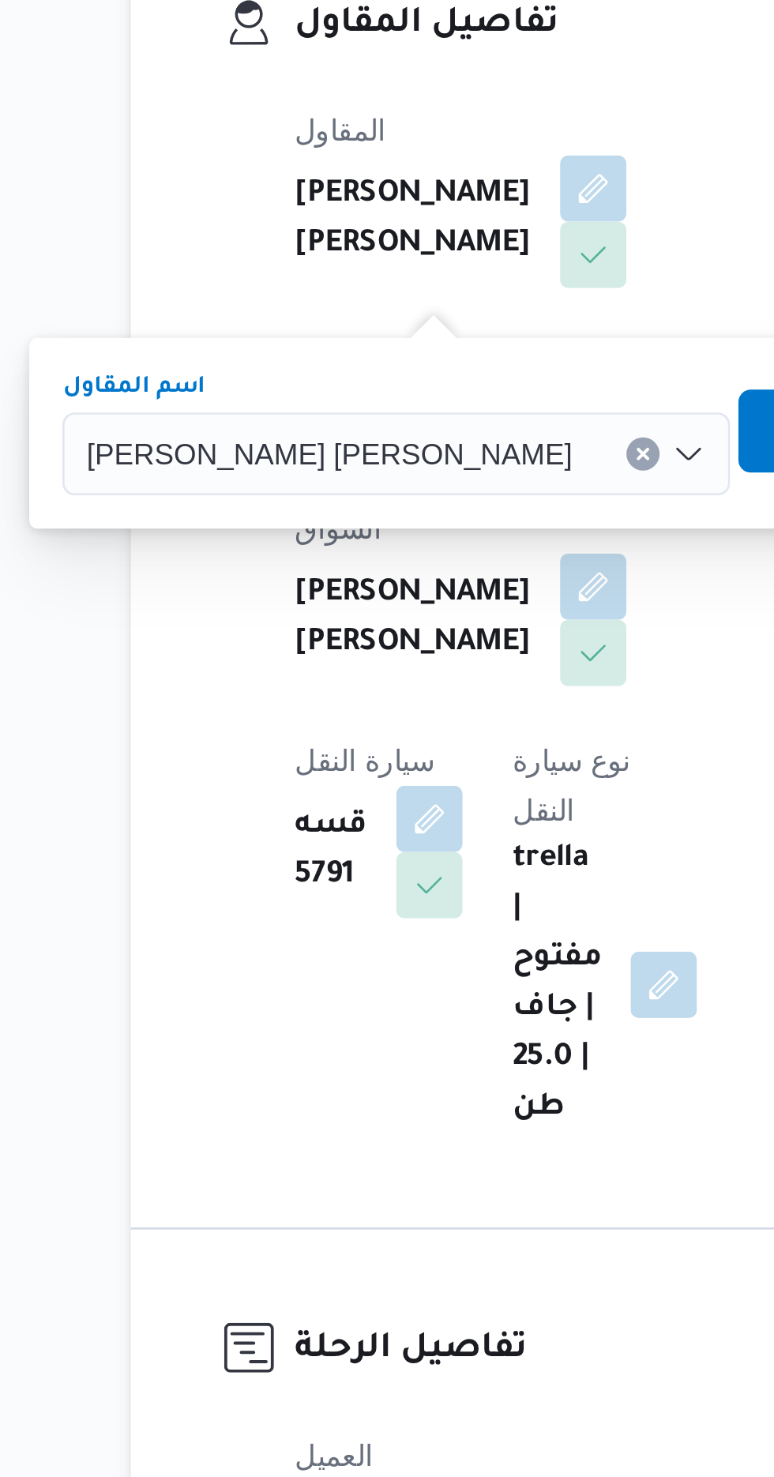
click at [437, 494] on span "تاكيد" at bounding box center [481, 490] width 88 height 32
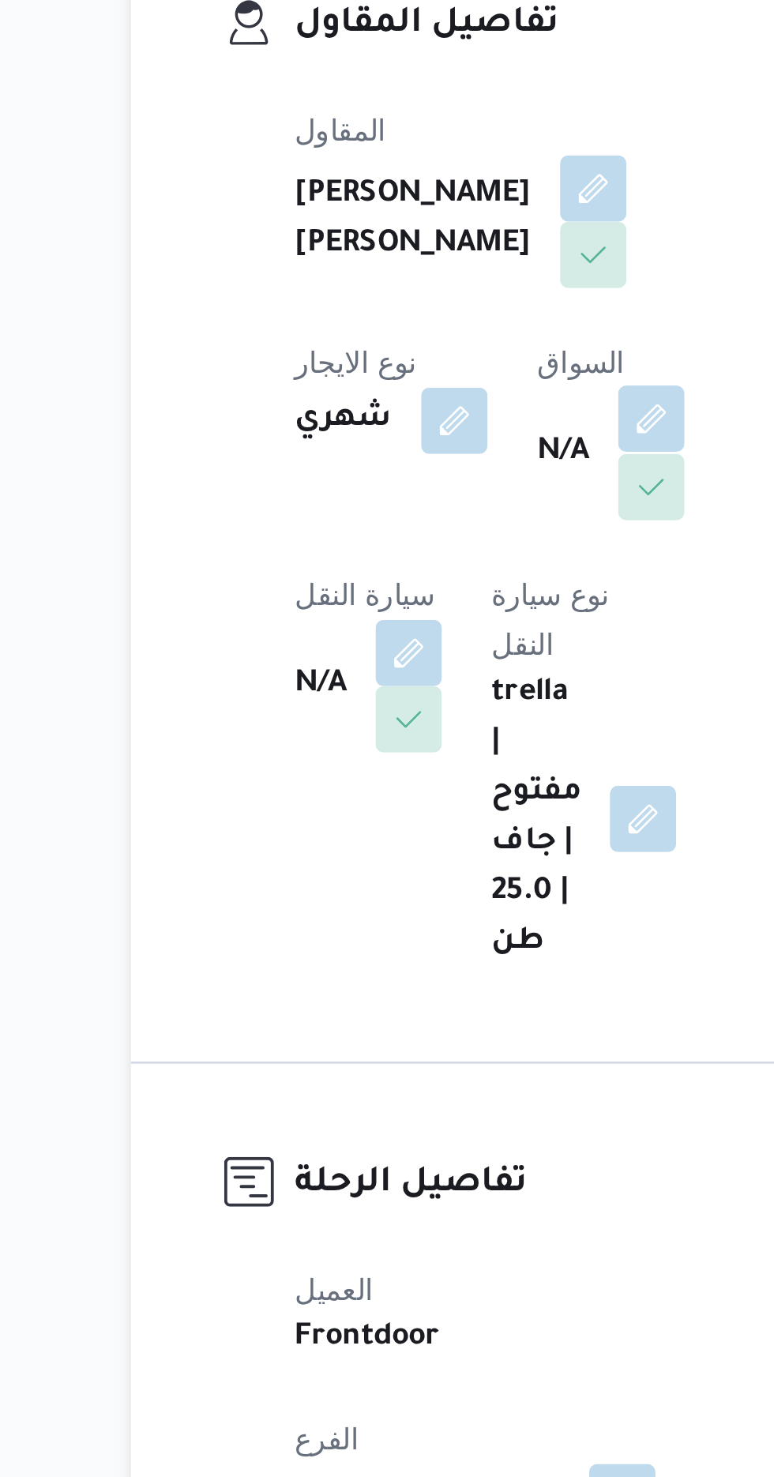
click at [391, 498] on button "button" at bounding box center [403, 484] width 25 height 25
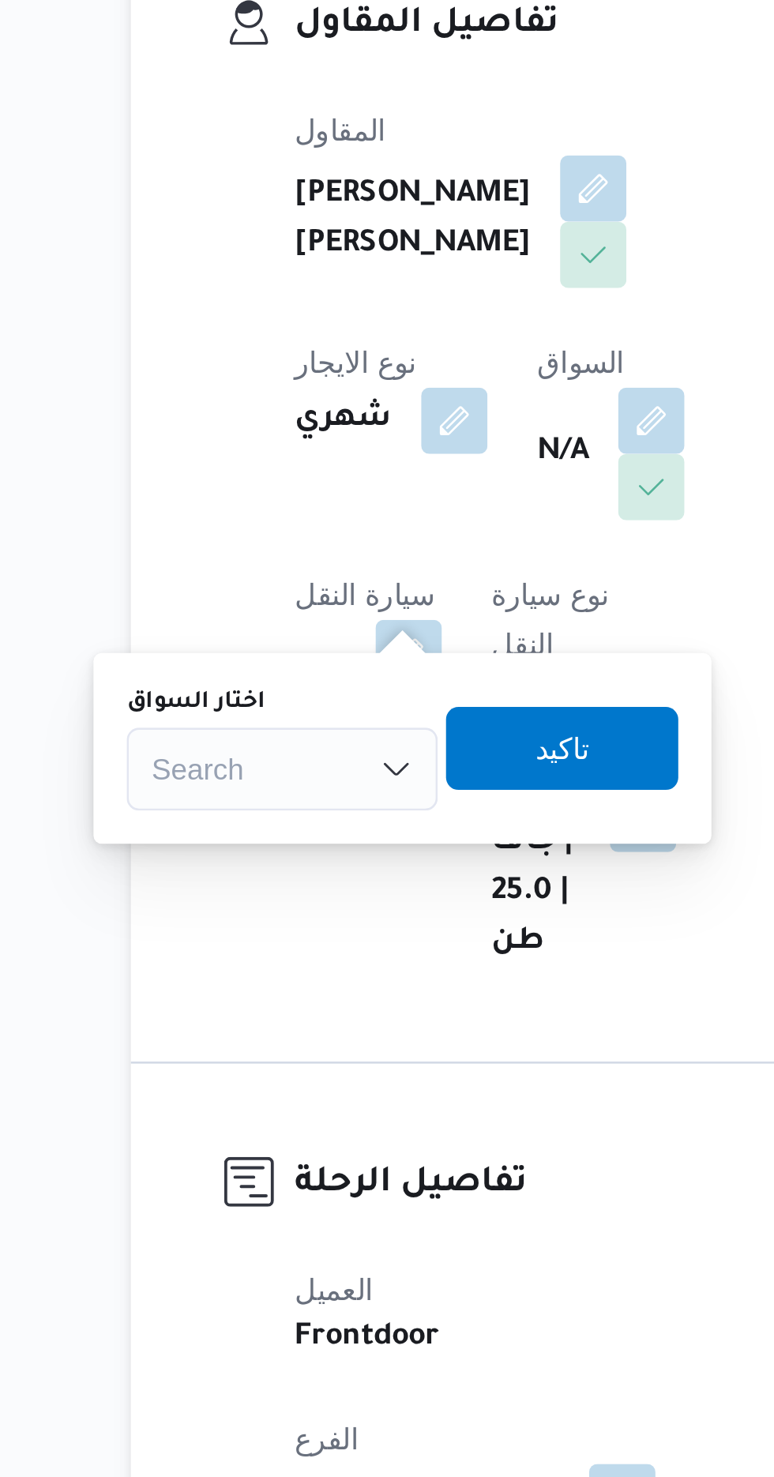
click at [253, 592] on label "اختار السواق" at bounding box center [230, 593] width 53 height 13
click at [215, 609] on input "اختار السواق" at bounding box center [214, 618] width 2 height 19
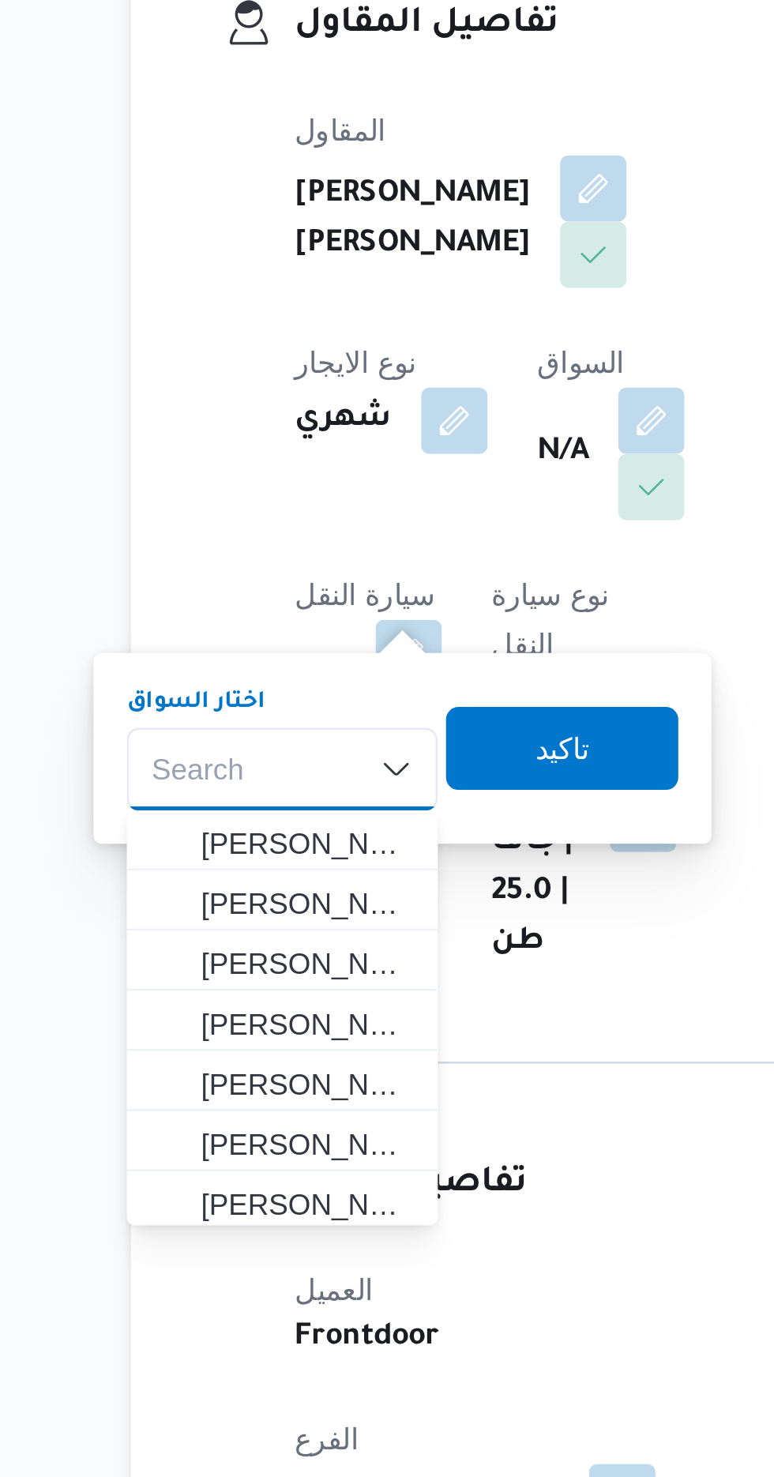
type input "[PERSON_NAME]"
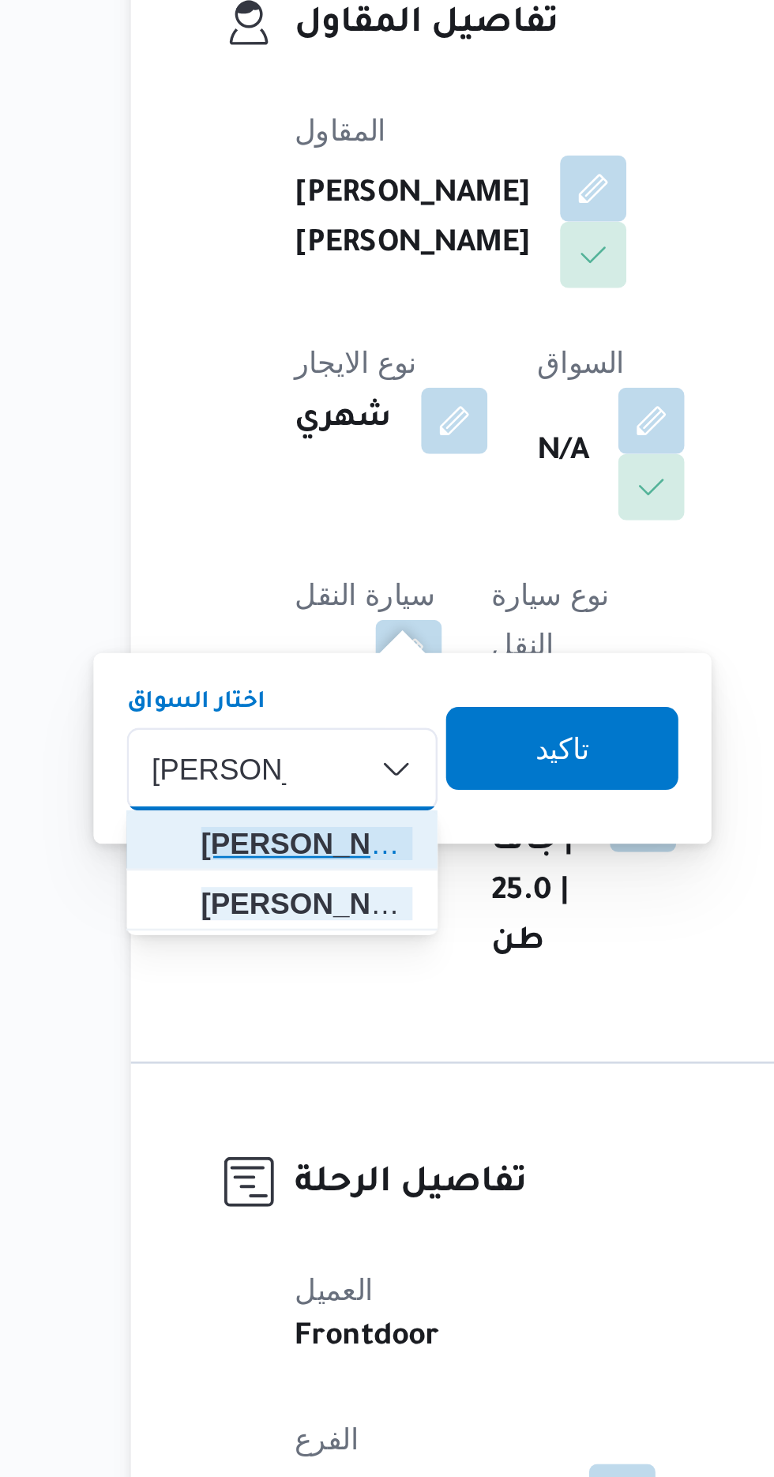
click at [250, 647] on span "[PERSON_NAME] [PERSON_NAME]" at bounding box center [272, 646] width 81 height 19
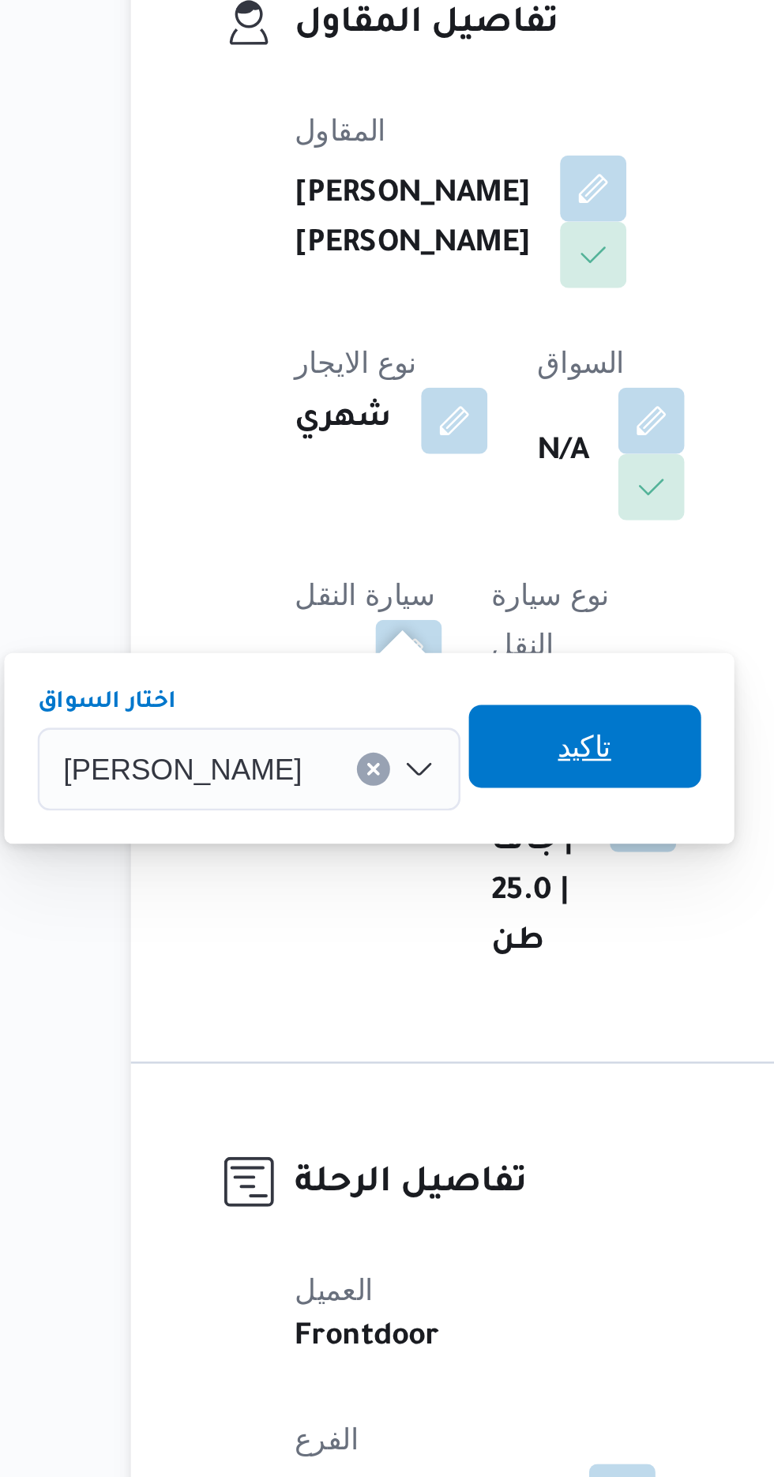
click at [392, 608] on span "تاكيد" at bounding box center [378, 610] width 88 height 32
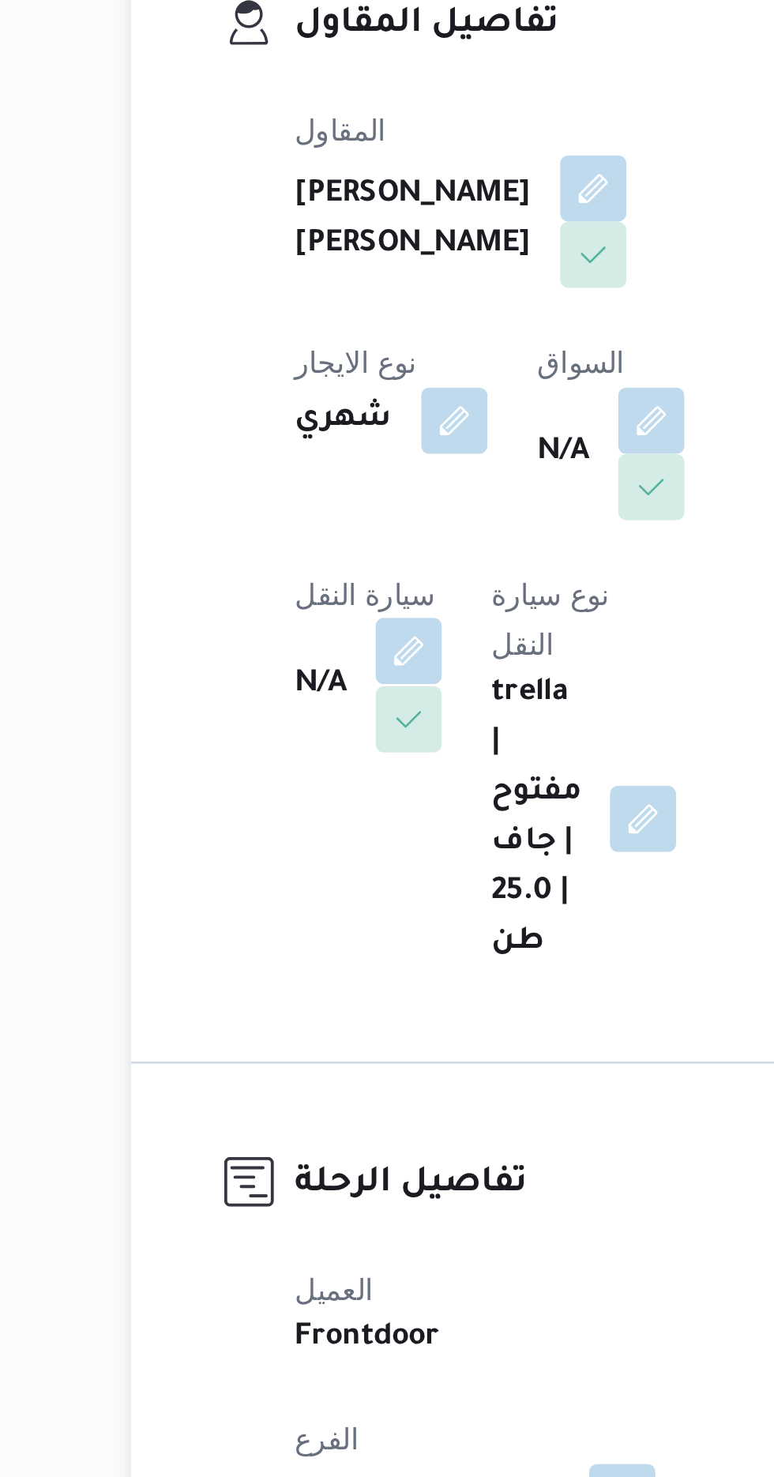
click at [324, 561] on button "button" at bounding box center [311, 573] width 25 height 25
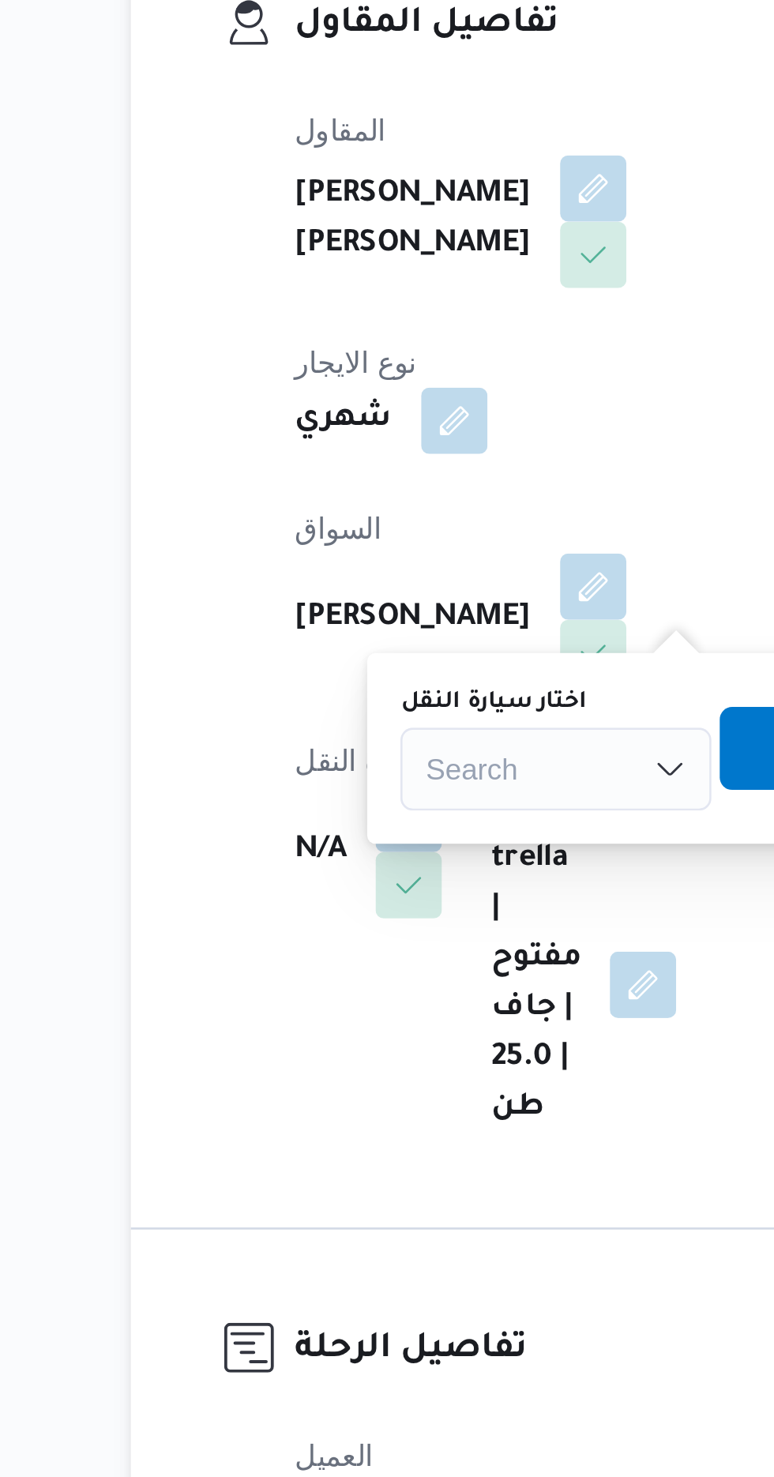
click at [318, 618] on input "اختار سيارة النقل" at bounding box center [318, 618] width 2 height 19
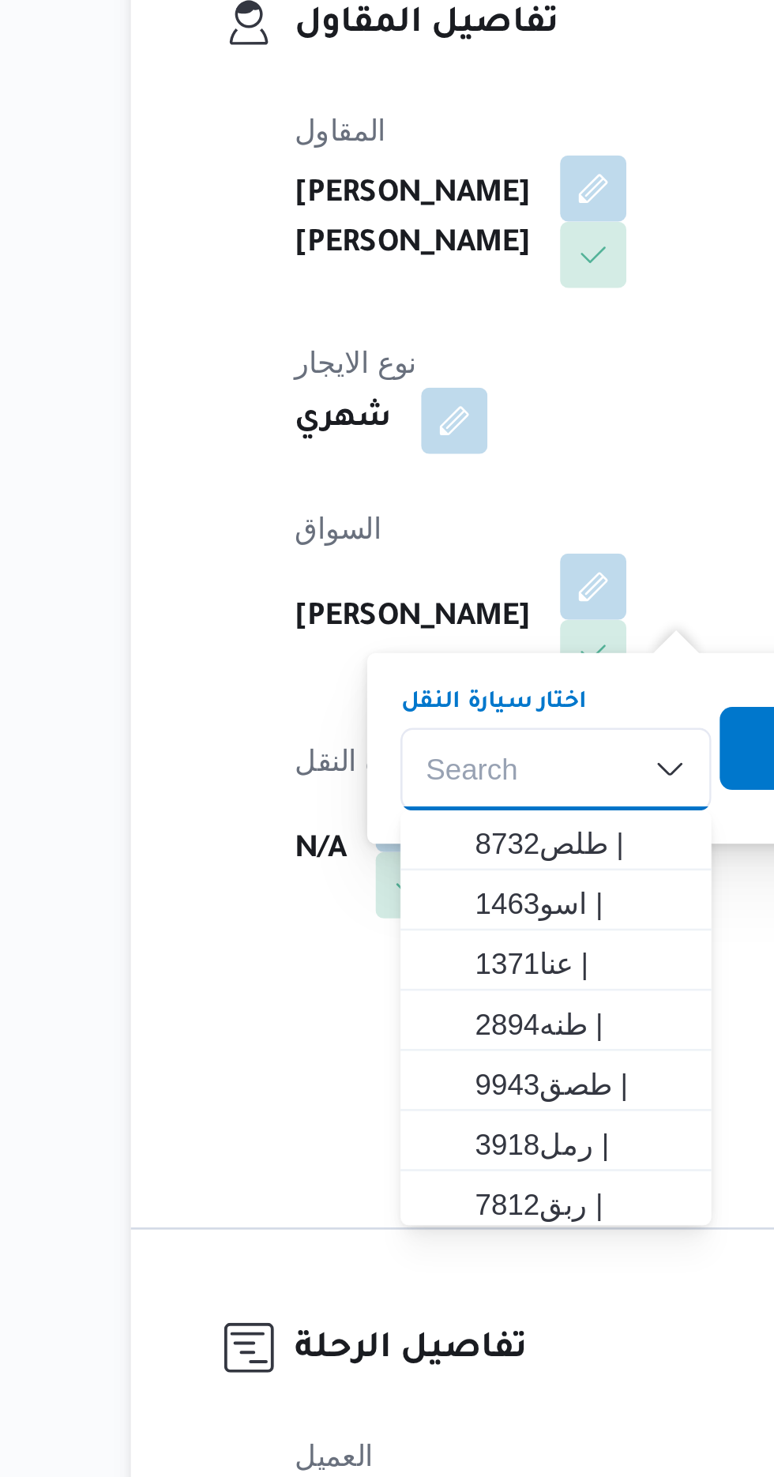
type input "2634"
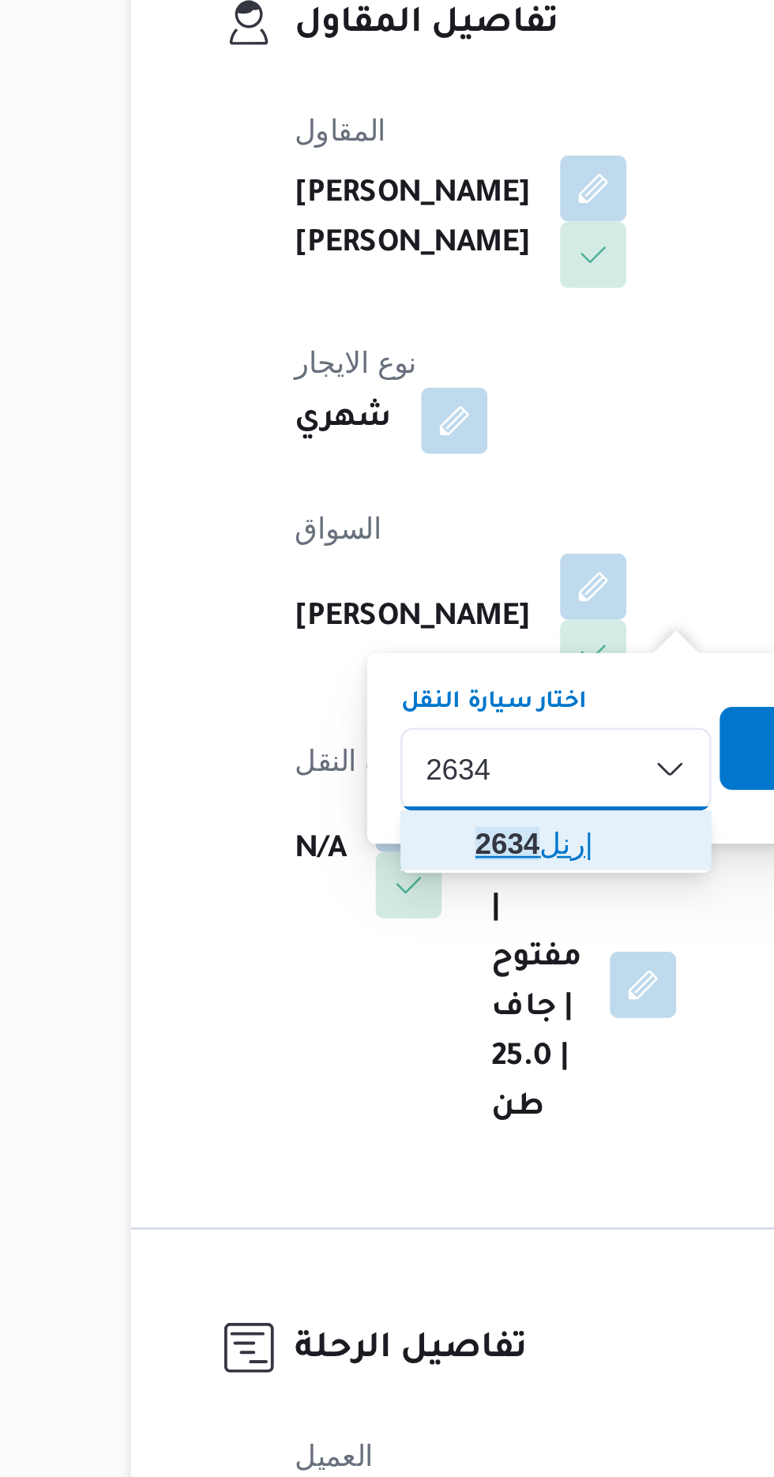
click at [339, 645] on mark "2634" at bounding box center [348, 646] width 24 height 13
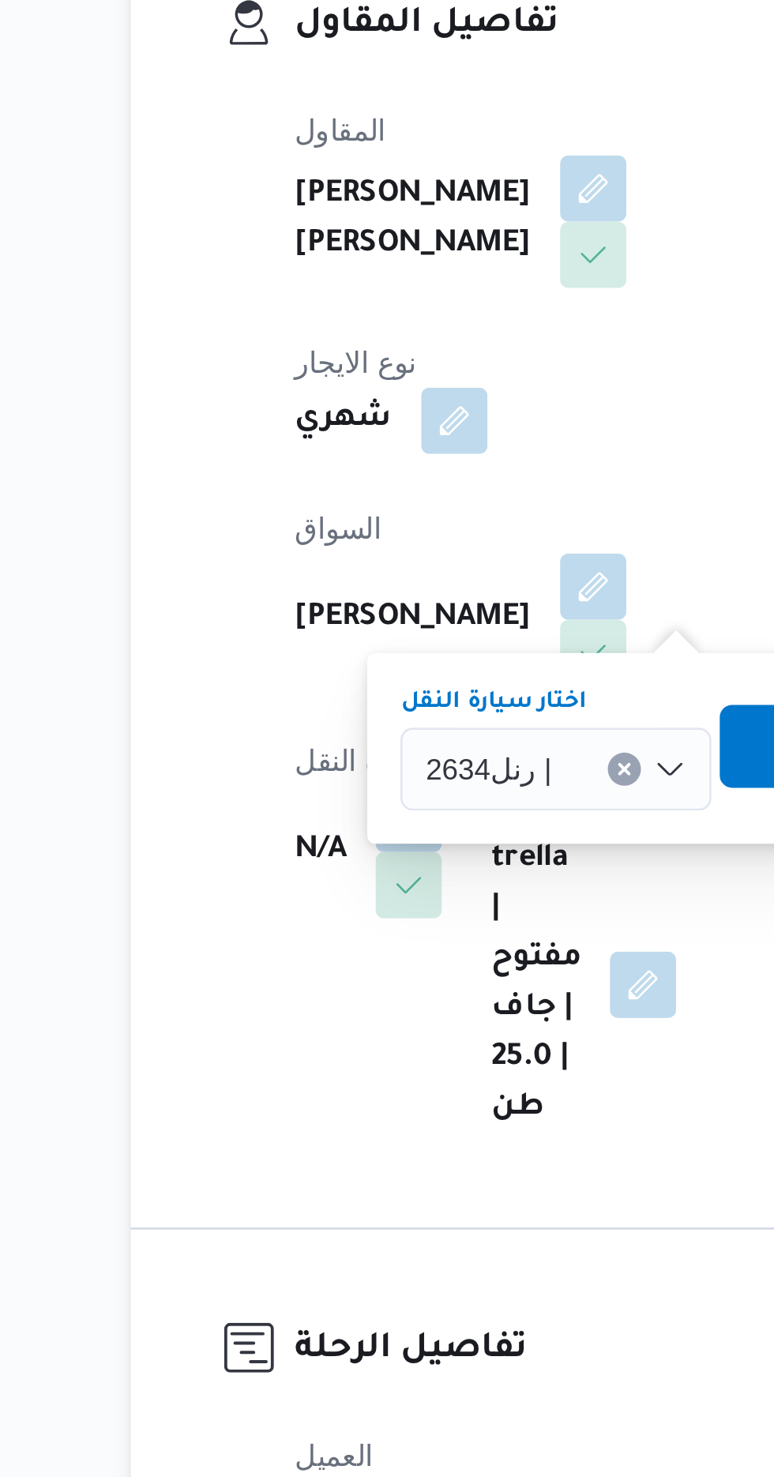
click at [441, 610] on span "تاكيد" at bounding box center [474, 610] width 88 height 32
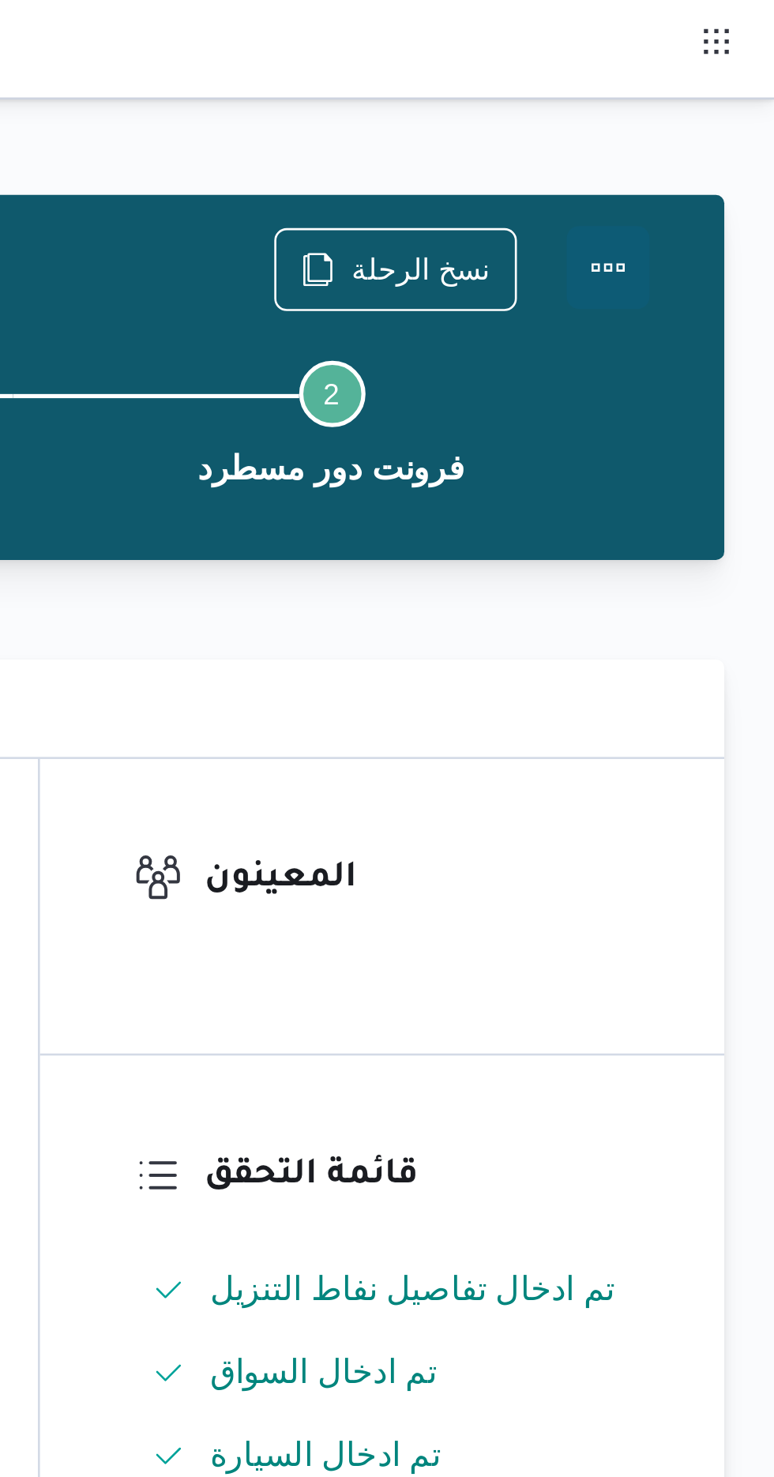
click at [709, 98] on button "Actions" at bounding box center [711, 102] width 32 height 32
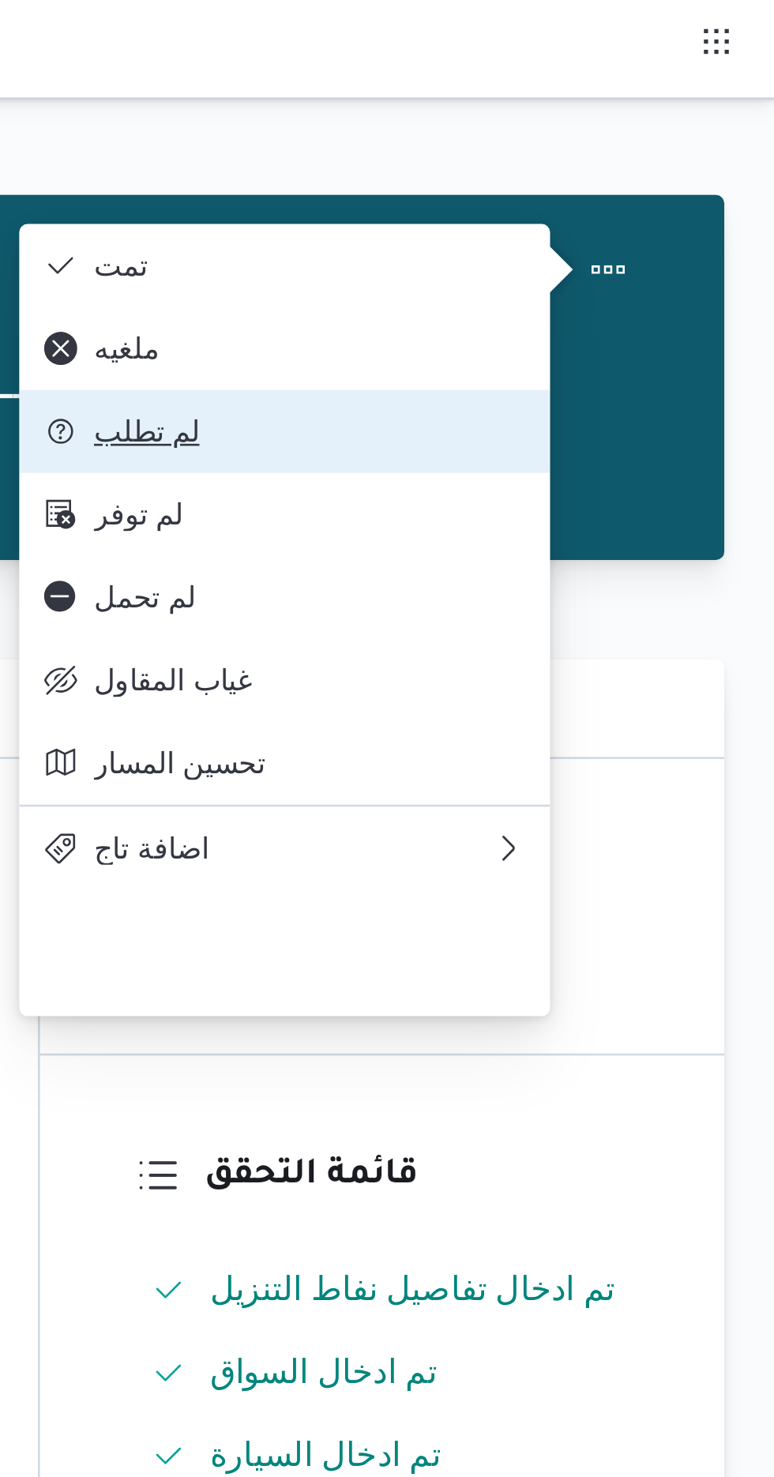
click at [531, 171] on span "لم تطلب" at bounding box center [597, 164] width 164 height 13
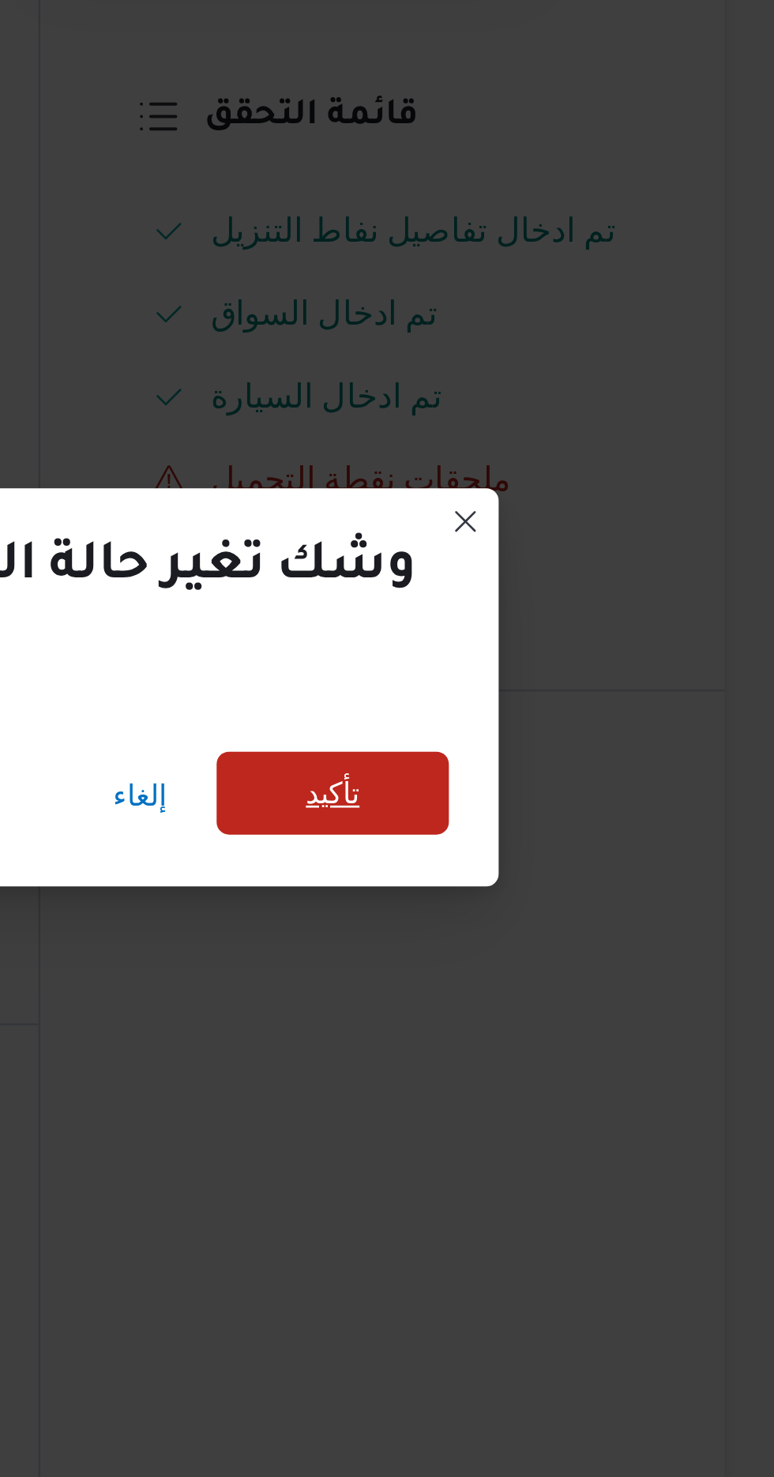
click at [595, 696] on span "تأكيد" at bounding box center [605, 705] width 21 height 19
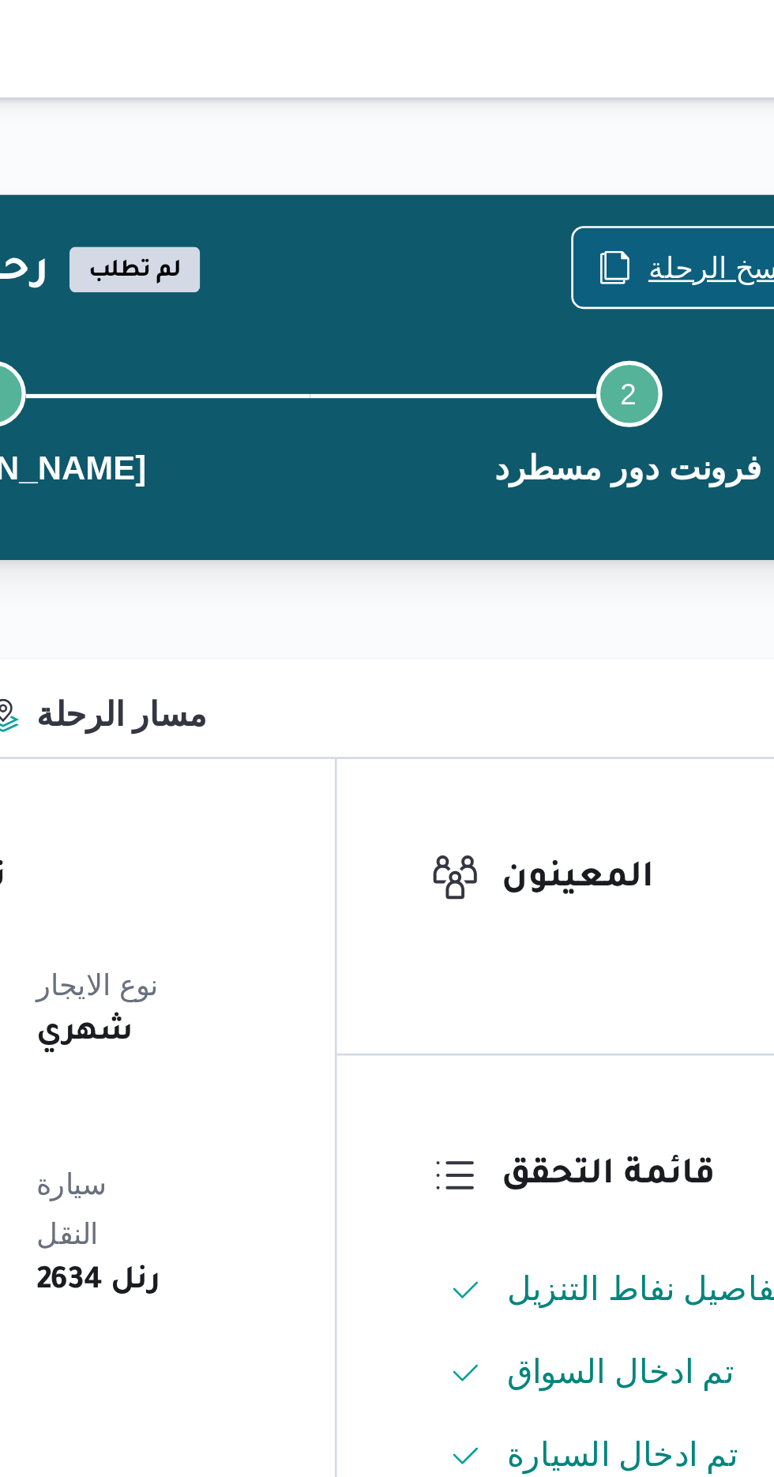
click at [606, 102] on icon "button" at bounding box center [600, 102] width 13 height 13
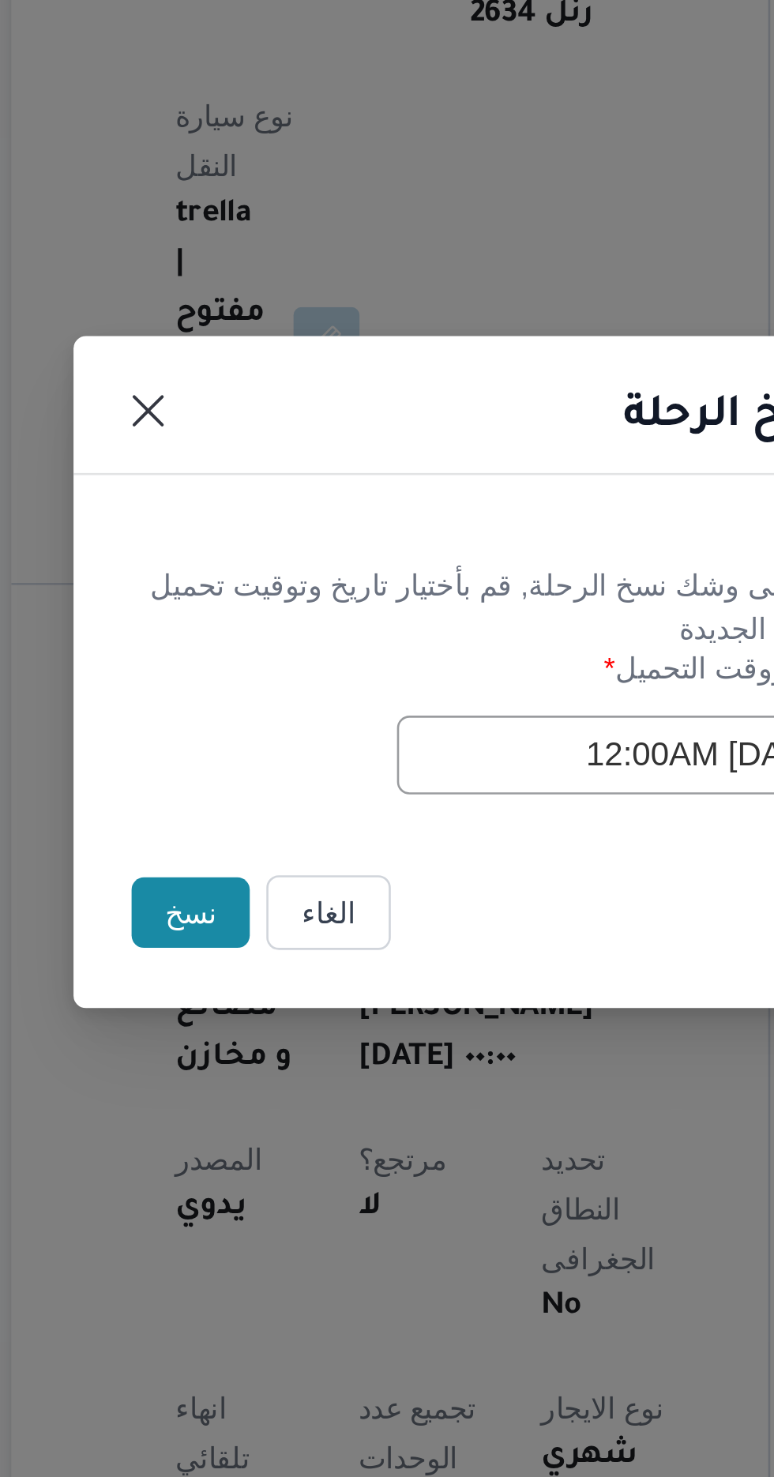
click at [266, 829] on button "نسخ" at bounding box center [273, 830] width 45 height 27
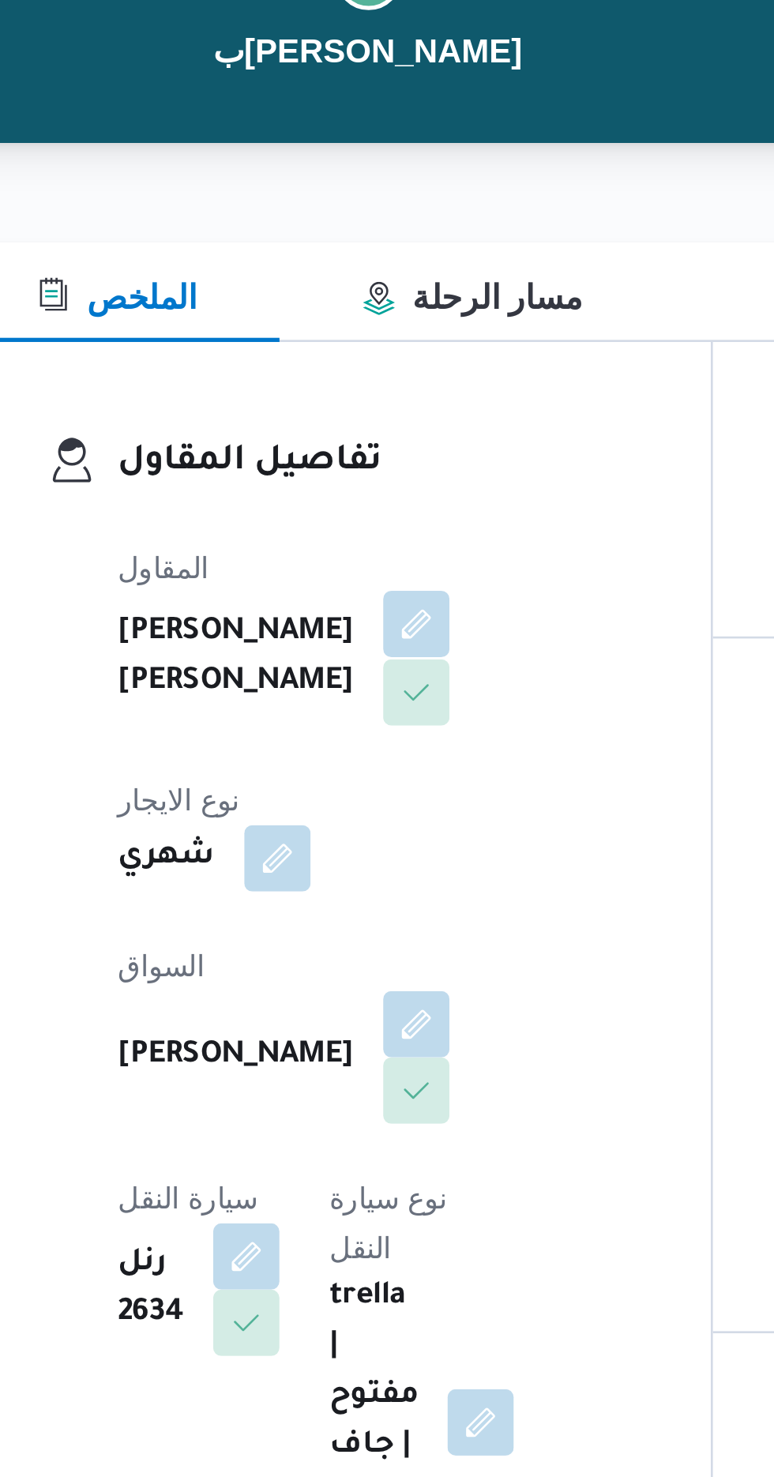
click at [369, 409] on button "button" at bounding box center [381, 396] width 25 height 25
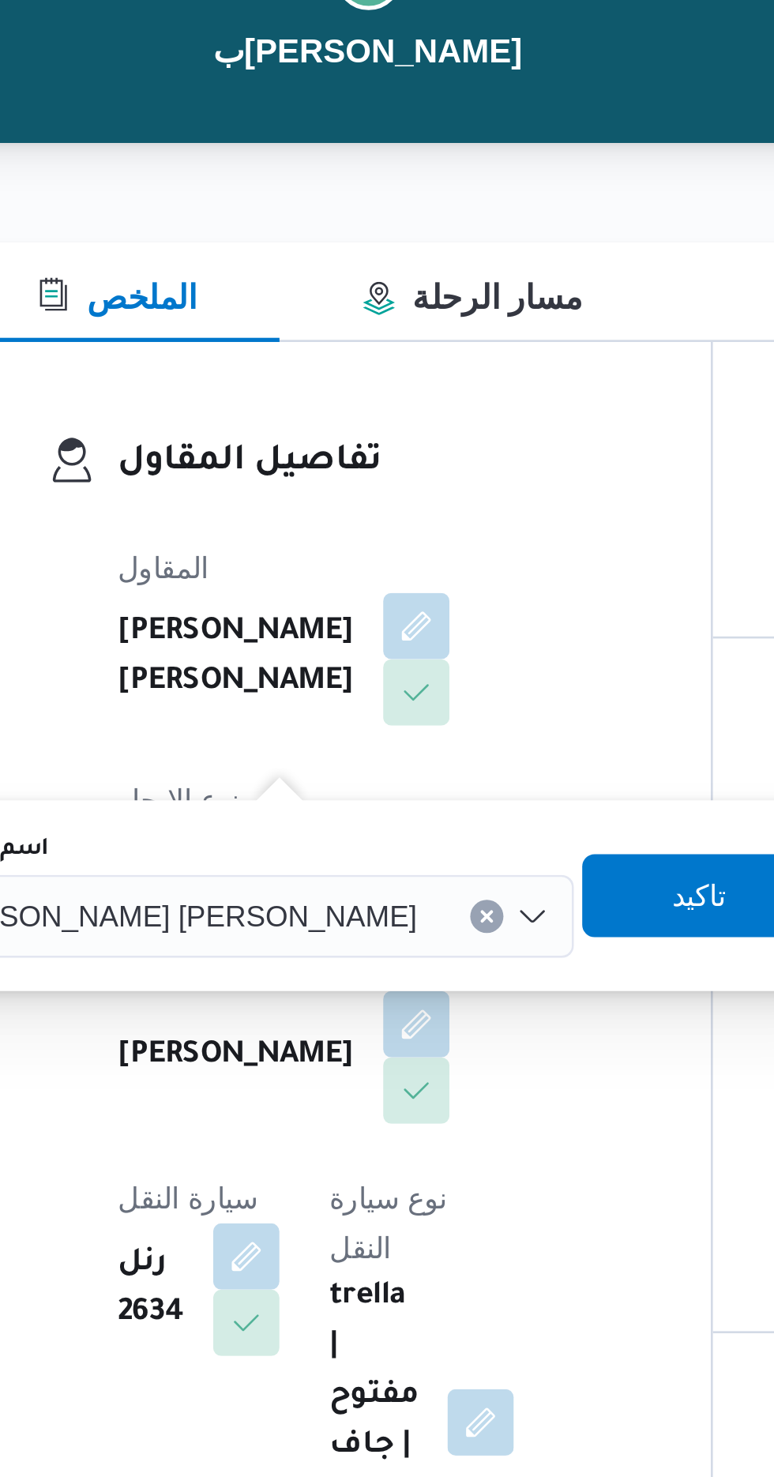
click at [284, 509] on span "[PERSON_NAME] [PERSON_NAME]" at bounding box center [289, 506] width 185 height 17
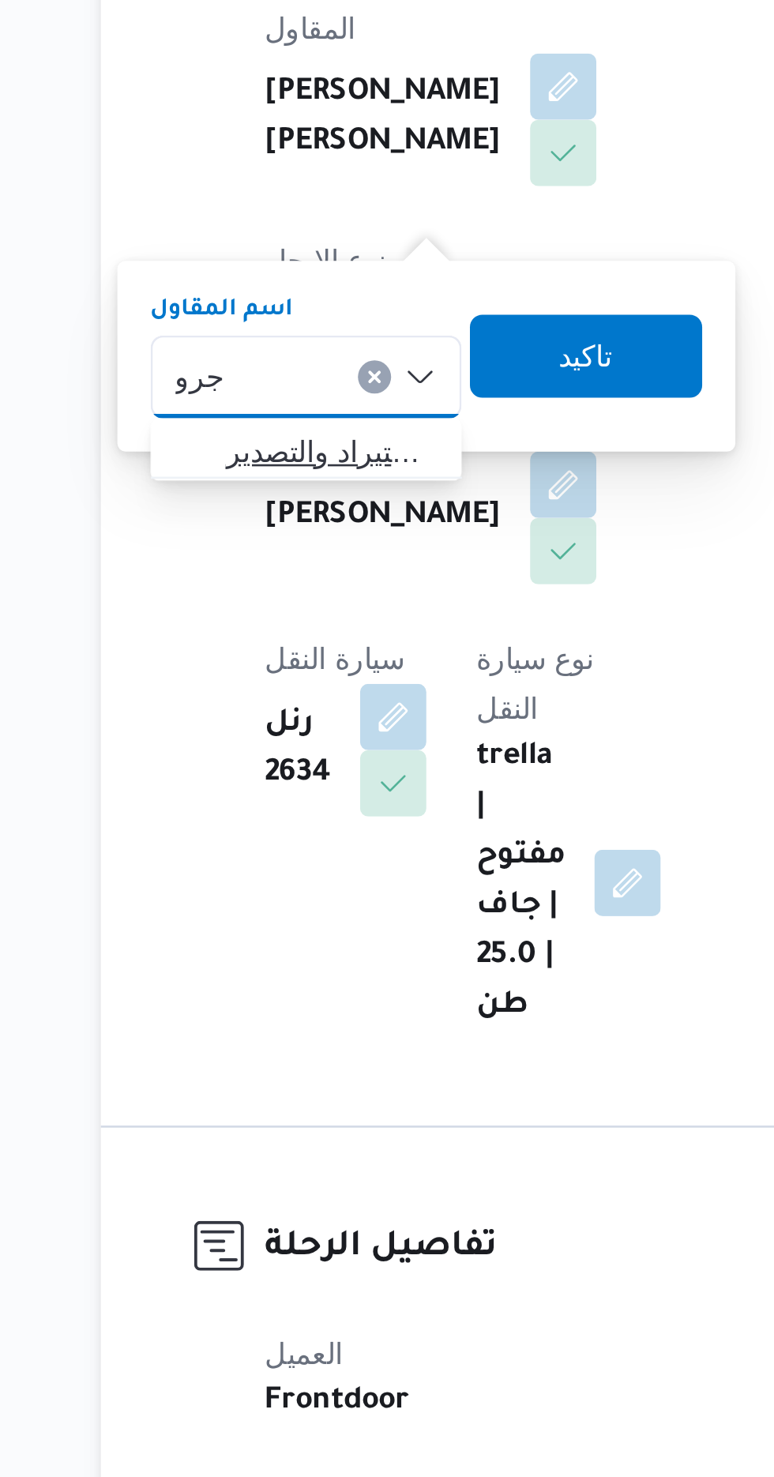
type input "جرو"
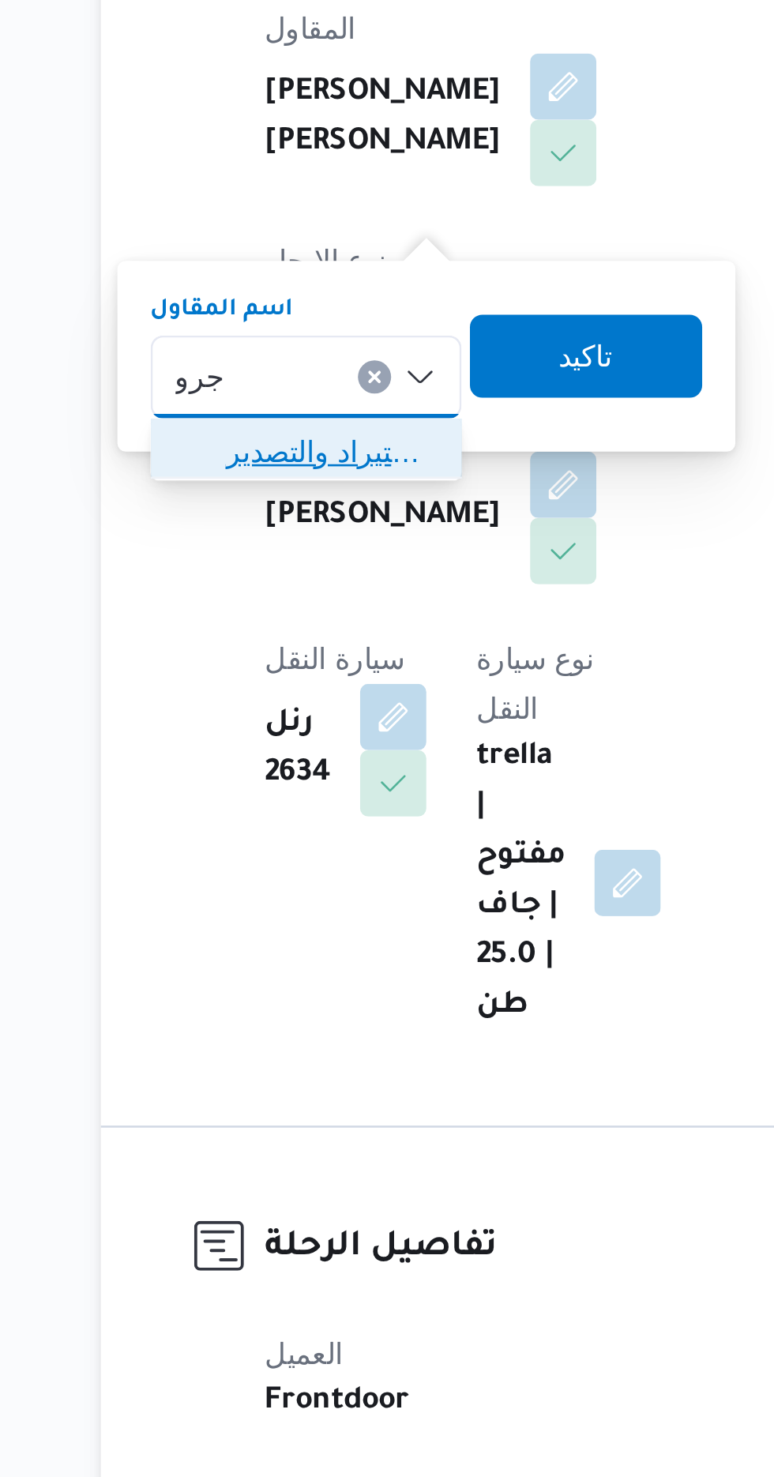
click at [278, 538] on span "شركة غريب جرو ب للاستيراد والتصدير" at bounding box center [293, 536] width 81 height 19
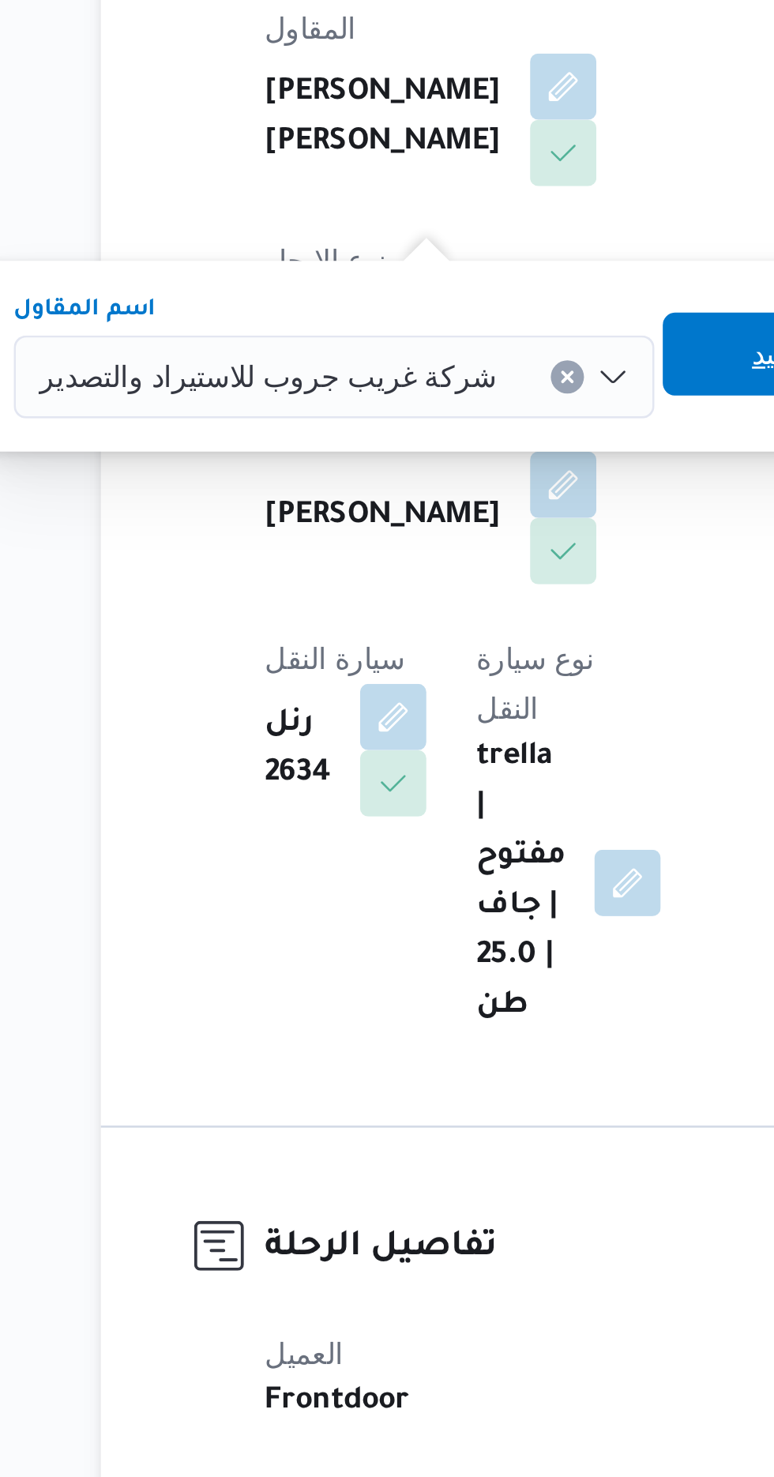
click at [422, 502] on span "تاكيد" at bounding box center [463, 499] width 88 height 32
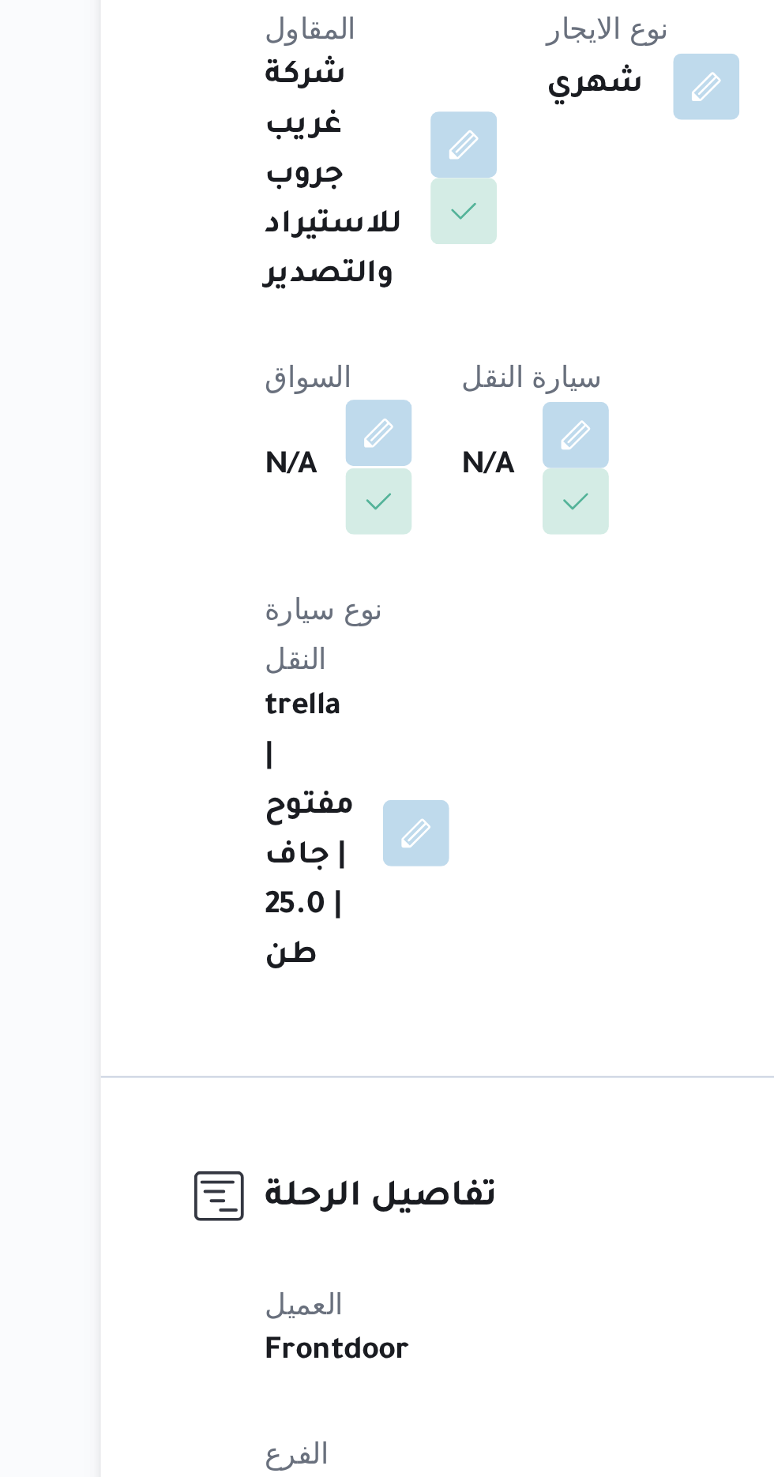
click at [313, 526] on button "button" at bounding box center [311, 528] width 25 height 25
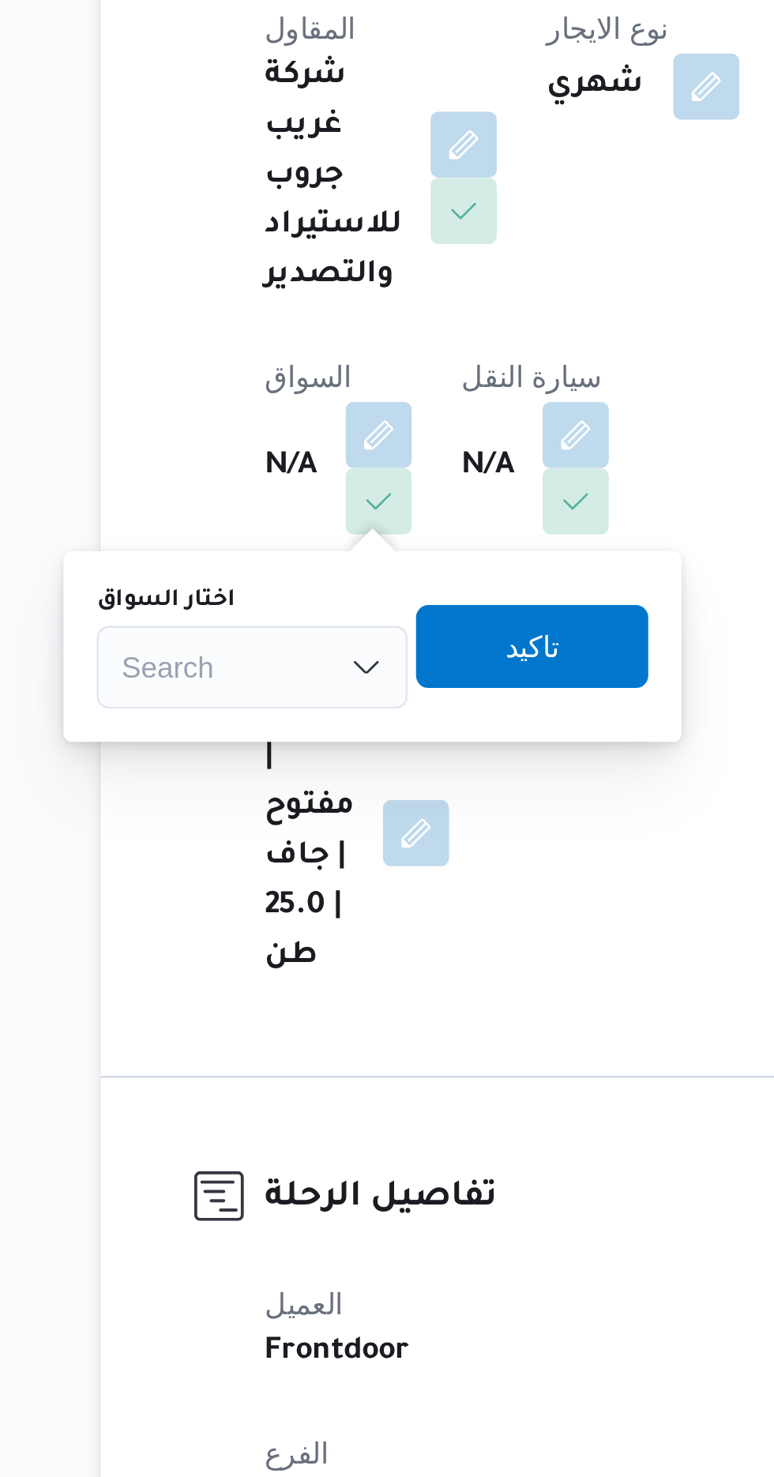
click at [270, 608] on div "Search" at bounding box center [263, 619] width 118 height 32
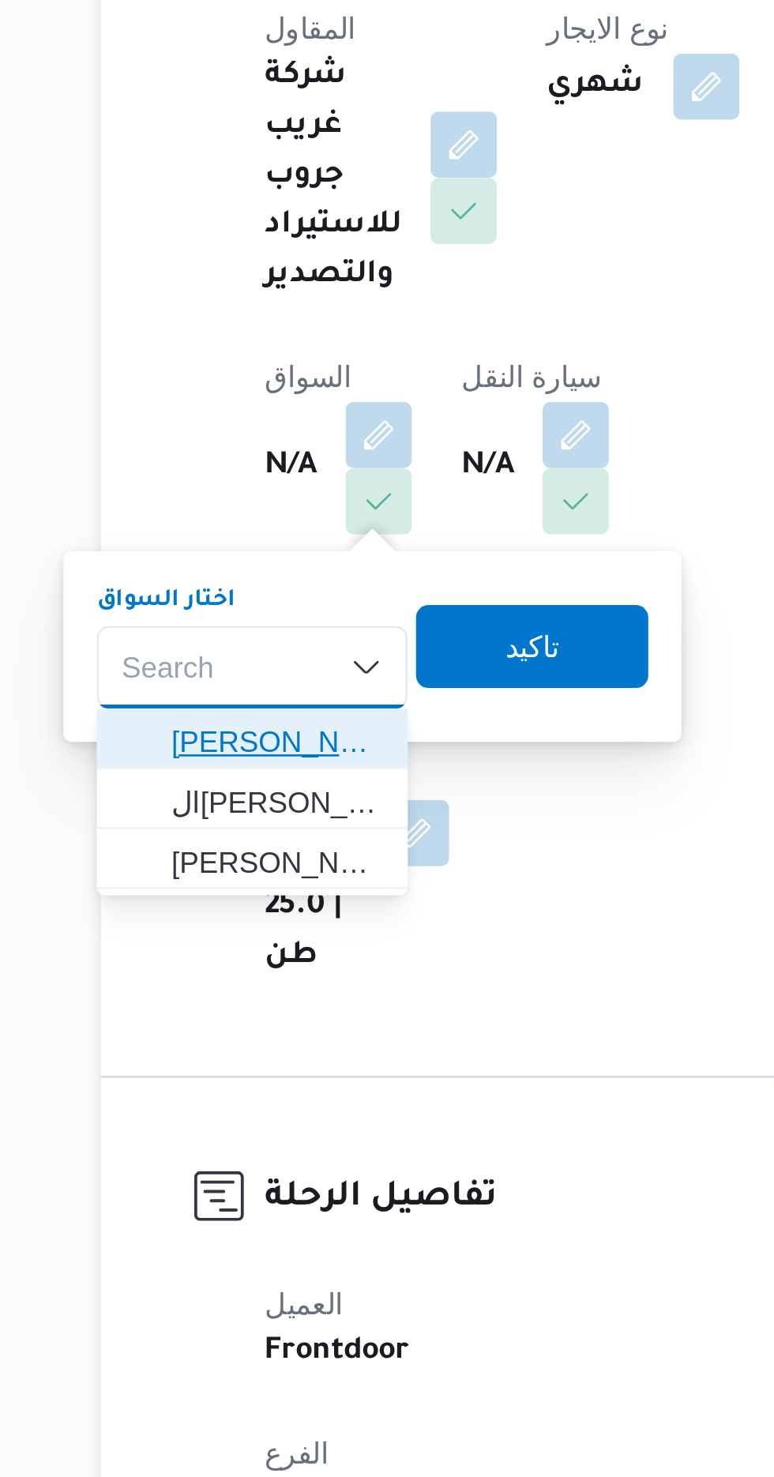
click at [262, 645] on span "[PERSON_NAME]" at bounding box center [272, 646] width 81 height 19
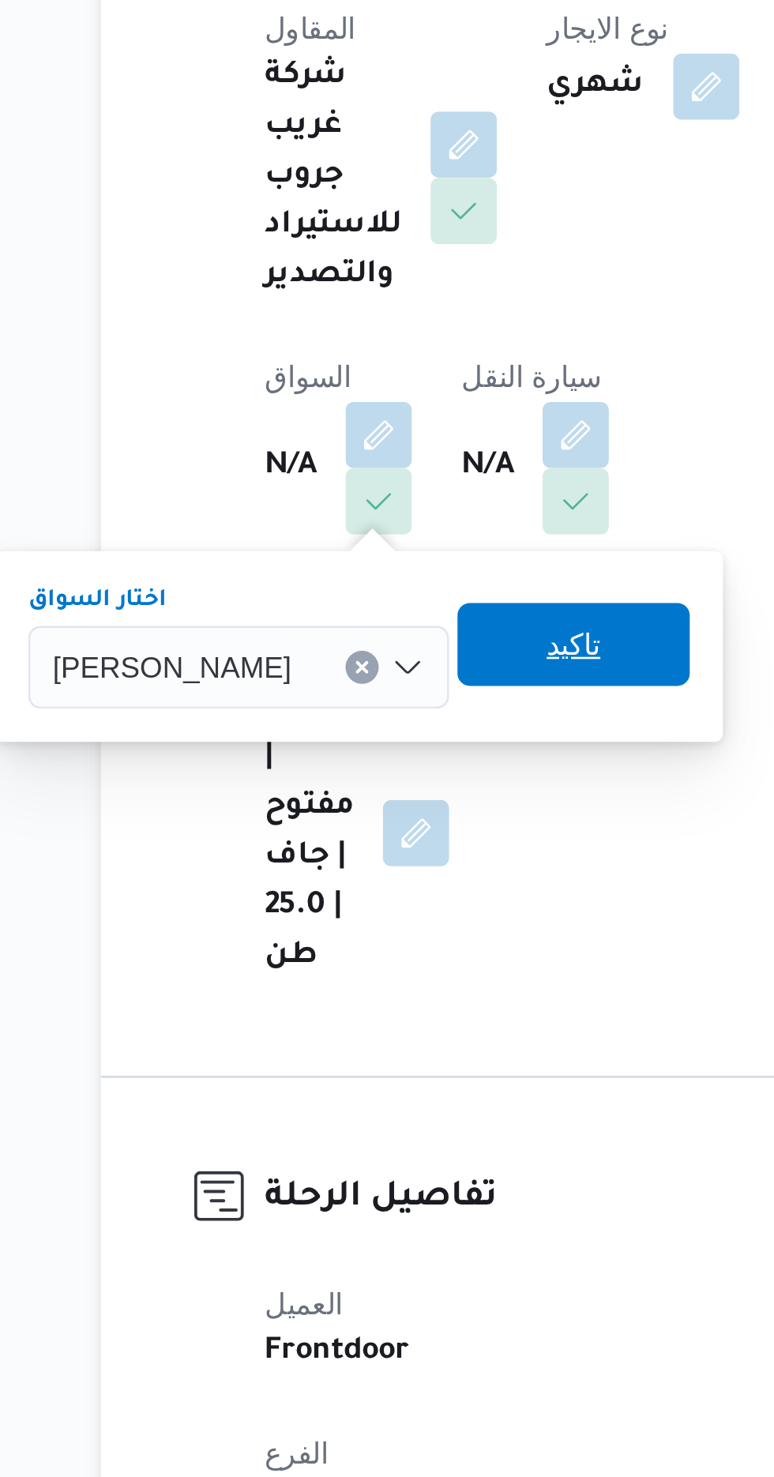
click at [396, 610] on span "تاكيد" at bounding box center [385, 609] width 21 height 19
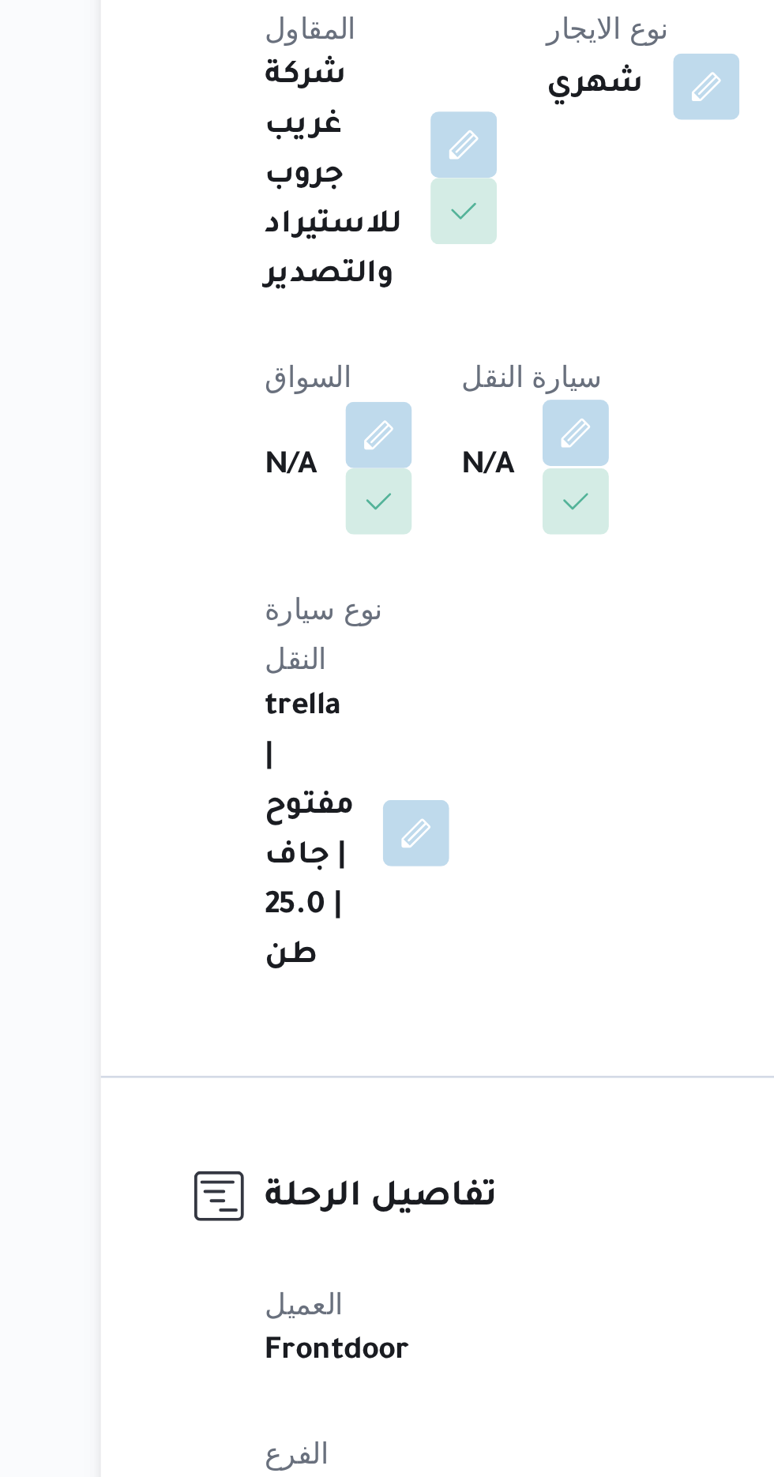
click at [380, 524] on button "button" at bounding box center [386, 528] width 25 height 25
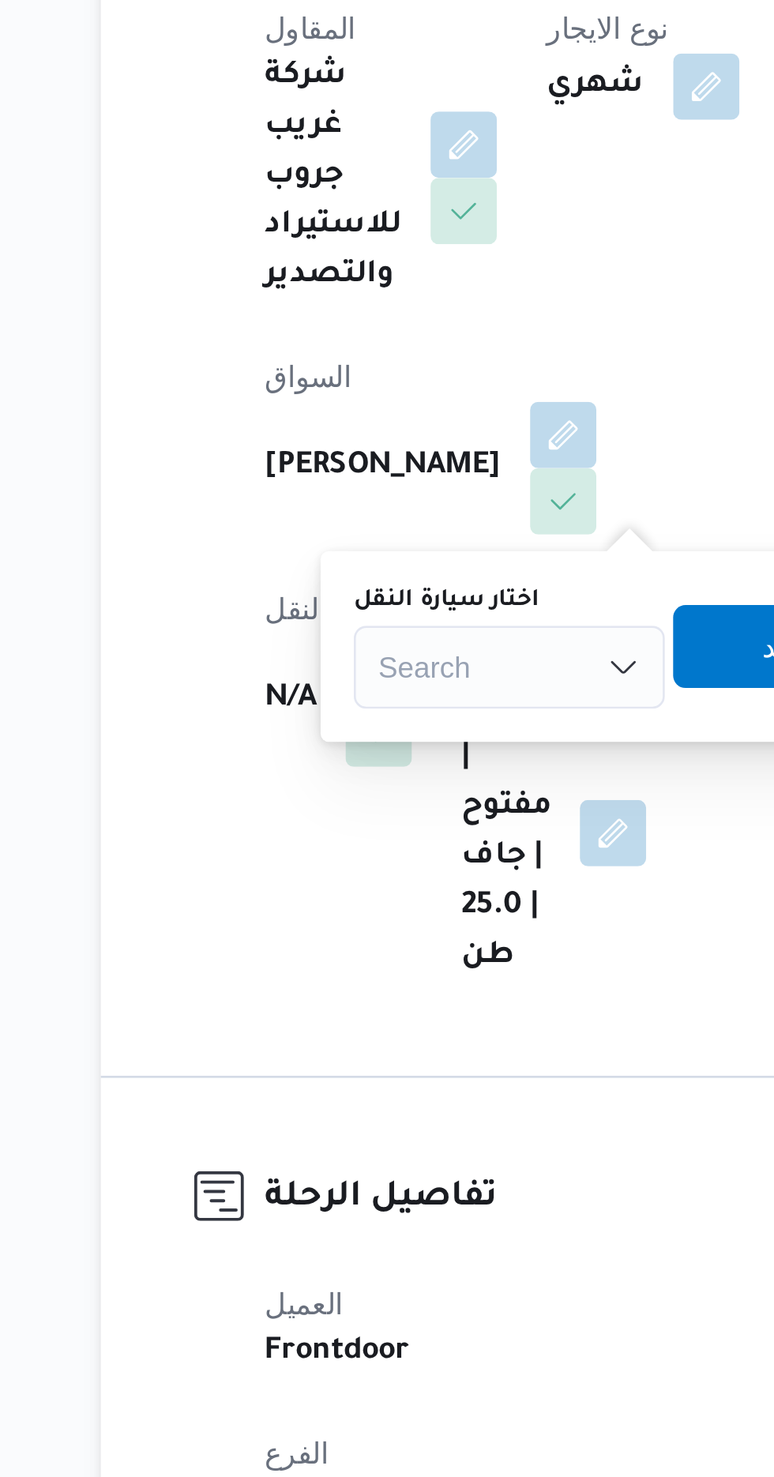
click at [311, 613] on input "اختار سيارة النقل" at bounding box center [312, 618] width 2 height 19
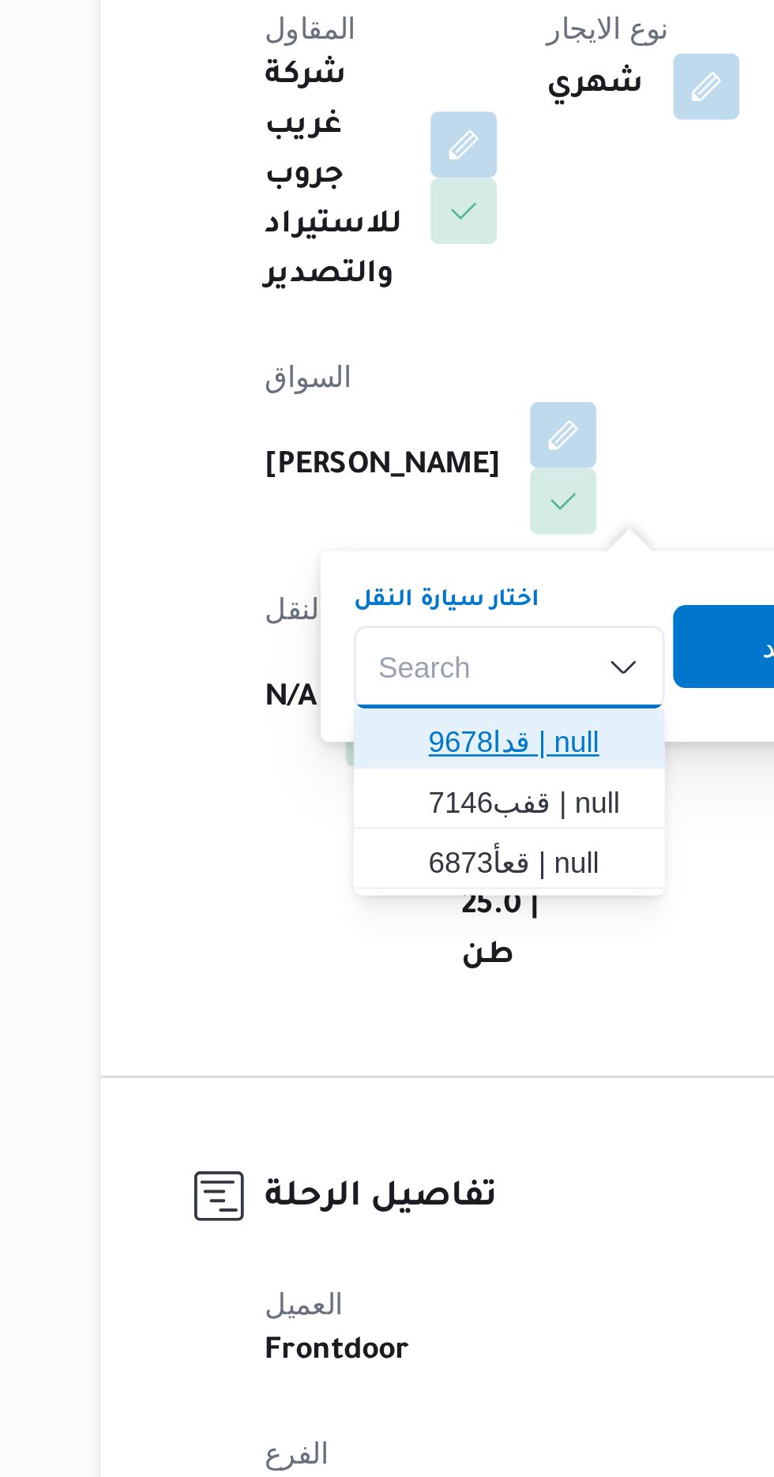
click at [335, 641] on span "قدا9678 | null" at bounding box center [370, 646] width 81 height 19
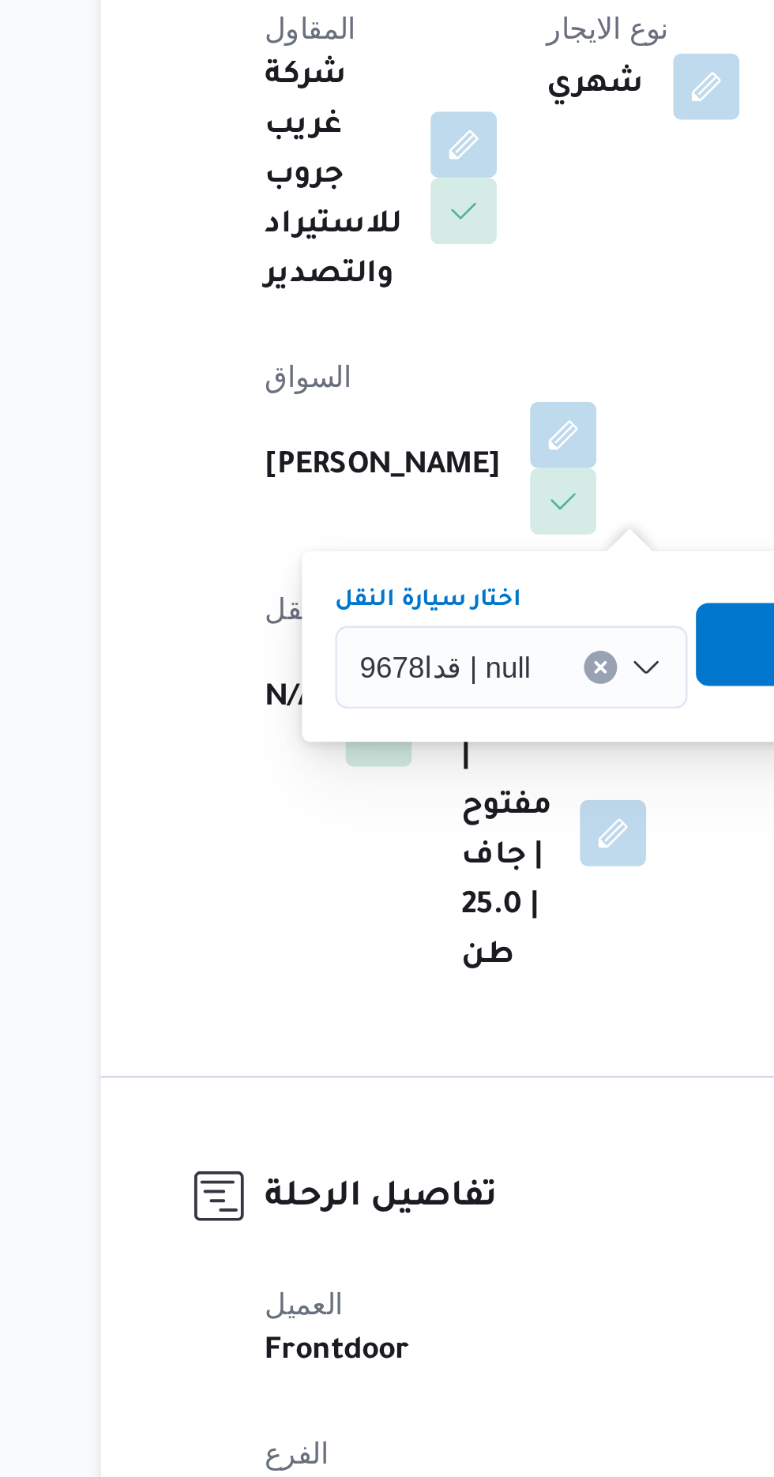
click at [433, 607] on span "تاكيد" at bounding box center [476, 610] width 88 height 32
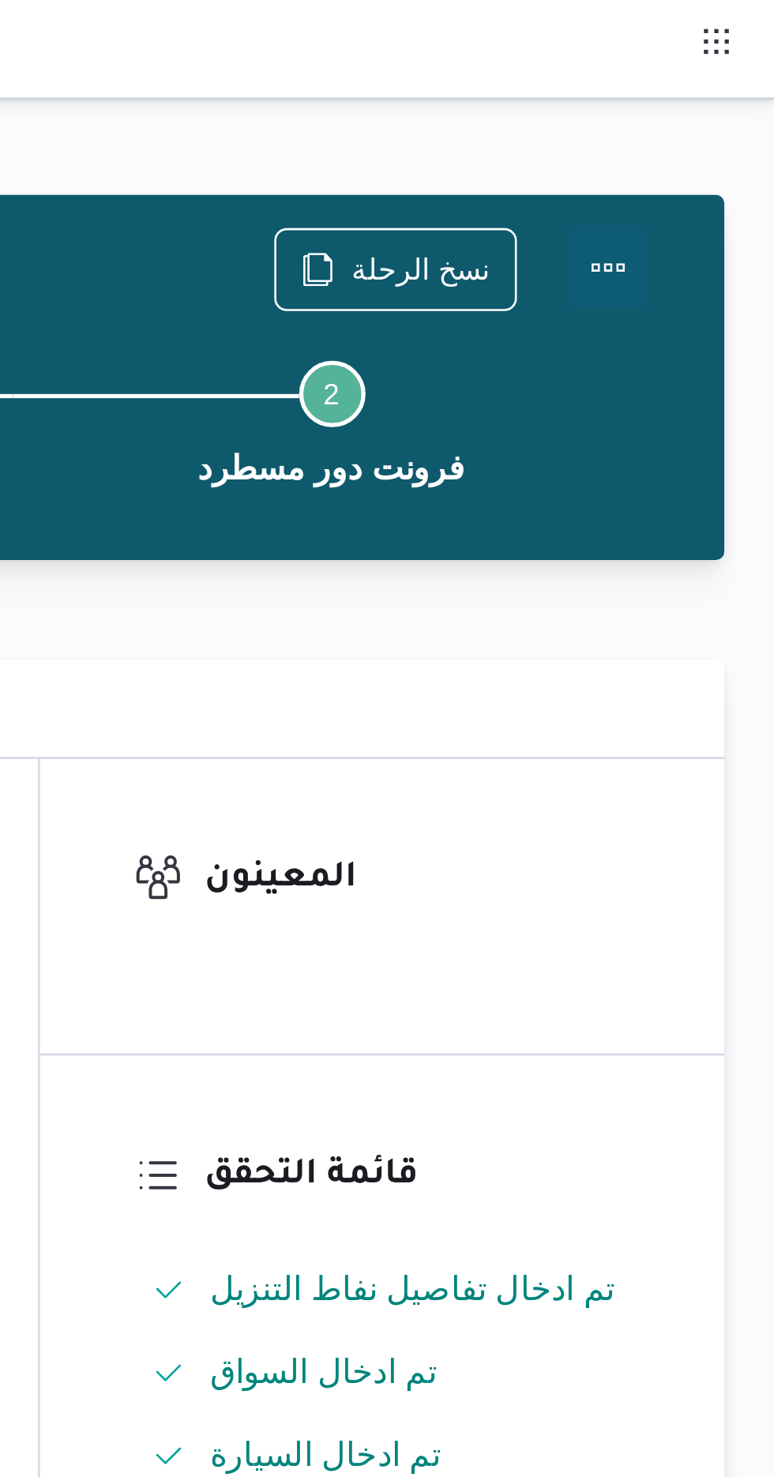
click at [697, 102] on button "Actions" at bounding box center [711, 102] width 32 height 32
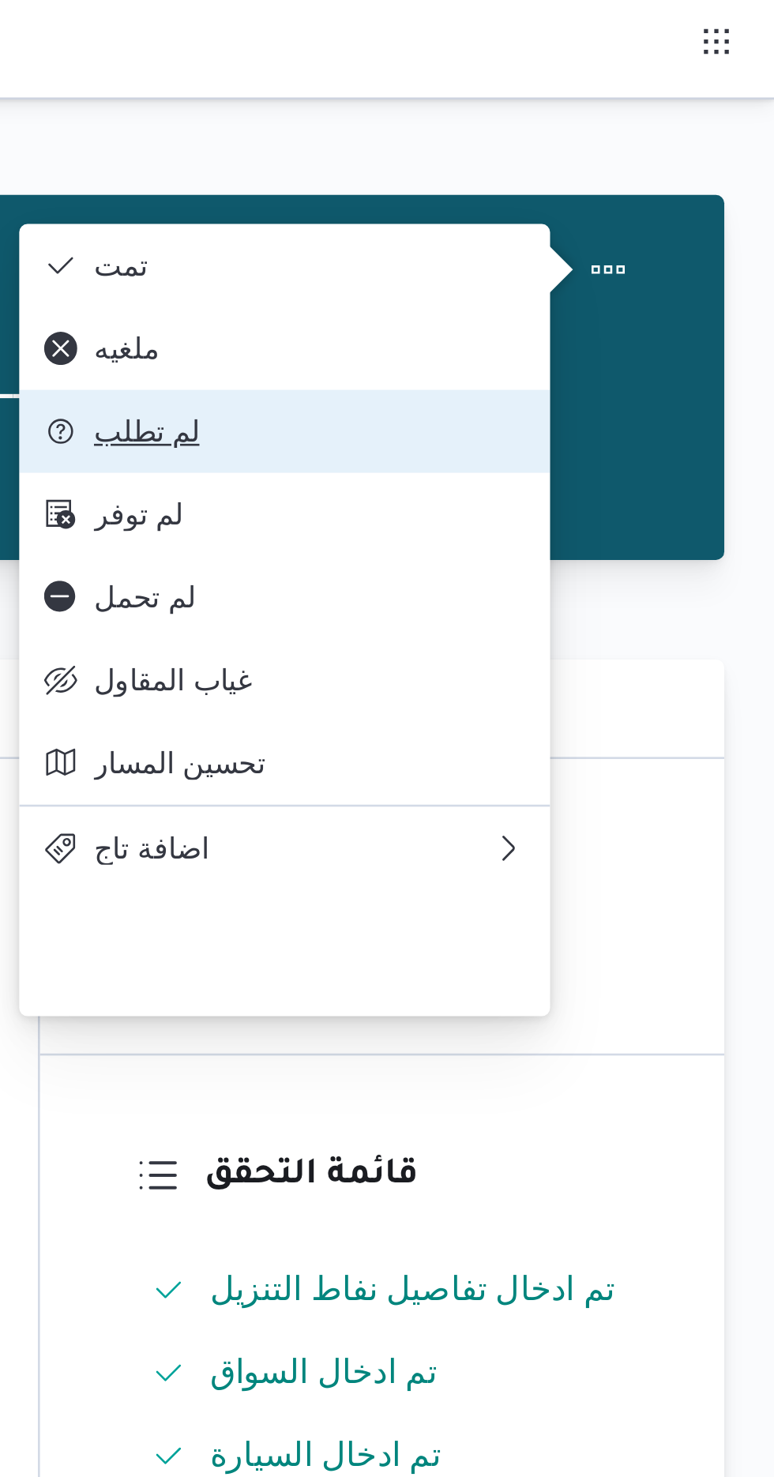
click at [525, 171] on span "لم تطلب" at bounding box center [597, 164] width 164 height 13
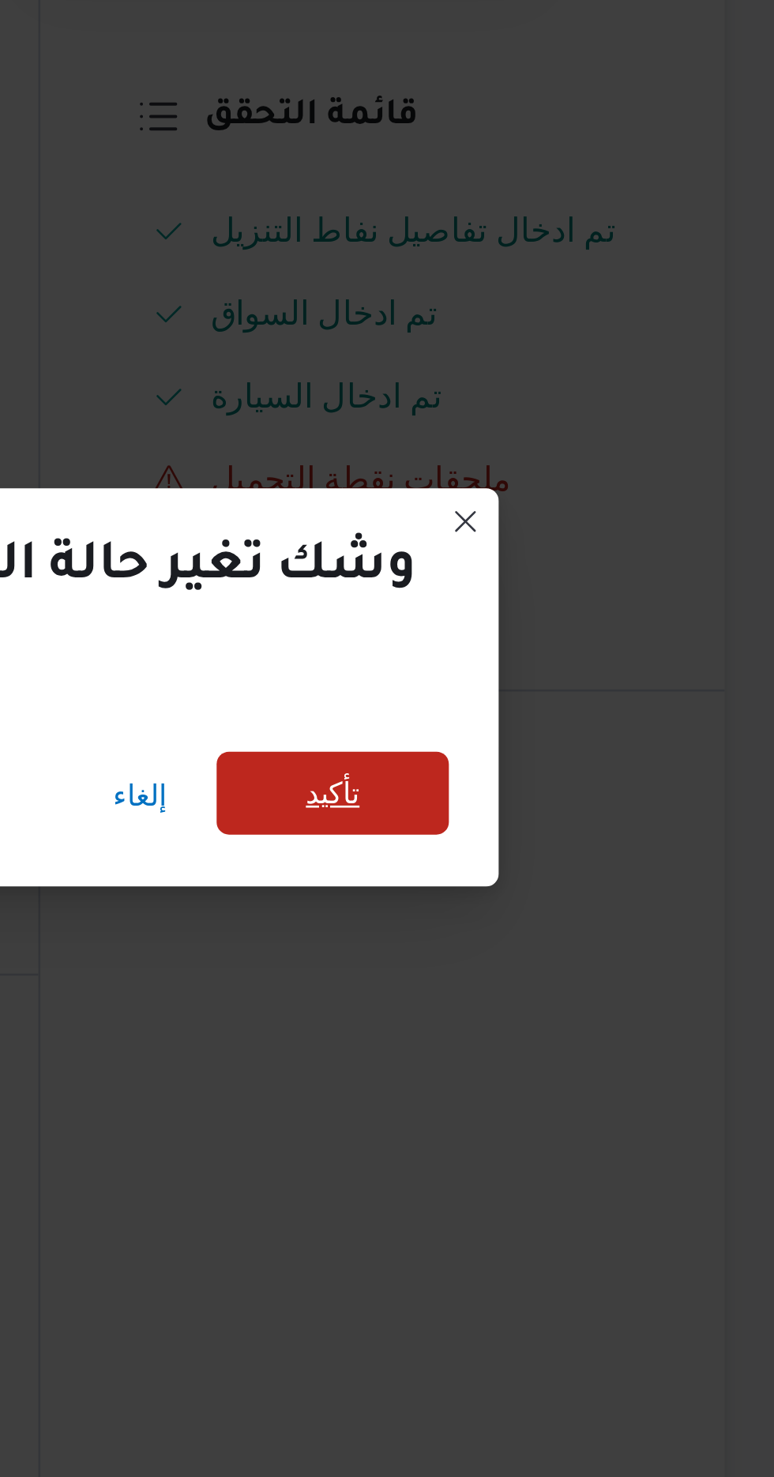
click at [561, 694] on span "تأكيد" at bounding box center [605, 705] width 88 height 32
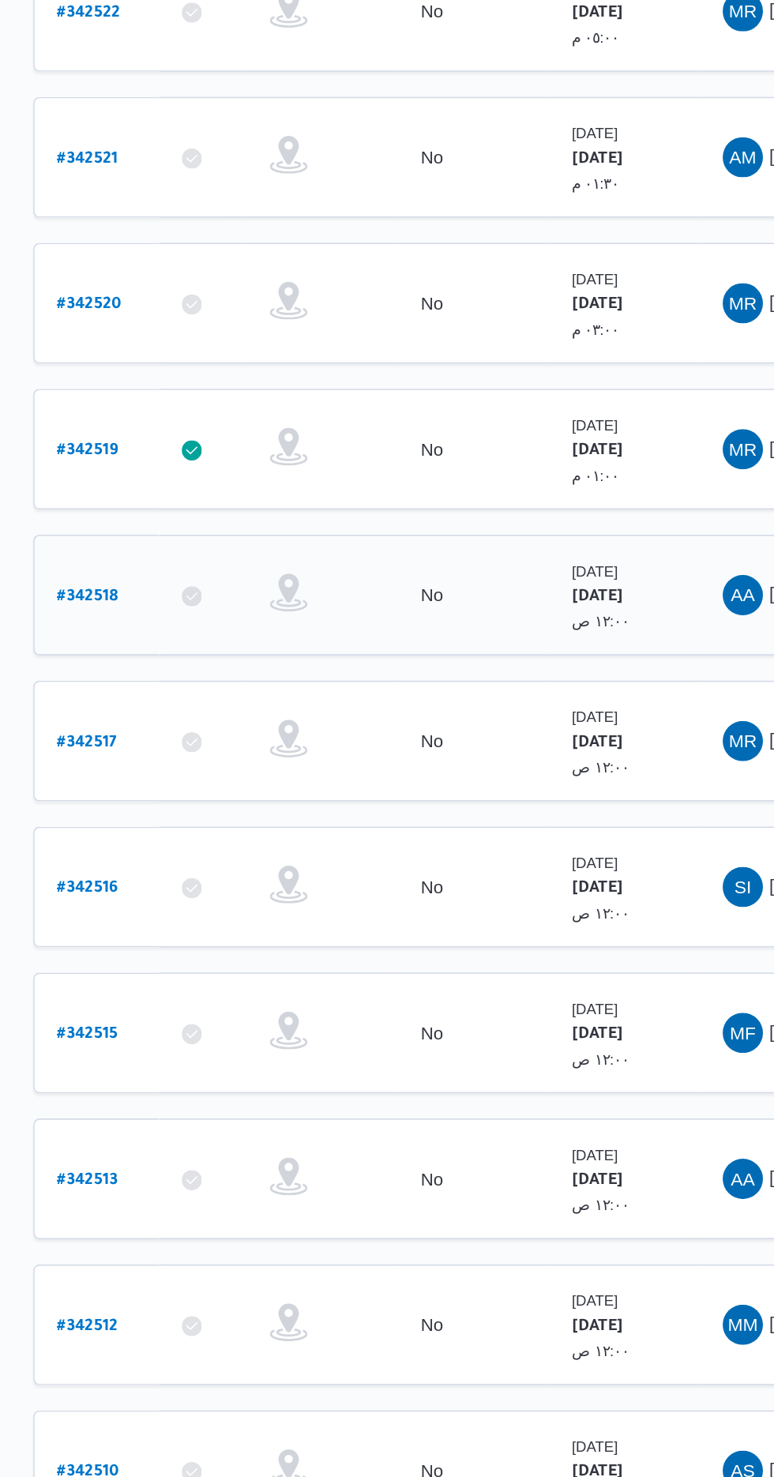
click at [224, 765] on b "# 342518" at bounding box center [239, 770] width 38 height 11
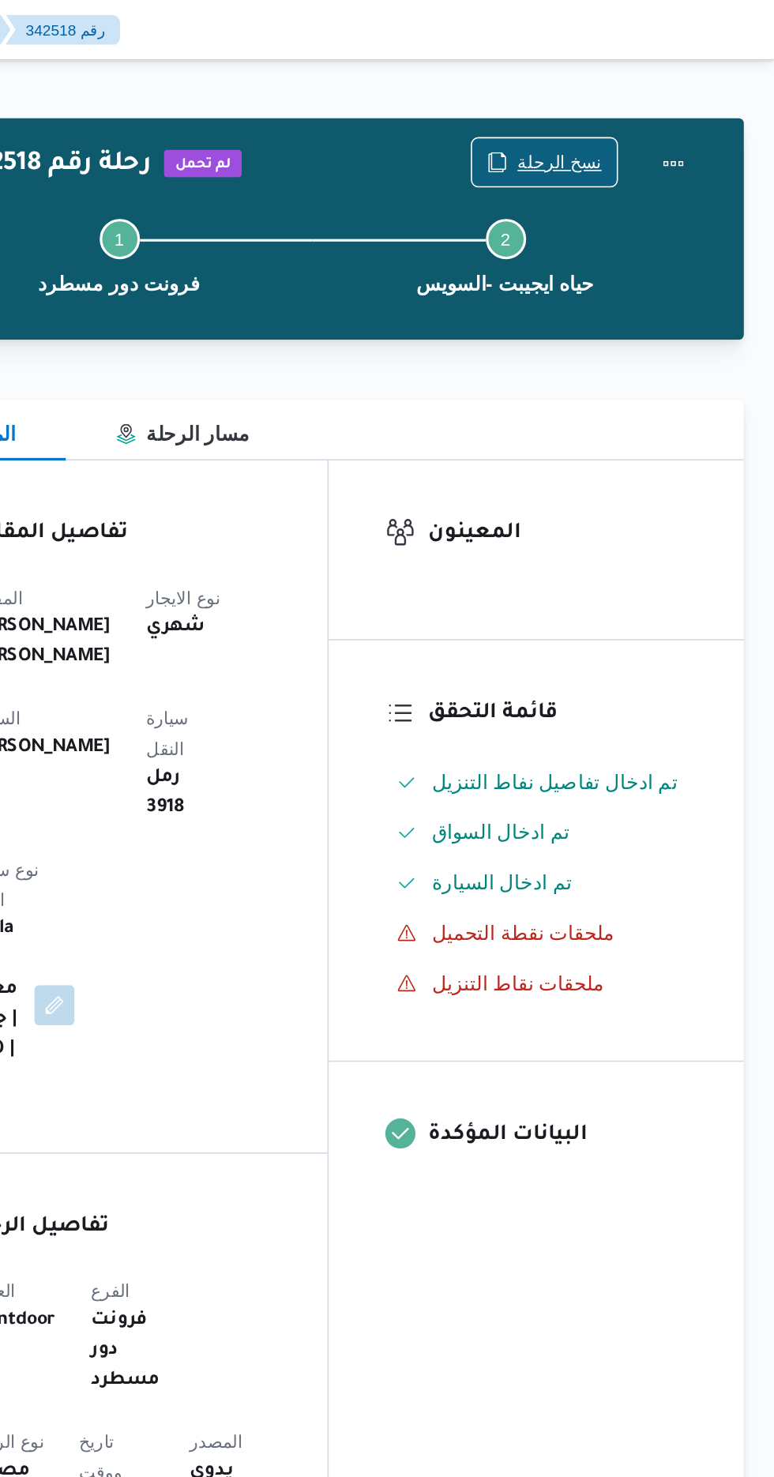
click at [625, 88] on span "نسخ الرحلة" at bounding box center [629, 102] width 91 height 30
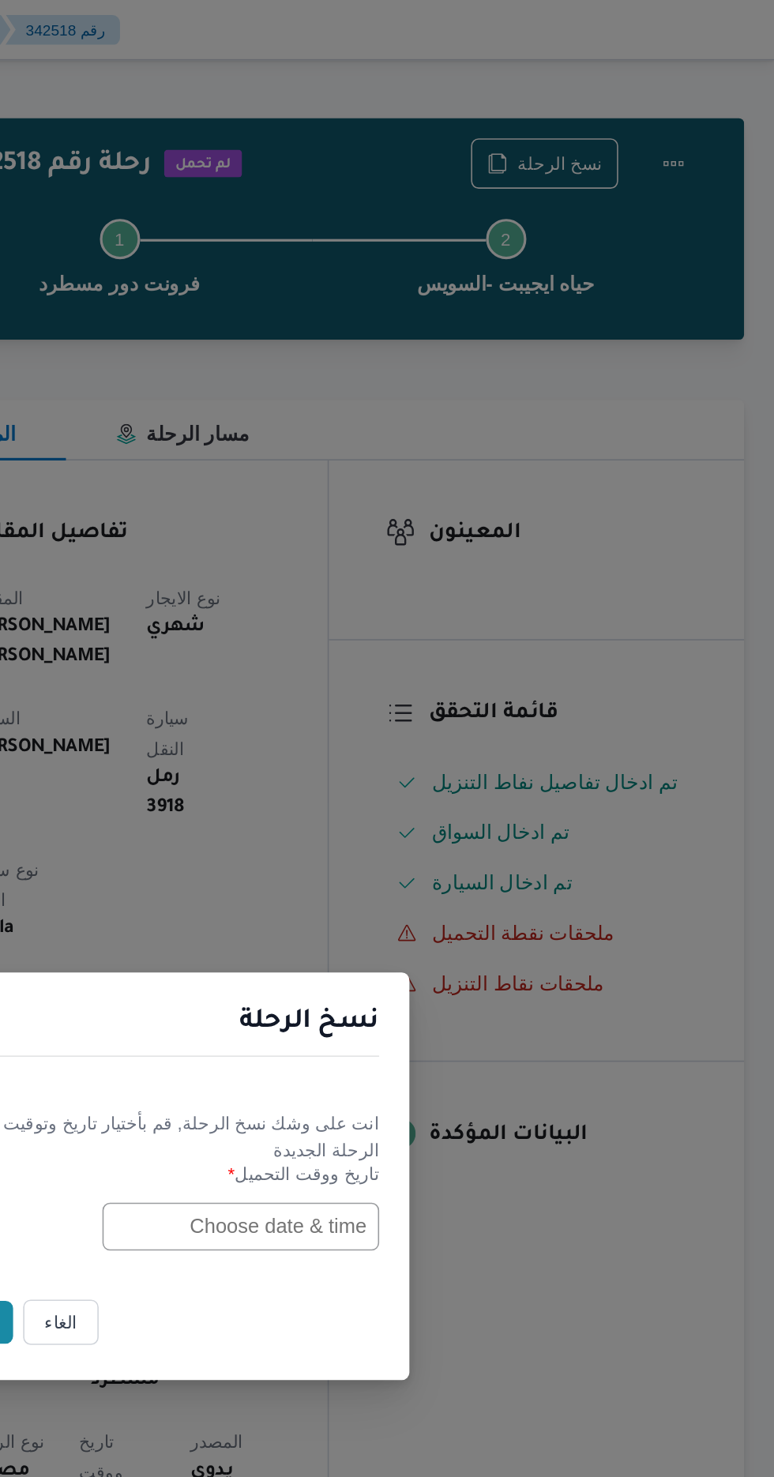
click at [408, 767] on input "text" at bounding box center [439, 770] width 174 height 30
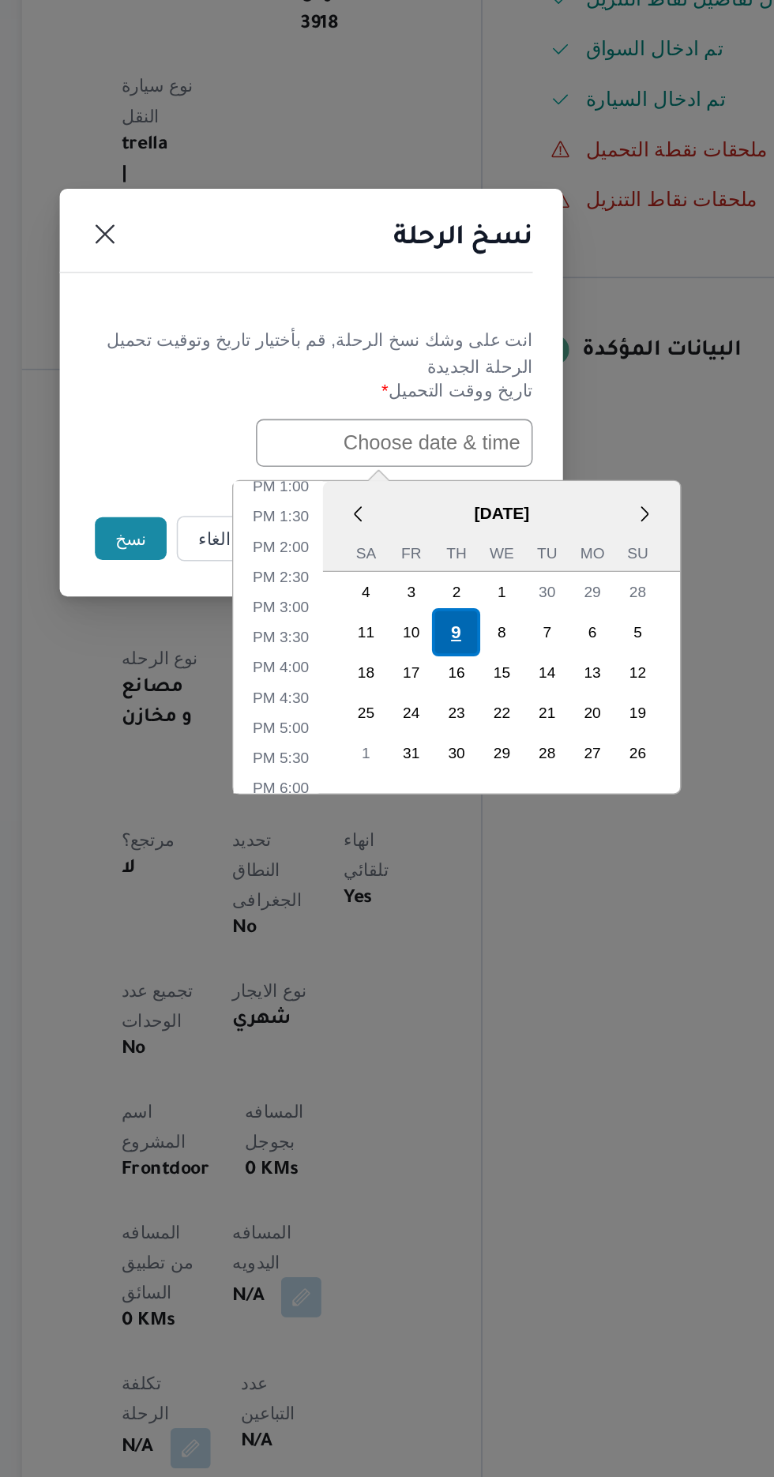
click at [477, 884] on div "9" at bounding box center [478, 888] width 30 height 30
type input "[DATE] 12:00AM"
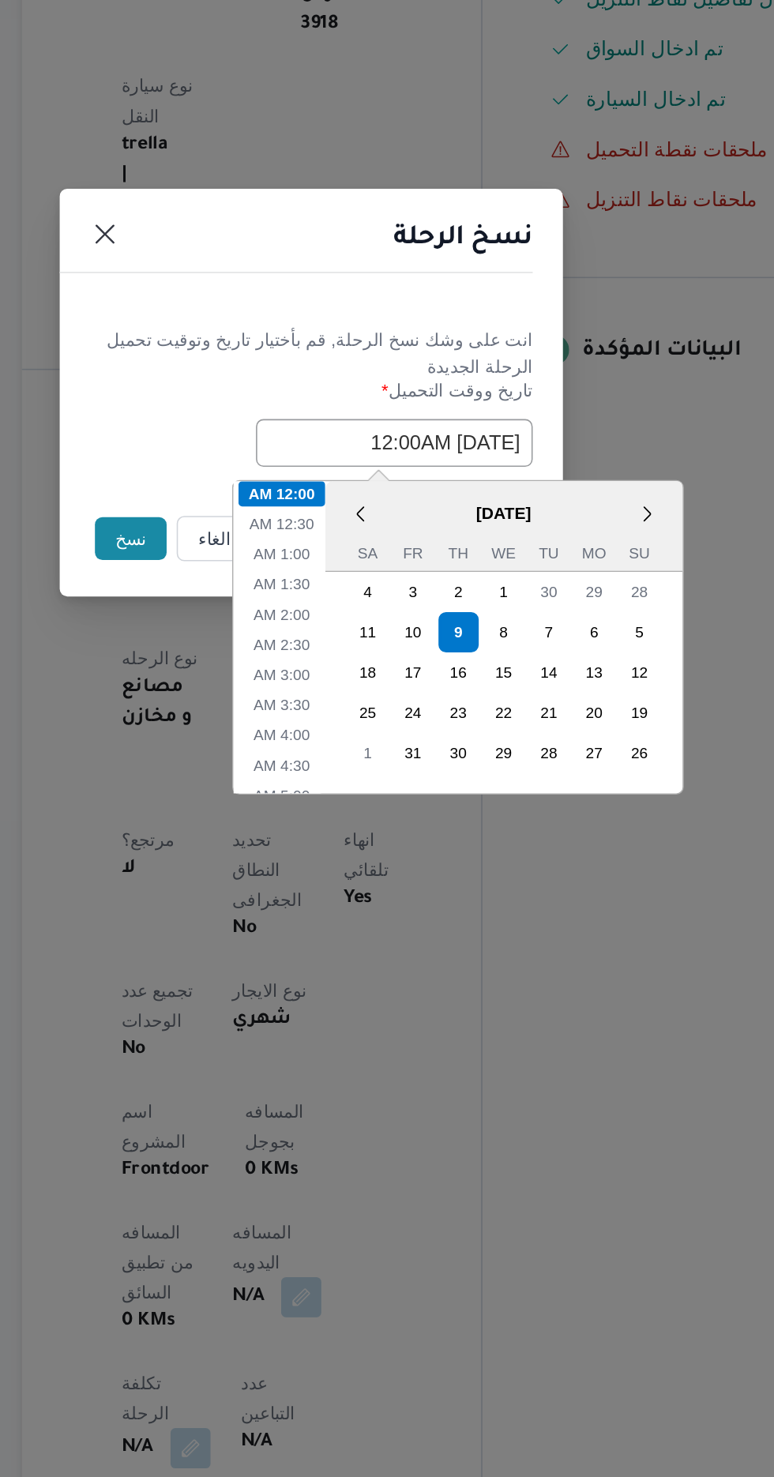
click at [261, 826] on button "نسخ" at bounding box center [273, 830] width 45 height 27
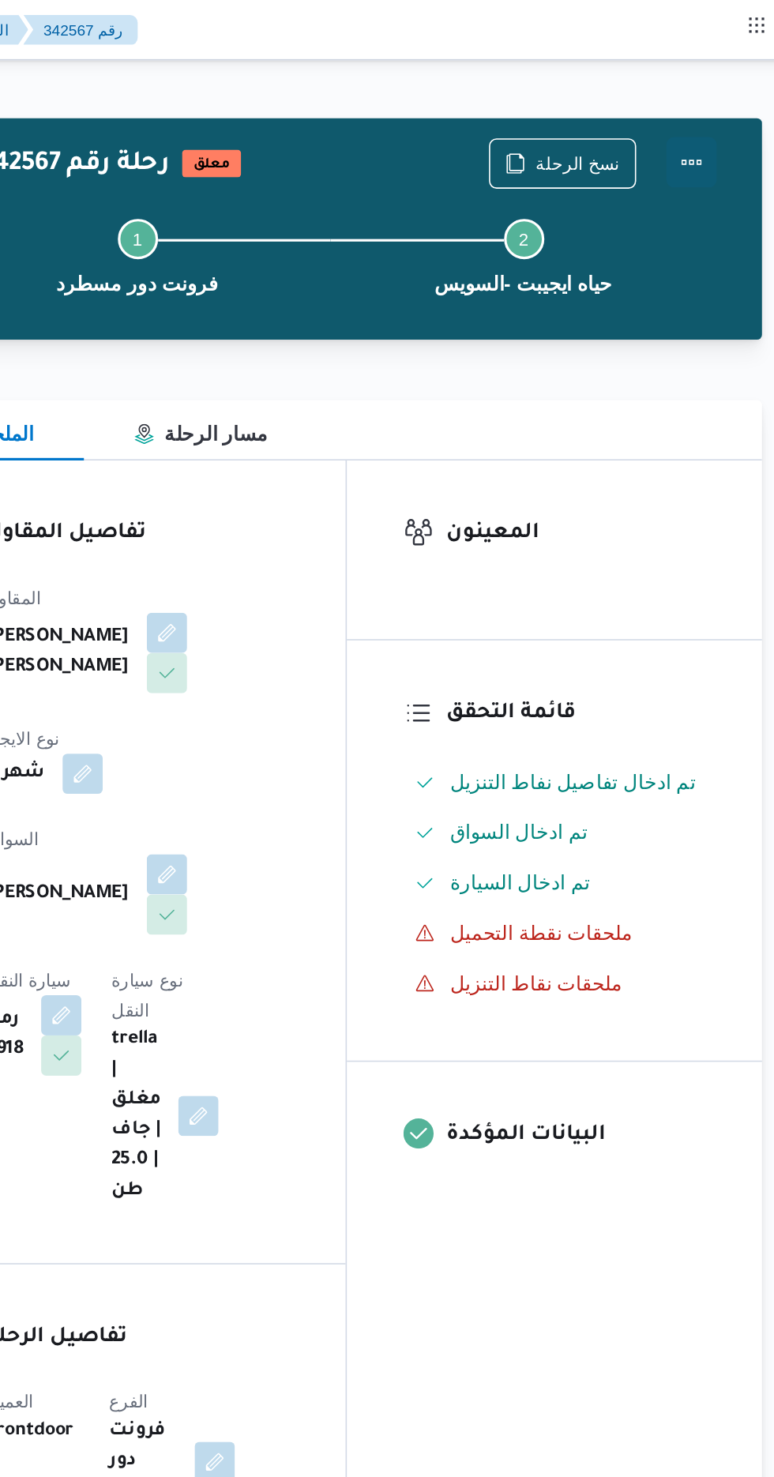
click at [700, 91] on button "Actions" at bounding box center [711, 102] width 32 height 32
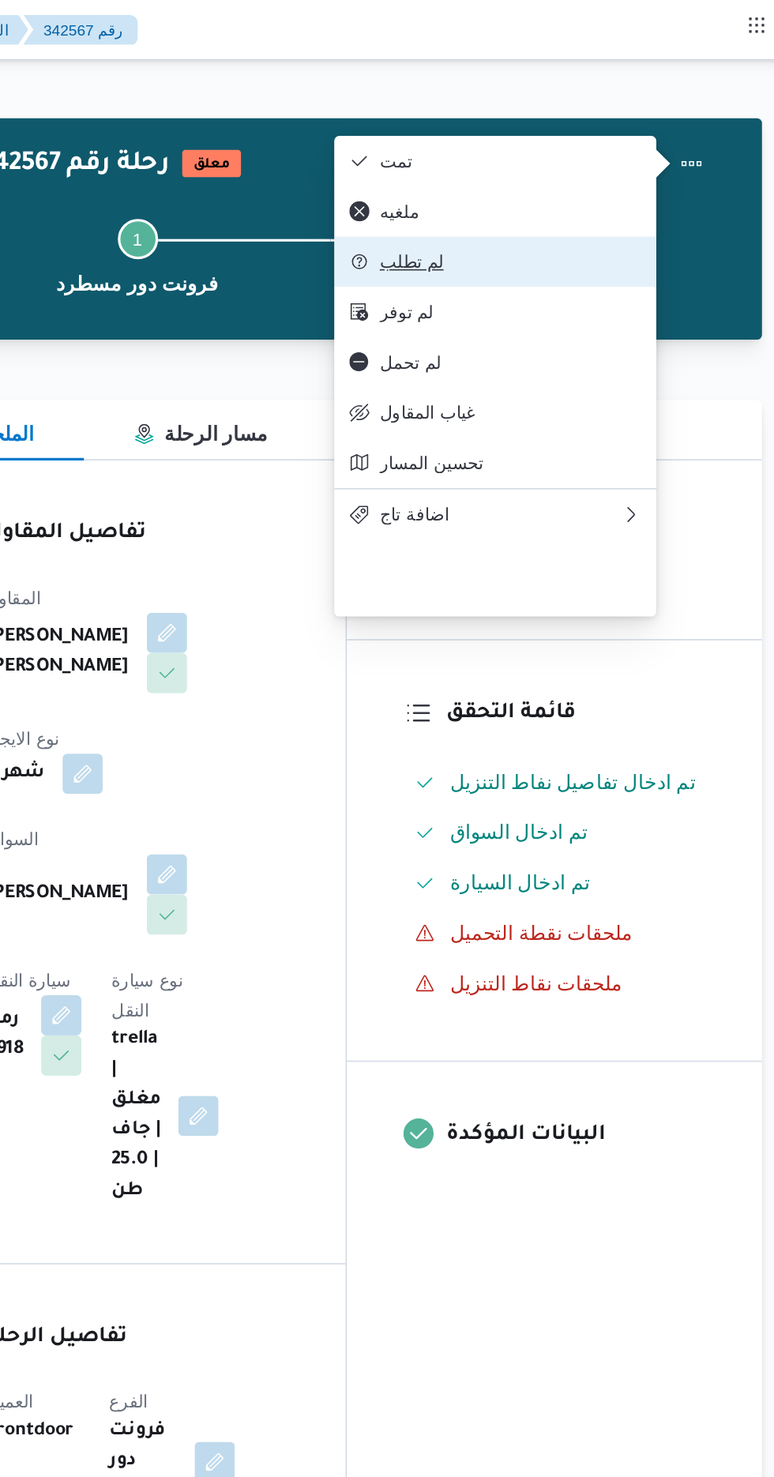
click at [513, 171] on span "لم تطلب" at bounding box center [587, 164] width 183 height 13
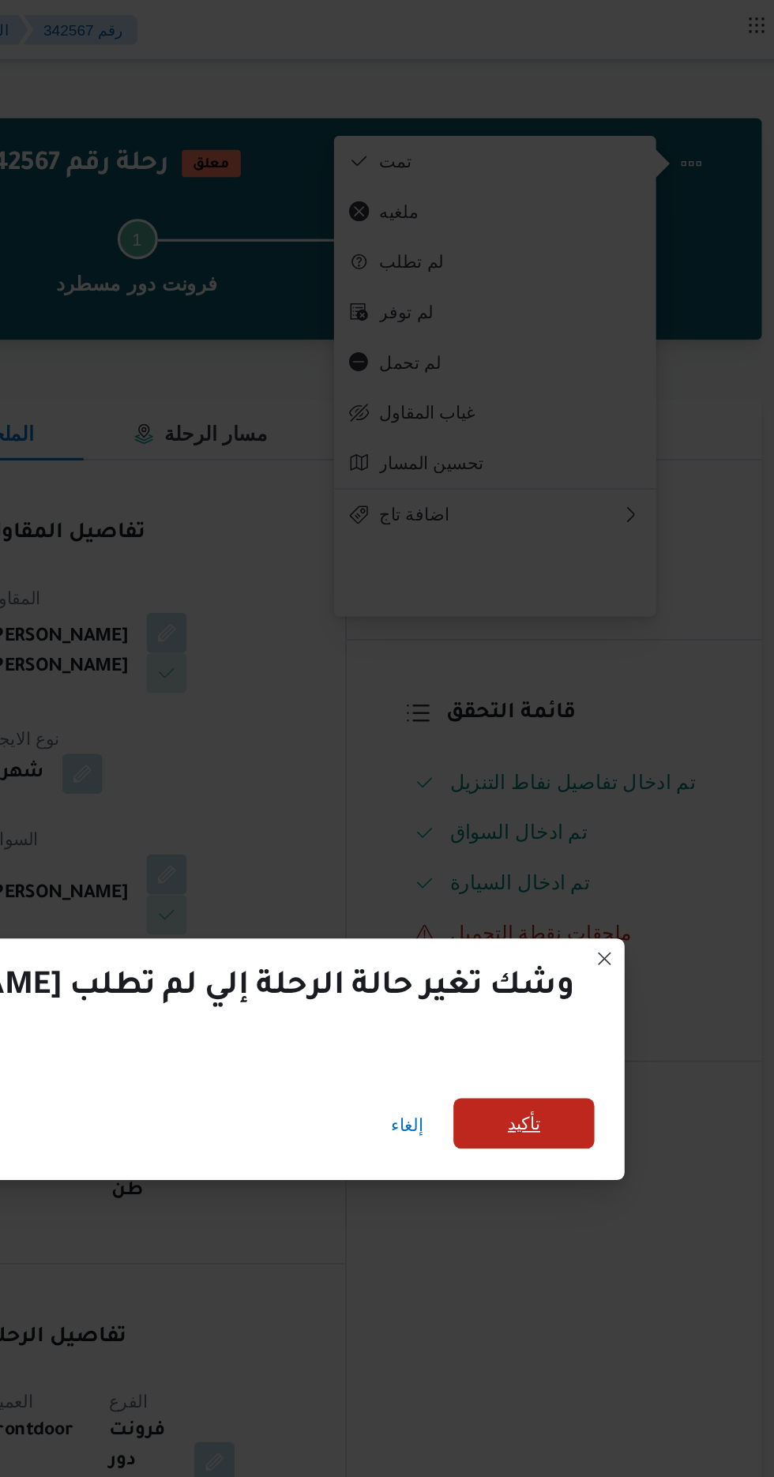
click at [561, 709] on span "تأكيد" at bounding box center [605, 705] width 88 height 32
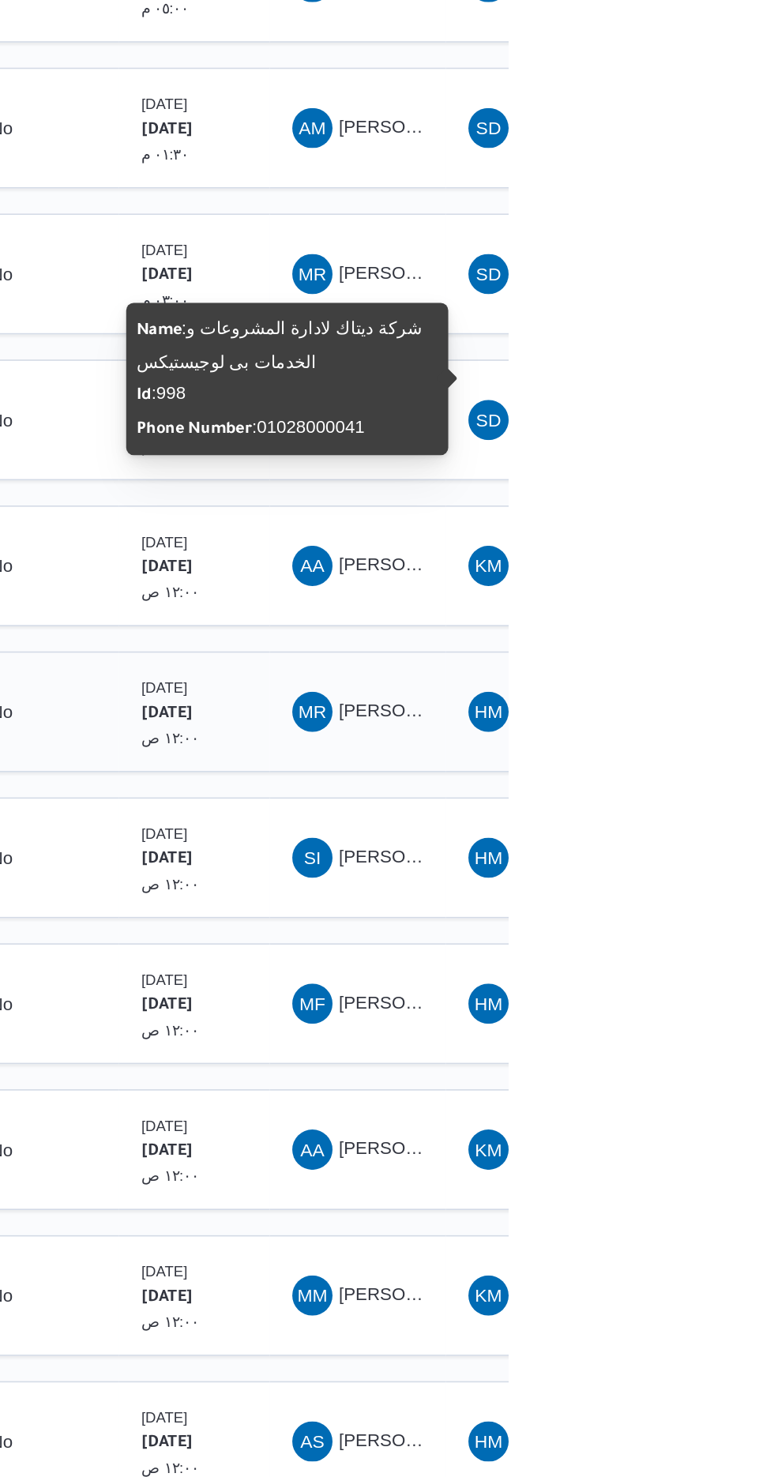
click at [685, 854] on span "[PERSON_NAME]" at bounding box center [712, 860] width 91 height 13
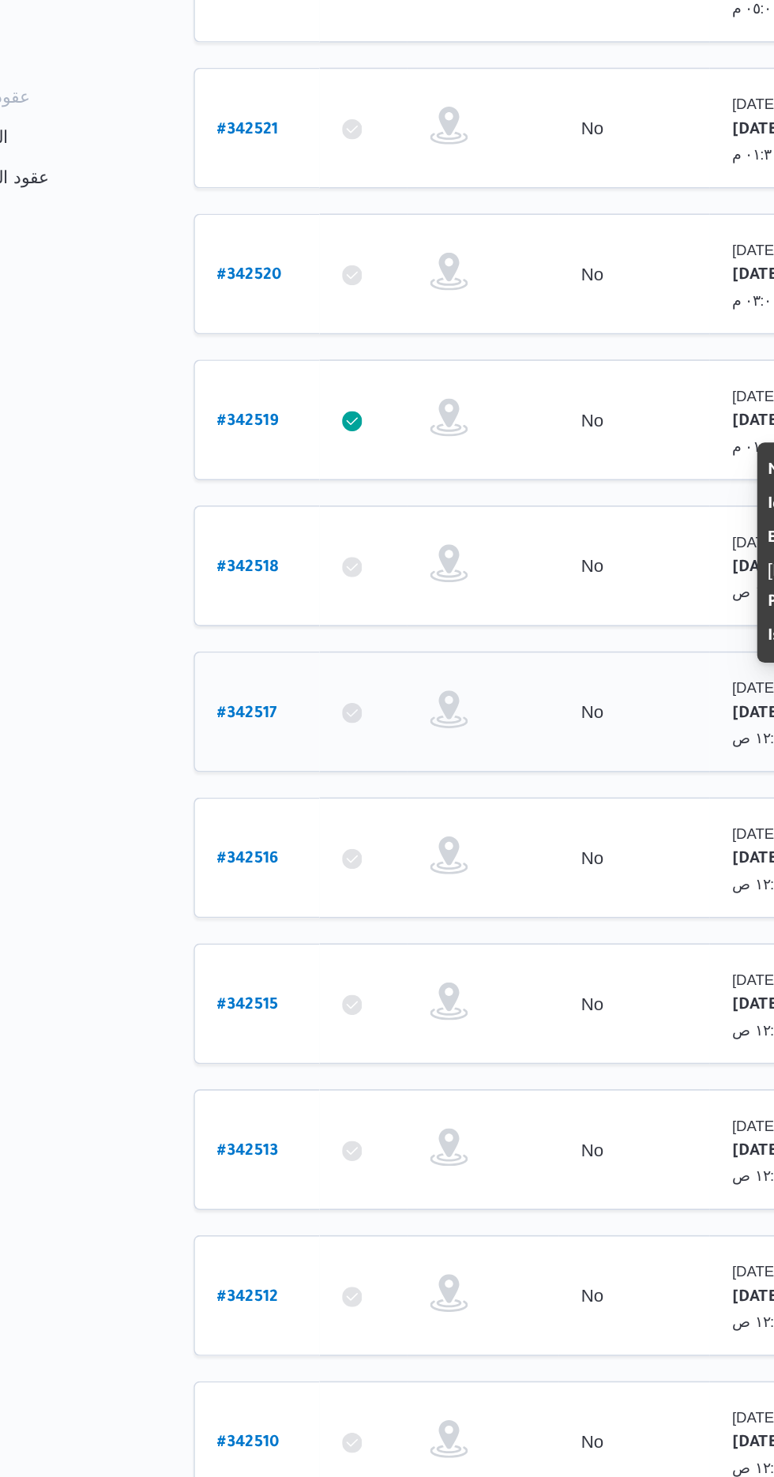
click at [222, 857] on b "# 342517" at bounding box center [238, 862] width 37 height 11
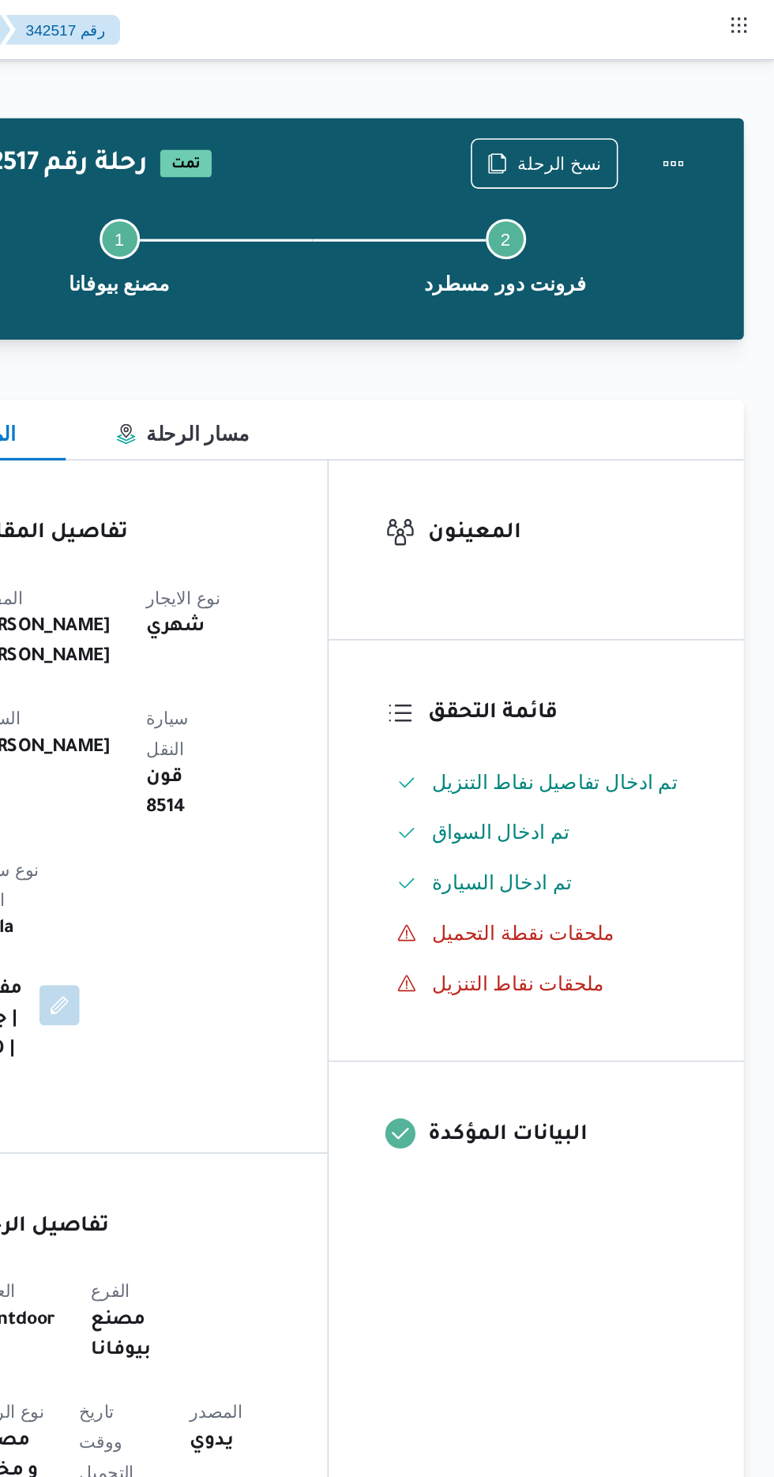
click at [628, 111] on div "Step 1 is incomplete 1 مصنع بيوفانا Step 2 is incomplete 2 فرونت دور مسطرد" at bounding box center [484, 159] width 504 height 101
click at [610, 90] on span "نسخ الرحلة" at bounding box center [629, 102] width 91 height 30
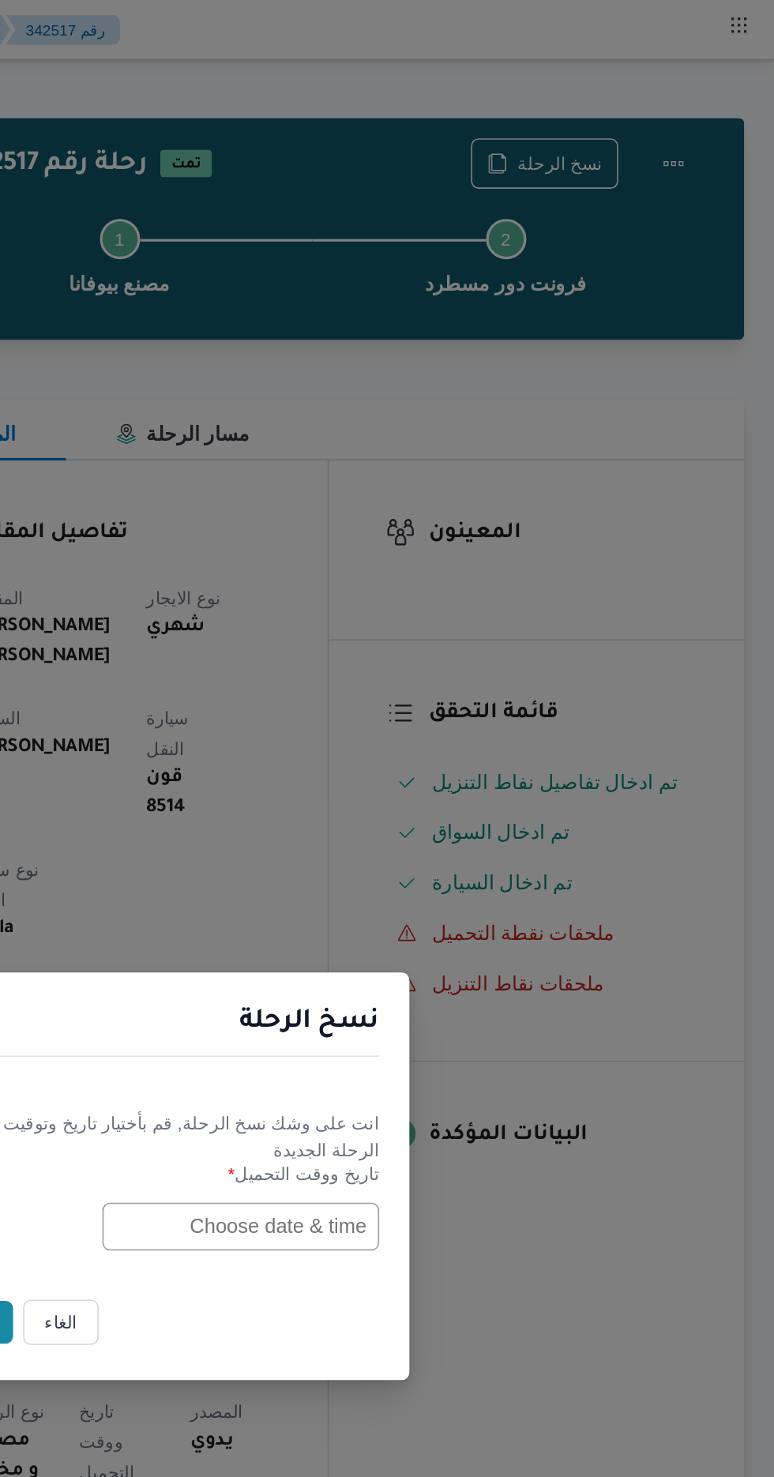
click at [419, 755] on input "text" at bounding box center [439, 770] width 174 height 30
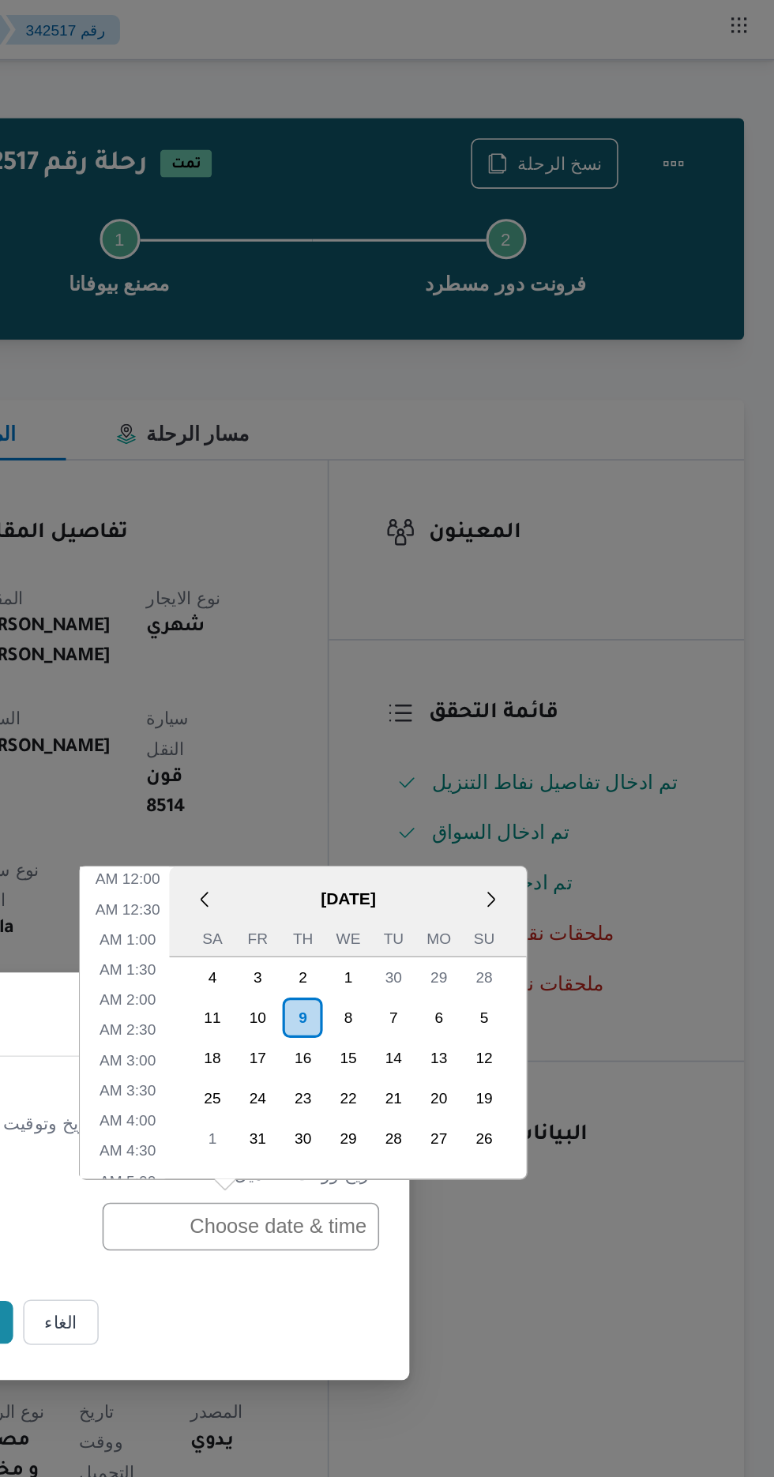
scroll to position [498, 0]
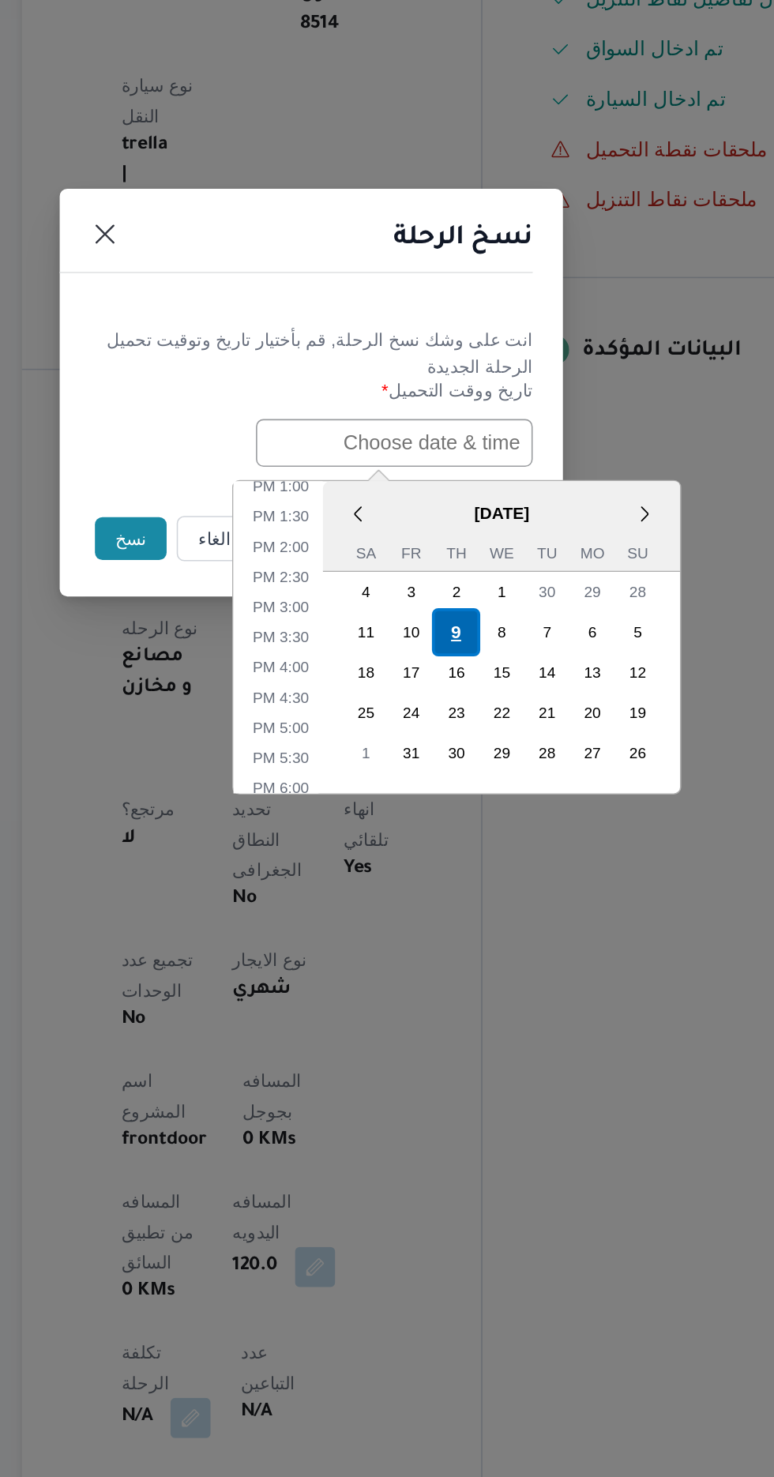
click at [477, 884] on div "9" at bounding box center [478, 888] width 30 height 30
type input "[DATE] 12:00AM"
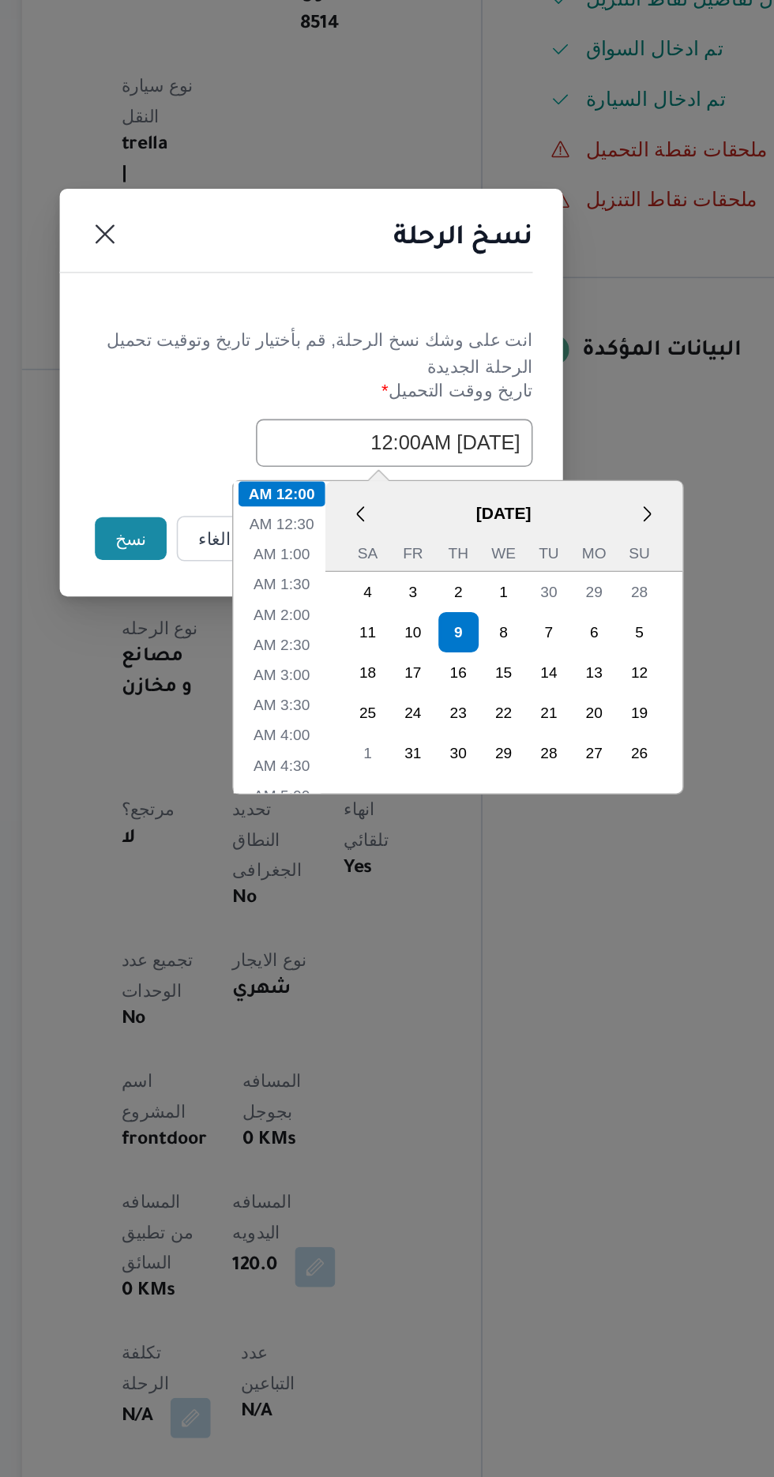
click at [253, 828] on button "نسخ" at bounding box center [273, 830] width 45 height 27
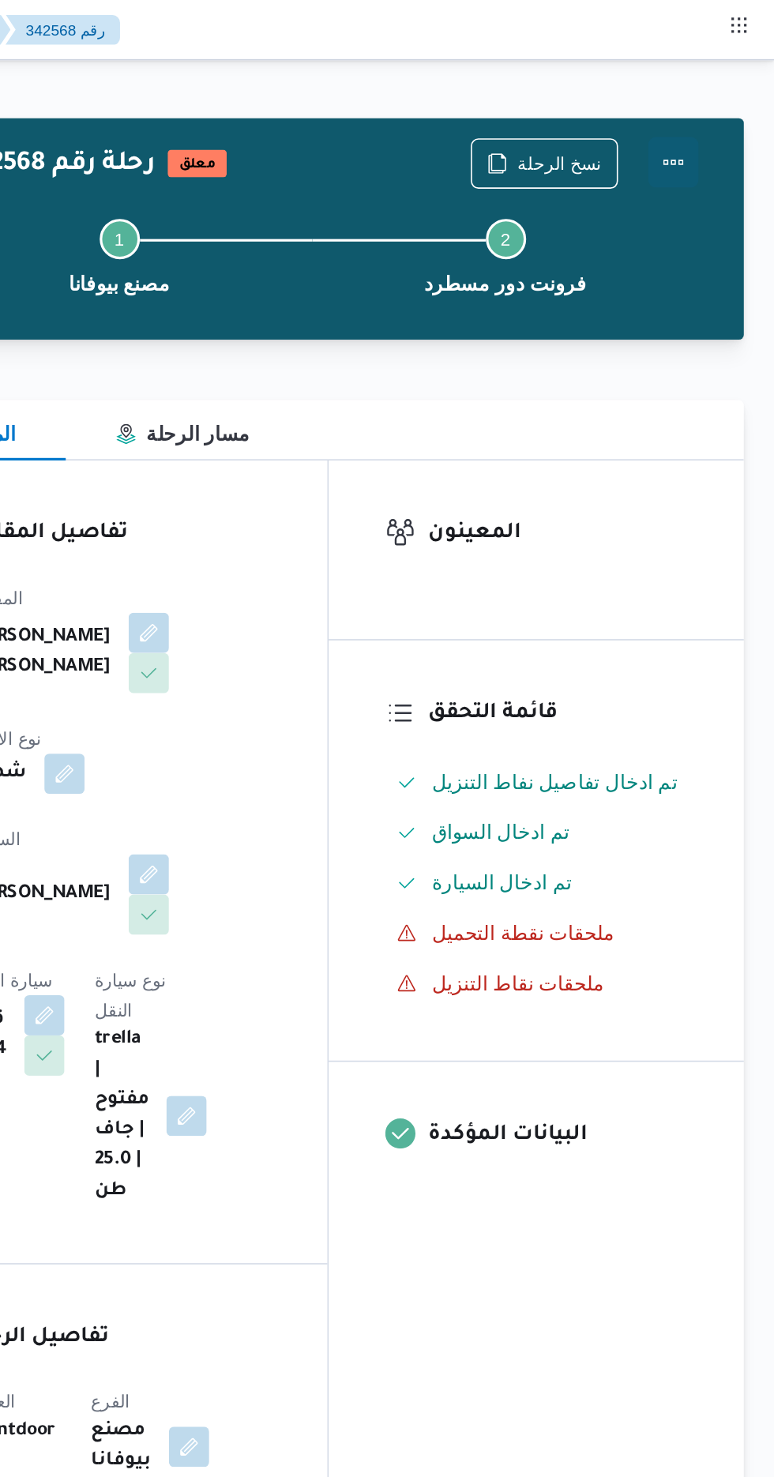
click at [715, 100] on button "Actions" at bounding box center [711, 102] width 32 height 32
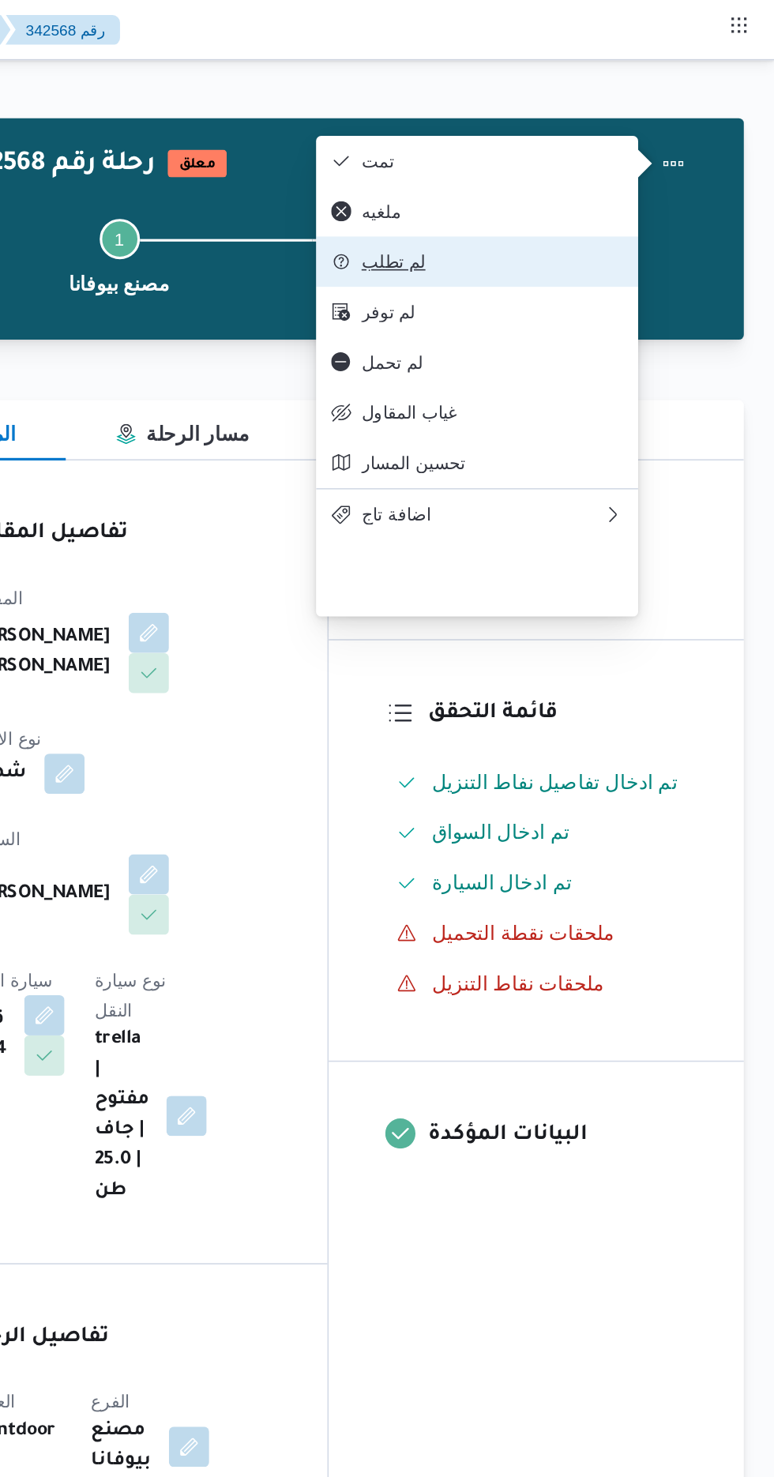
click at [532, 171] on span "لم تطلب" at bounding box center [597, 164] width 164 height 13
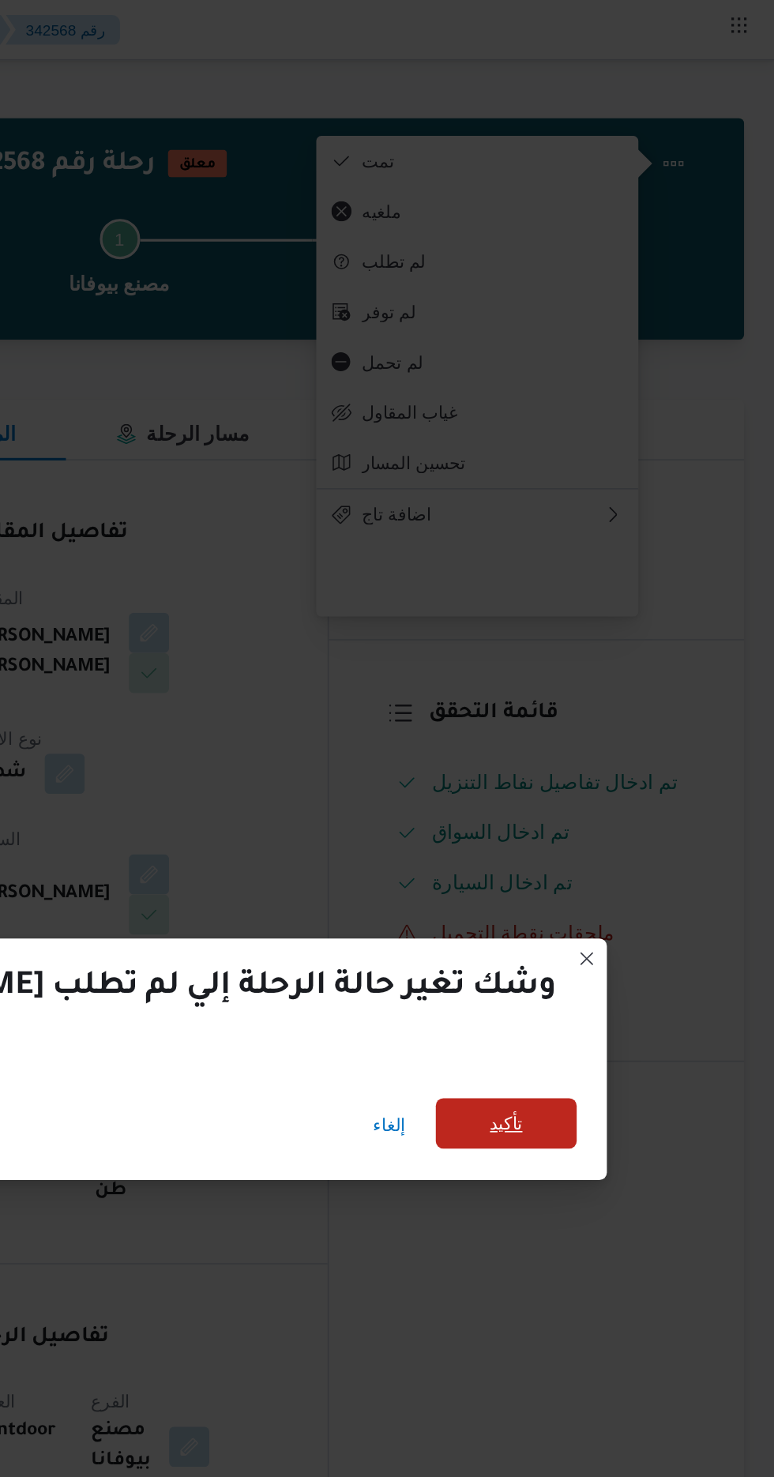
click at [561, 693] on span "تأكيد" at bounding box center [605, 705] width 88 height 32
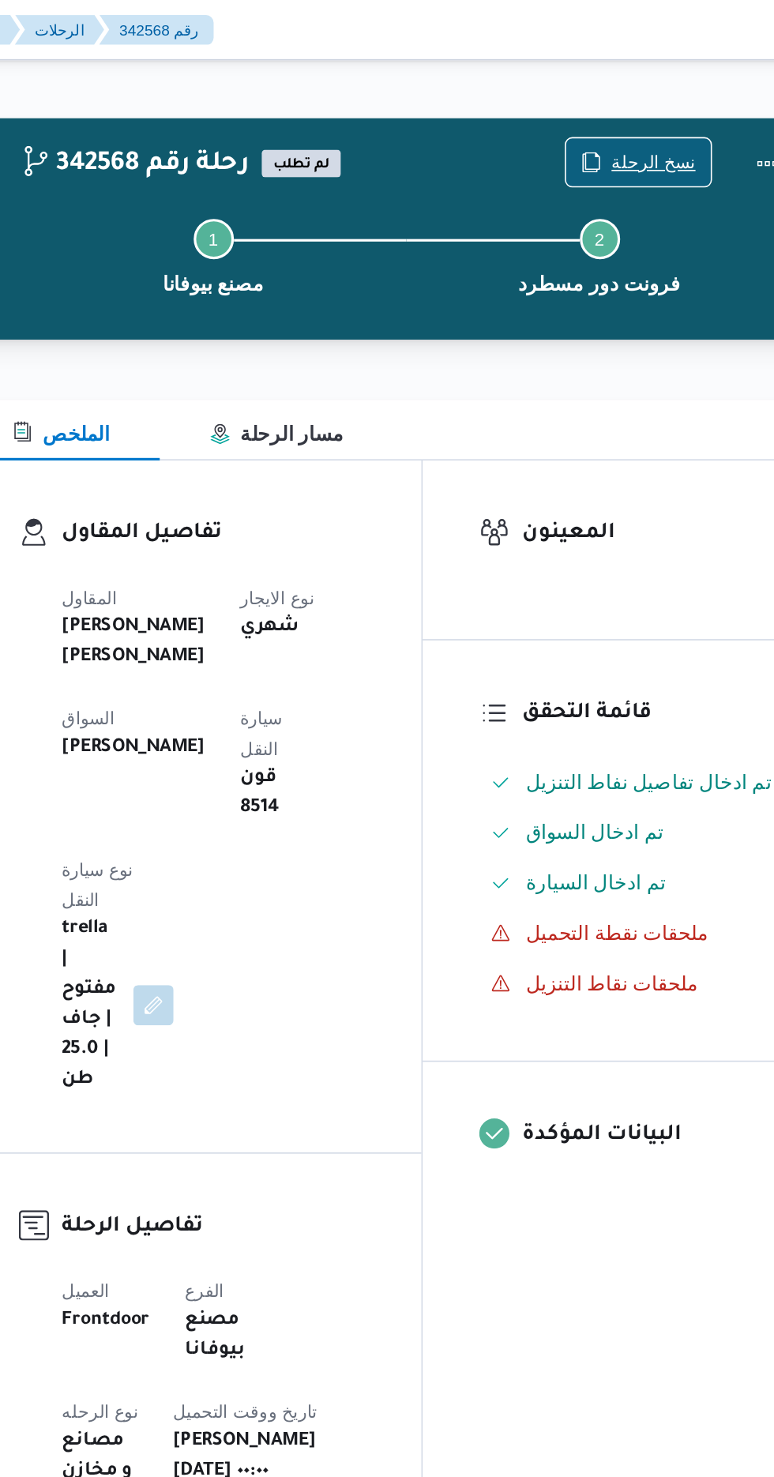
click at [629, 99] on span "نسخ الرحلة" at bounding box center [639, 101] width 53 height 19
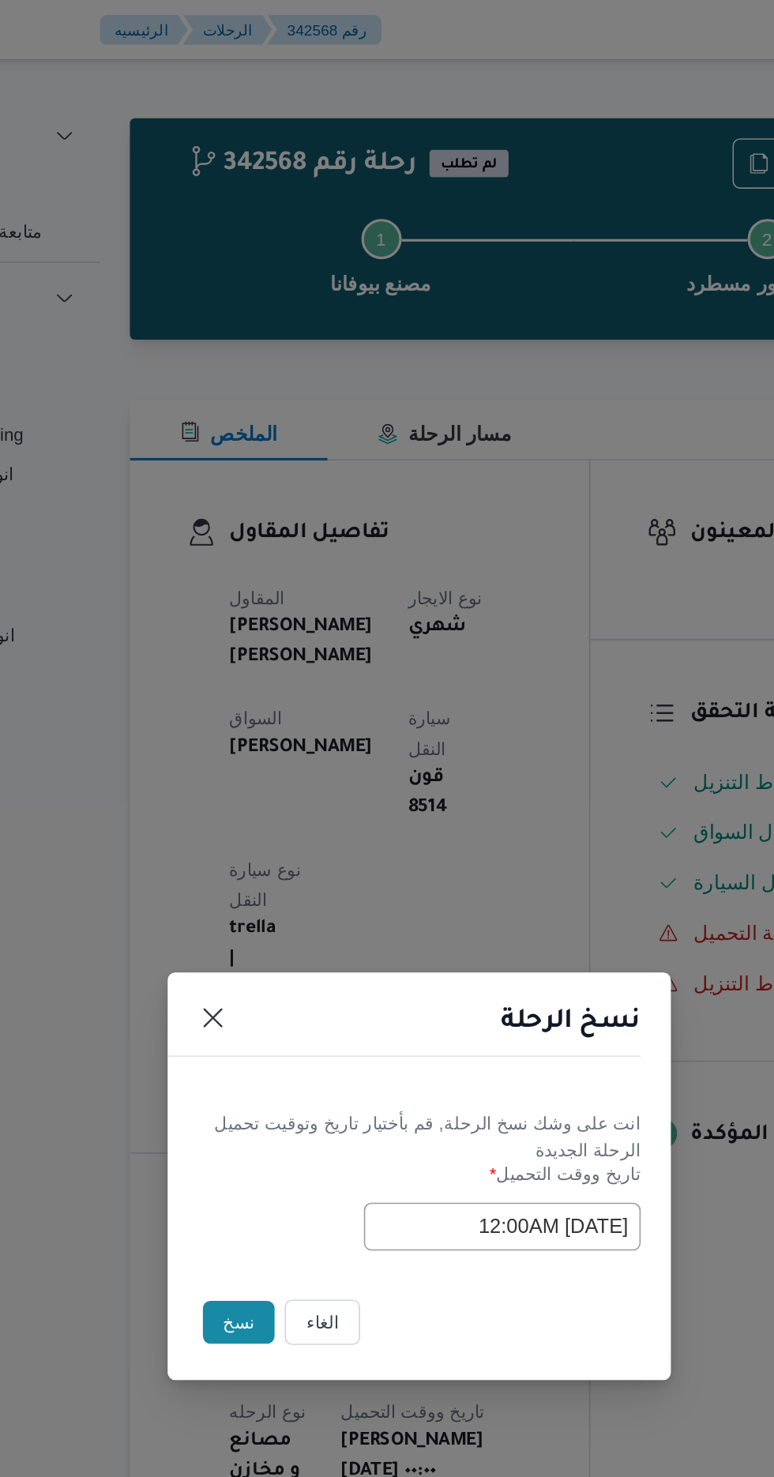
click at [264, 821] on button "نسخ" at bounding box center [273, 830] width 45 height 27
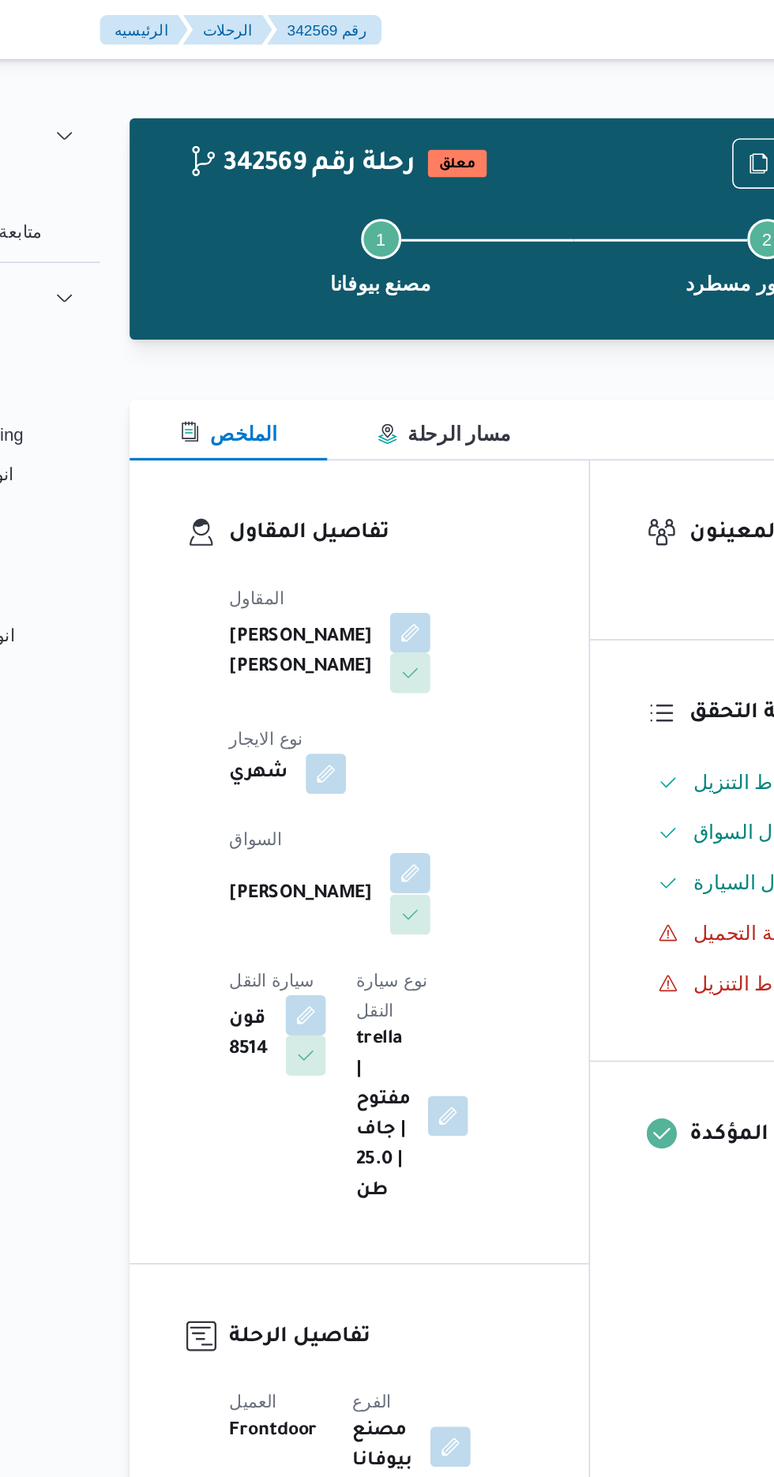
click at [369, 535] on button "button" at bounding box center [381, 547] width 25 height 25
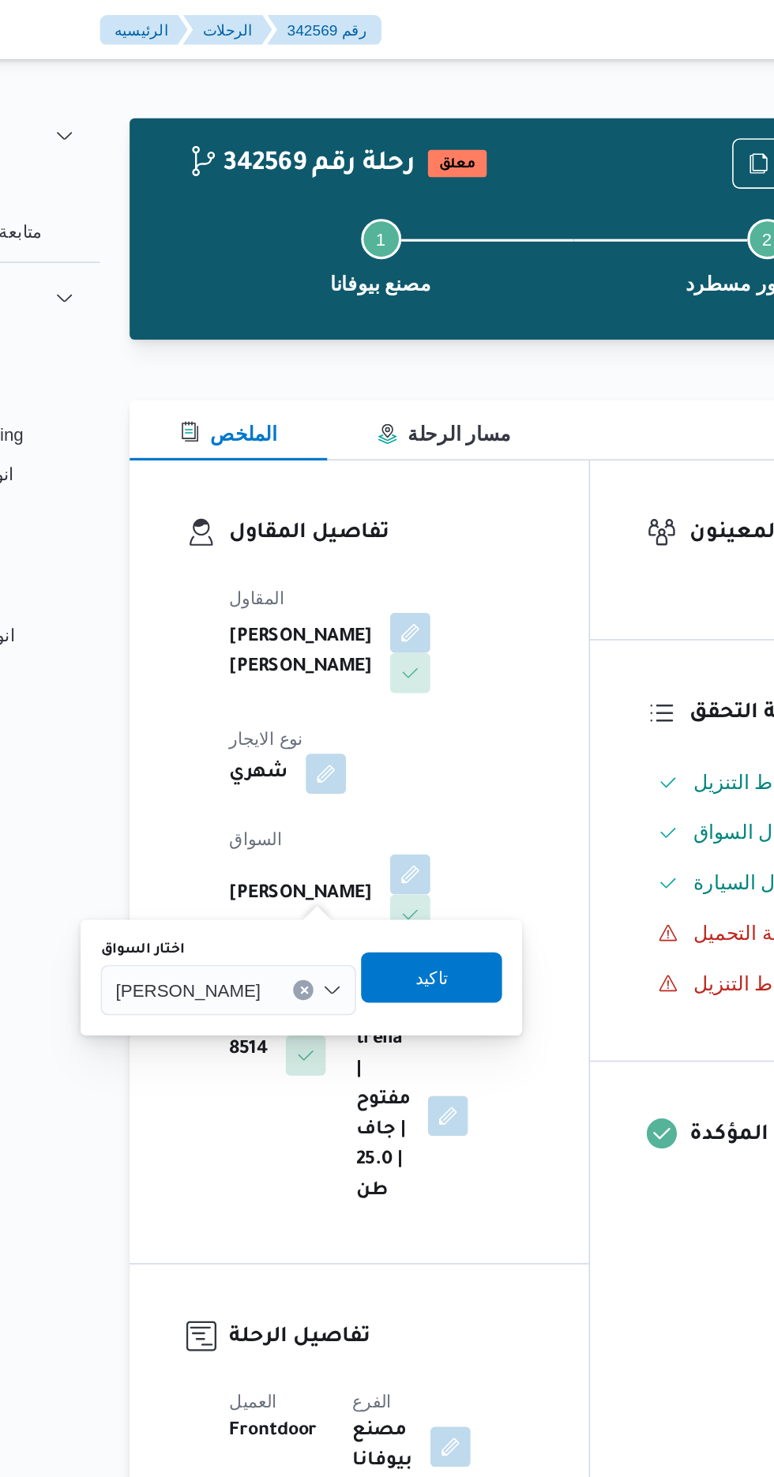
click at [261, 622] on span "[PERSON_NAME]" at bounding box center [242, 620] width 91 height 17
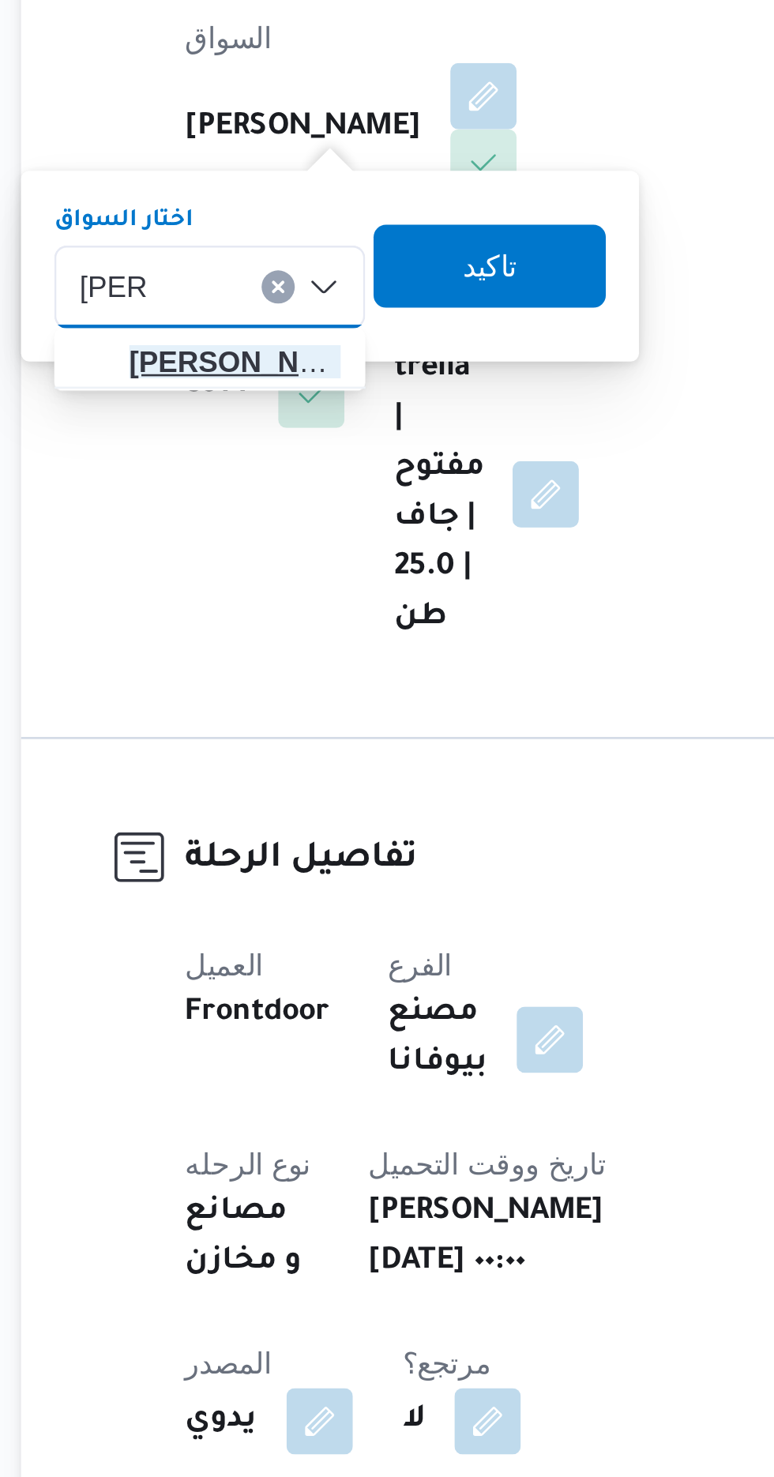
type input "[PERSON_NAME]"
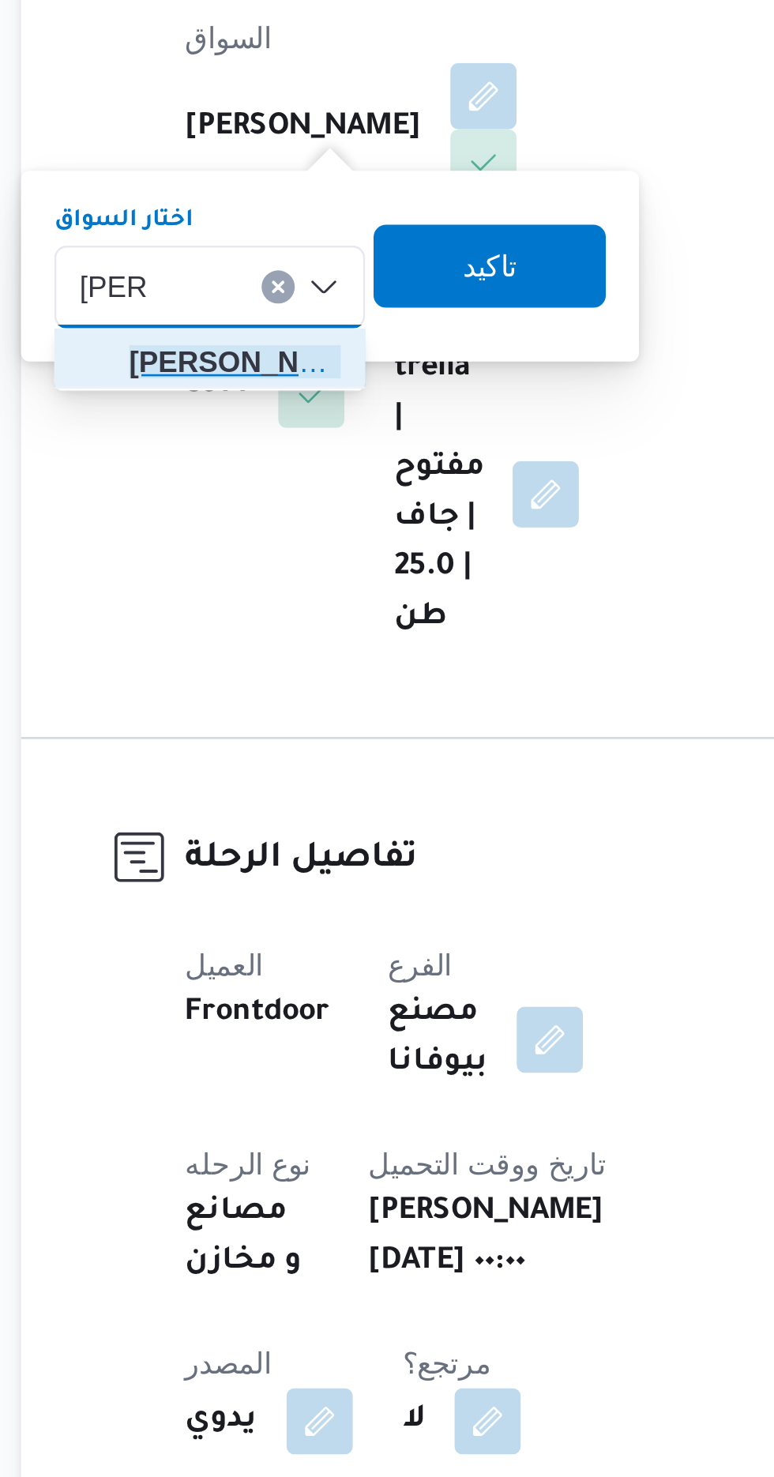
click at [283, 652] on span "[PERSON_NAME]ه" at bounding box center [286, 649] width 81 height 19
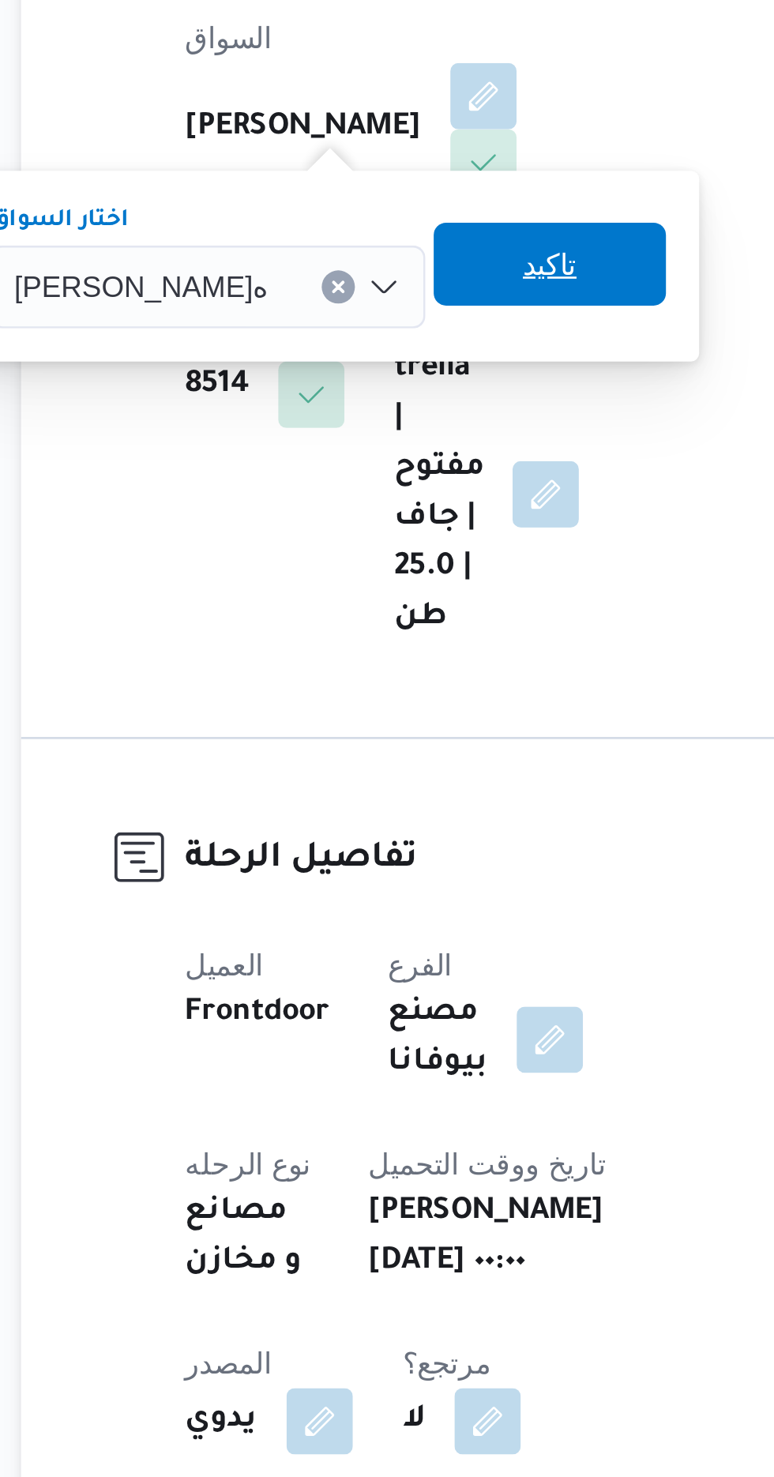
click at [385, 614] on span "تاكيد" at bounding box center [406, 613] width 88 height 32
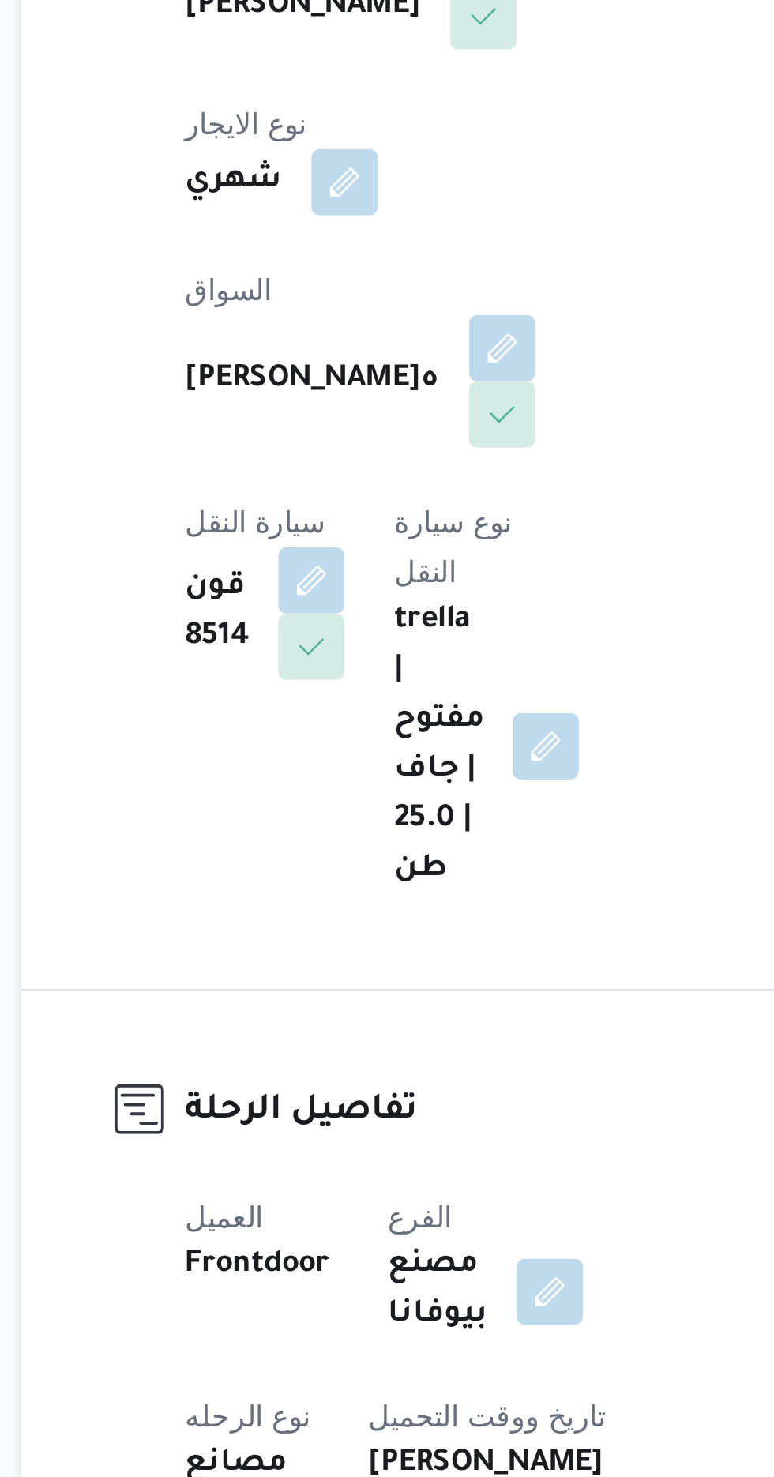
click at [329, 625] on span at bounding box center [311, 637] width 33 height 25
click at [329, 624] on button "button" at bounding box center [315, 636] width 25 height 25
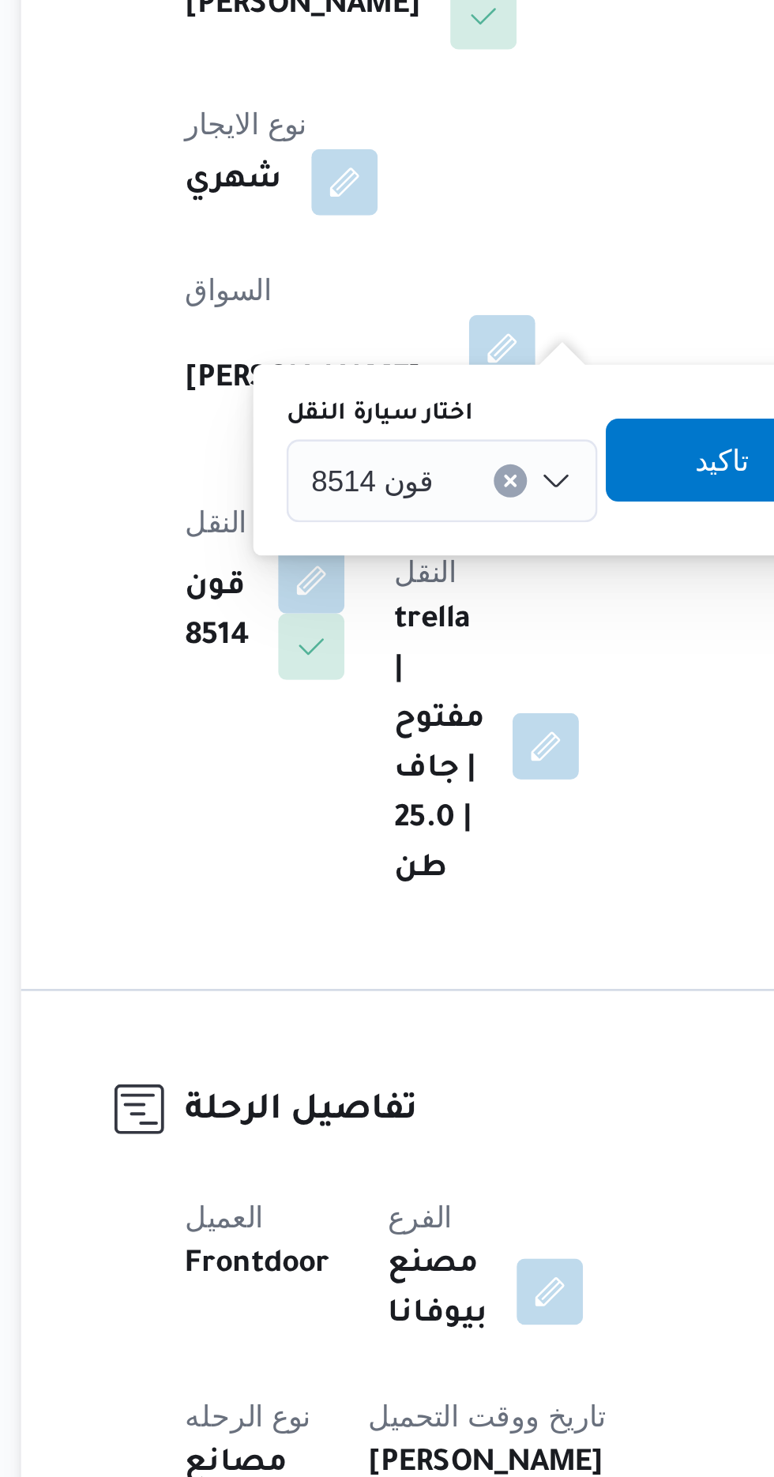
click at [347, 609] on div "قون 8514" at bounding box center [365, 600] width 118 height 32
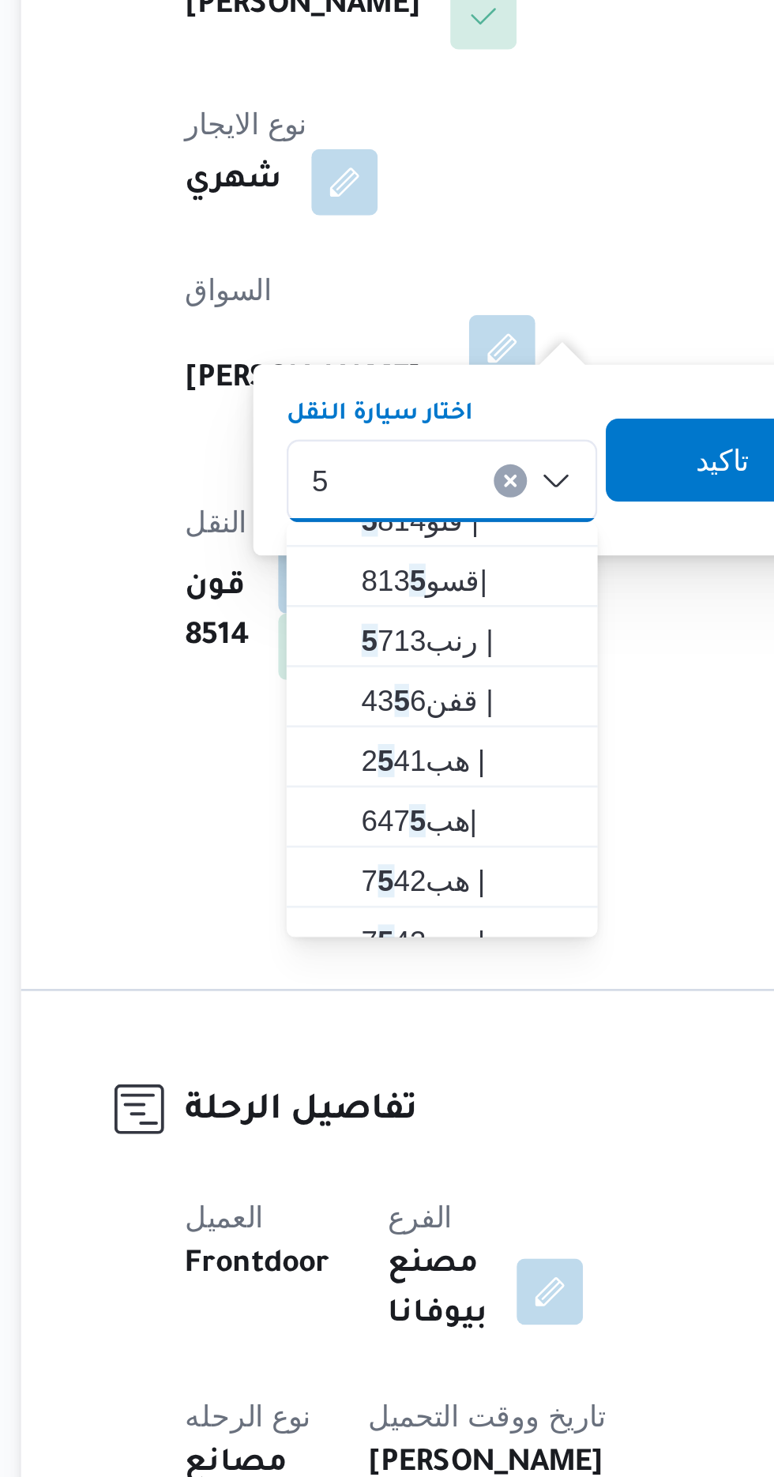
scroll to position [403, 0]
type input "5"
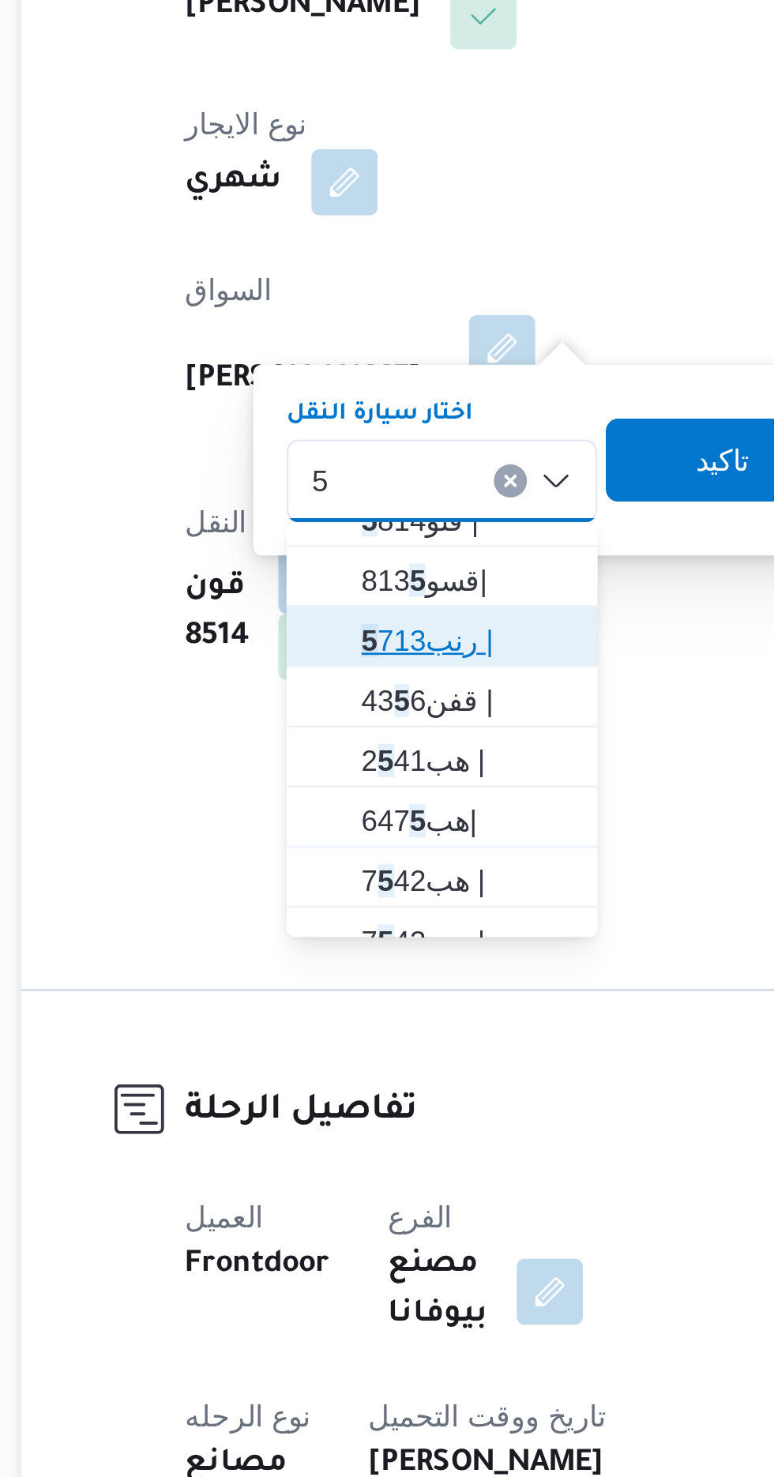
click at [365, 662] on span "رنب 5 713 |" at bounding box center [375, 660] width 81 height 19
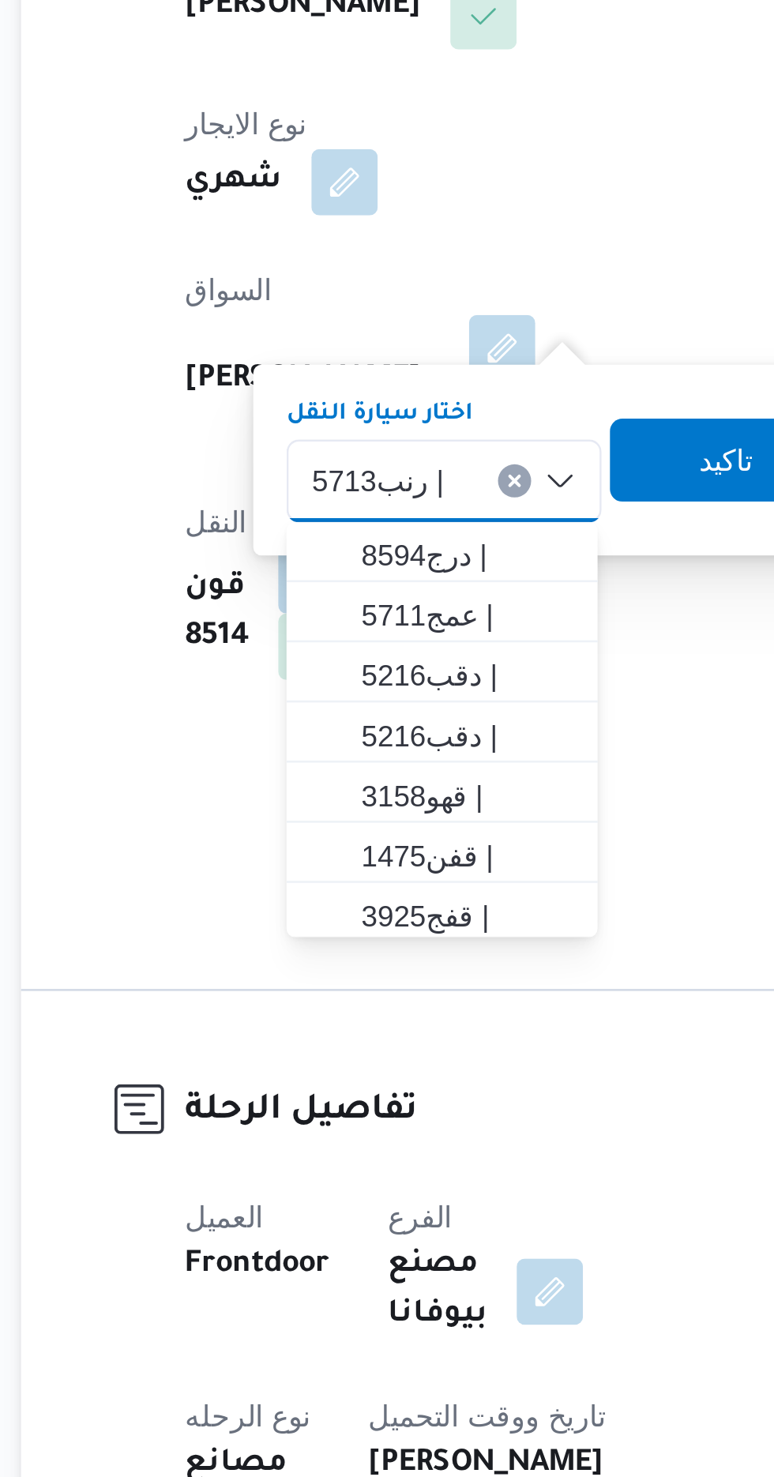
click at [353, 603] on span "رنب5713 |" at bounding box center [341, 598] width 51 height 17
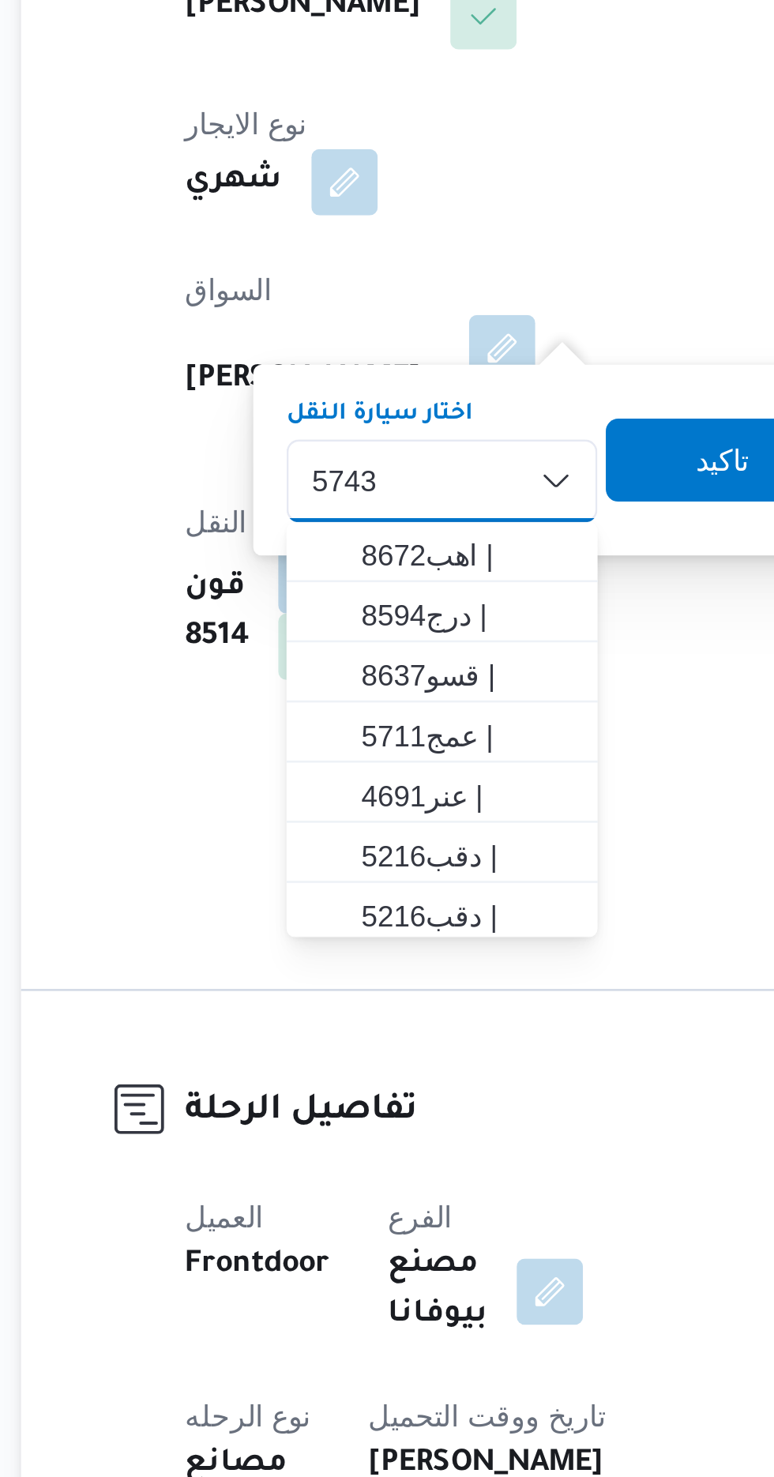
scroll to position [0, 0]
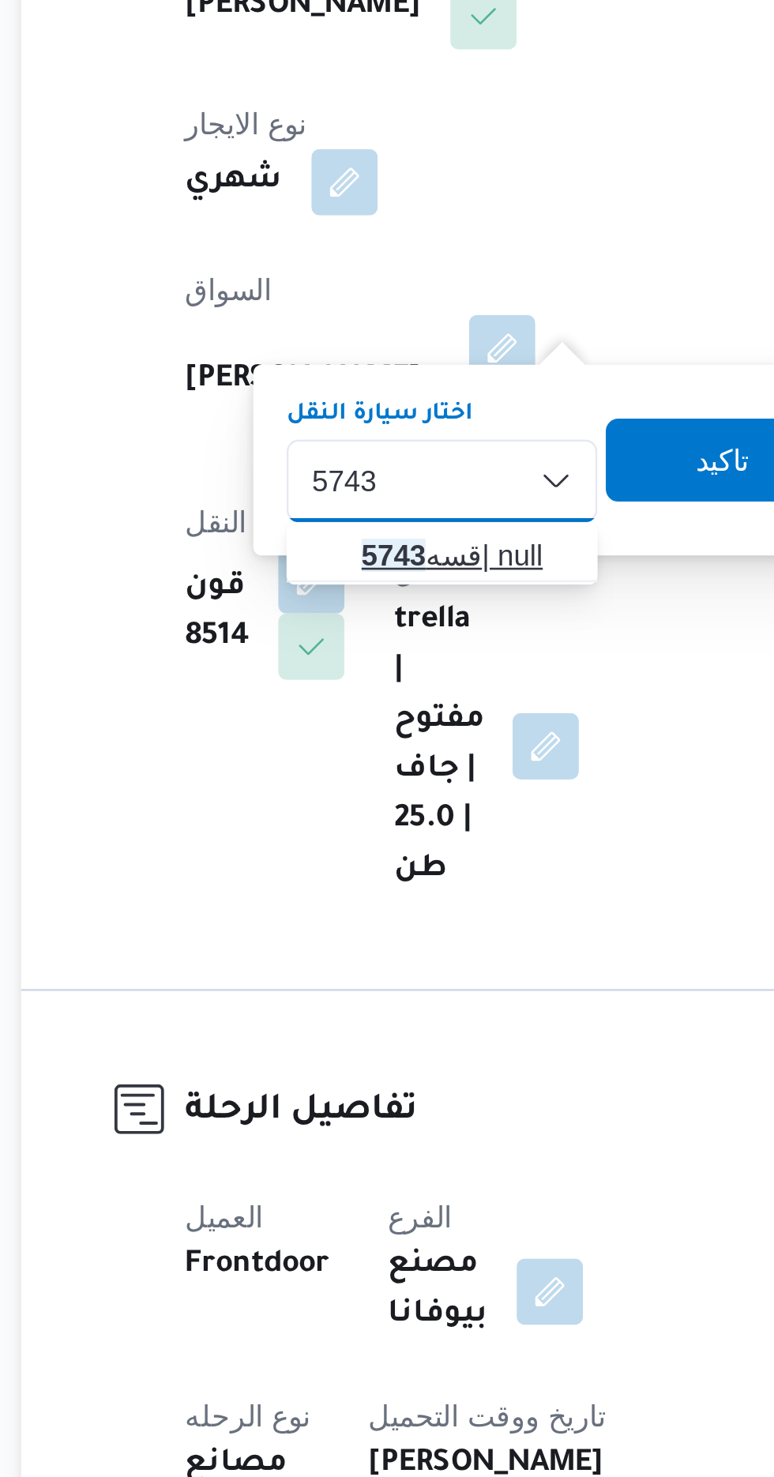
type input "5743"
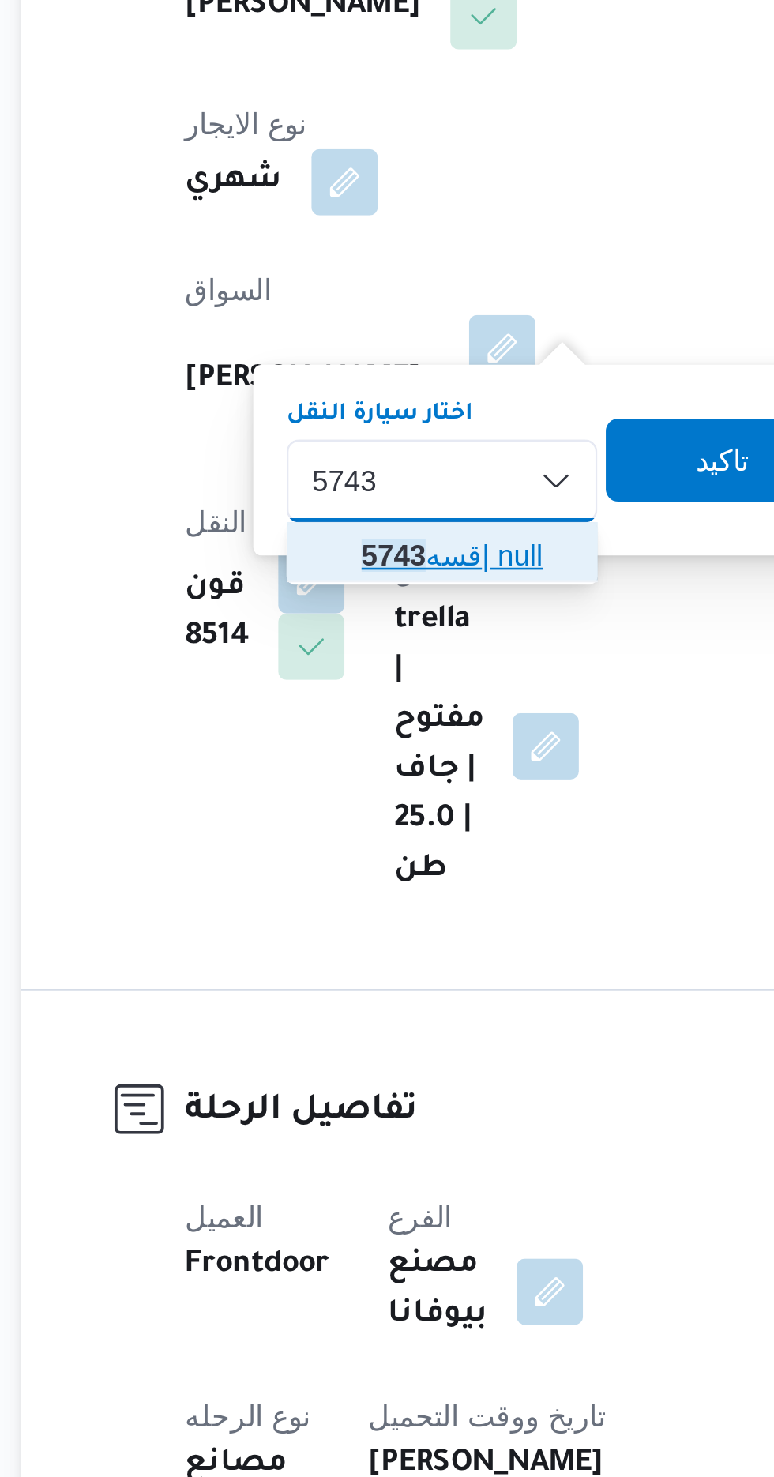
click at [378, 623] on span "قسه 5743 | null" at bounding box center [375, 627] width 81 height 19
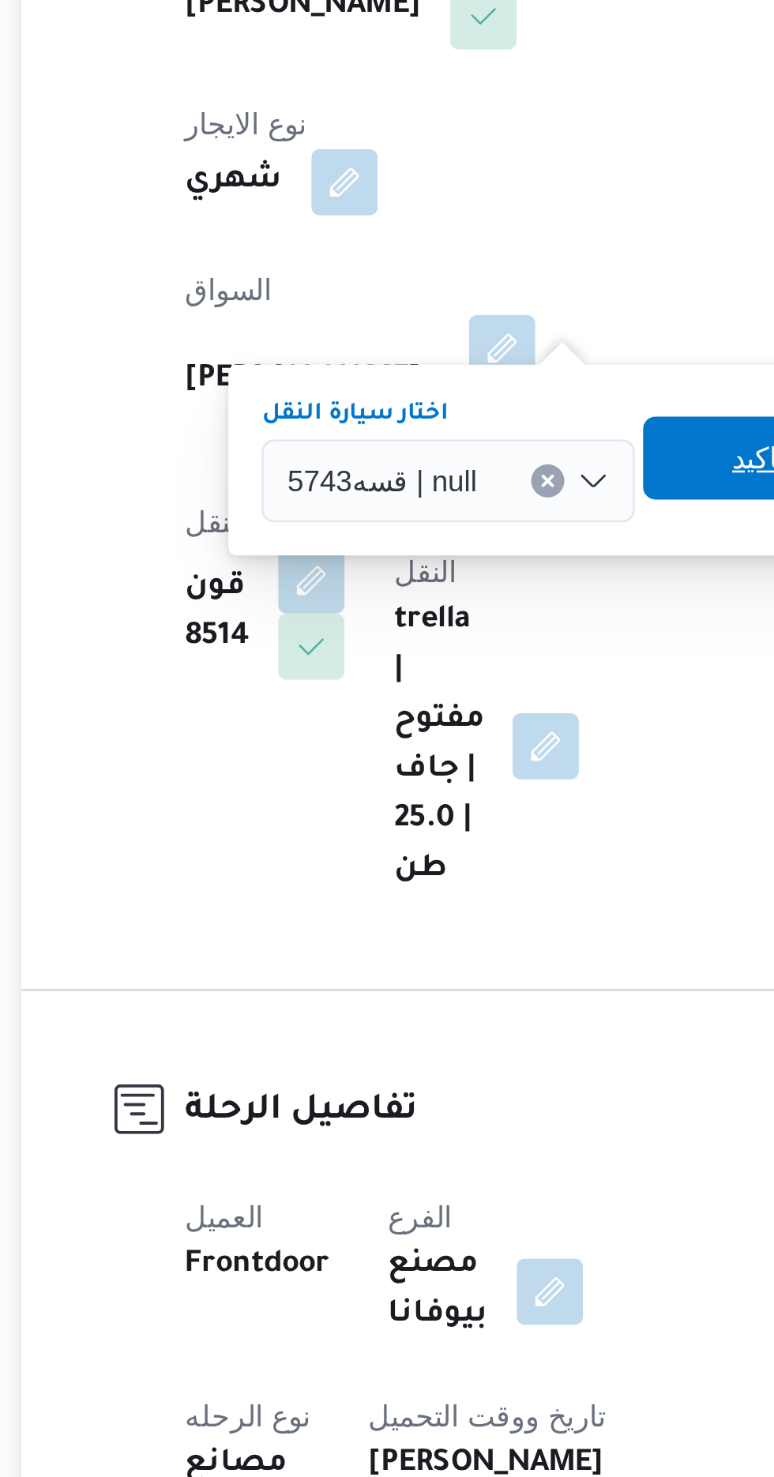
click at [468, 584] on span "تاكيد" at bounding box center [486, 591] width 88 height 32
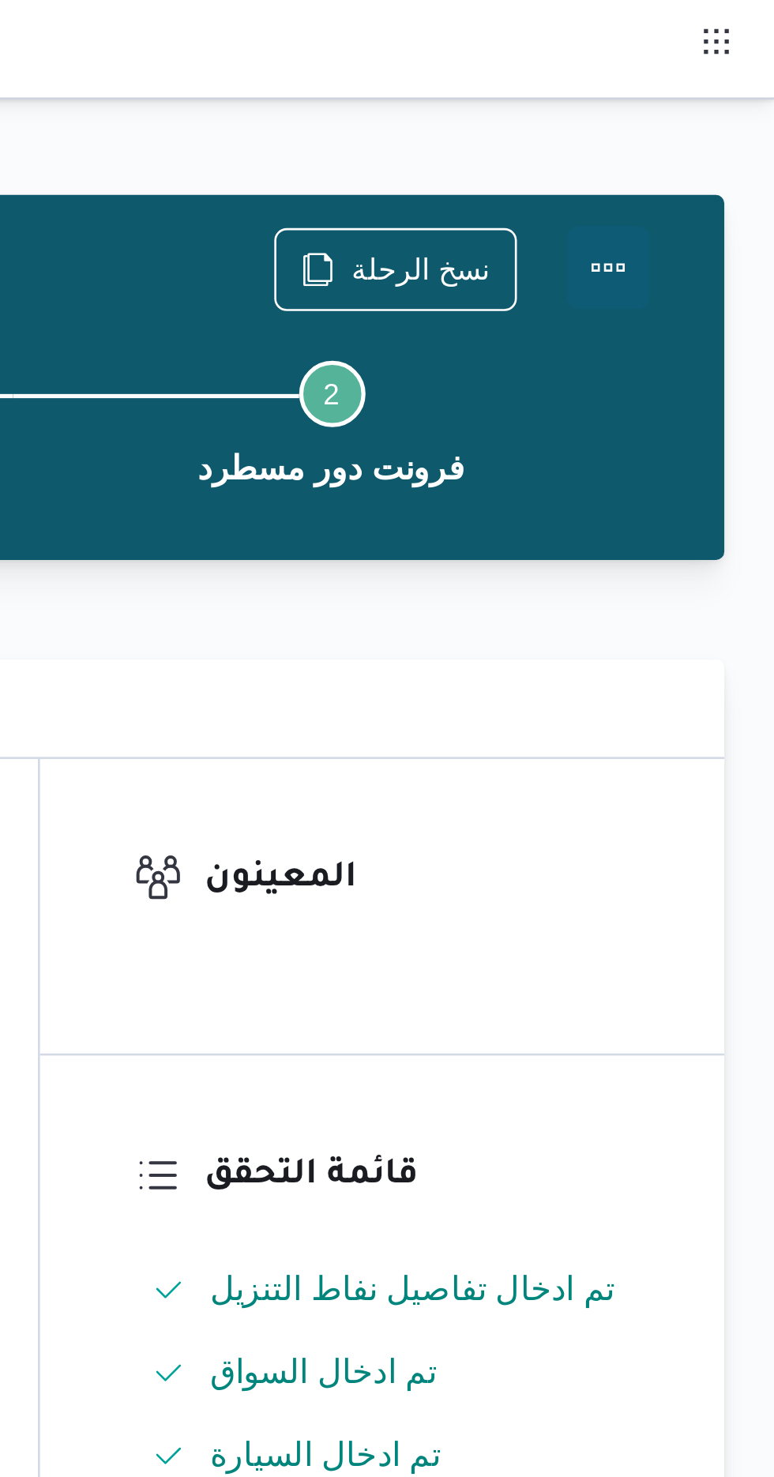
click at [714, 102] on button "Actions" at bounding box center [711, 102] width 32 height 32
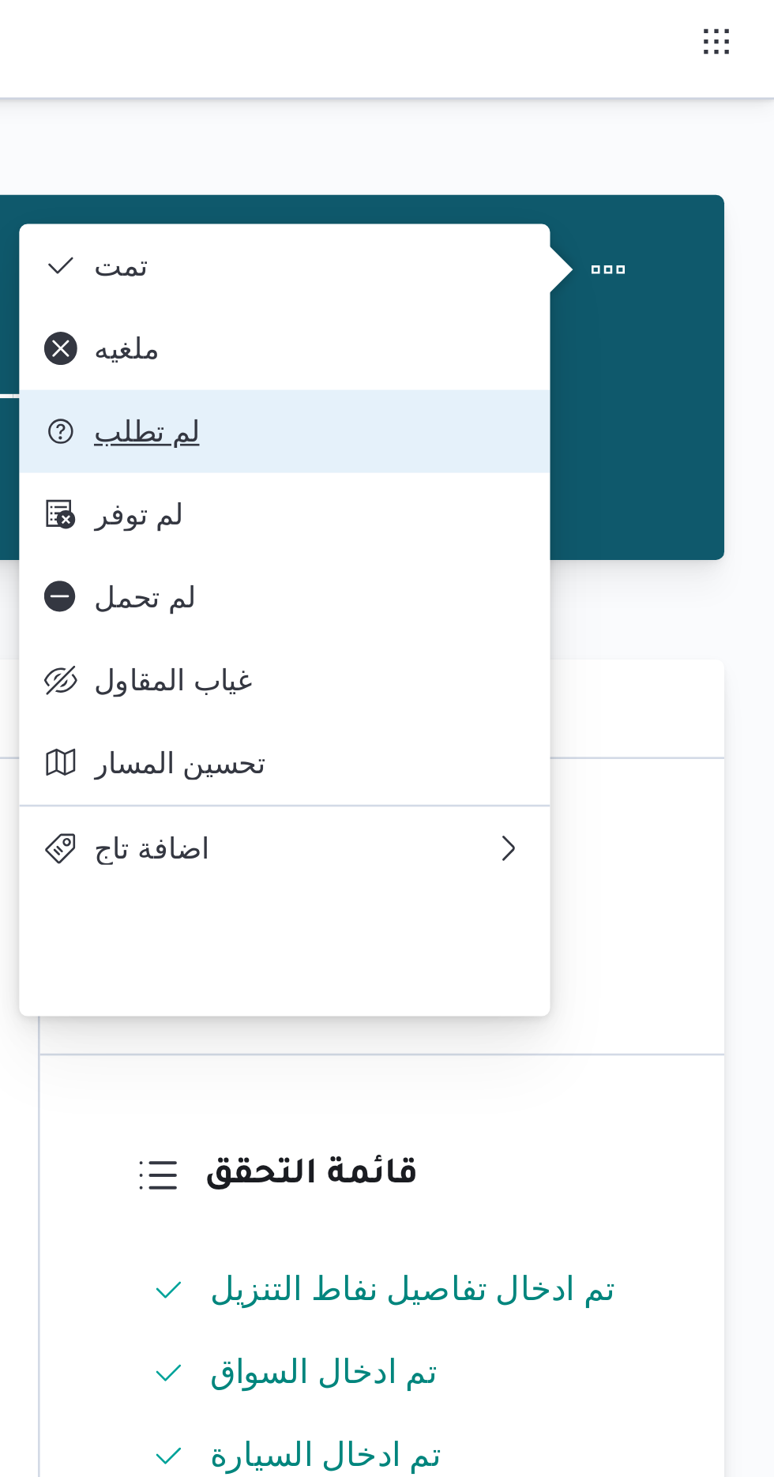
click at [632, 171] on span "لم تطلب" at bounding box center [597, 164] width 164 height 13
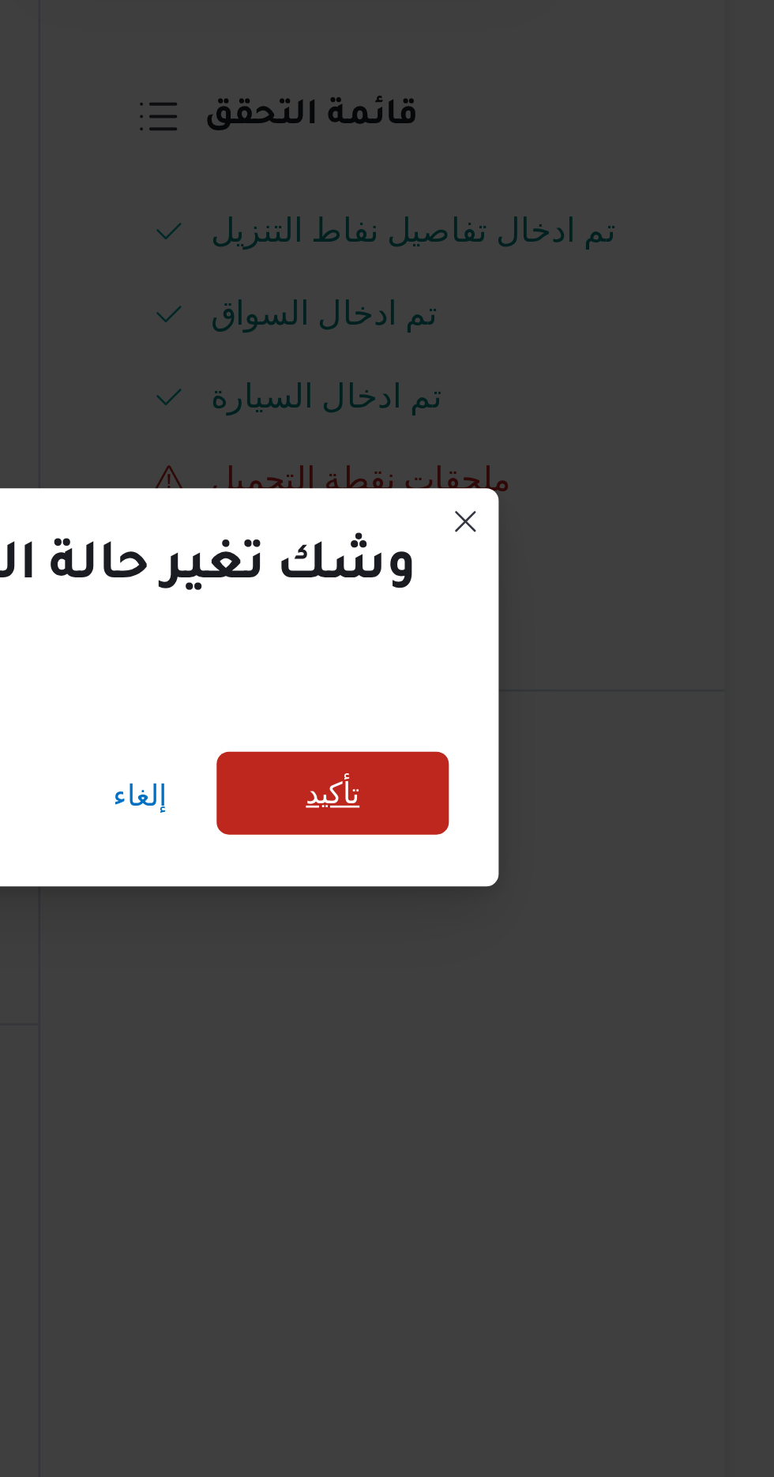
click at [595, 703] on span "تأكيد" at bounding box center [605, 705] width 21 height 19
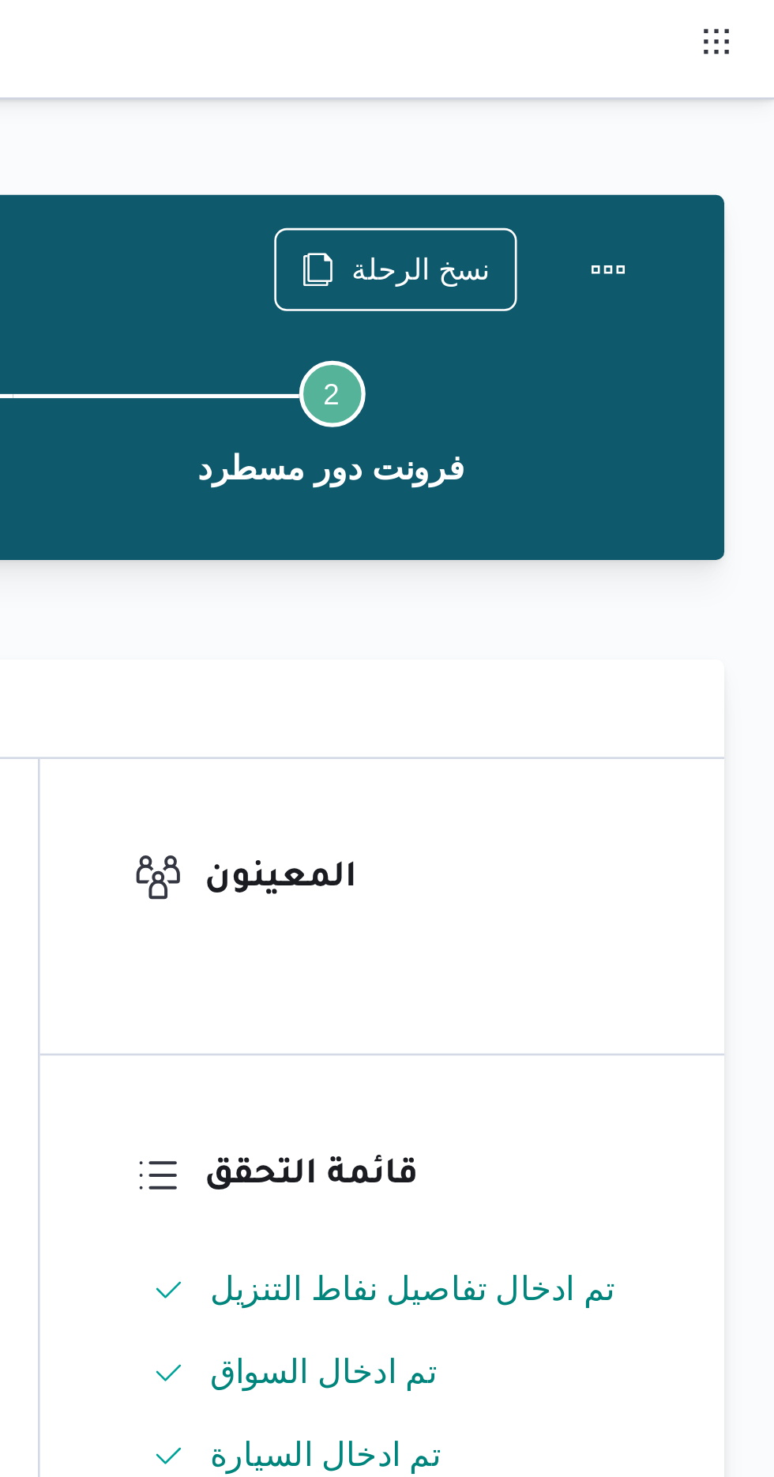
click at [717, 213] on div at bounding box center [480, 222] width 550 height 19
